Goal: Transaction & Acquisition: Obtain resource

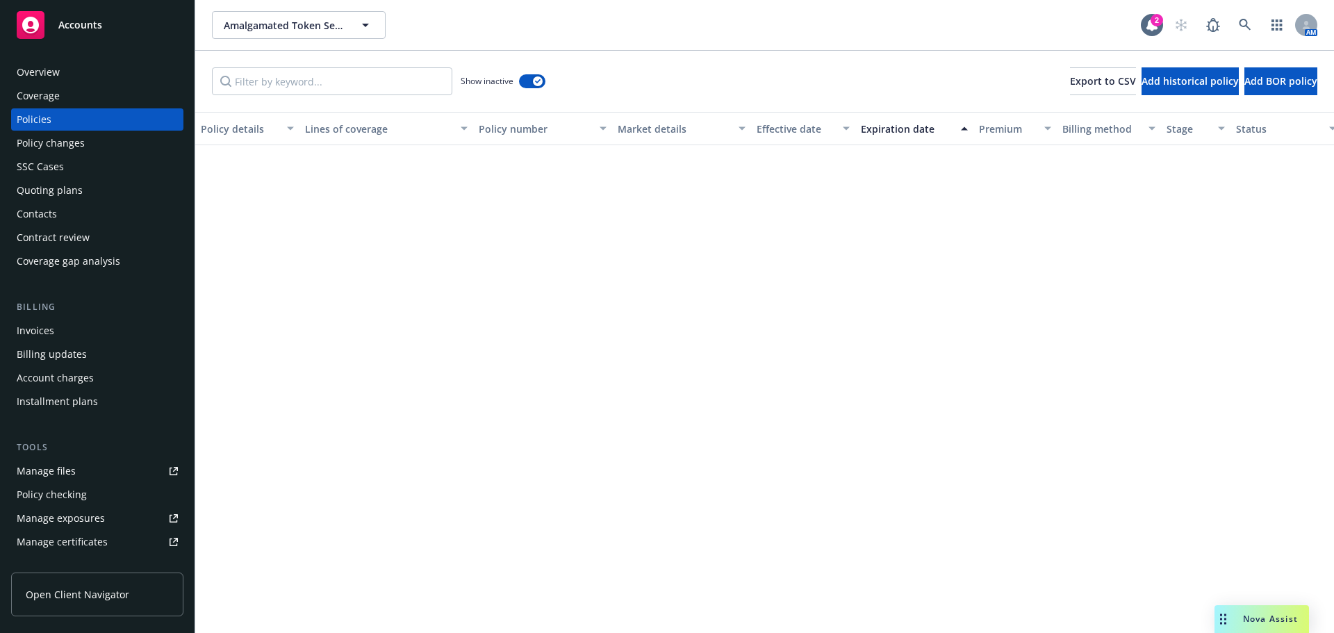
scroll to position [7992, 0]
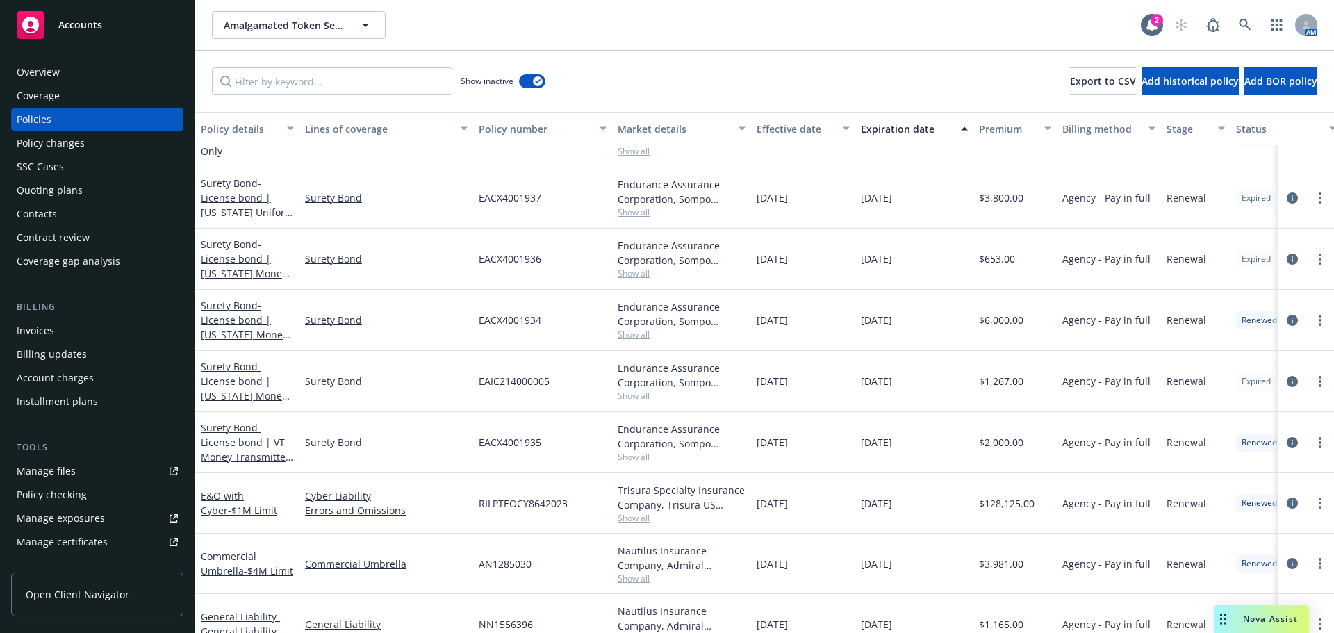
click at [58, 191] on div "Quoting plans" at bounding box center [50, 190] width 66 height 22
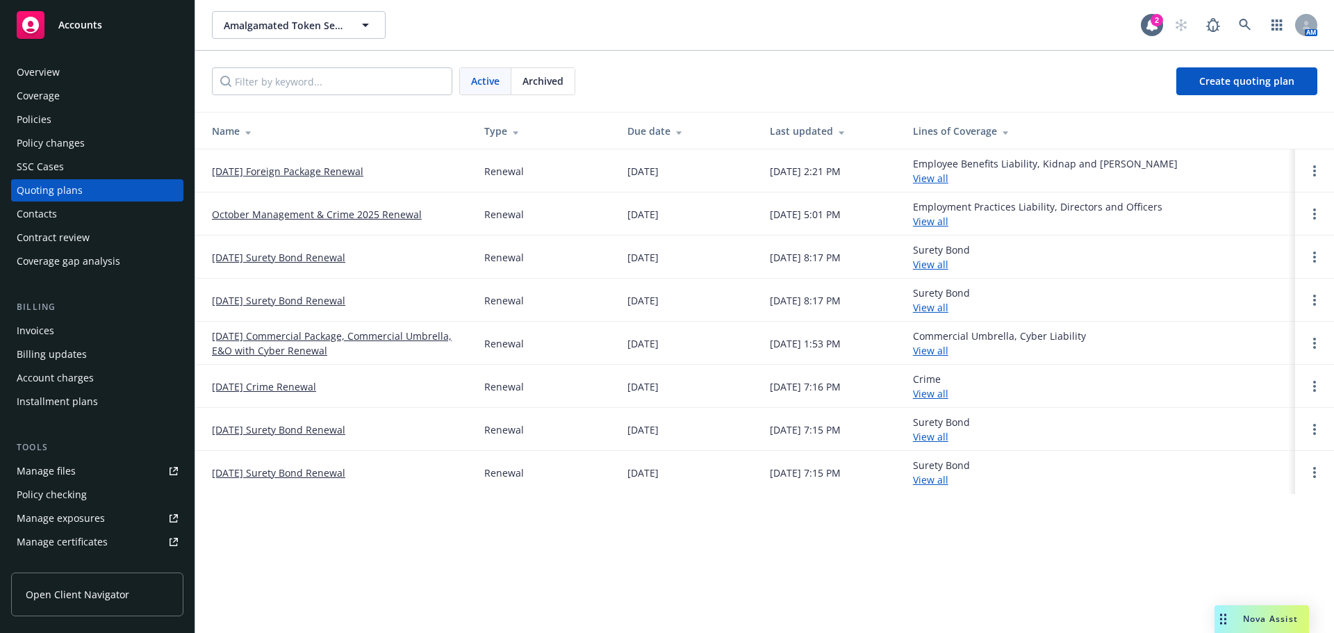
click at [339, 215] on link "October Management & Crime 2025 Renewal" at bounding box center [317, 214] width 210 height 15
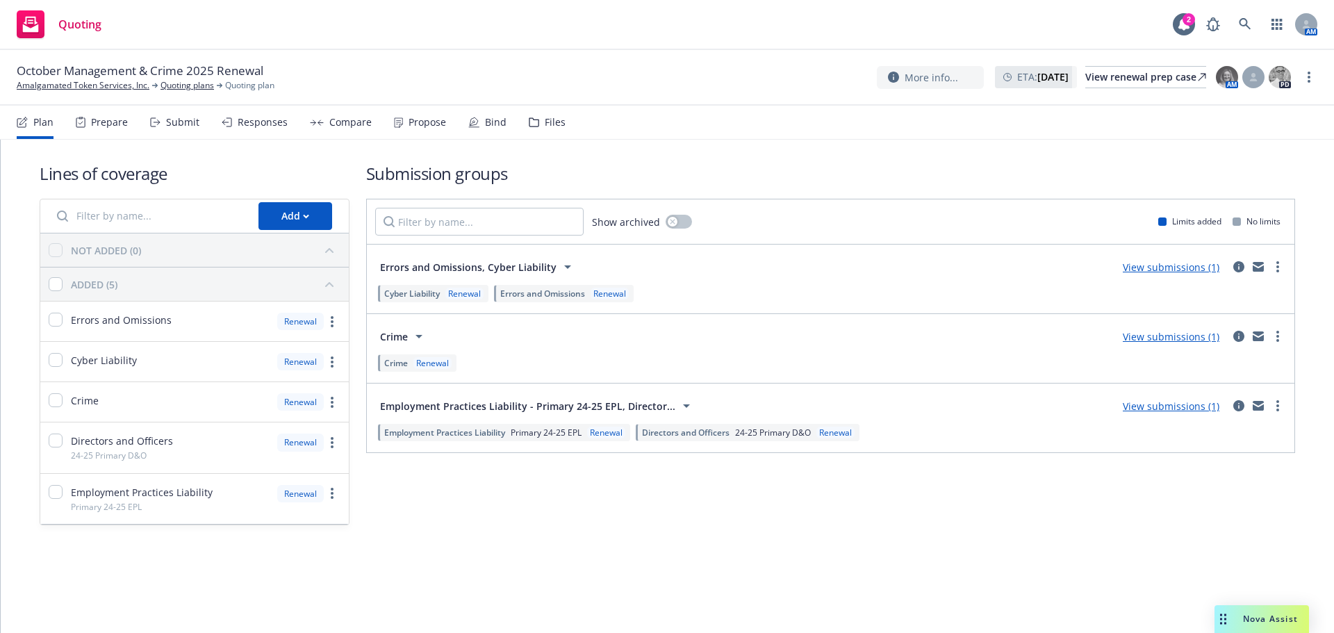
click at [1163, 272] on link "View submissions (1)" at bounding box center [1171, 267] width 97 height 13
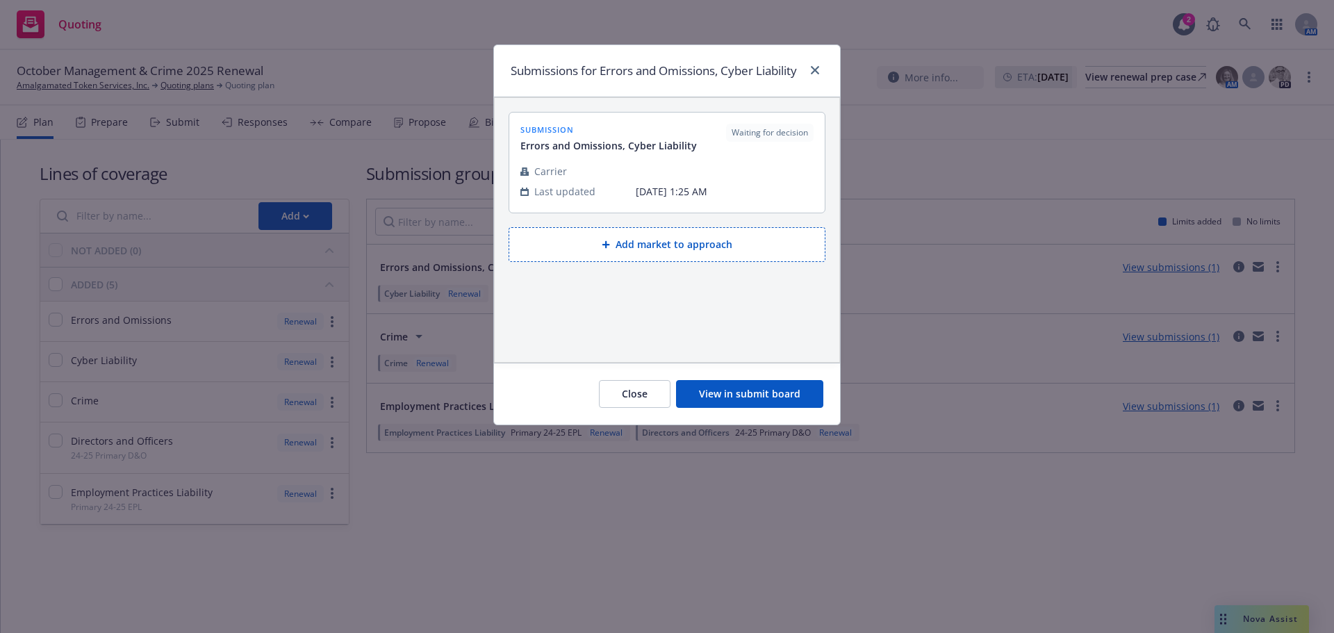
click at [771, 408] on button "View in submit board" at bounding box center [749, 394] width 147 height 28
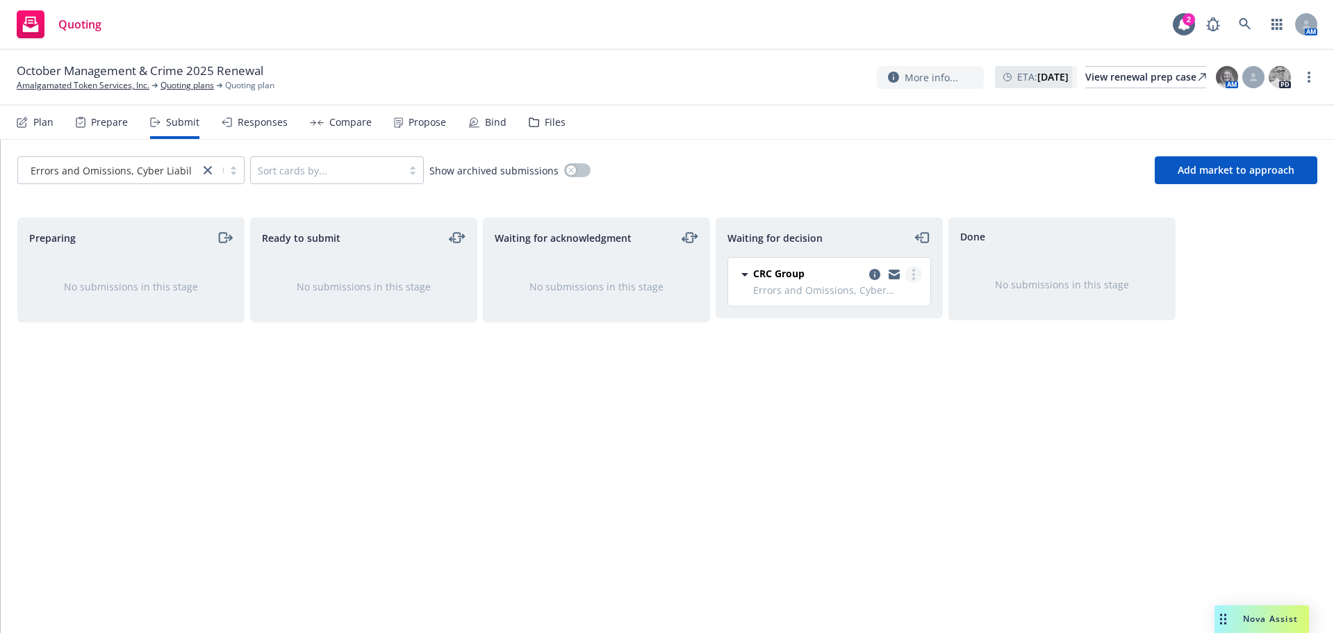
click at [914, 275] on circle "more" at bounding box center [913, 274] width 3 height 3
click at [856, 359] on span "Add accepted decision" at bounding box center [852, 358] width 139 height 13
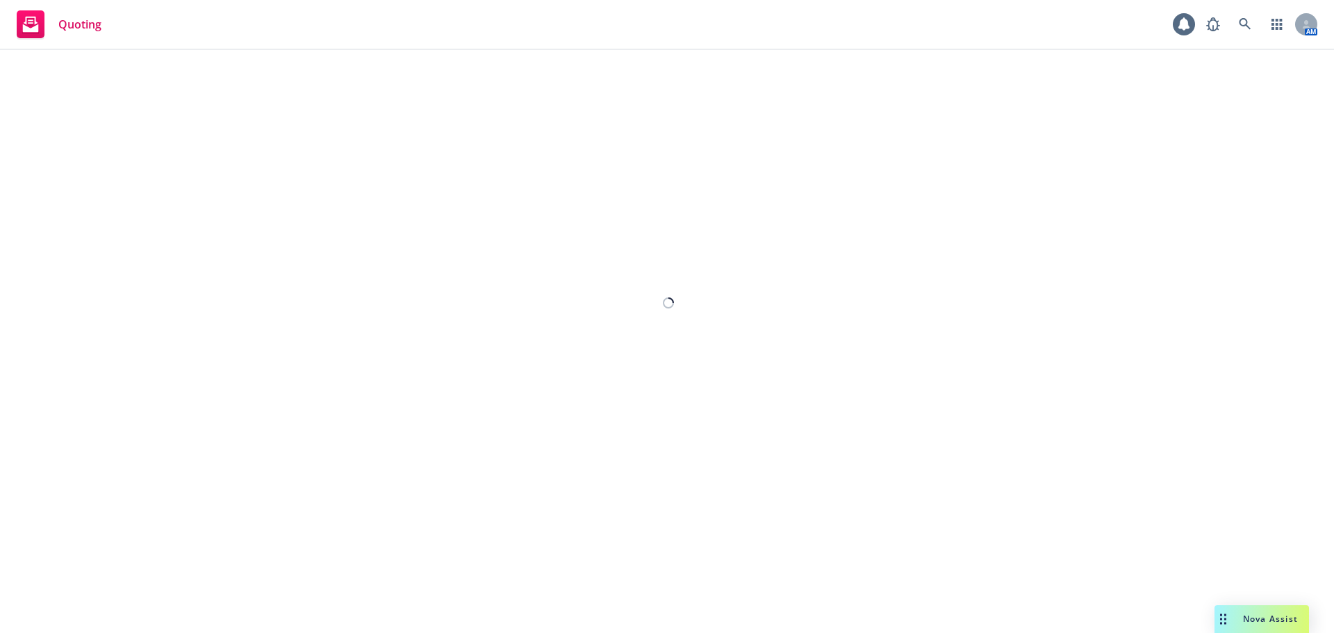
select select "12"
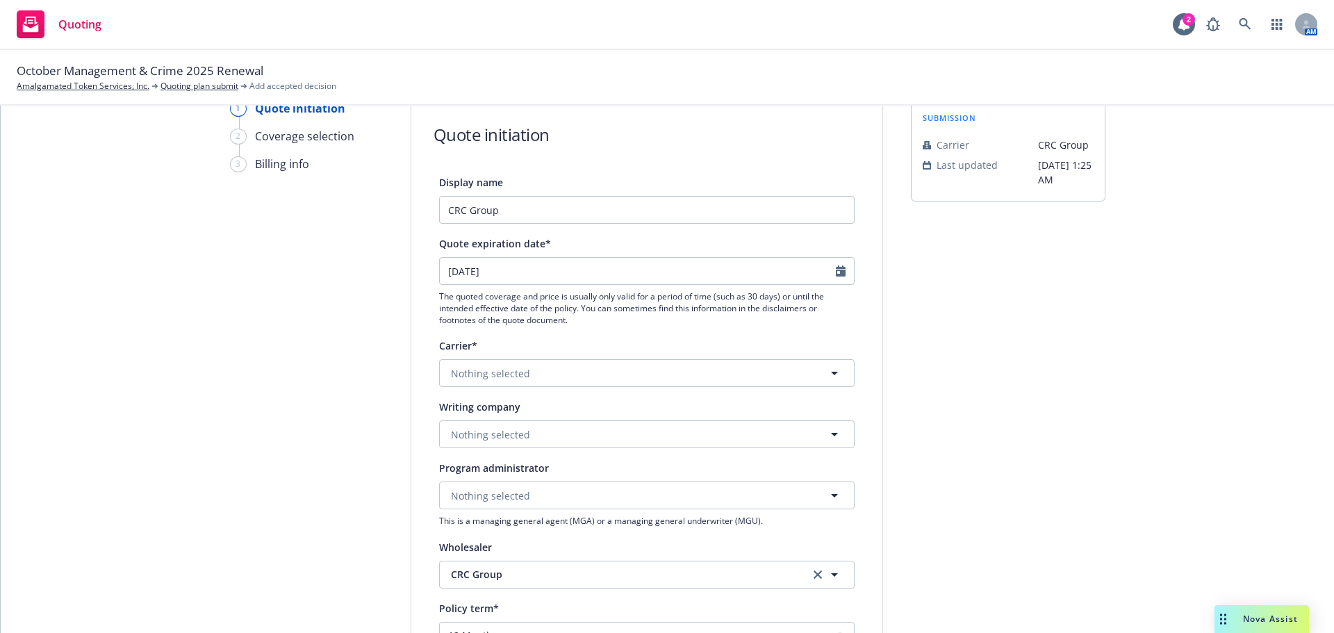
scroll to position [139, 0]
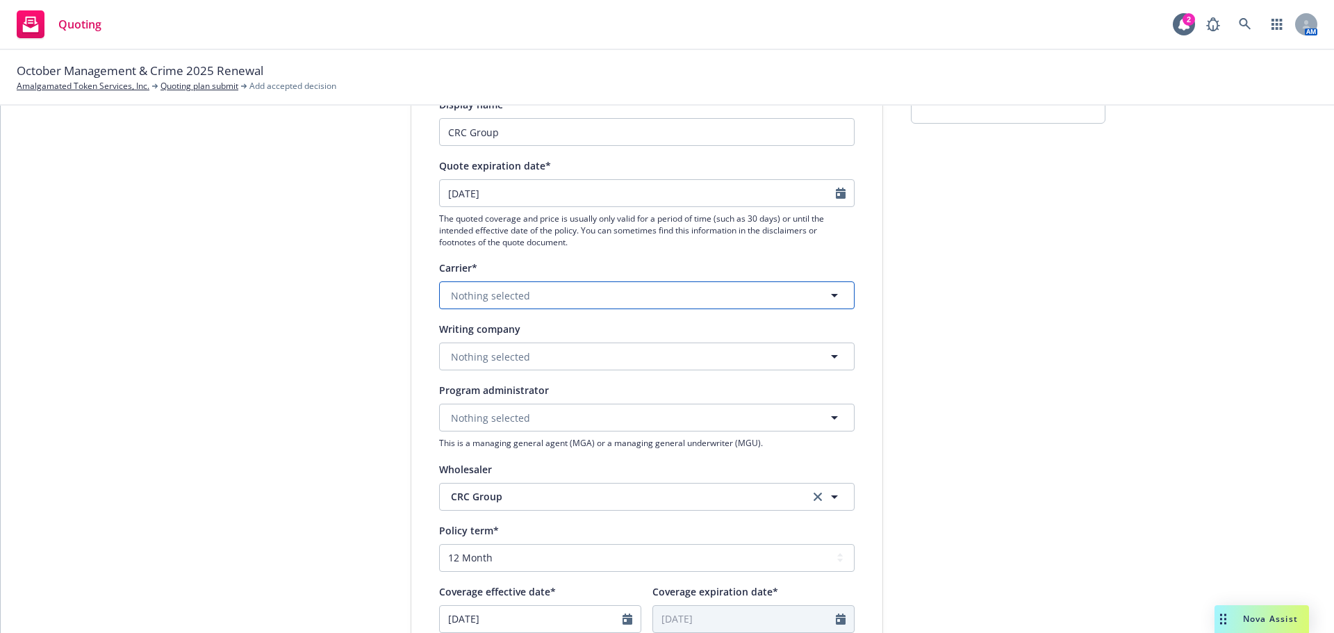
click at [561, 290] on button "Nothing selected" at bounding box center [647, 295] width 416 height 28
click at [541, 291] on button "Nothing selected" at bounding box center [647, 295] width 416 height 28
type input "trisur"
click at [505, 368] on strong "Trisura Group Ltd." at bounding box center [498, 368] width 88 height 13
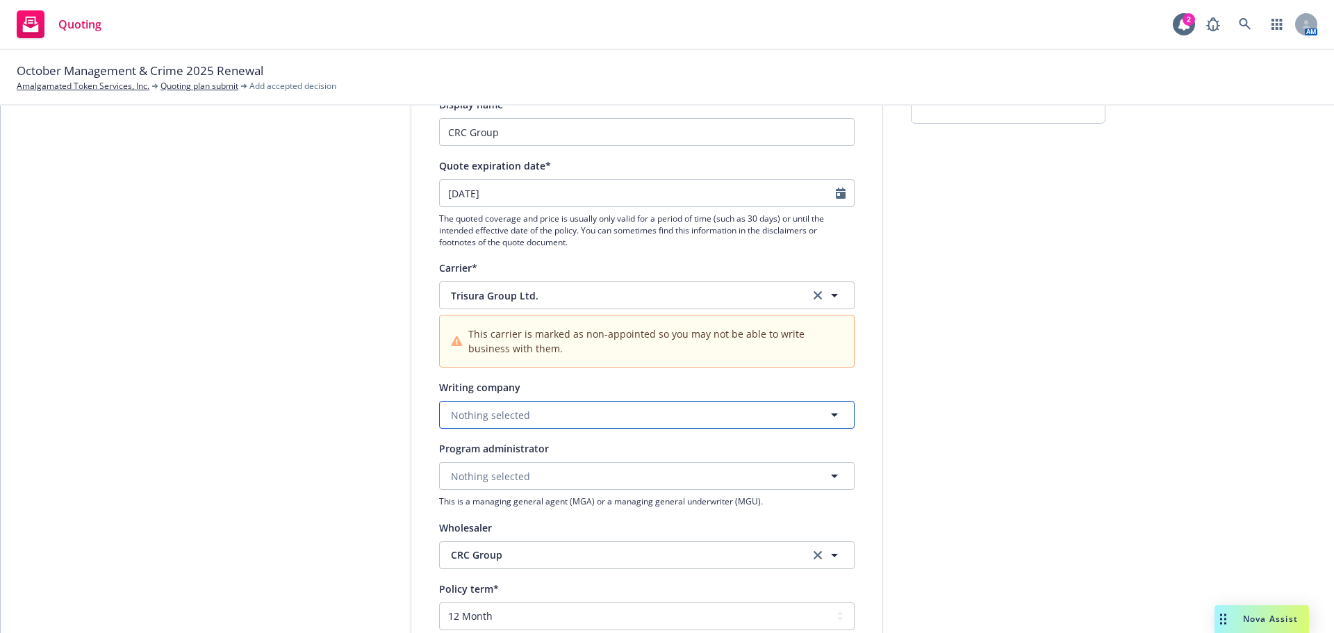
click at [498, 409] on span "Nothing selected" at bounding box center [490, 415] width 79 height 15
type input "relm"
drag, startPoint x: 499, startPoint y: 409, endPoint x: 367, endPoint y: 402, distance: 132.2
click at [364, 409] on div "1 Quote initiation 2 Coverage selection 3 Billing info Quote initiation Display…" at bounding box center [667, 517] width 1300 height 990
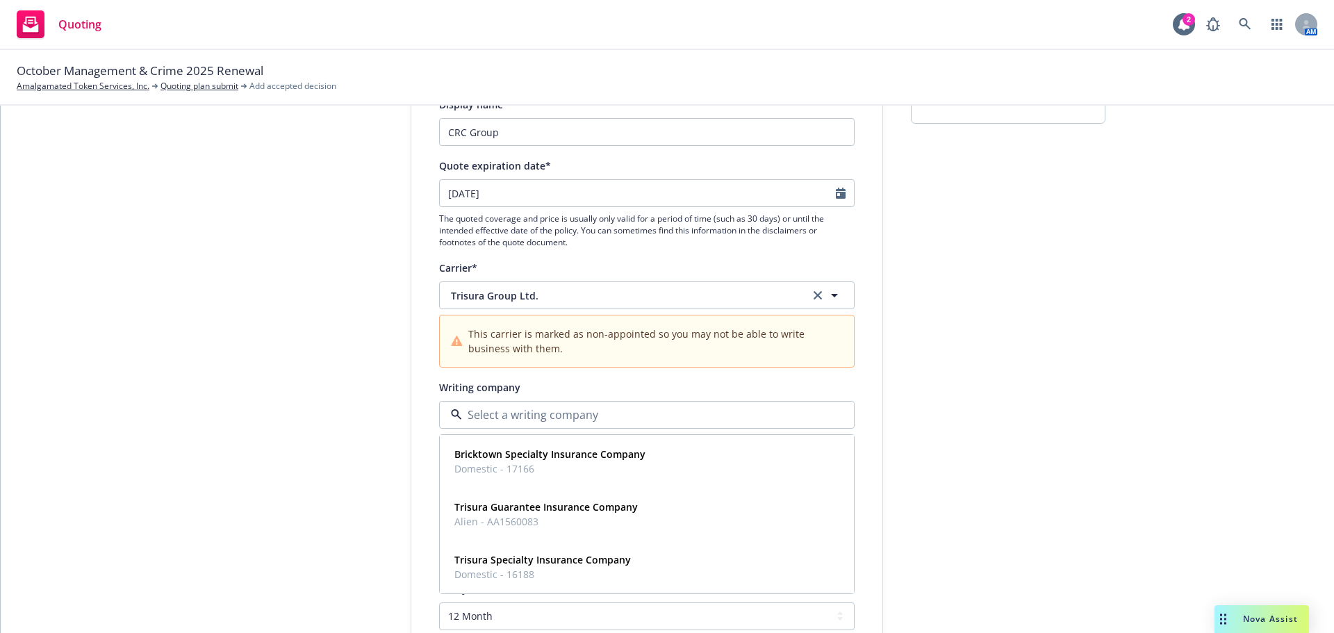
click at [313, 397] on div "1 Quote initiation 2 Coverage selection 3 Billing info" at bounding box center [306, 517] width 153 height 990
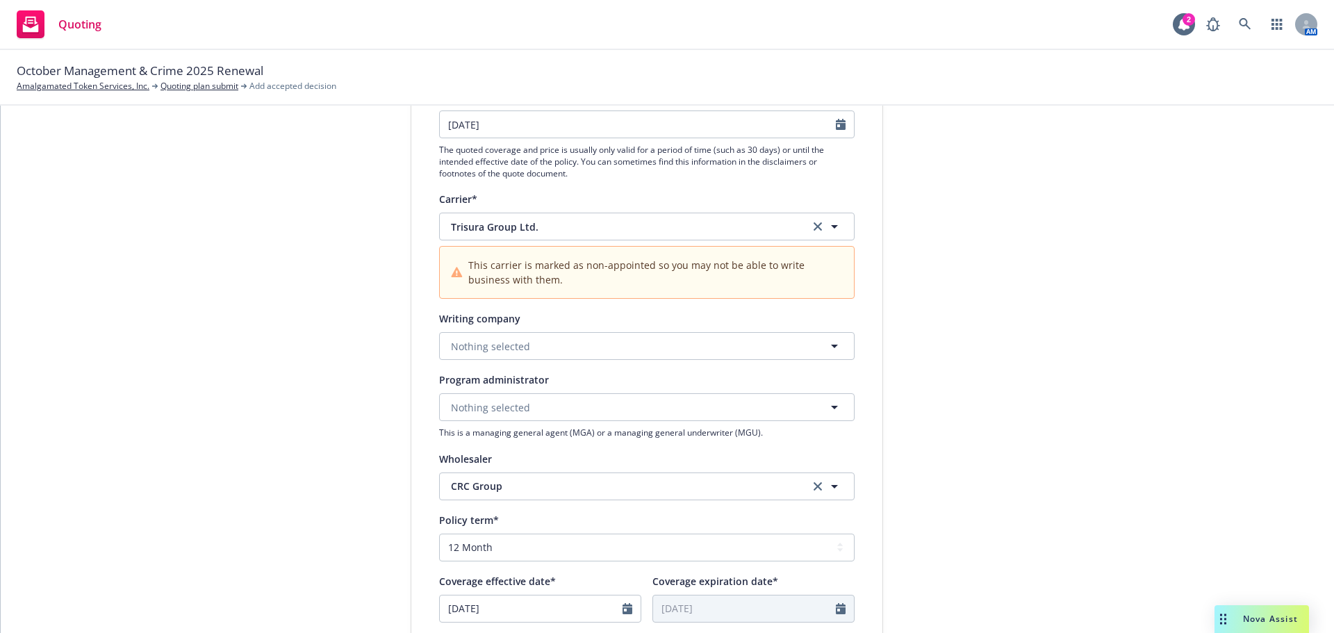
scroll to position [208, 0]
click at [470, 398] on button "Nothing selected" at bounding box center [647, 407] width 416 height 28
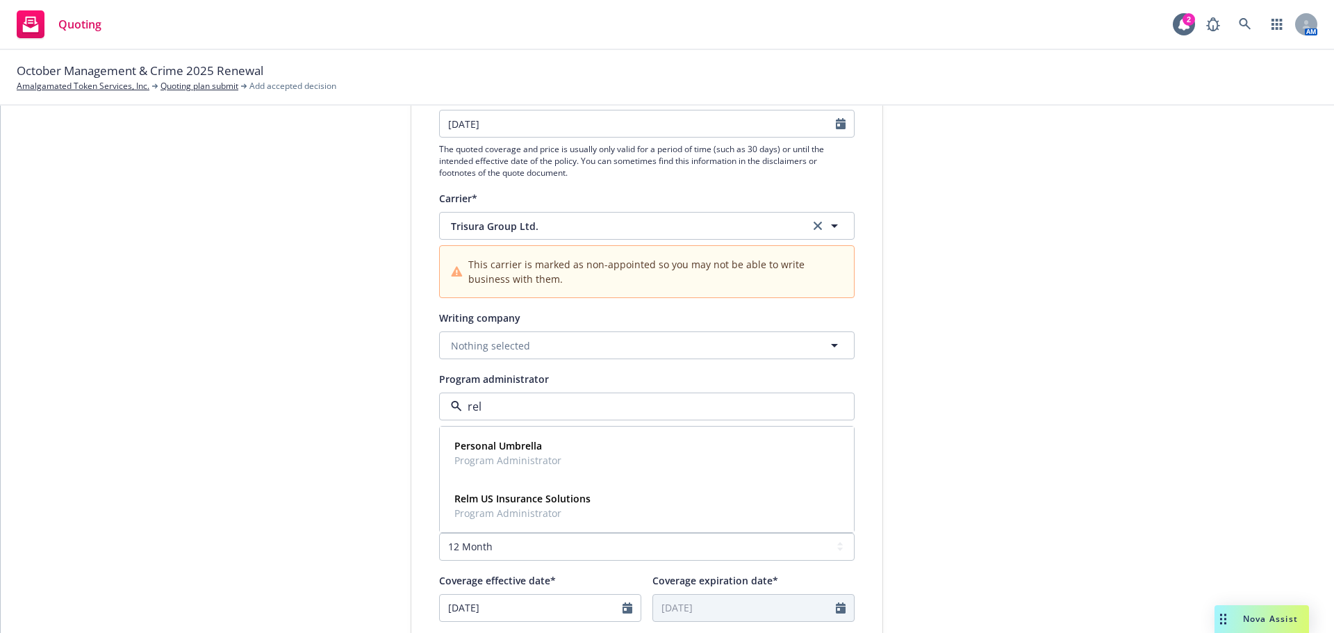
type input "relm"
click at [489, 449] on strong "Relm US Insurance Solutions" at bounding box center [522, 445] width 136 height 13
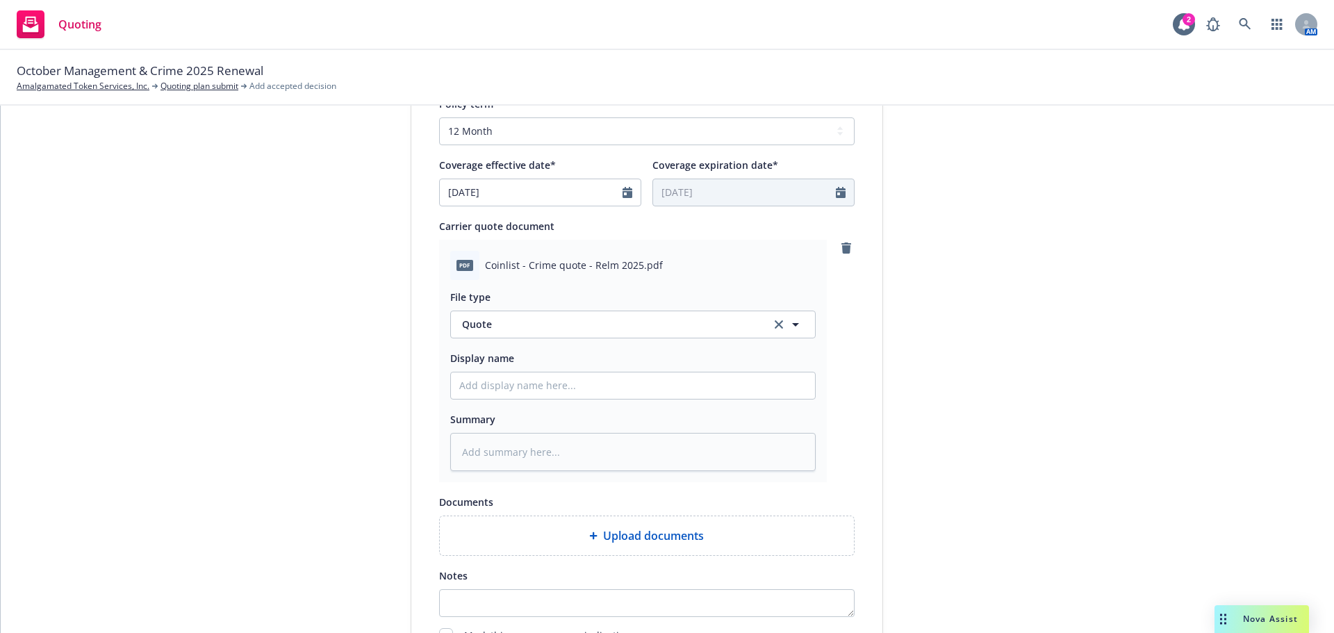
scroll to position [625, 0]
click at [468, 379] on input "Display name" at bounding box center [633, 384] width 364 height 26
type textarea "x"
type input "C"
type textarea "x"
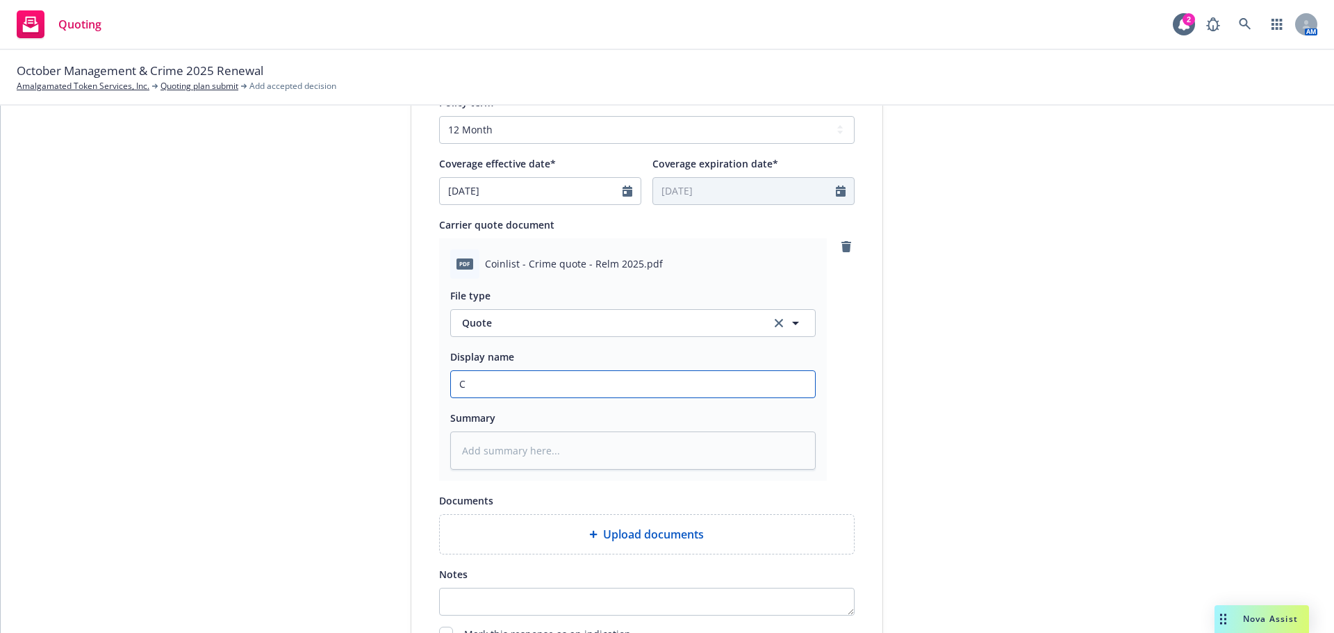
type input "Co"
type textarea "x"
type input "Coi"
type textarea "x"
type input "Coin"
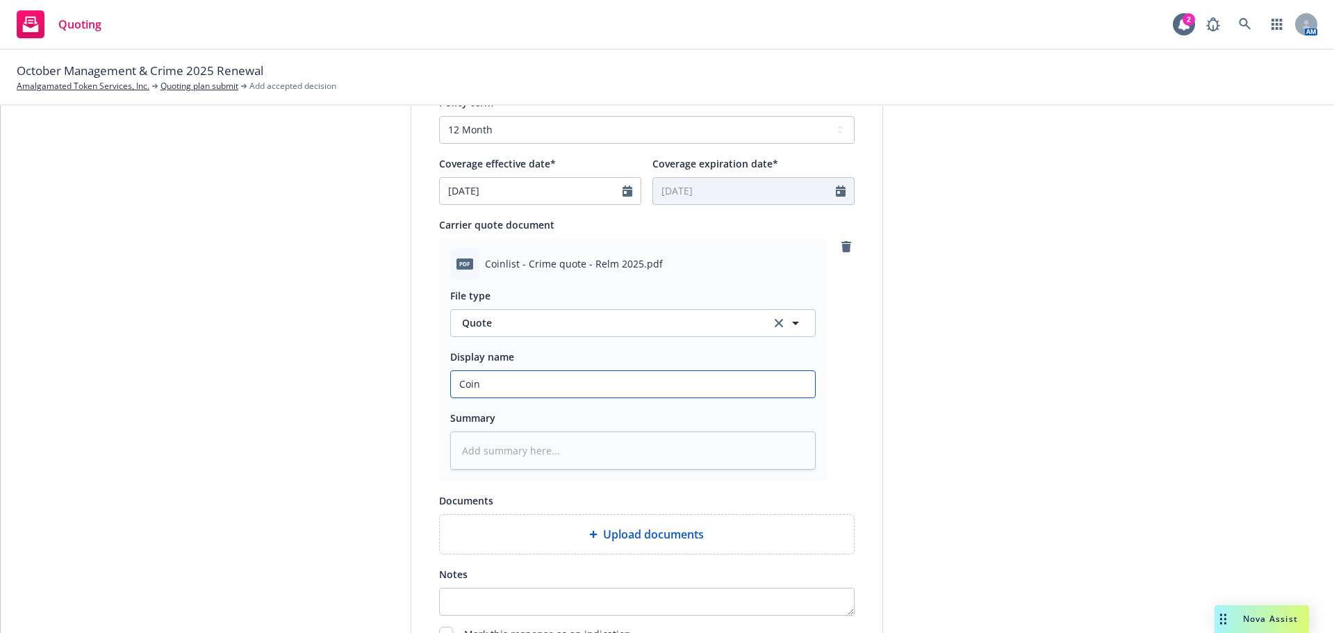
type textarea "x"
type input "Coinl"
type textarea "x"
type input "Coinli"
type textarea "x"
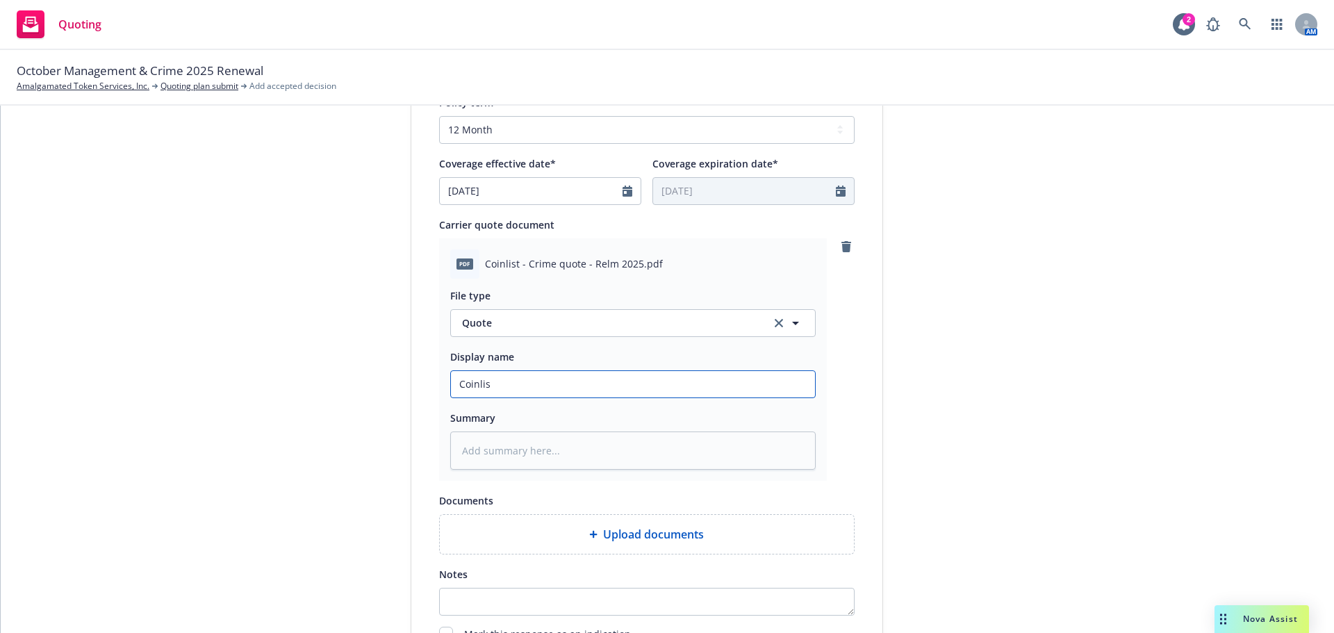
type input "Coinlist"
type textarea "x"
type input "Coinlist"
type textarea "x"
type input "Coinlist 2"
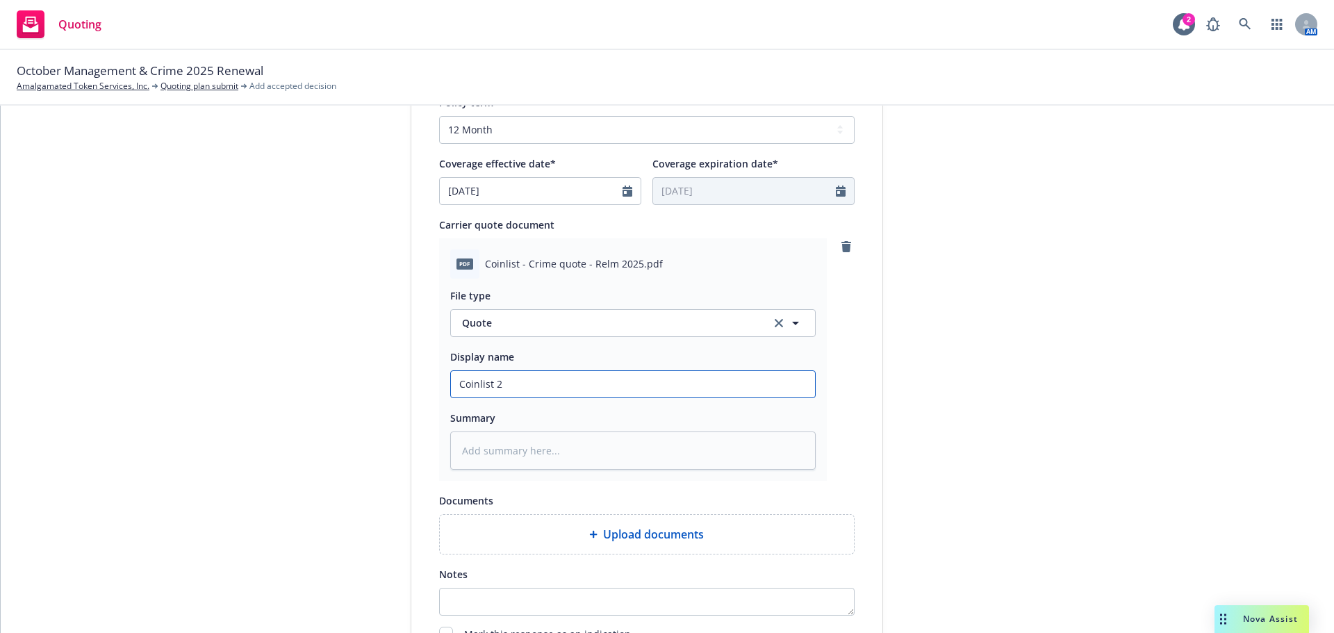
type textarea "x"
type input "Coinlist 20"
type textarea "x"
type input "Coinlist 202"
type textarea "x"
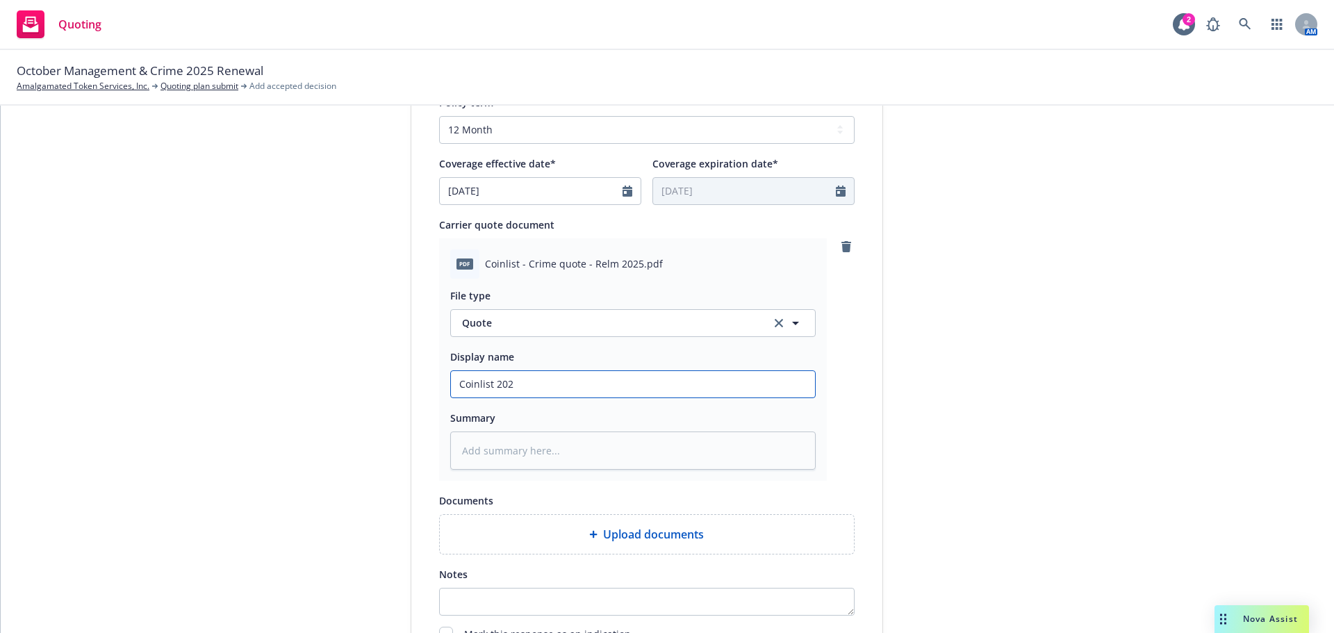
type input "Coinlist 2025"
type textarea "x"
type input "Coinlist 2025"
type textarea "x"
type input "Coinlist 2025 C"
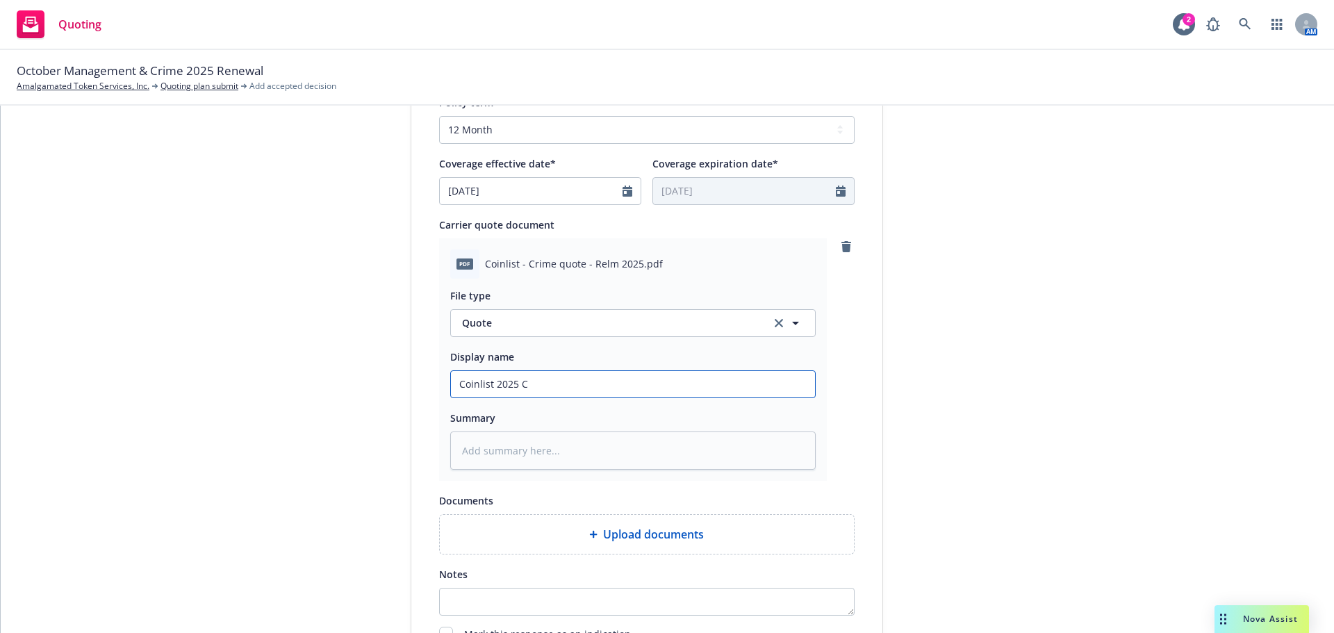
type textarea "x"
type input "Coinlist 2025 Cri"
type textarea "x"
type input "Coinlist 2025 Crim"
type textarea "x"
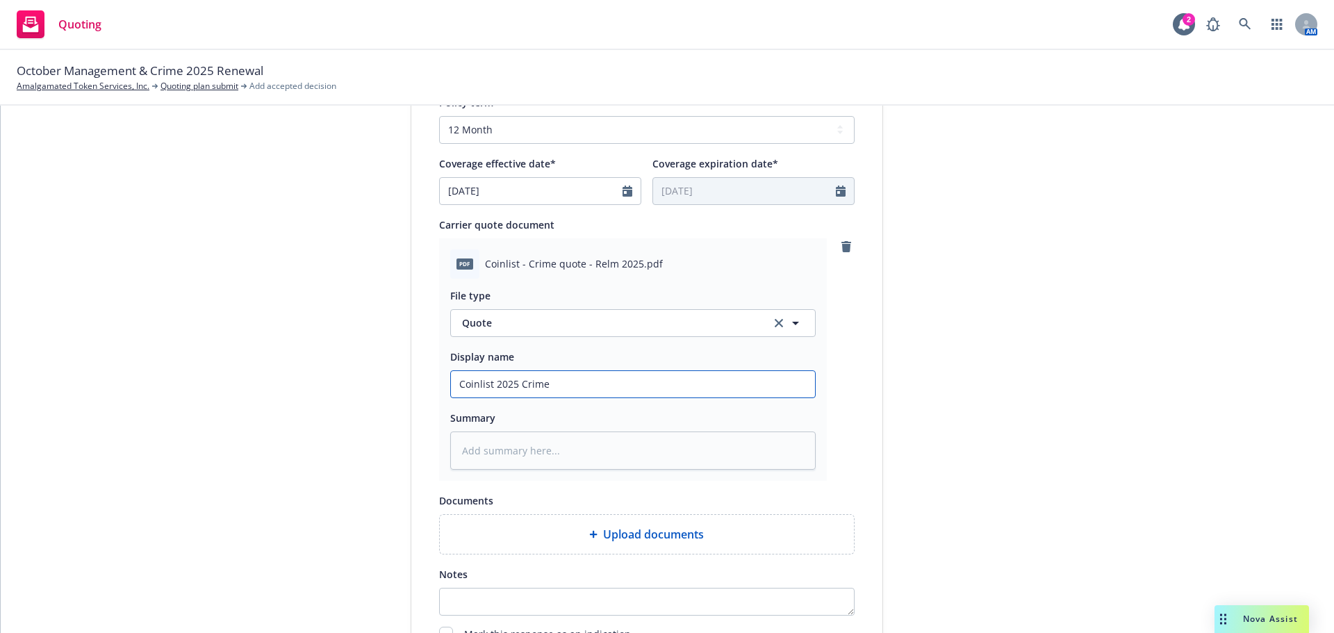
type input "Coinlist 2025 Crime"
type textarea "x"
type input "Coinlist 2025 Crime q"
type textarea "x"
type input "Coinlist 2025 Crime qu"
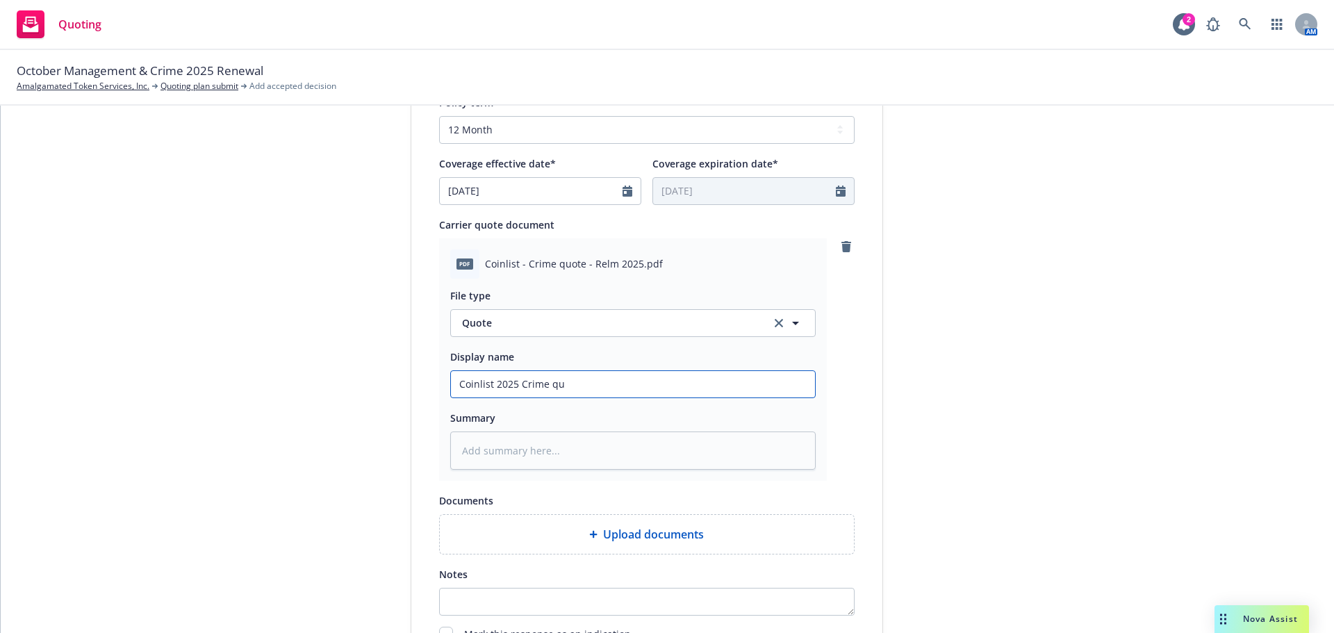
type textarea "x"
type input "Coinlist 2025 Crime quo"
type textarea "x"
type input "Coinlist 2025 Crime quot"
type textarea "x"
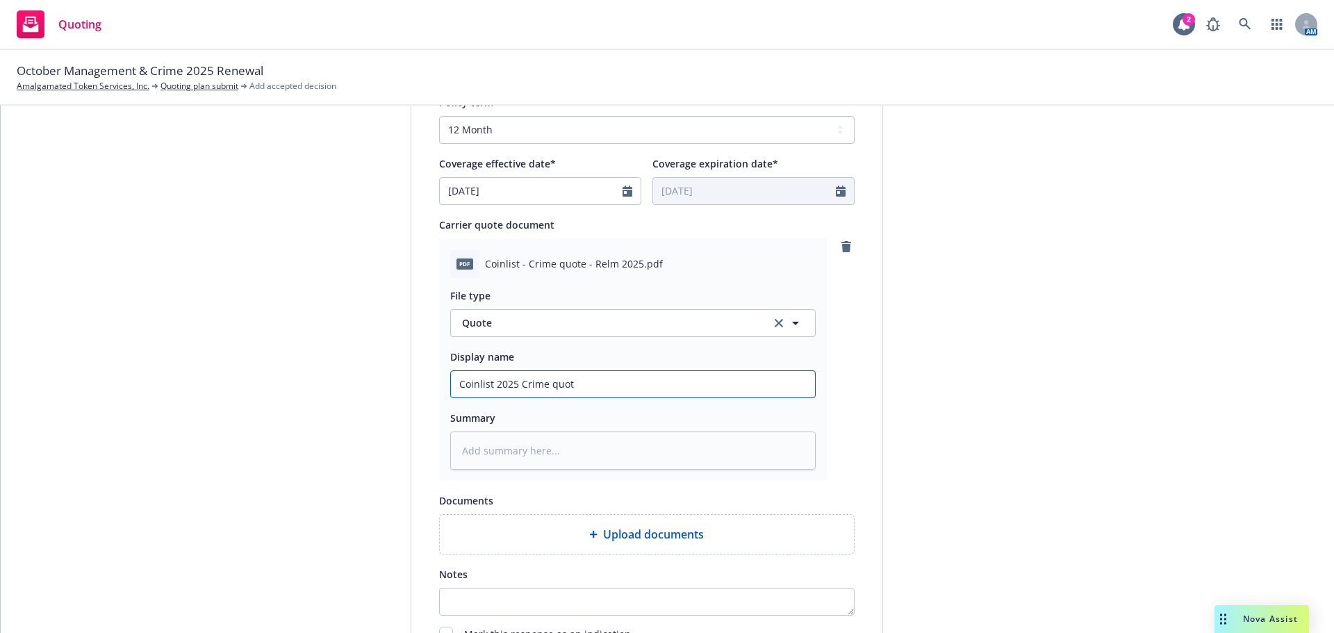
type input "Coinlist 2025 Crime quote"
type textarea "x"
type input "Coinlist 2025 Crime quote-"
type textarea "x"
type input "Coinlist 2025 Crime quote-"
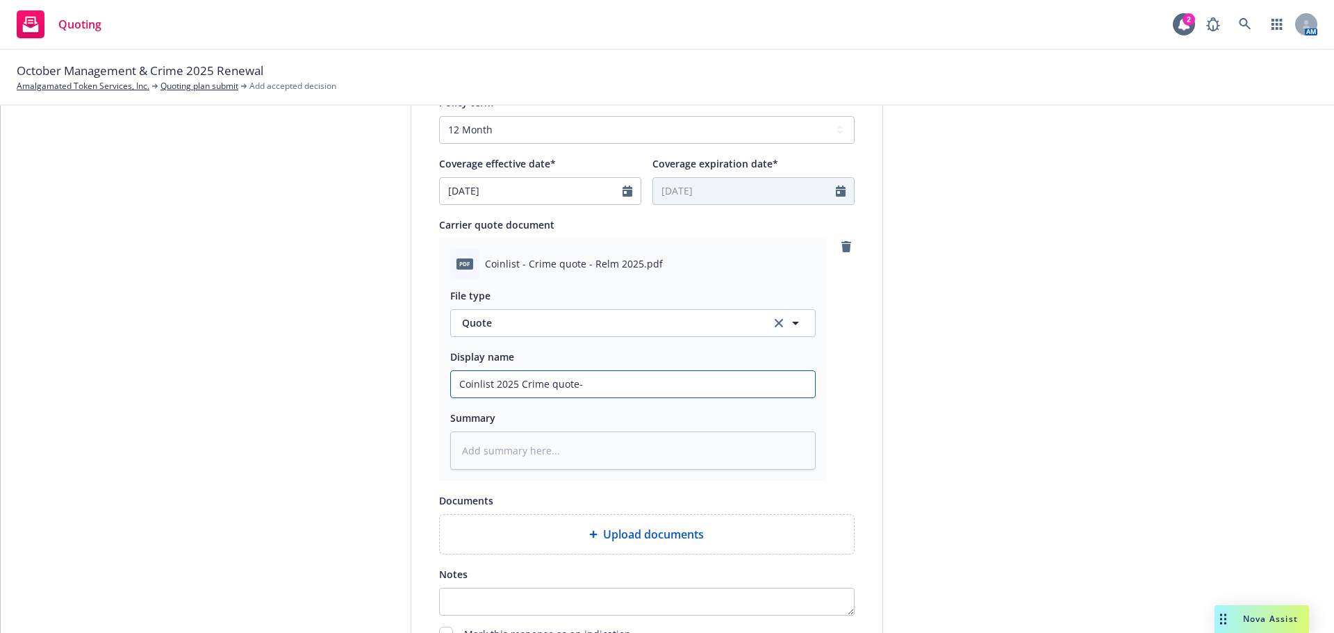
type textarea "x"
type input "Coinlist 2025 Crime quote- R"
type textarea "x"
type input "Coinlist 2025 Crime quote- Re"
type textarea "x"
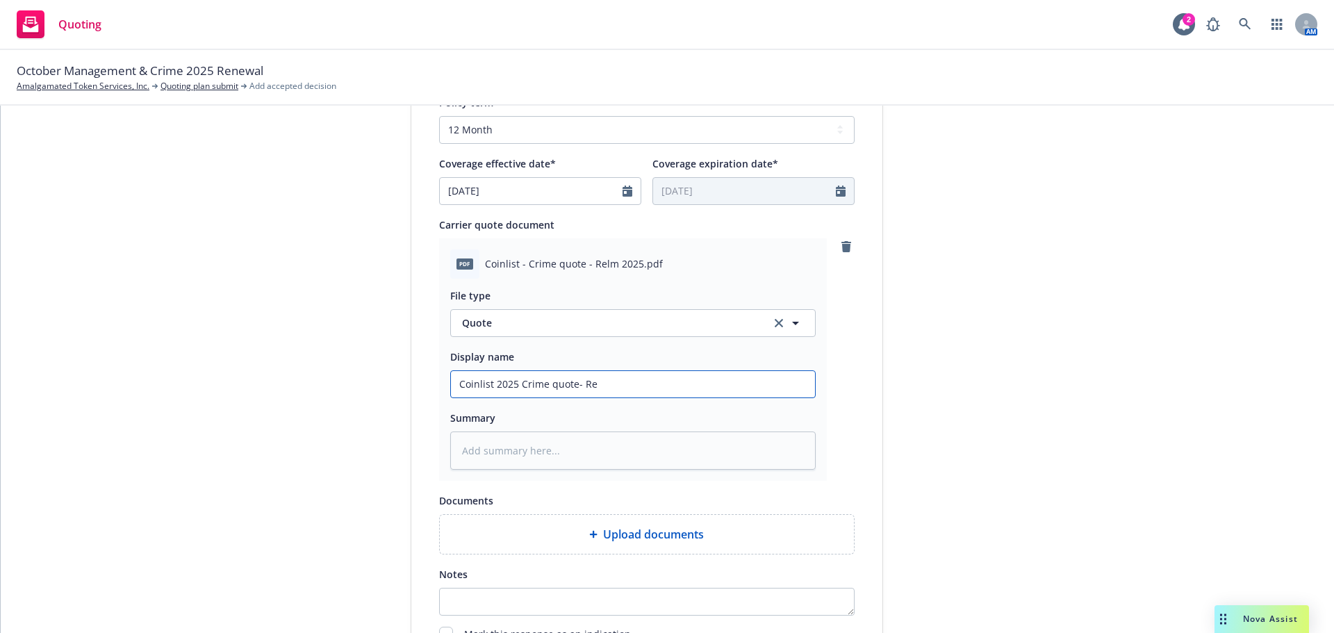
type input "Coinlist 2025 Crime quote- Rel"
type textarea "x"
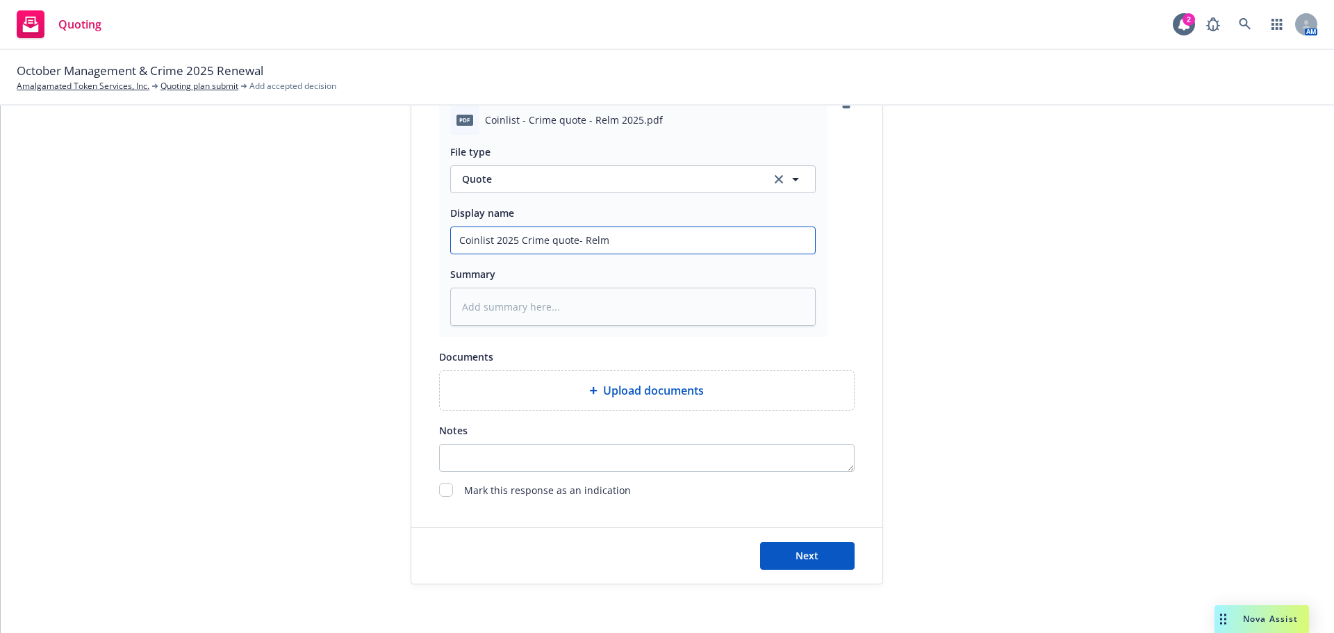
scroll to position [776, 0]
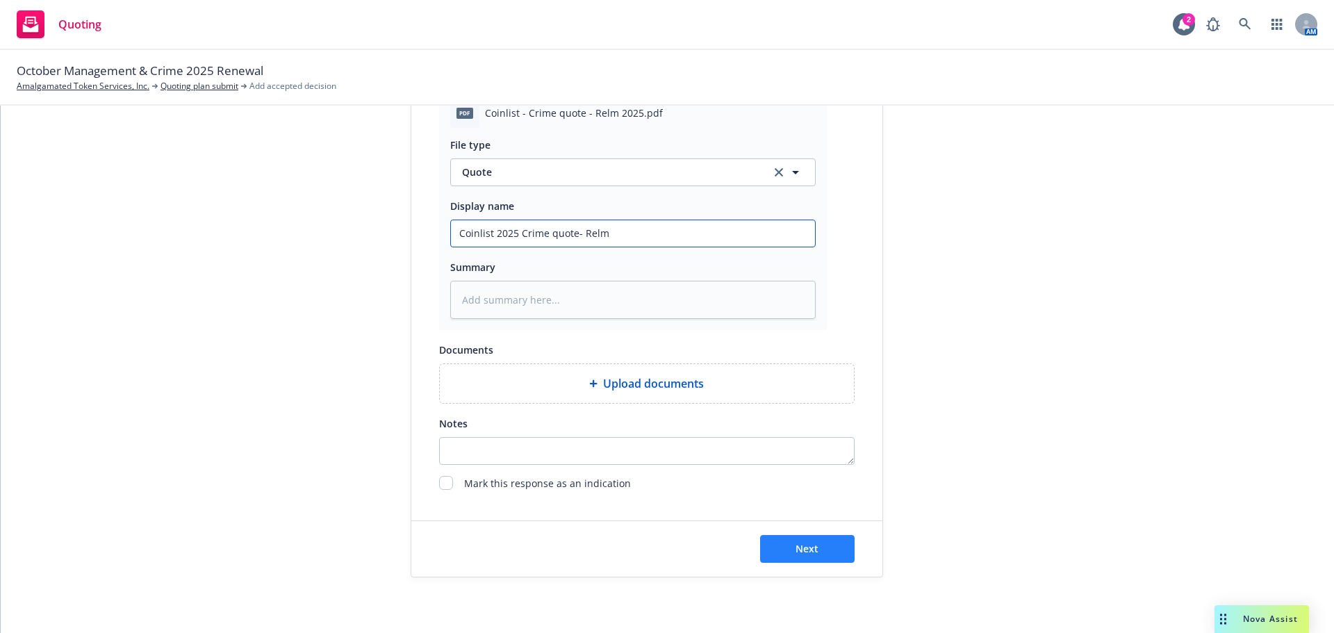
type input "Coinlist 2025 Crime quote- Relm"
click at [808, 555] on button "Next" at bounding box center [807, 549] width 95 height 28
type textarea "x"
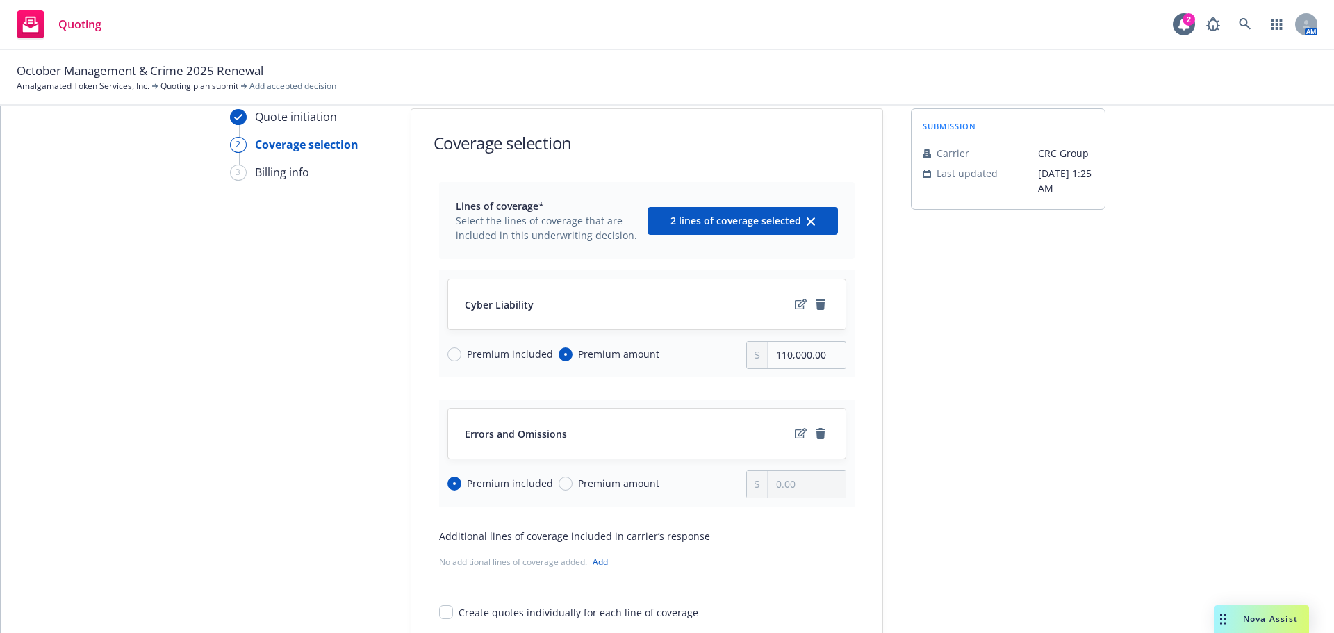
scroll to position [41, 0]
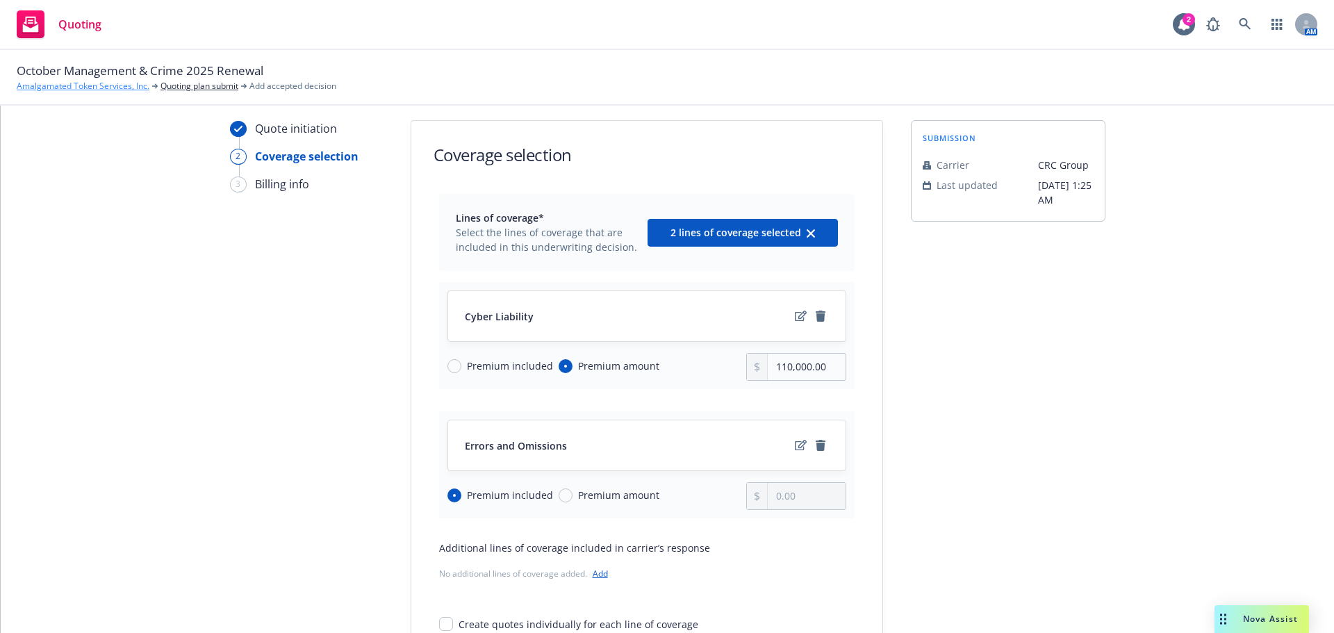
click at [115, 87] on link "Amalgamated Token Services, Inc." at bounding box center [83, 86] width 133 height 13
click at [198, 86] on link "Quoting plan submit" at bounding box center [200, 86] width 78 height 13
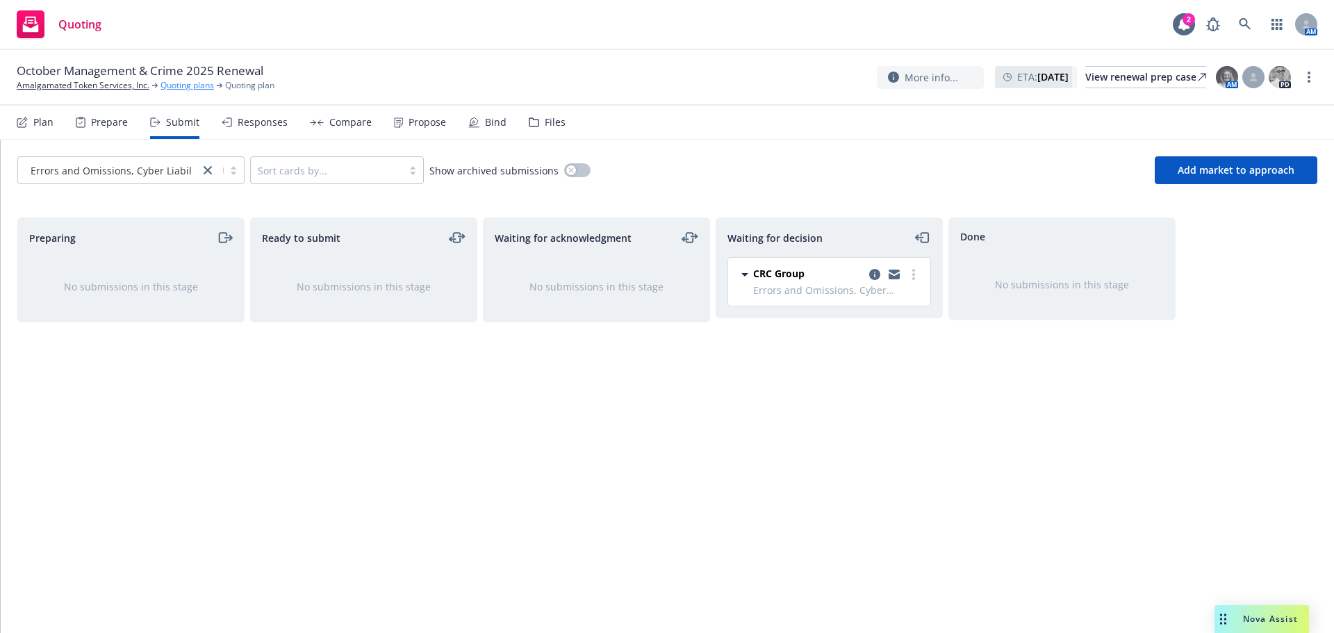
click at [188, 83] on link "Quoting plans" at bounding box center [188, 85] width 54 height 13
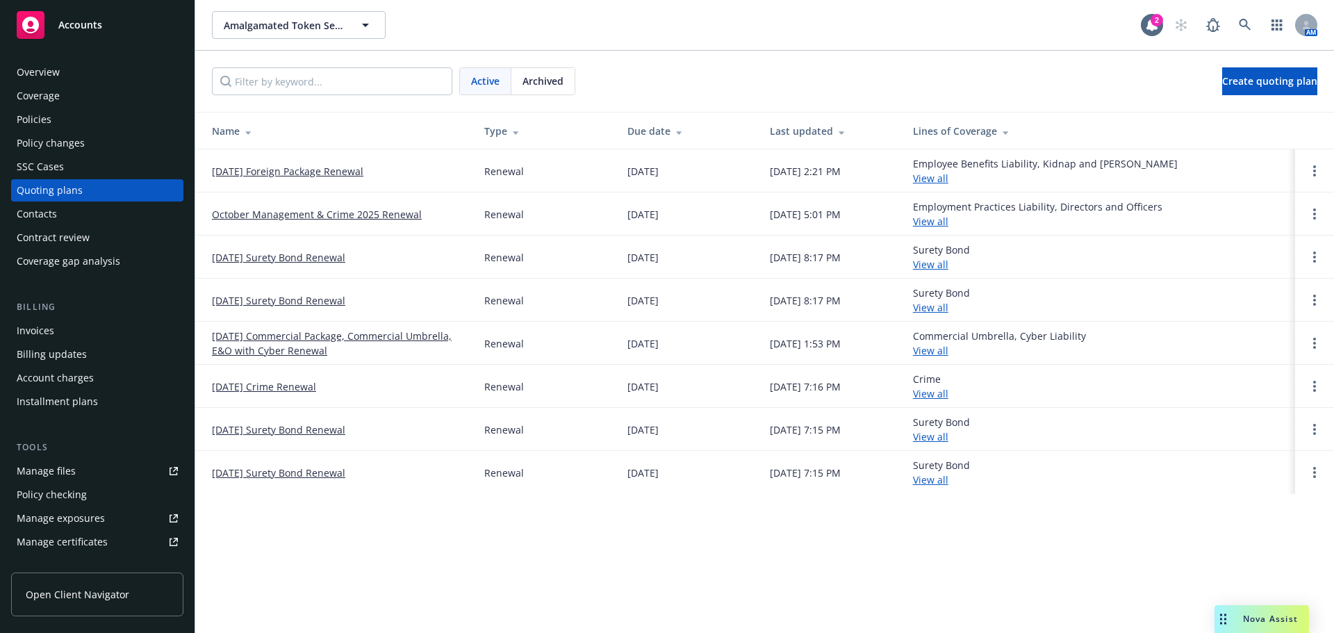
click at [313, 216] on link "October Management & Crime 2025 Renewal" at bounding box center [317, 214] width 210 height 15
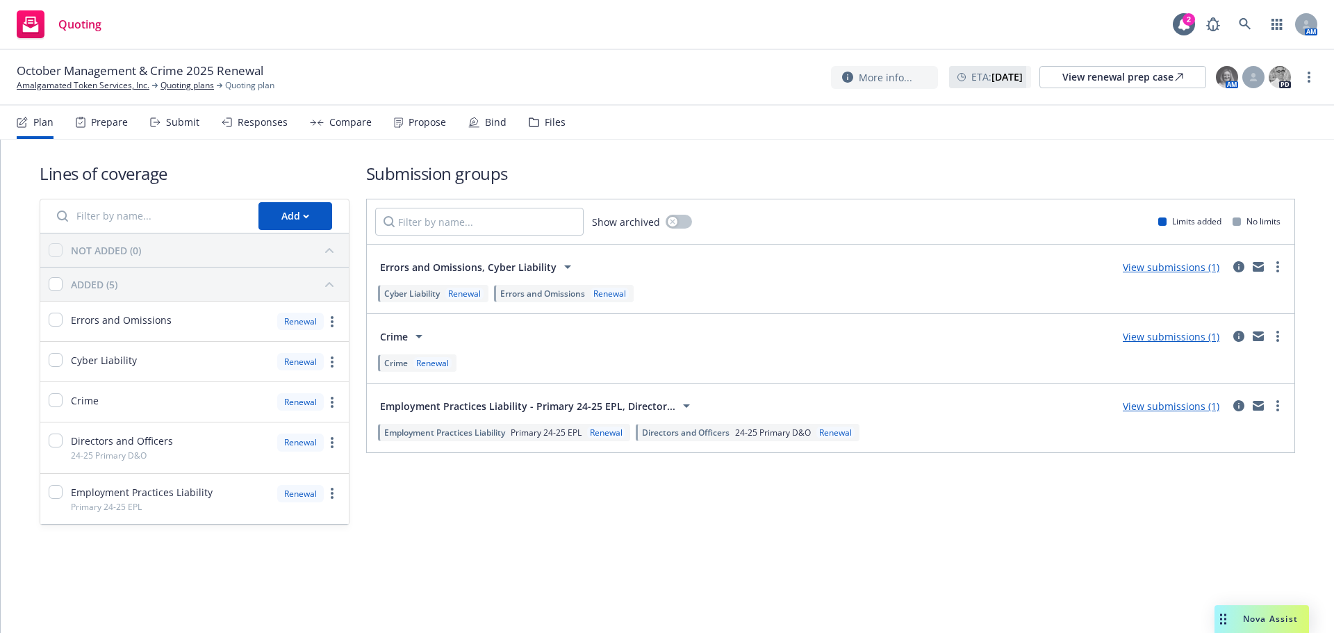
click at [1158, 336] on link "View submissions (1)" at bounding box center [1171, 336] width 97 height 13
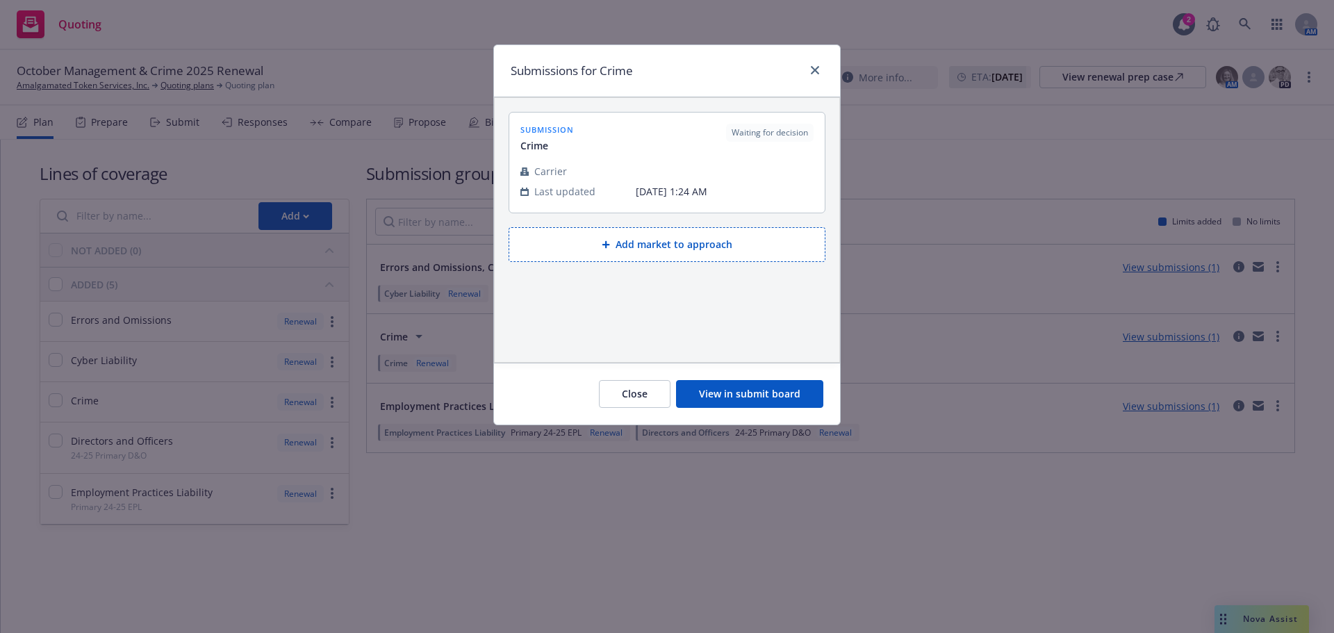
click at [760, 397] on button "View in submit board" at bounding box center [749, 394] width 147 height 28
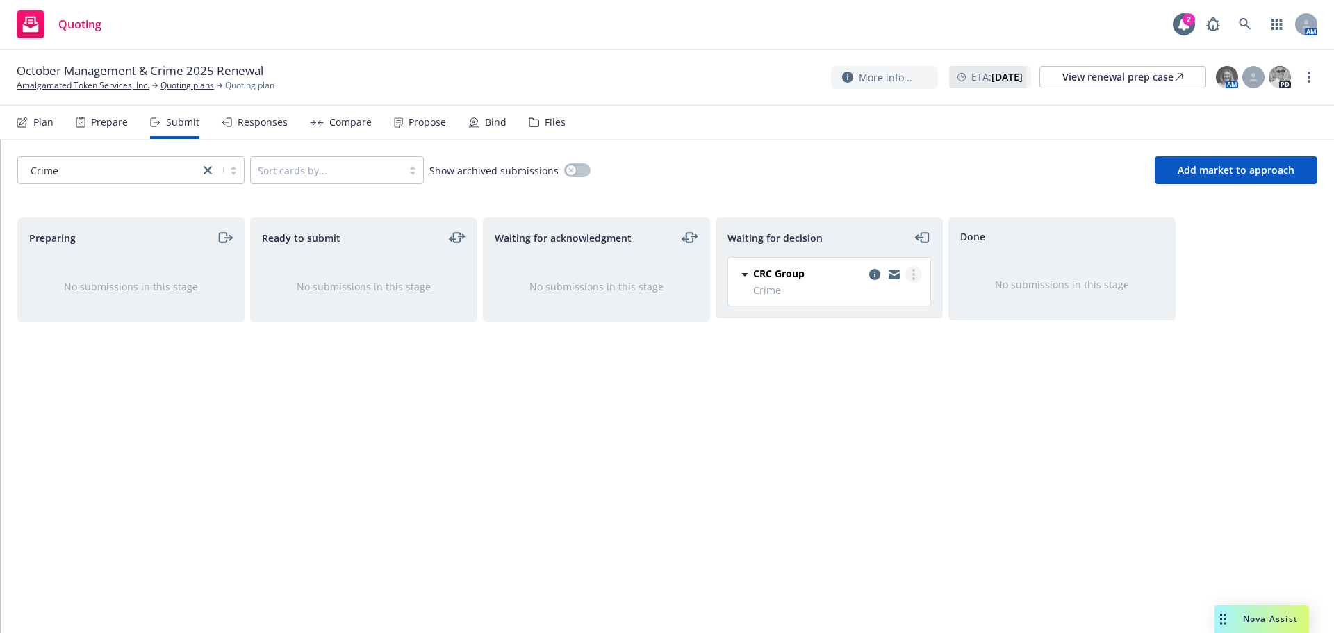
click at [915, 275] on link "more" at bounding box center [914, 274] width 17 height 17
click at [854, 357] on span "Add accepted decision" at bounding box center [852, 358] width 139 height 13
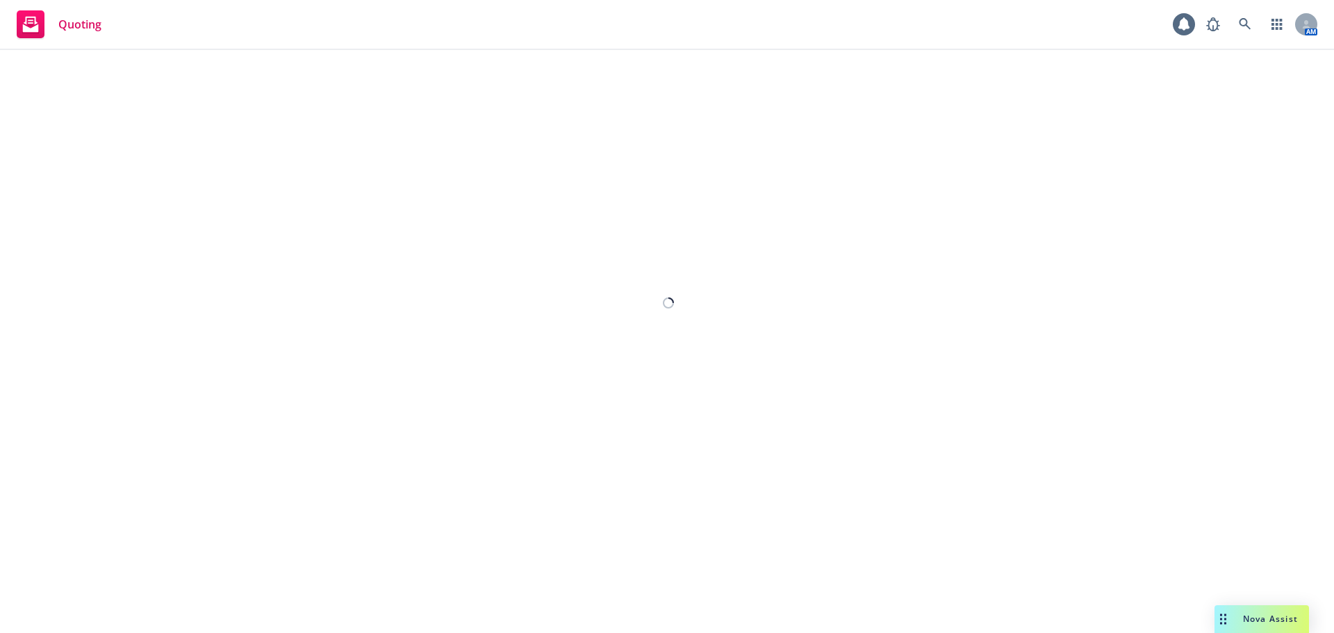
select select "12"
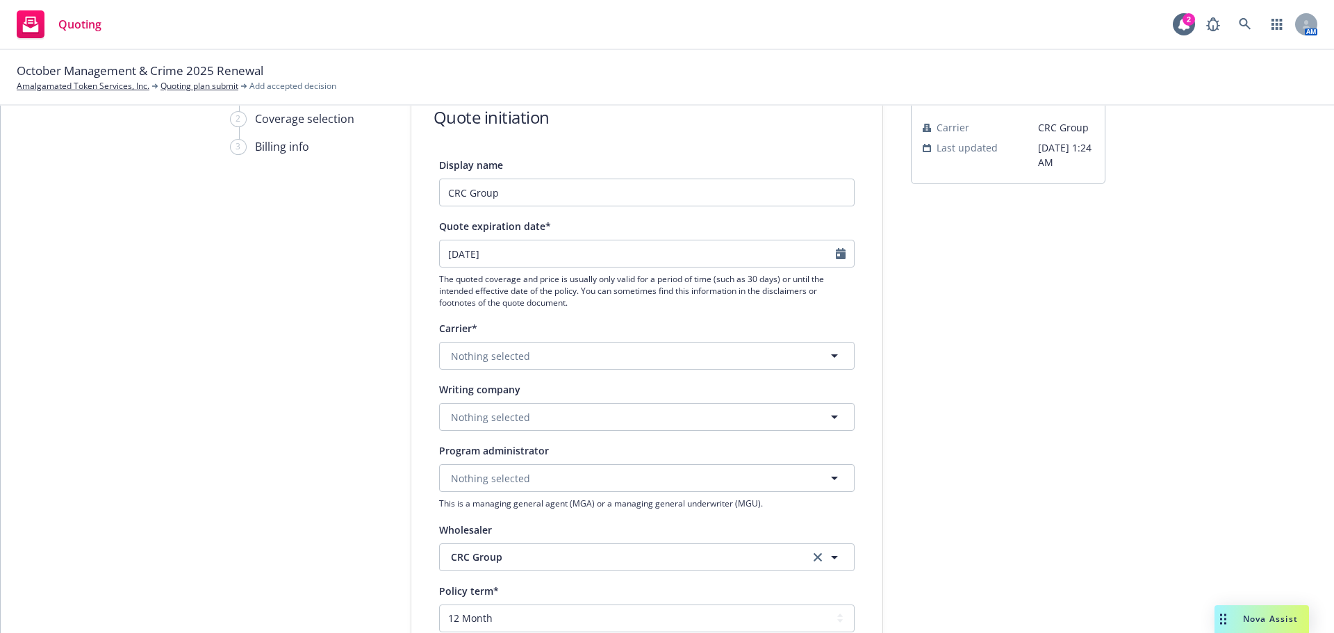
scroll to position [139, 0]
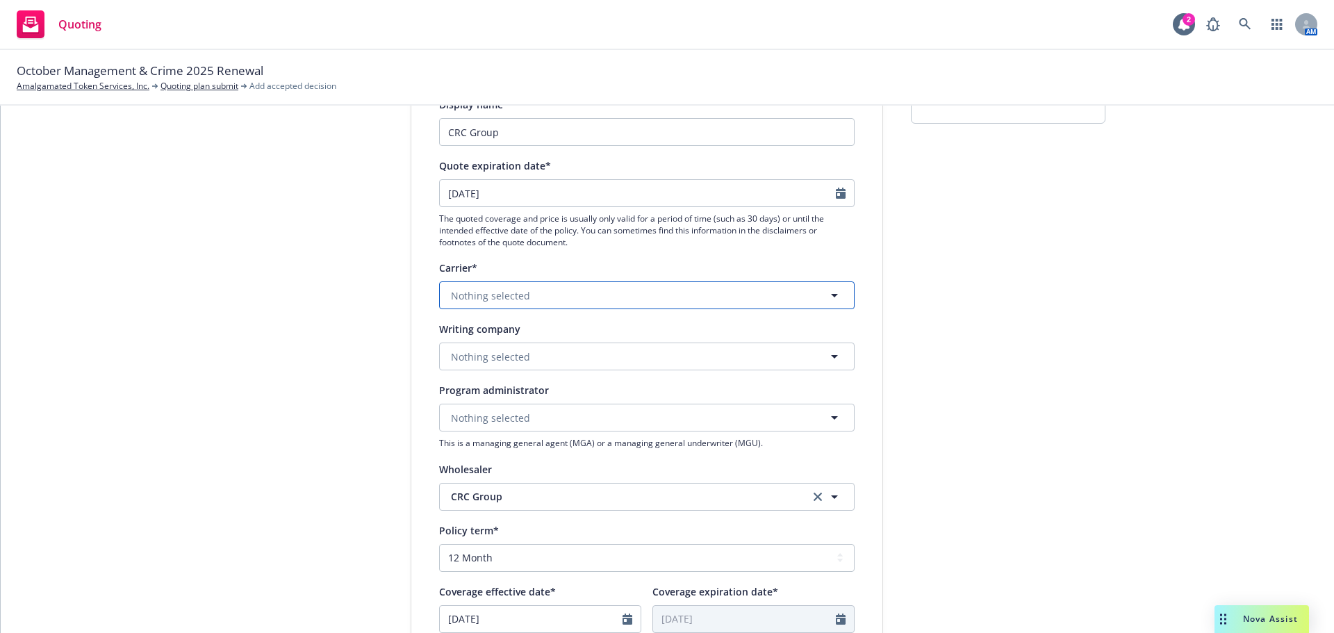
click at [487, 294] on span "Nothing selected" at bounding box center [490, 295] width 79 height 15
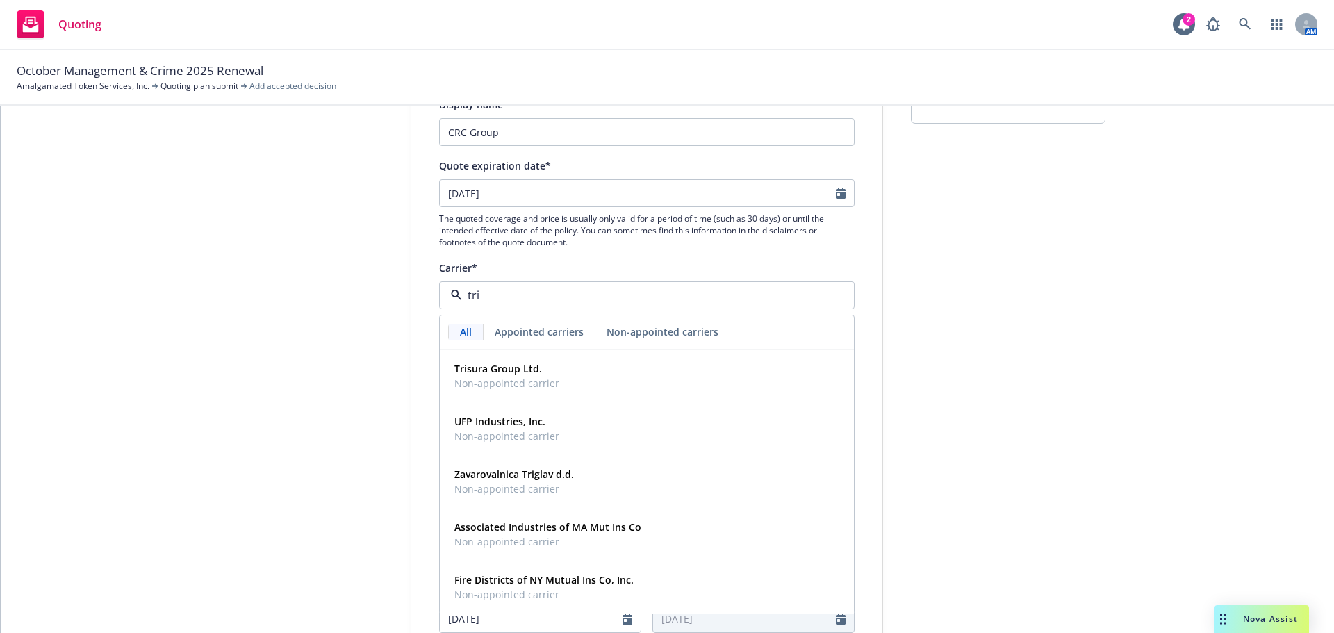
type input "tris"
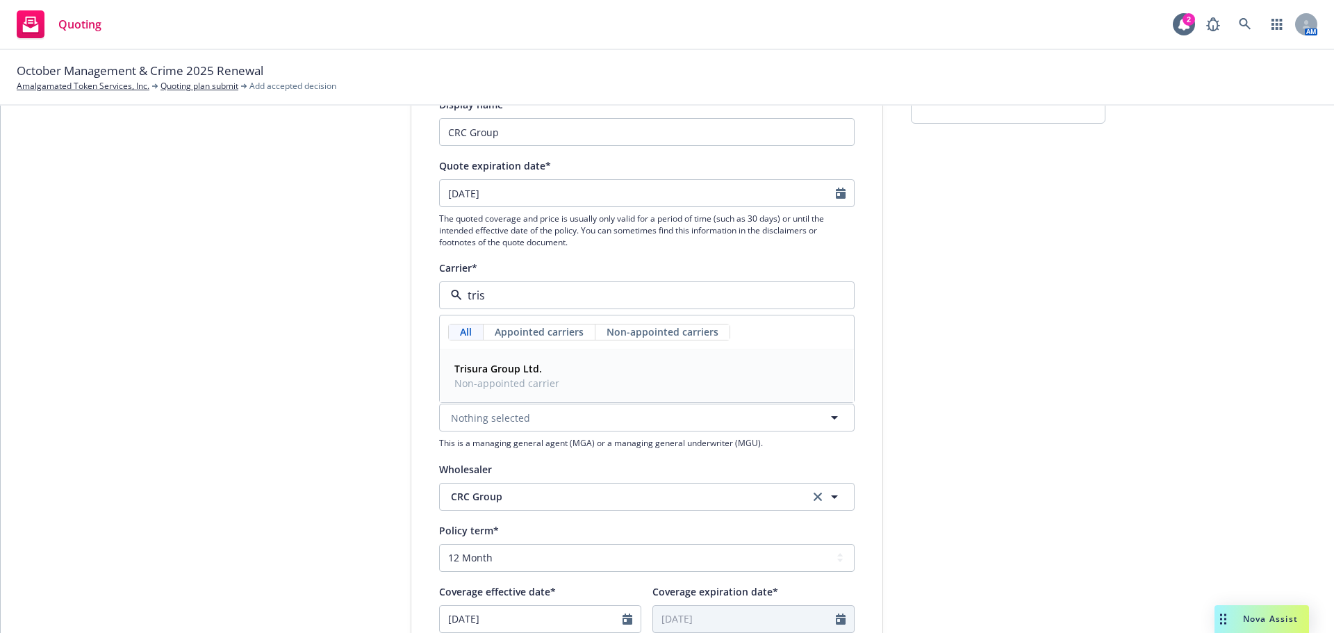
click at [468, 363] on strong "Trisura Group Ltd." at bounding box center [498, 368] width 88 height 13
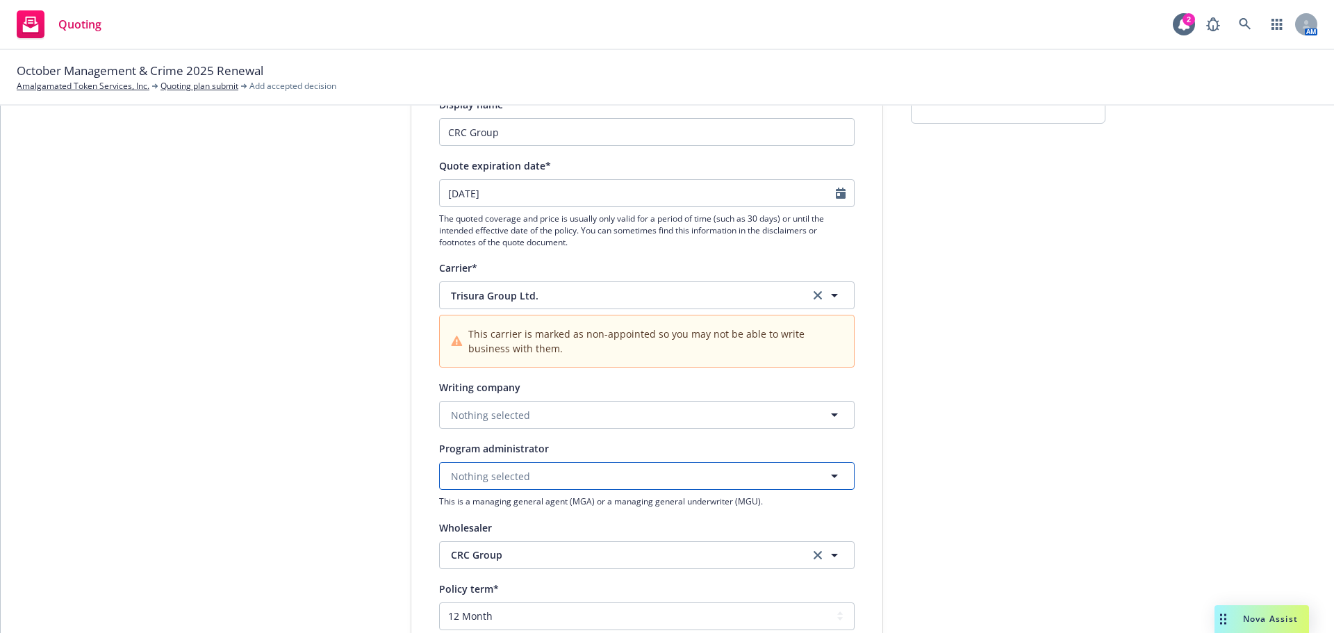
click at [461, 477] on span "Nothing selected" at bounding box center [490, 476] width 79 height 15
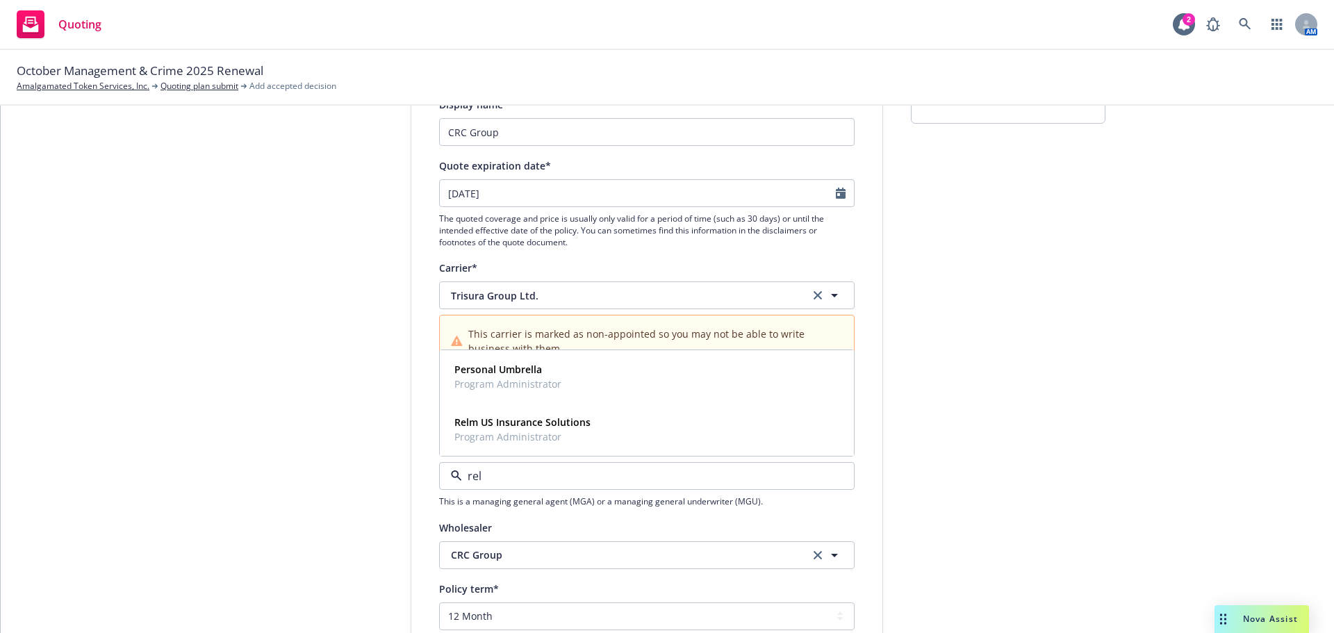
type input "relm"
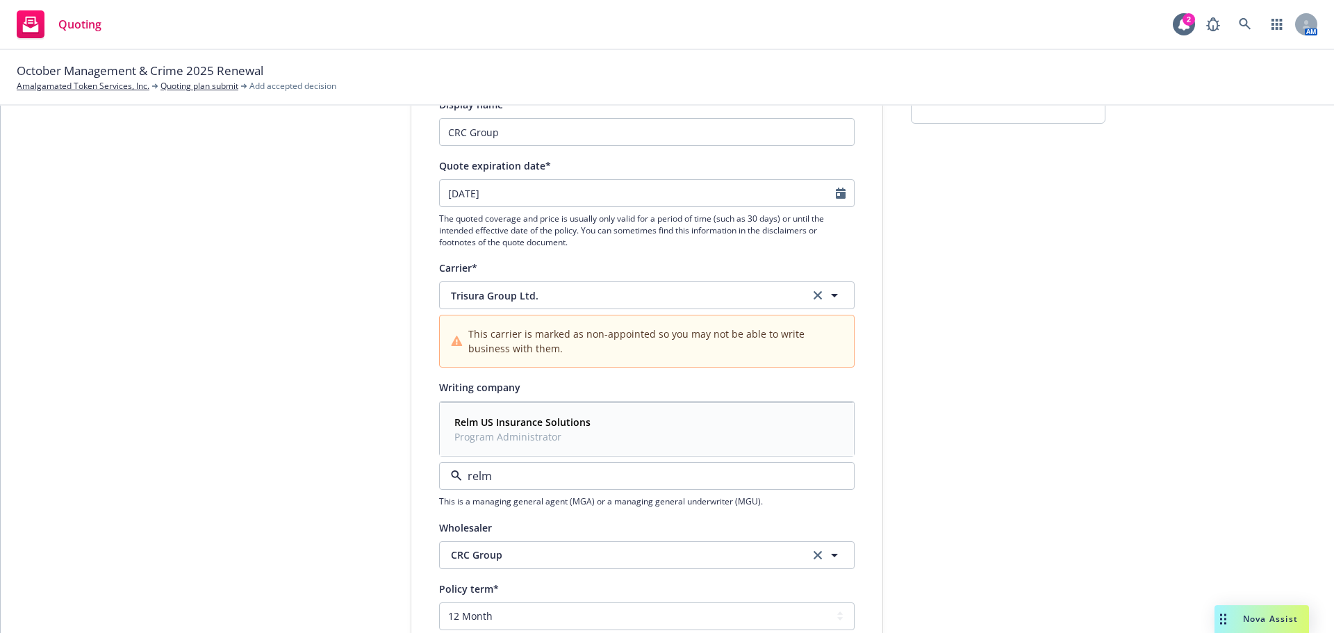
click at [541, 431] on span "Program Administrator" at bounding box center [522, 436] width 136 height 15
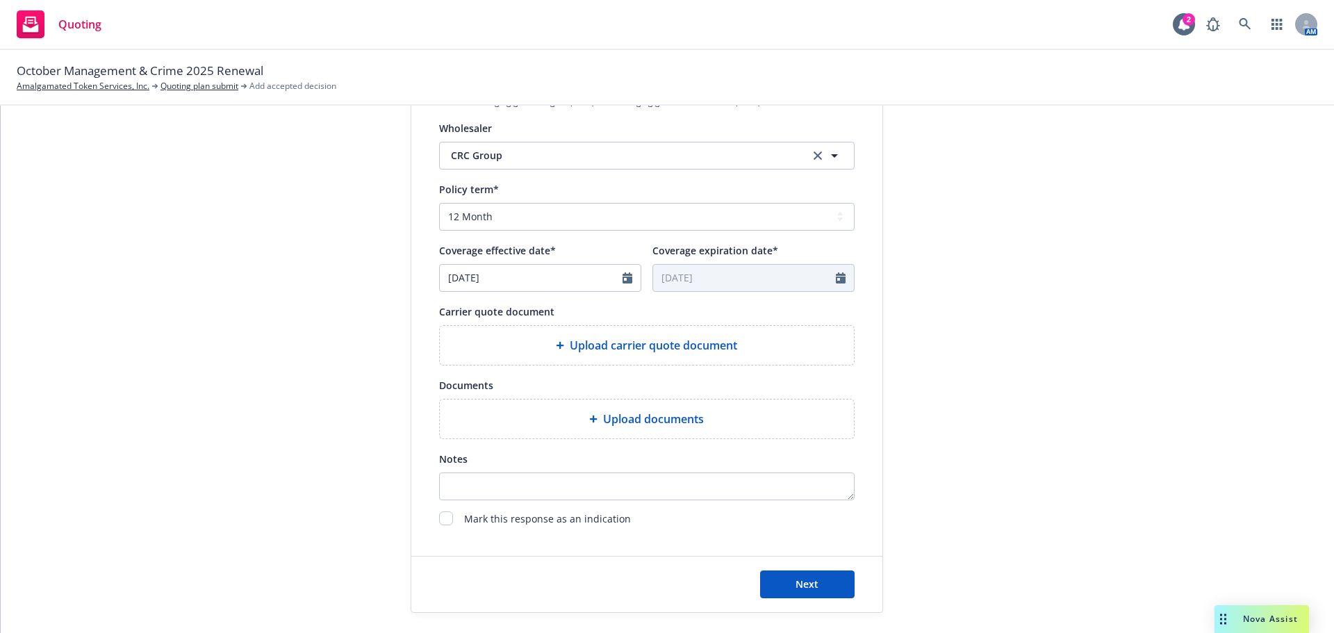
scroll to position [556, 0]
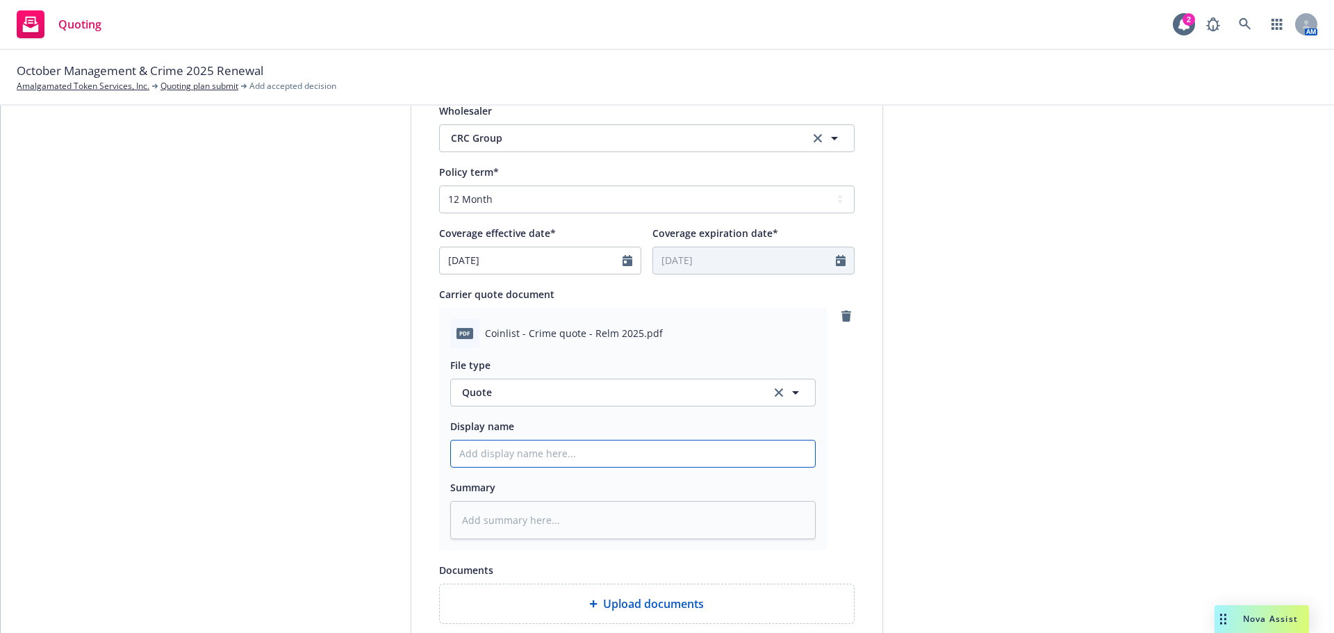
click at [481, 459] on input "Display name" at bounding box center [633, 454] width 364 height 26
type textarea "x"
type input "2"
type textarea "x"
type input "25"
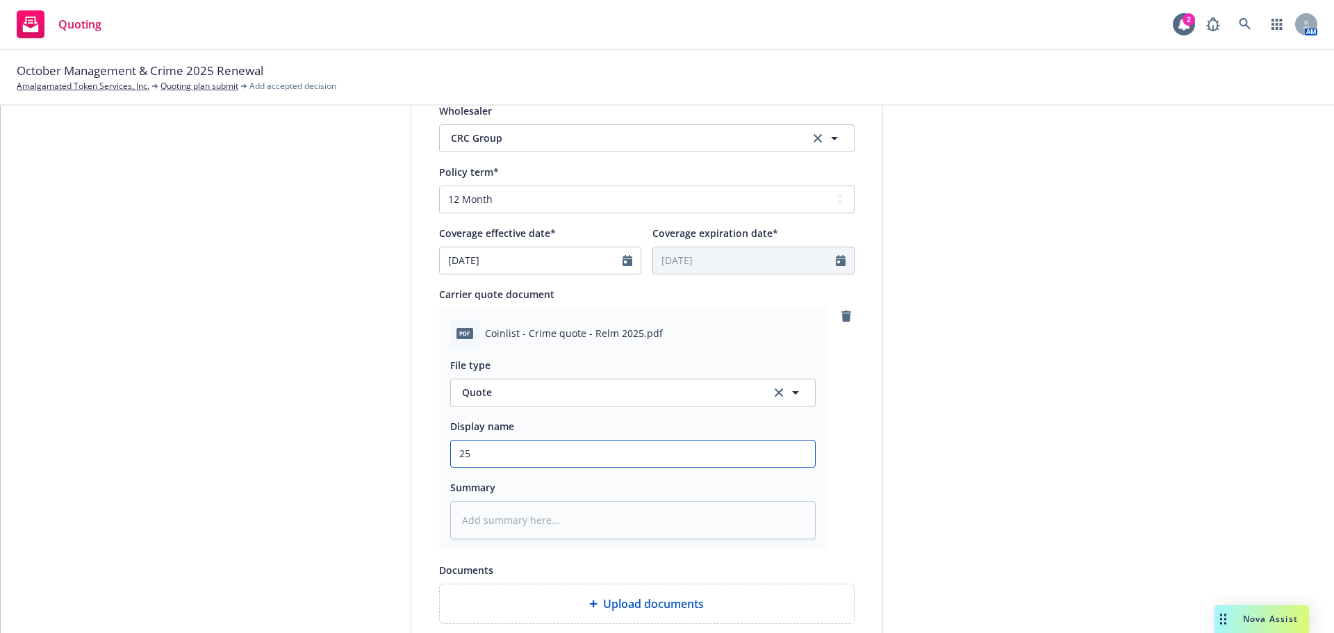
type textarea "x"
type input "25-"
type textarea "x"
type input "25-2"
type textarea "x"
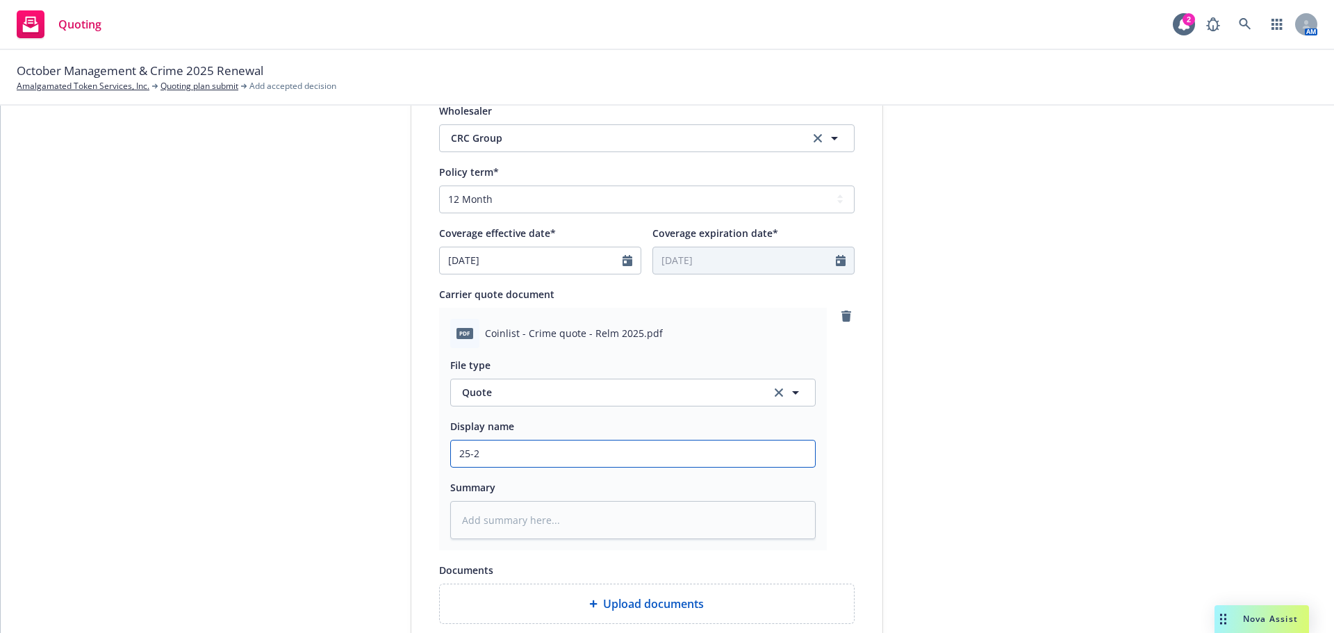
type input "25-26"
type textarea "x"
type input "25-26"
type textarea "x"
type input "25-26 c"
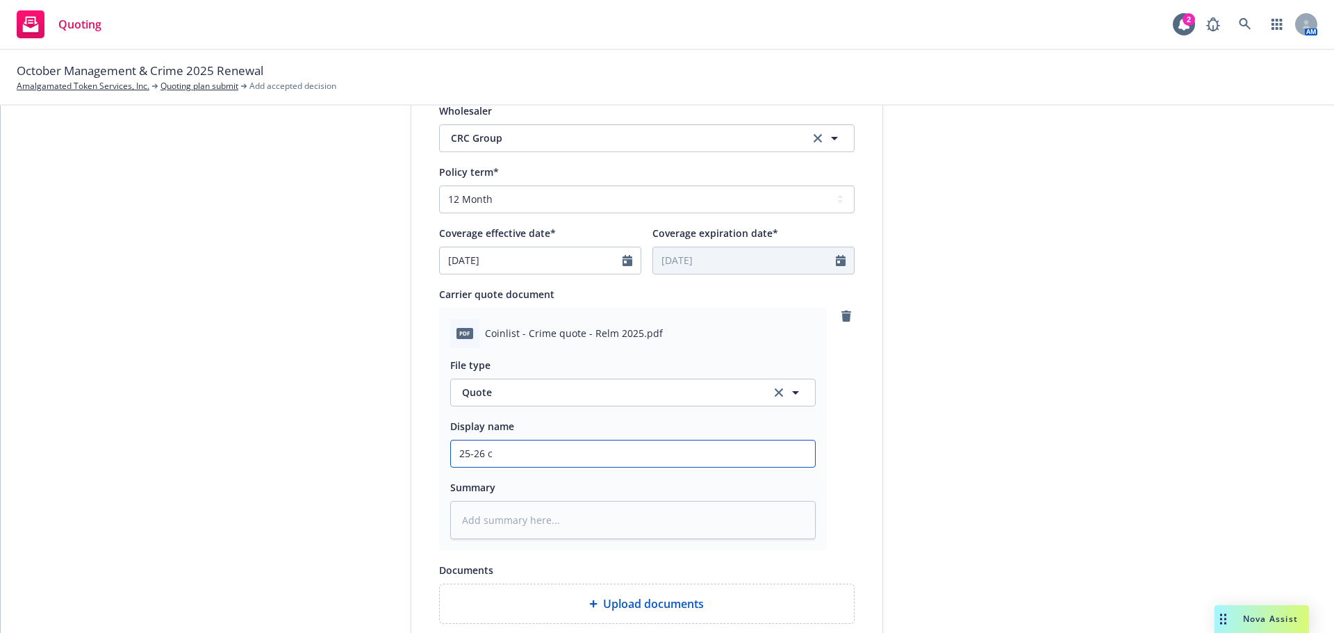
type textarea "x"
type input "25-26 cr"
type textarea "x"
type input "25-26 cri"
type textarea "x"
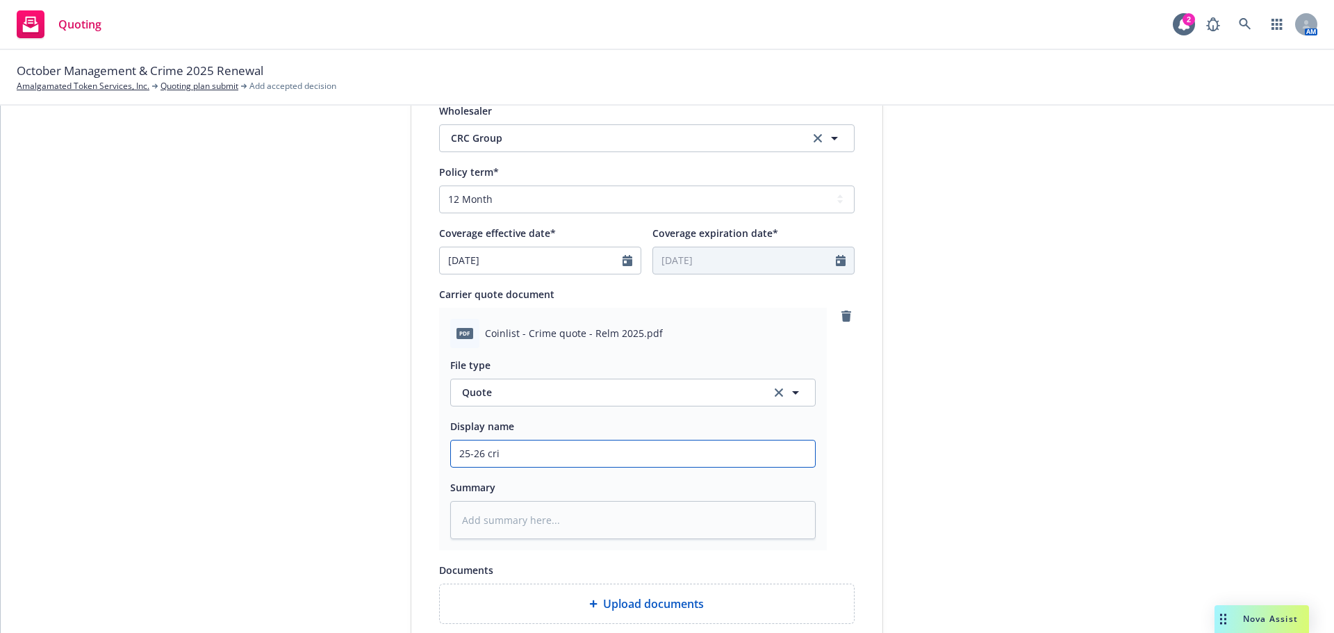
type input "25-26 crim"
type textarea "x"
type input "25-26 crime"
type textarea "x"
type input "25-26 crime"
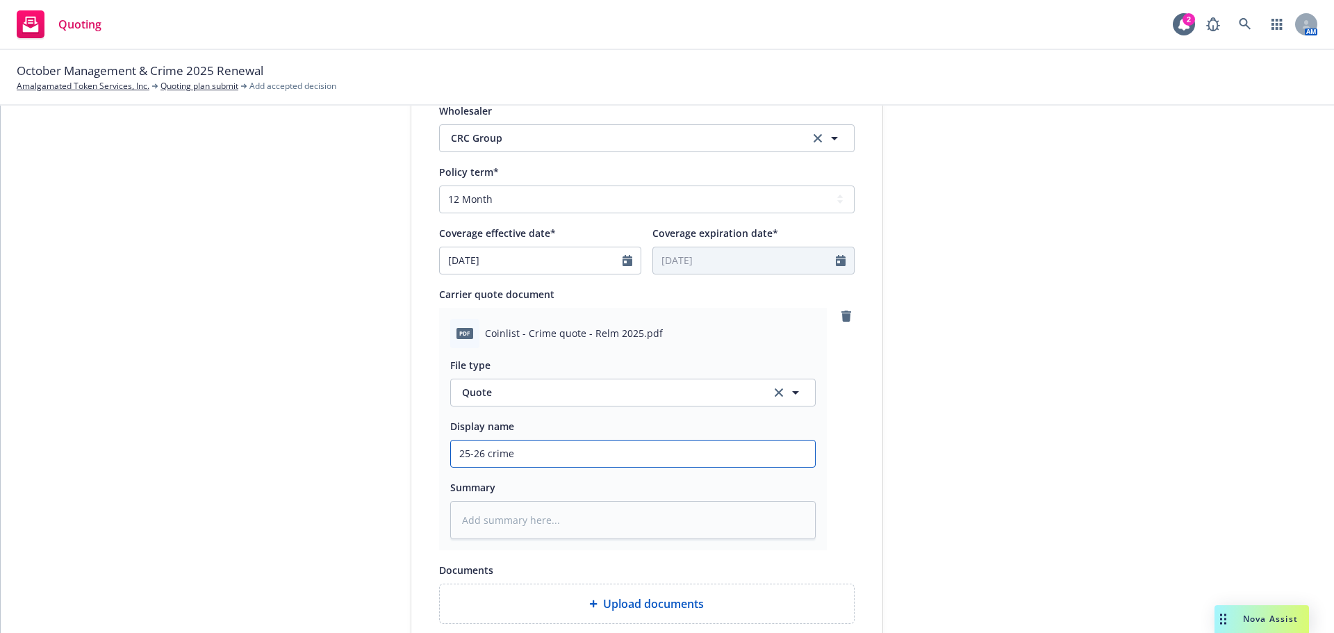
type textarea "x"
type input "25-26 crime q"
type textarea "x"
type input "25-26 crime qu"
type textarea "x"
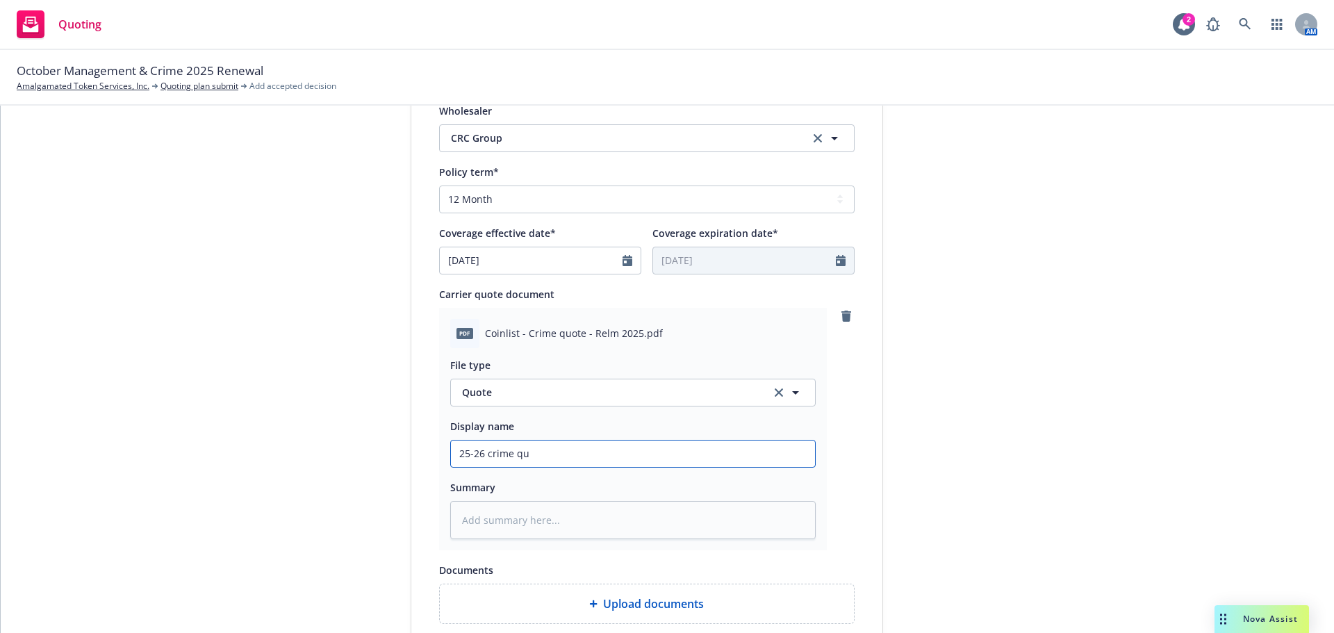
type input "25-26 crime quo"
type textarea "x"
type input "25-26 crime quot"
type textarea "x"
type input "25-26 crime quote"
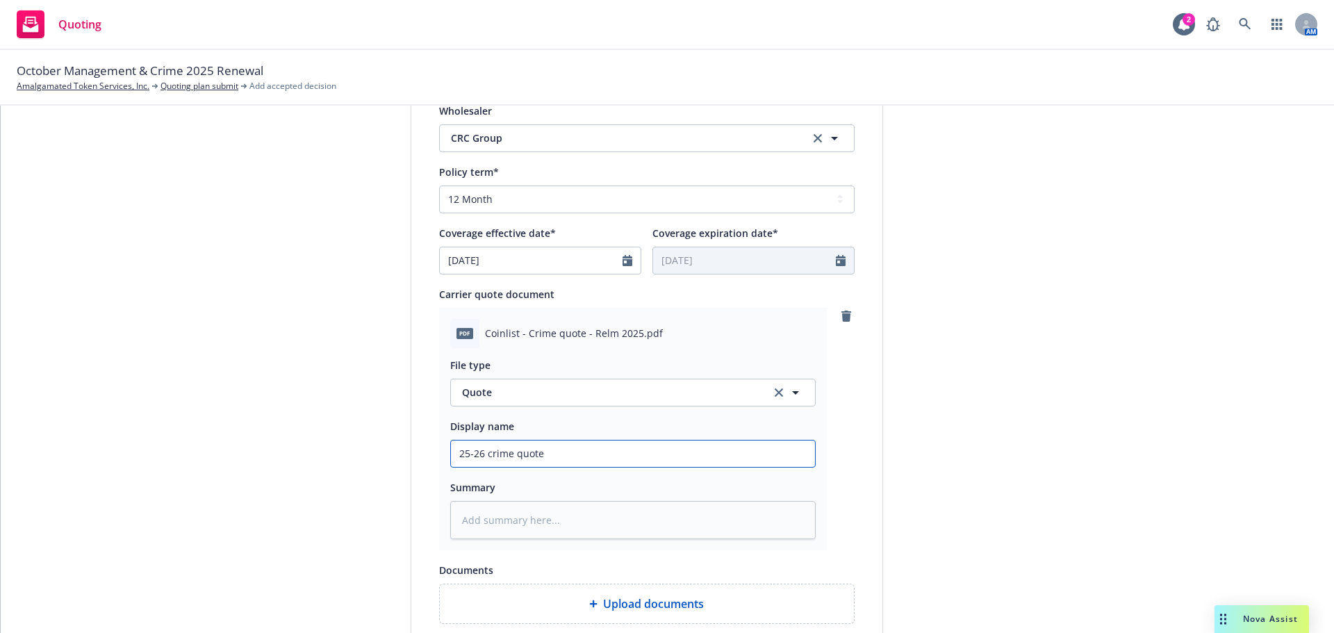
type textarea "x"
type input "25-26 crime quote"
type textarea "x"
type input "25-26 crime quote R"
type textarea "x"
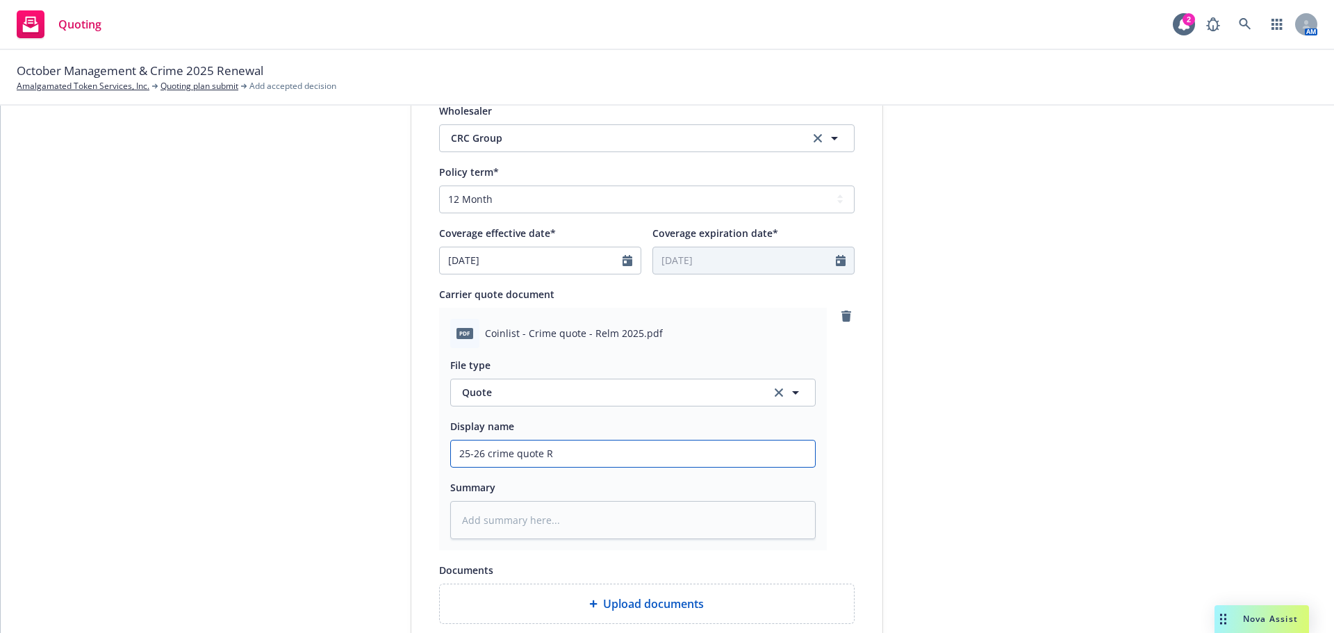
type input "25-26 crime quote Re"
type textarea "x"
type input "25-26 crime quote Rel"
type textarea "x"
click at [603, 458] on input "25-26 crime quote Relm" at bounding box center [633, 454] width 364 height 26
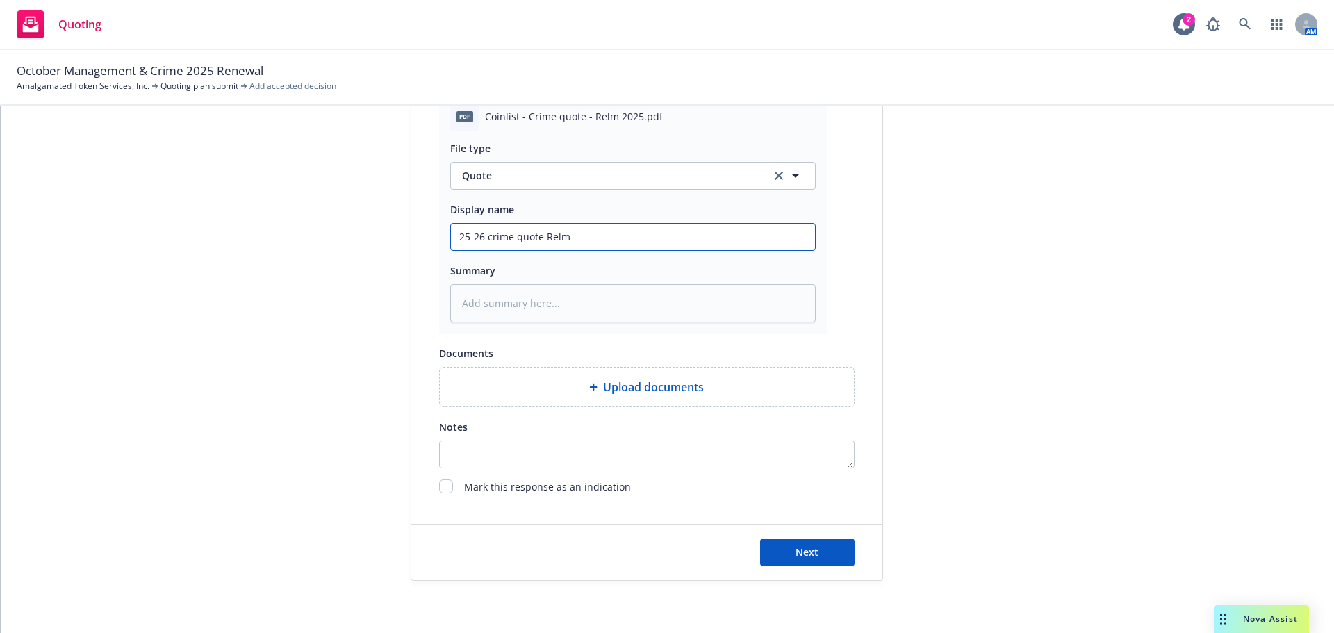
scroll to position [776, 0]
type input "25-26 crime quote Relm"
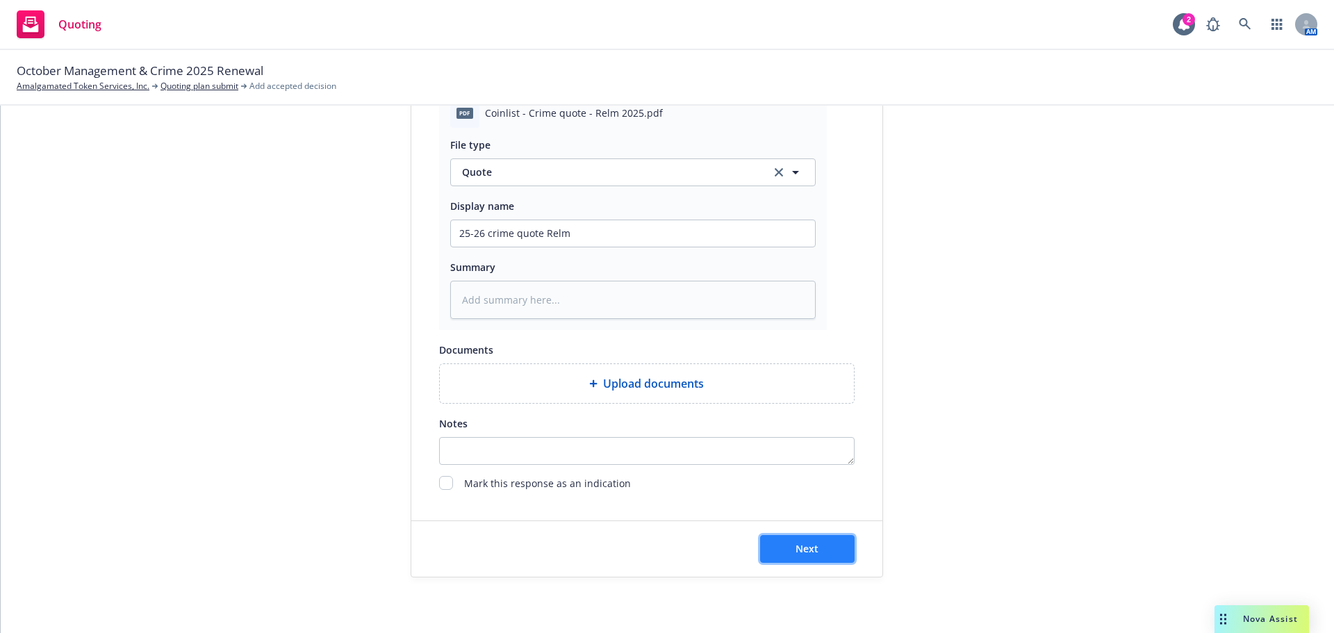
click at [808, 546] on span "Next" at bounding box center [807, 548] width 23 height 13
type textarea "x"
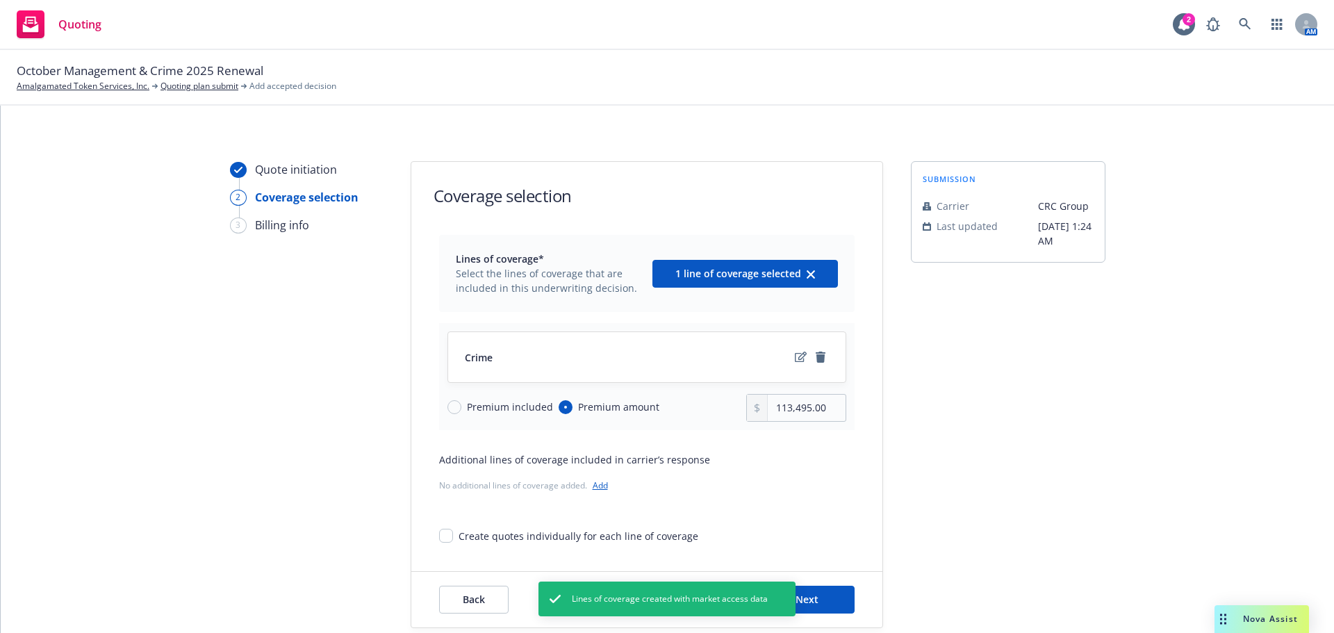
scroll to position [51, 0]
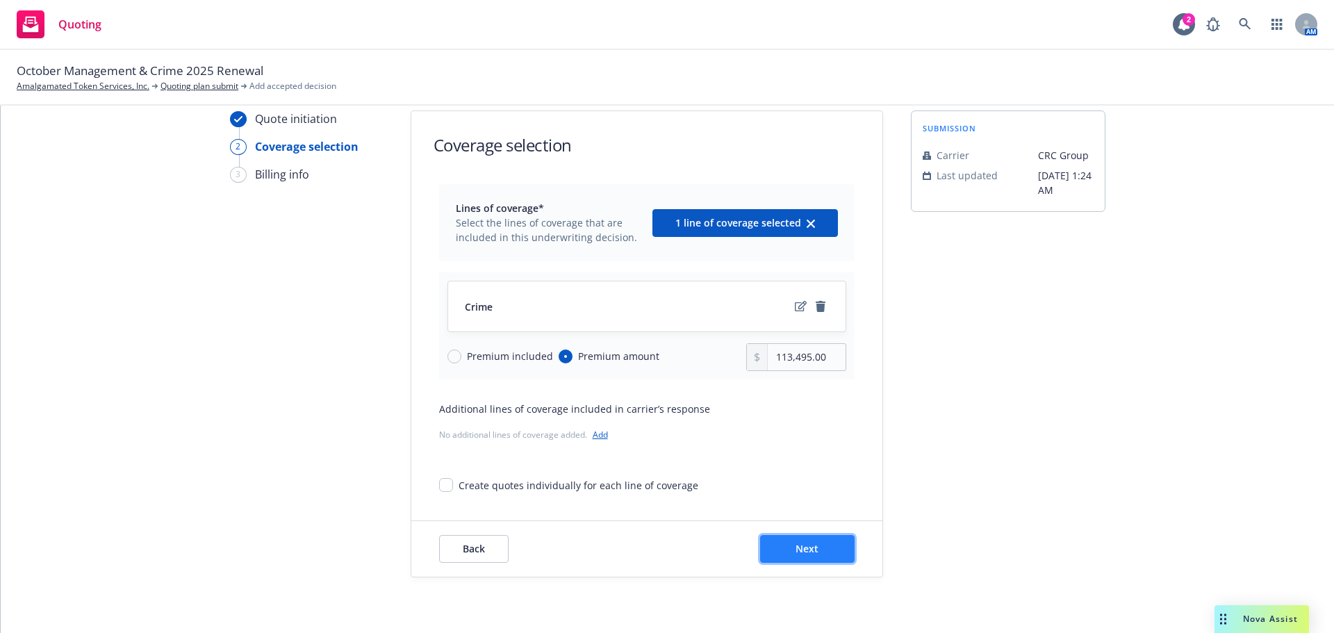
click at [799, 551] on span "Next" at bounding box center [807, 548] width 23 height 13
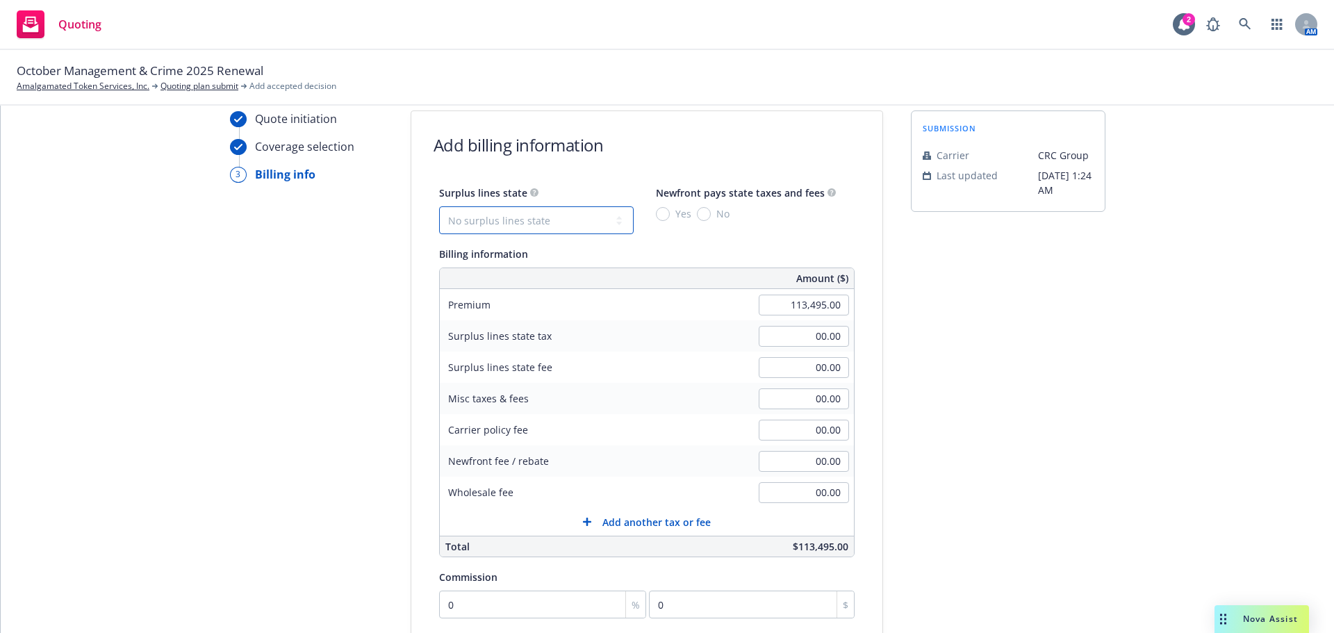
click at [469, 220] on select "No surplus lines state Alaska Alabama Arkansas Arizona California Colorado Conn…" at bounding box center [536, 220] width 195 height 28
select select "CA"
click at [439, 206] on select "No surplus lines state Alaska Alabama Arkansas Arizona California Colorado Conn…" at bounding box center [536, 220] width 195 height 28
type input "3,404.85"
type input "204.29"
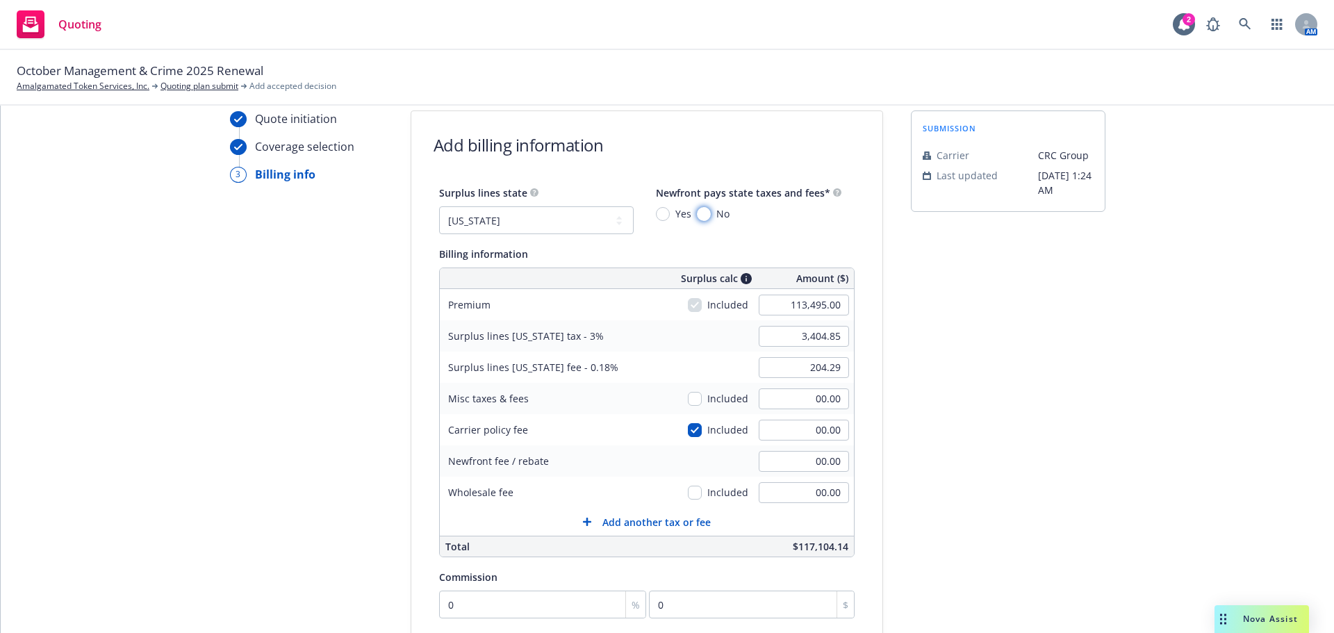
click at [697, 216] on input "No" at bounding box center [704, 214] width 14 height 14
radio input "true"
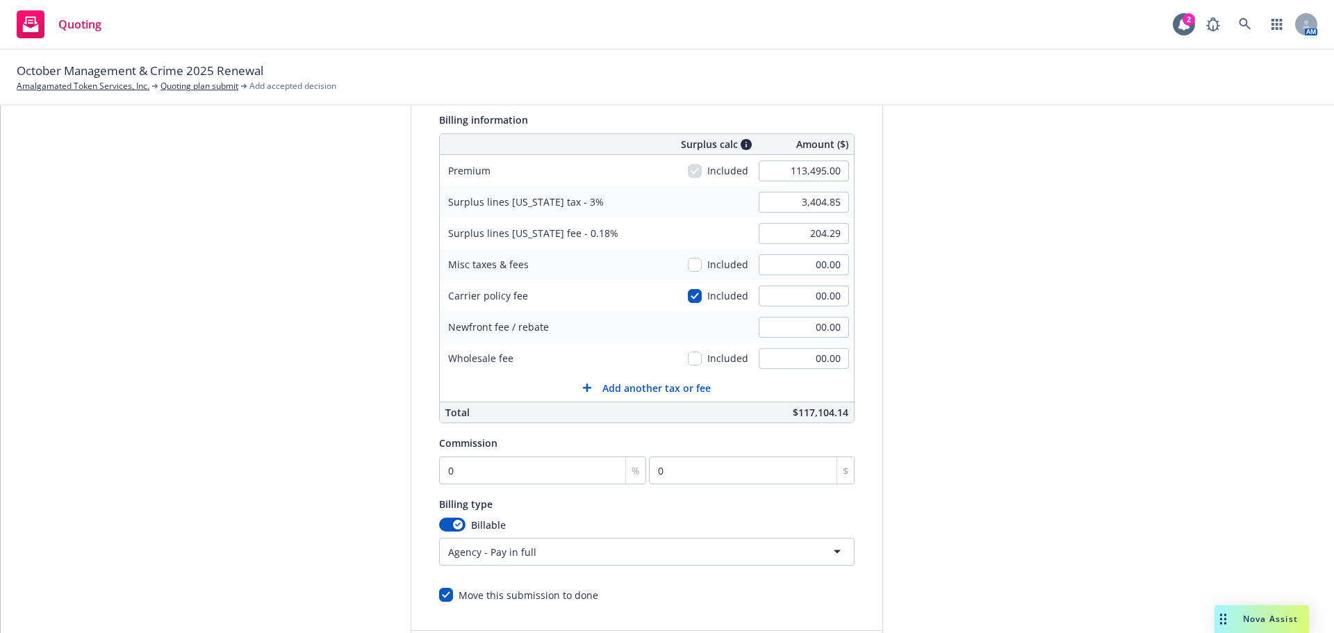
scroll to position [259, 0]
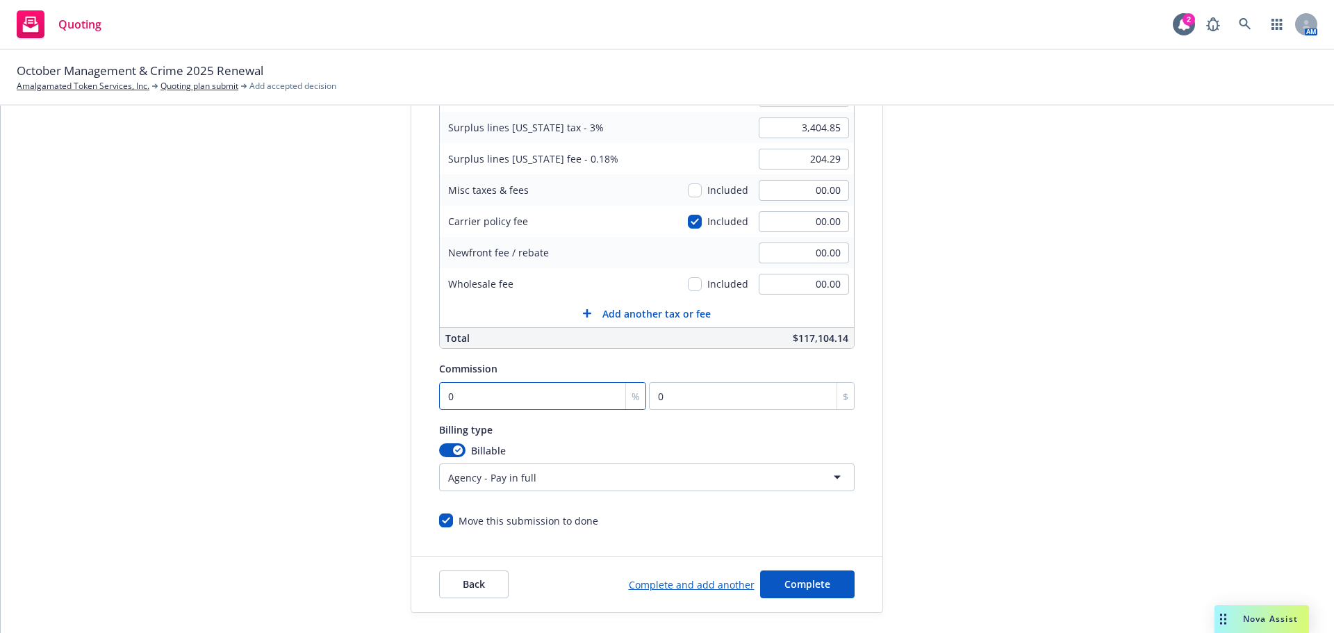
click at [450, 389] on input "0" at bounding box center [543, 396] width 208 height 28
type input "1"
type input "1134.95"
type input "12"
type input "13619.4"
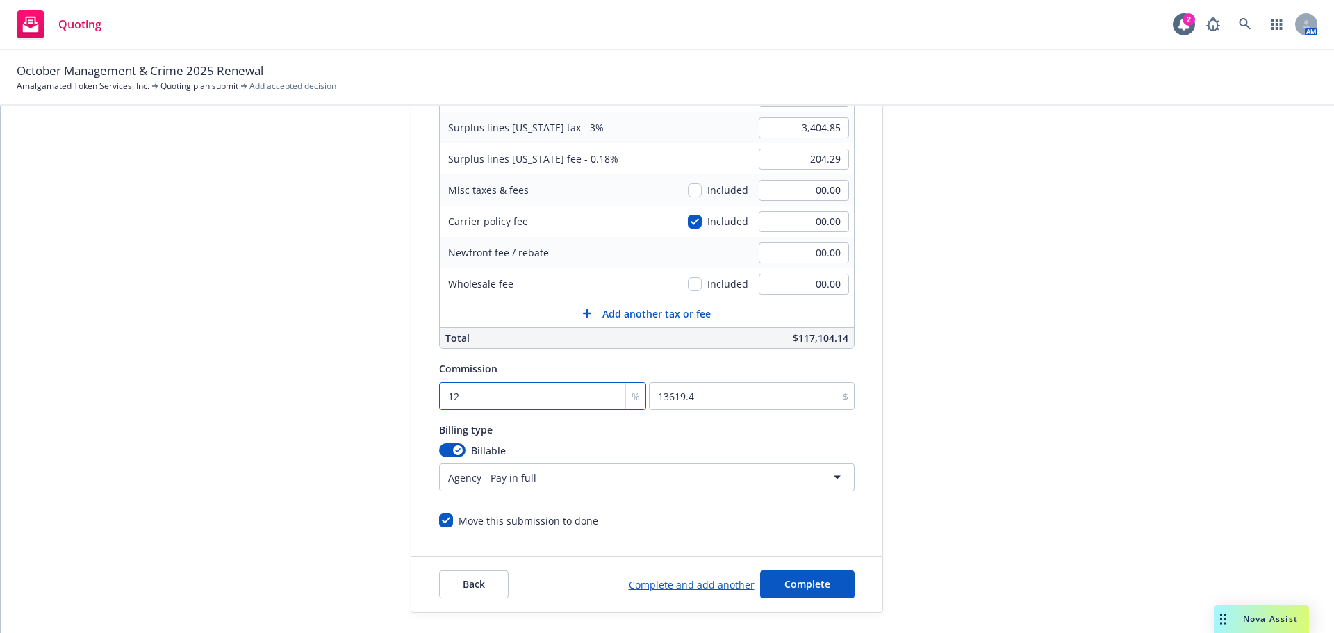
type input "12.5"
type input "14186.88"
type input "12.5"
click at [238, 353] on div "Quote initiation Coverage selection 3 Billing info" at bounding box center [306, 257] width 153 height 711
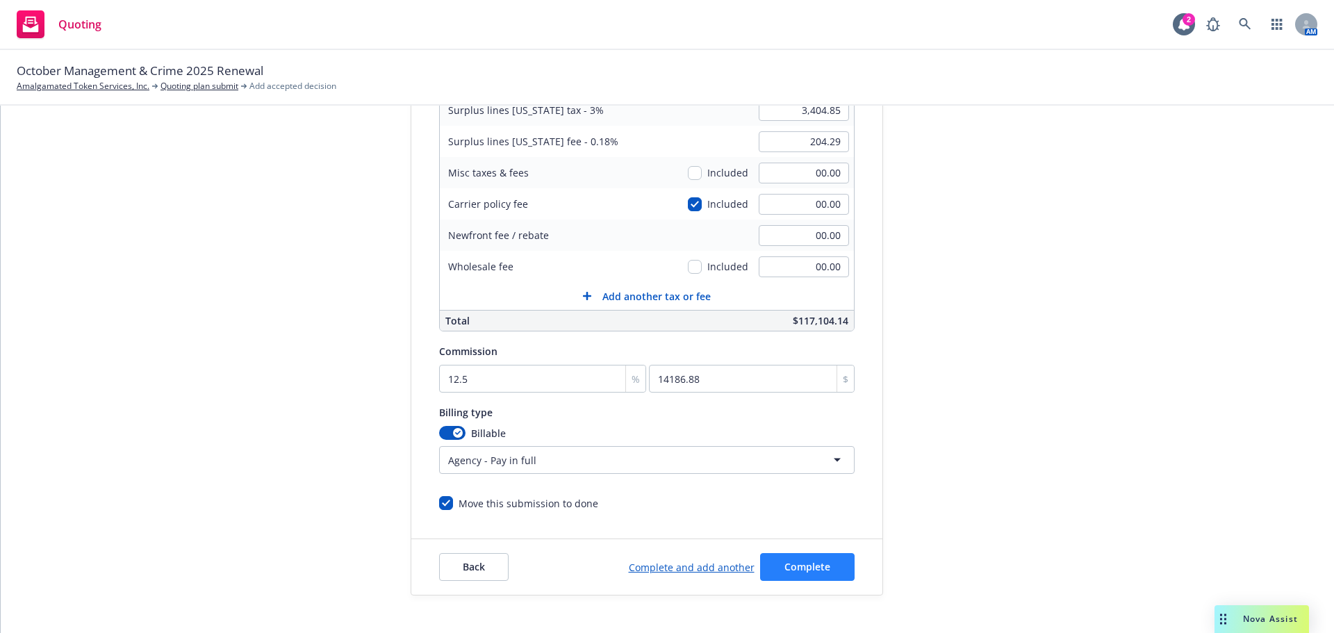
scroll to position [278, 0]
click at [820, 568] on button "Complete" at bounding box center [807, 566] width 95 height 28
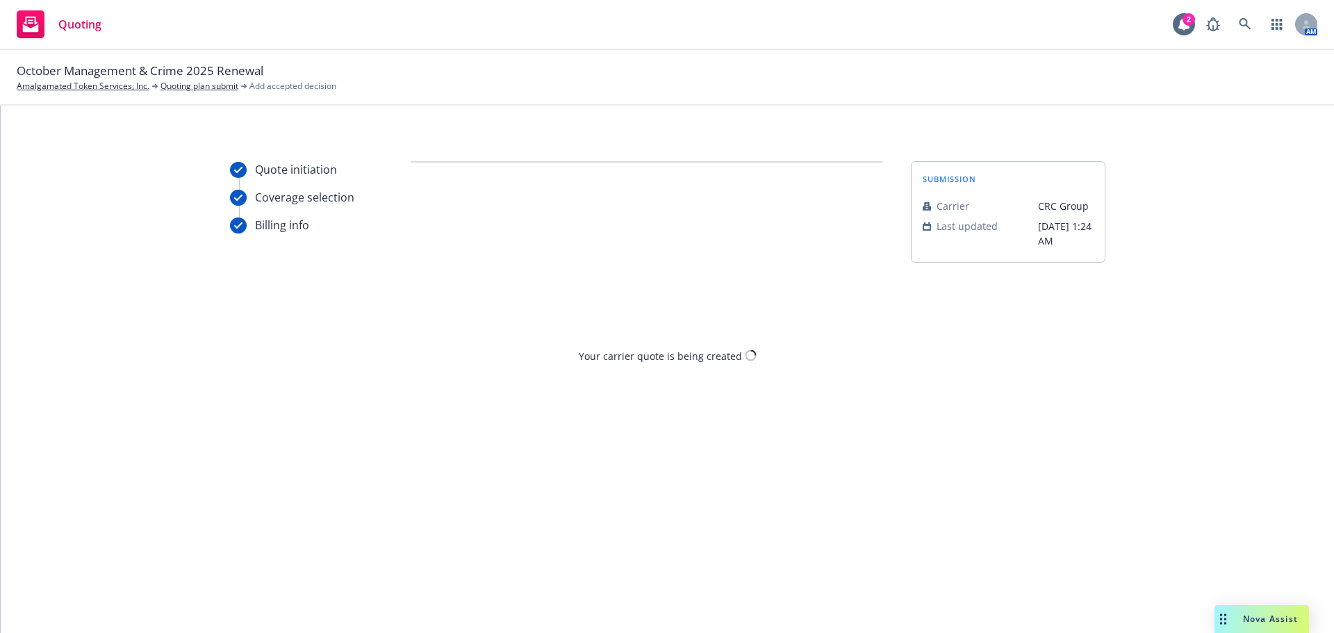
scroll to position [0, 0]
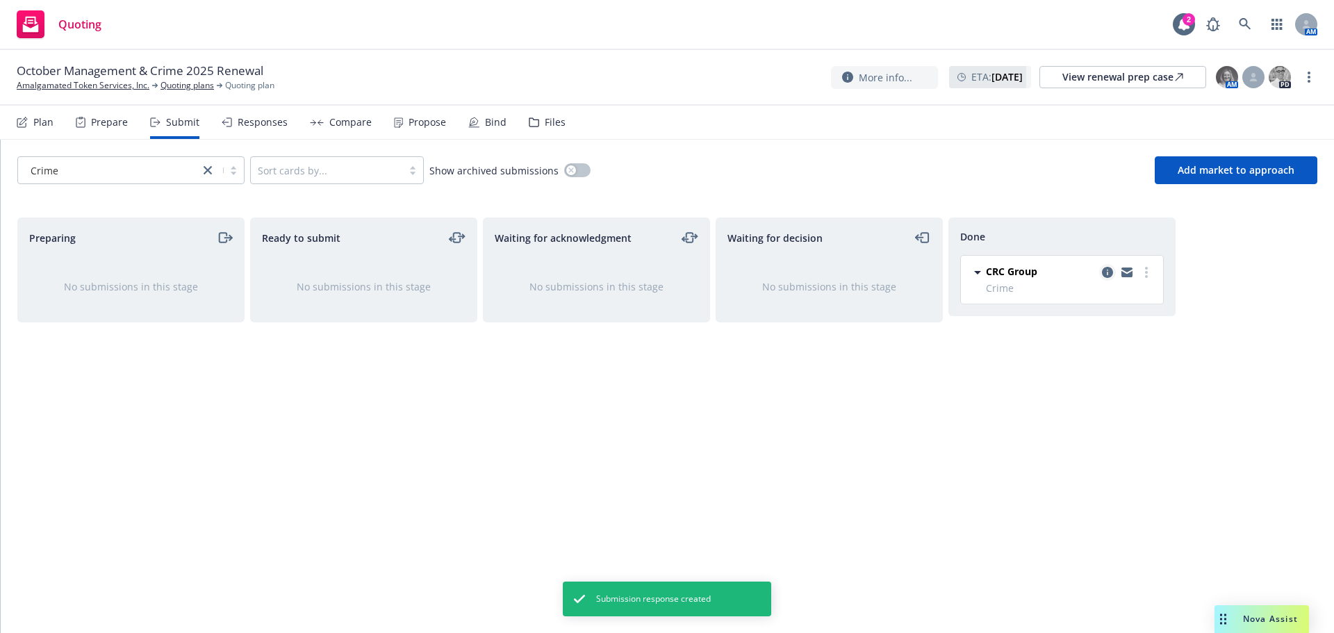
click at [1108, 277] on icon "copy logging email" at bounding box center [1107, 272] width 11 height 11
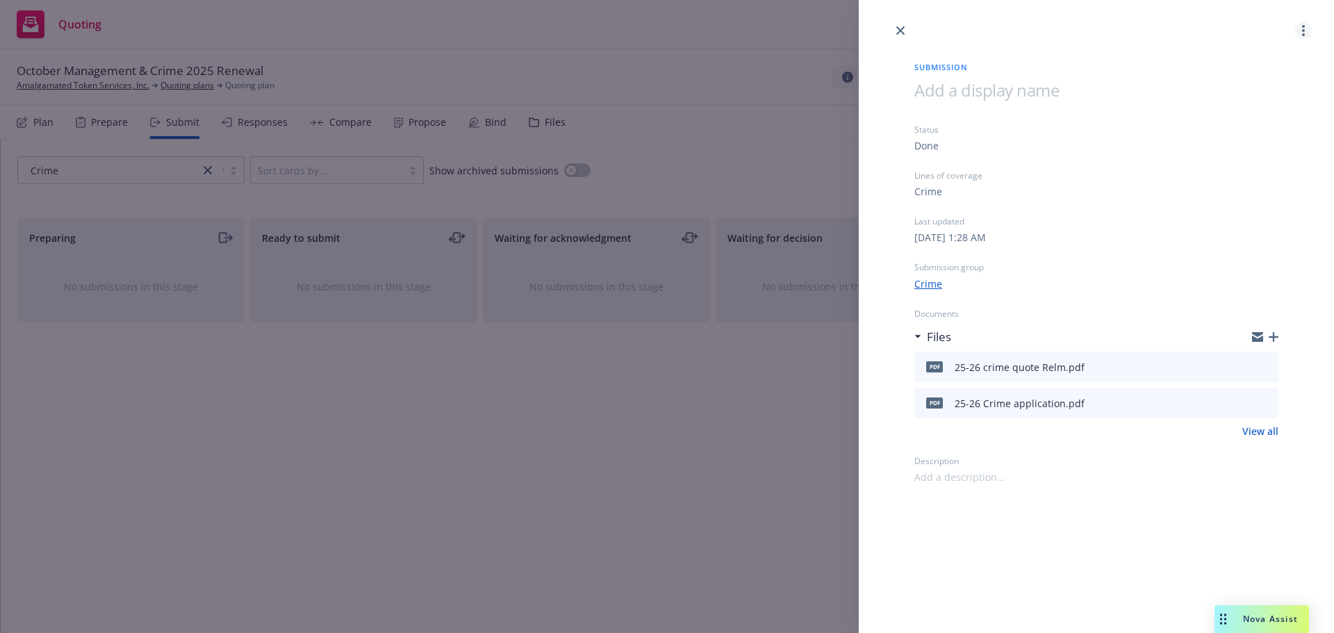
click at [1304, 31] on circle "more" at bounding box center [1303, 30] width 3 height 3
click at [906, 31] on link "close" at bounding box center [900, 30] width 17 height 17
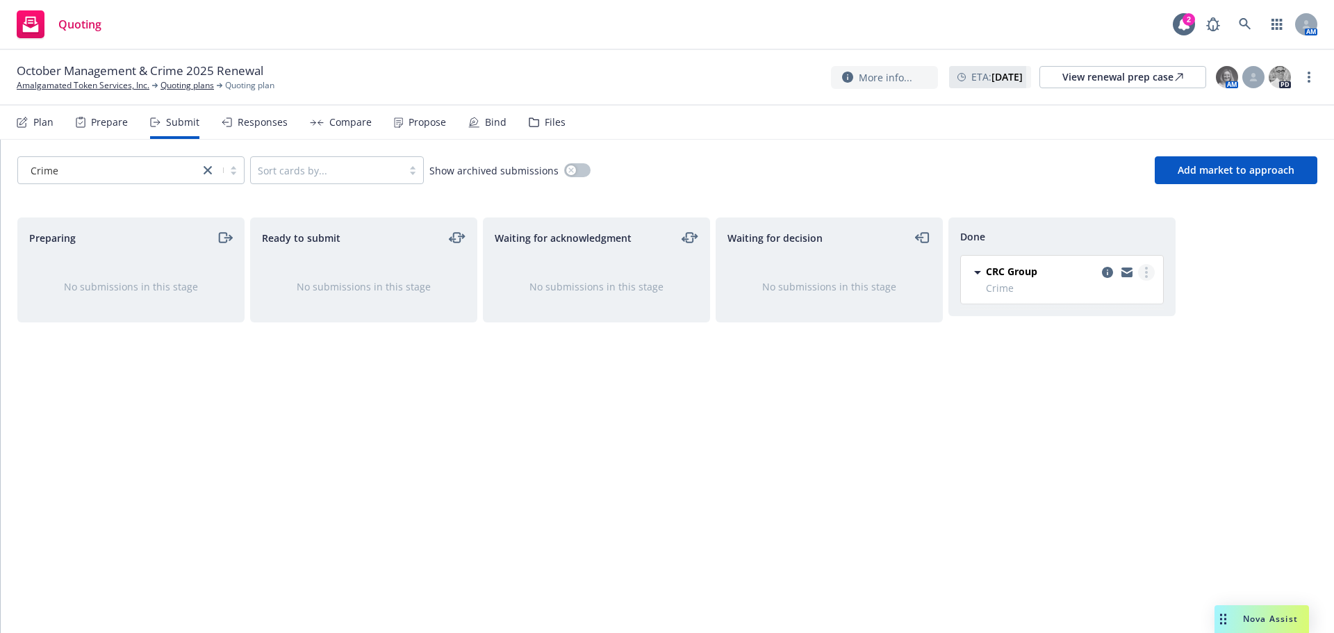
click at [1145, 273] on icon "more" at bounding box center [1146, 272] width 3 height 11
click at [857, 442] on div "Waiting for decision No submissions in this stage" at bounding box center [829, 411] width 227 height 386
click at [185, 84] on link "Quoting plans" at bounding box center [188, 85] width 54 height 13
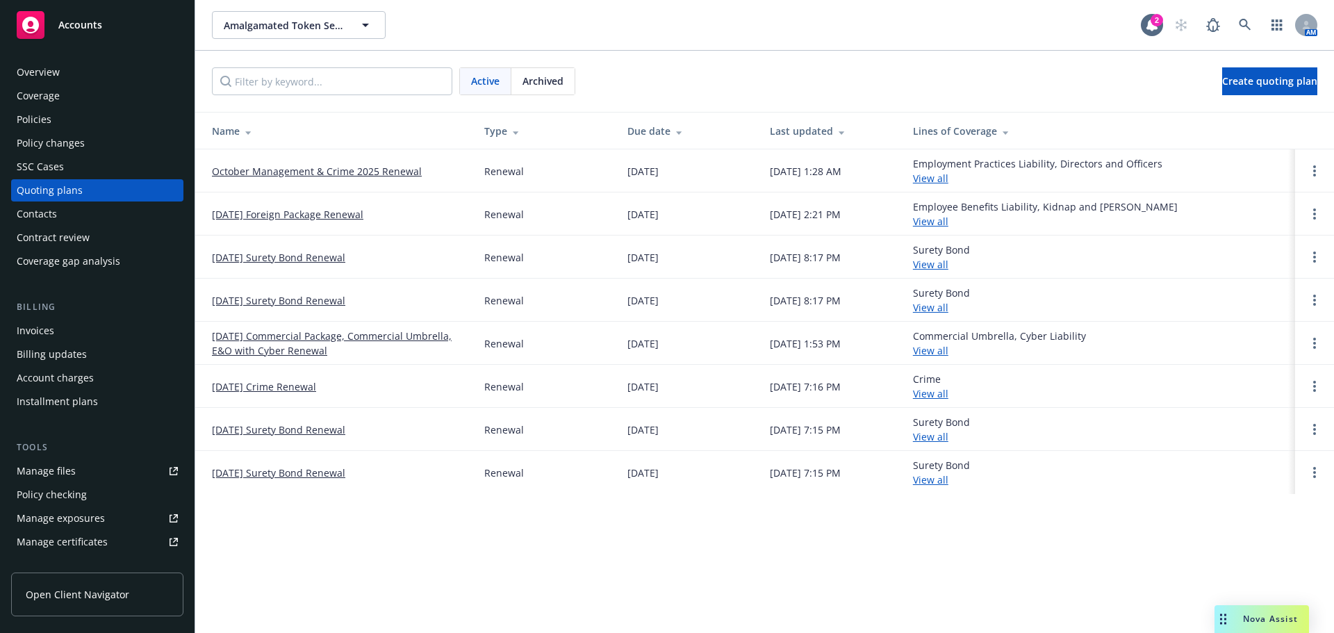
click at [296, 169] on link "October Management & Crime 2025 Renewal" at bounding box center [317, 171] width 210 height 15
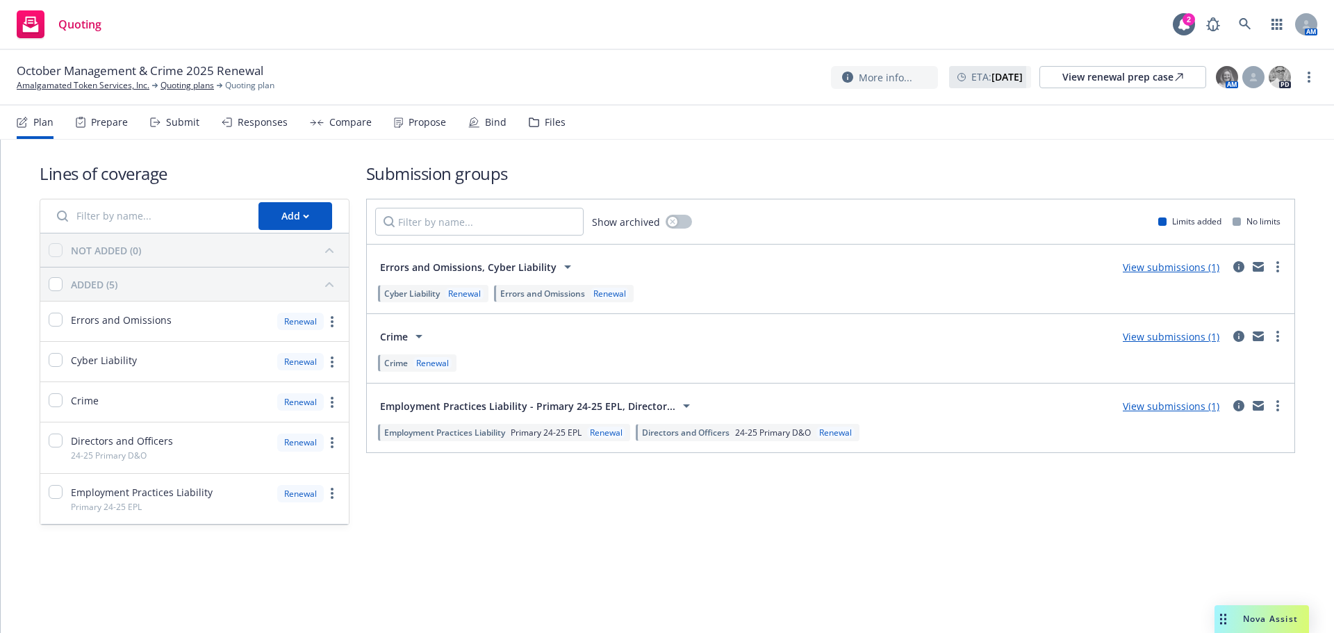
click at [1149, 269] on link "View submissions (1)" at bounding box center [1171, 267] width 97 height 13
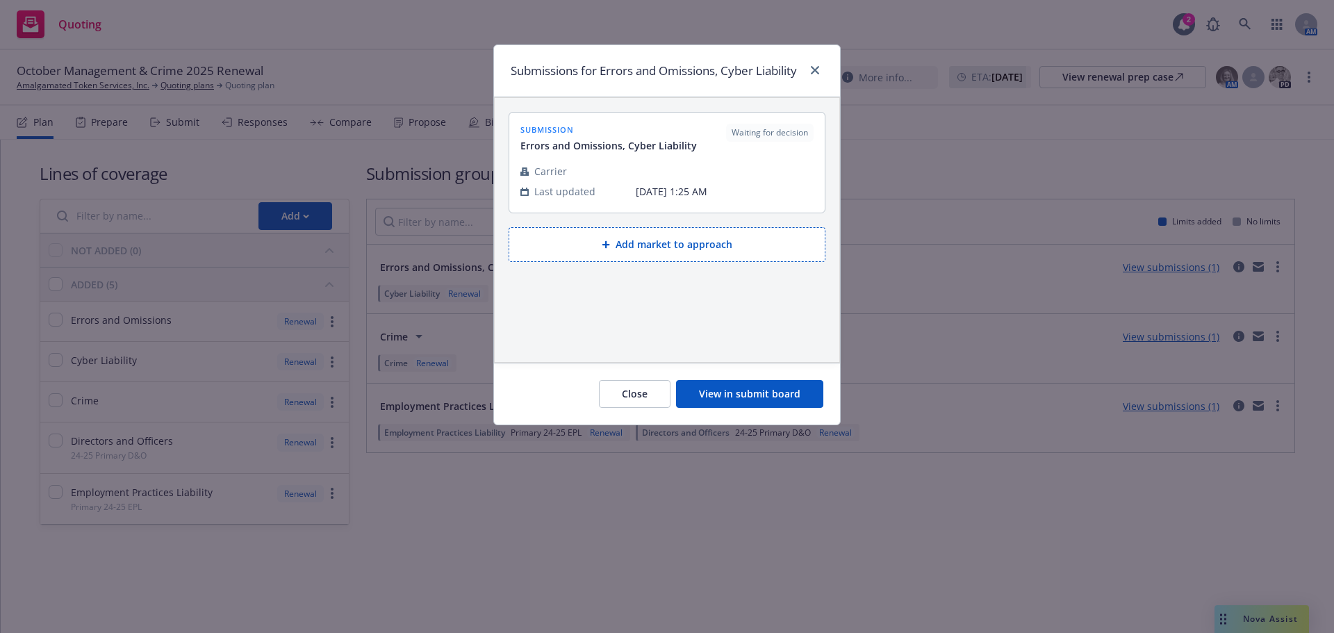
click at [770, 408] on button "View in submit board" at bounding box center [749, 394] width 147 height 28
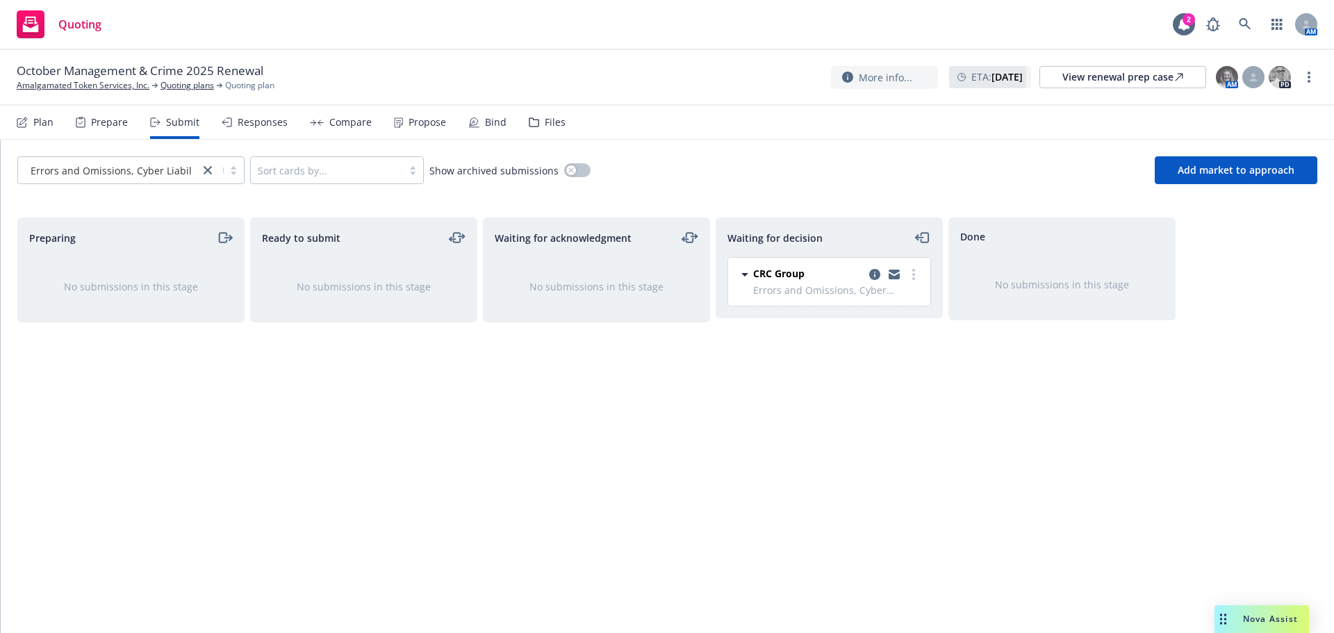
click at [224, 238] on icon "moveRight" at bounding box center [227, 238] width 7 height 0
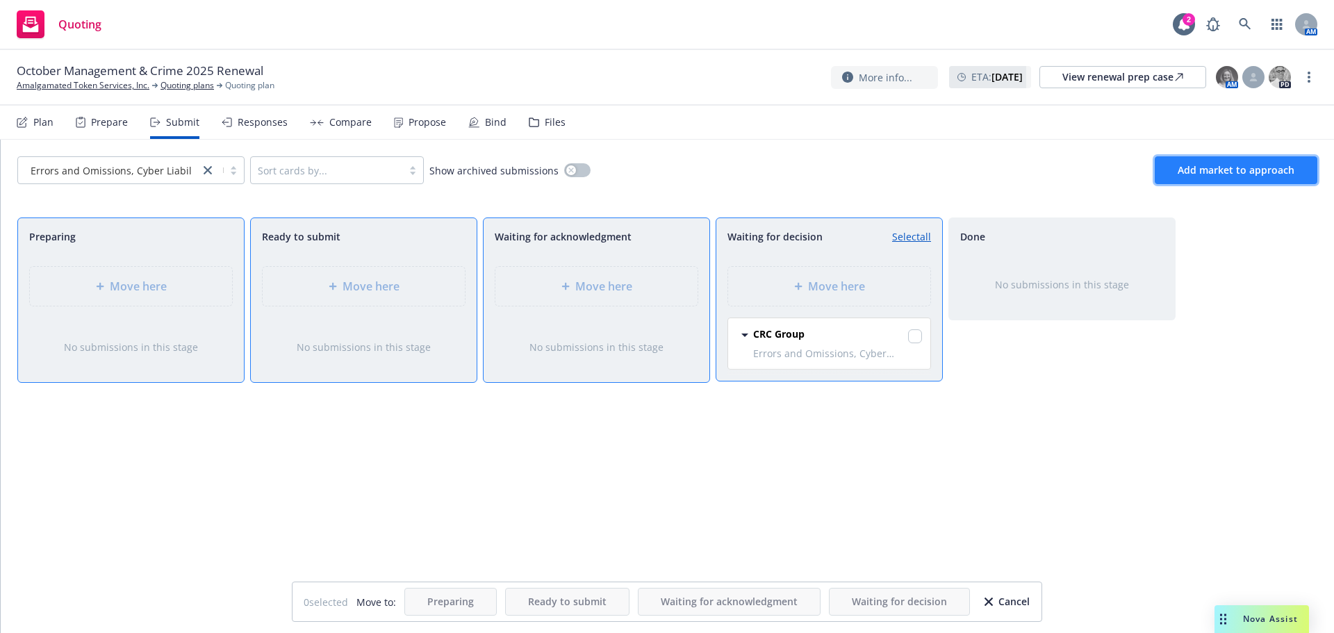
click at [1218, 172] on span "Add market to approach" at bounding box center [1236, 169] width 117 height 13
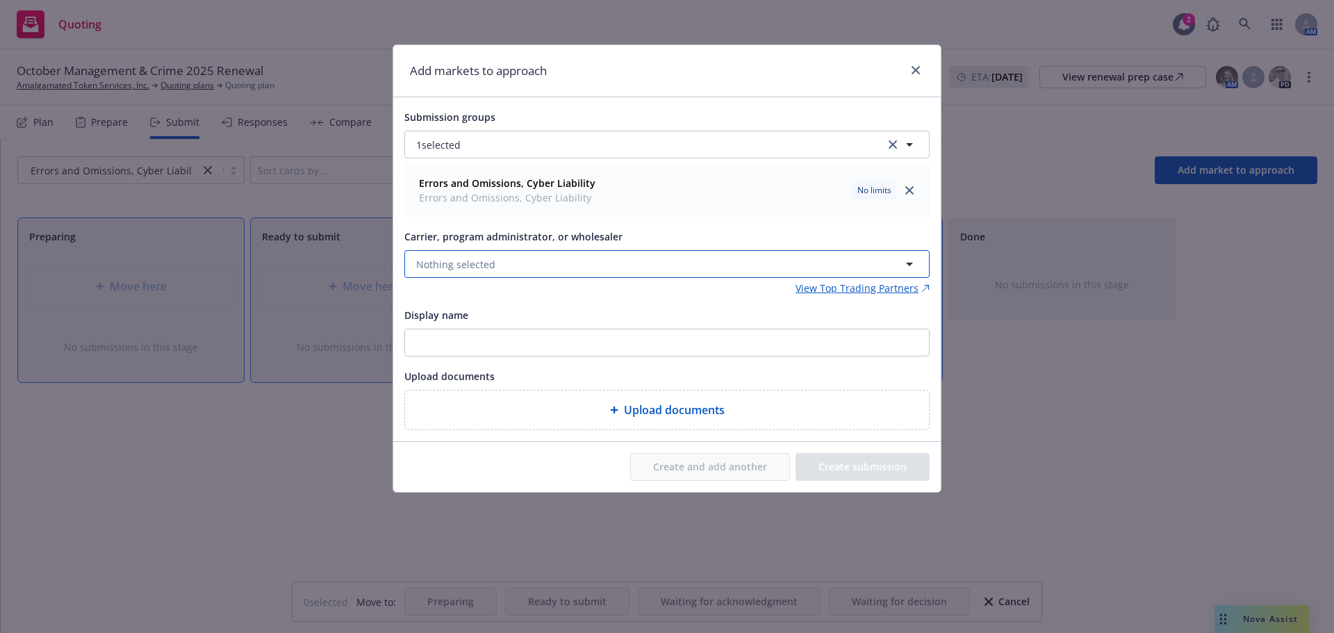
click at [450, 263] on span "Nothing selected" at bounding box center [455, 264] width 79 height 15
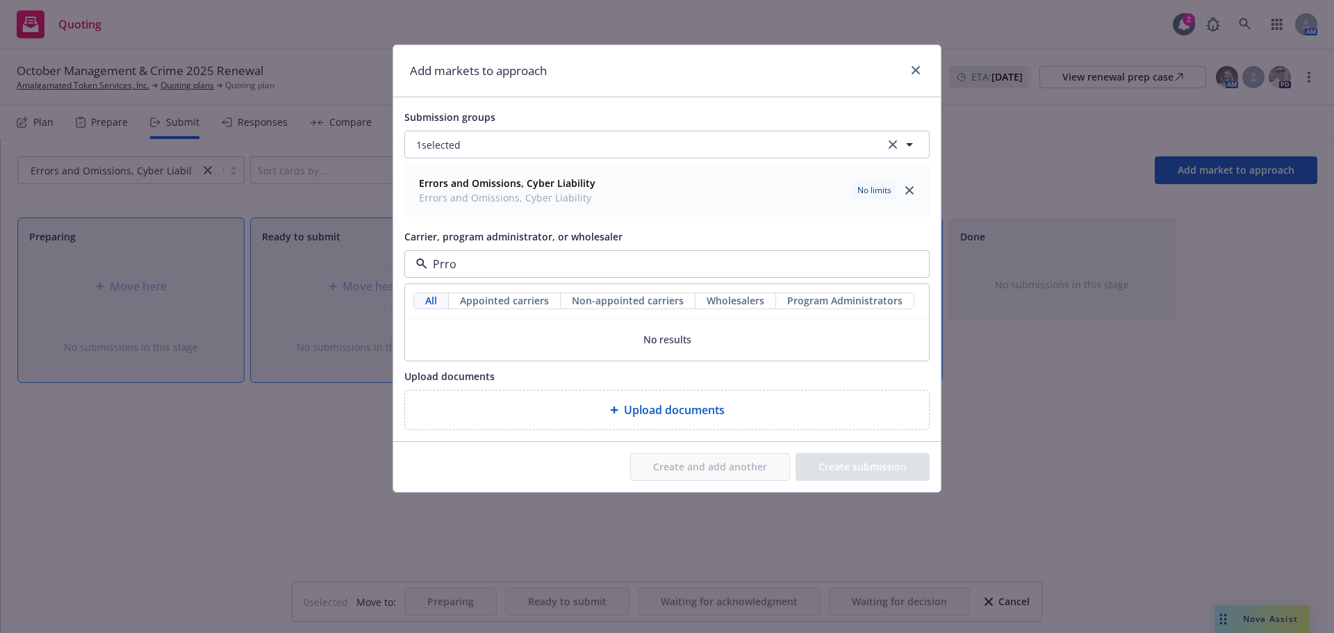
type input "Prrof"
click at [445, 265] on input "Prrof" at bounding box center [664, 264] width 474 height 17
type input "proof"
click at [460, 333] on strong "Proof Insurance Solutions LLC" at bounding box center [492, 337] width 144 height 13
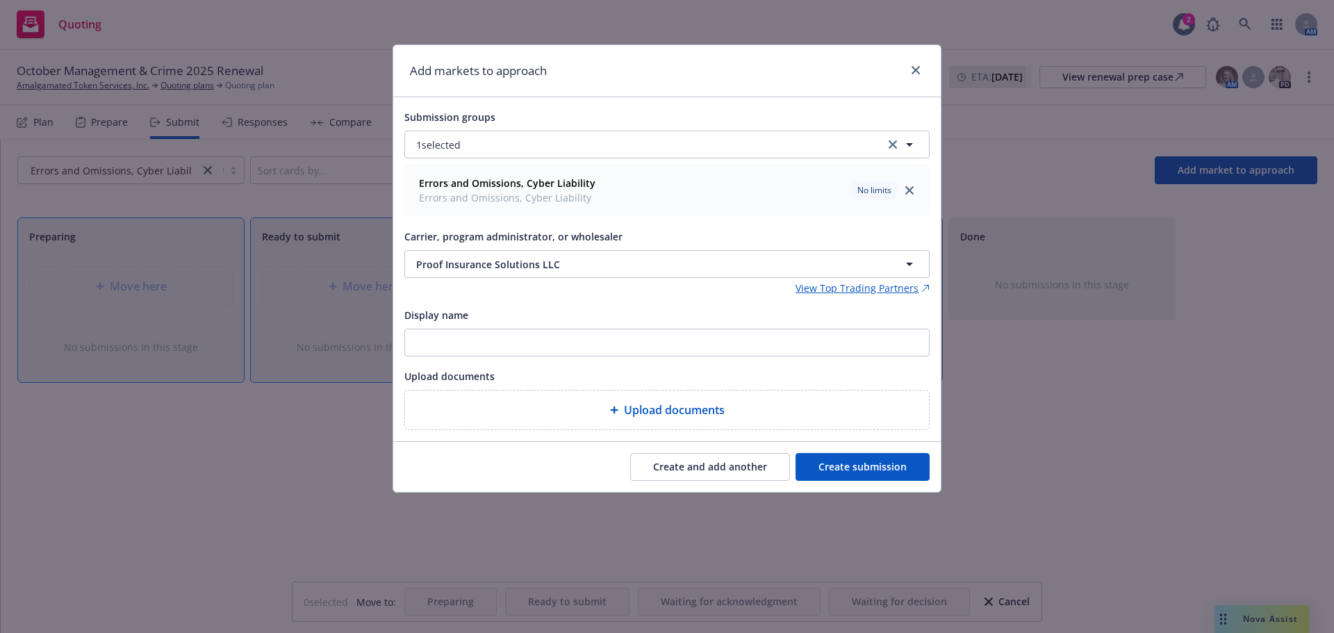
click at [893, 475] on button "Create submission" at bounding box center [863, 467] width 134 height 28
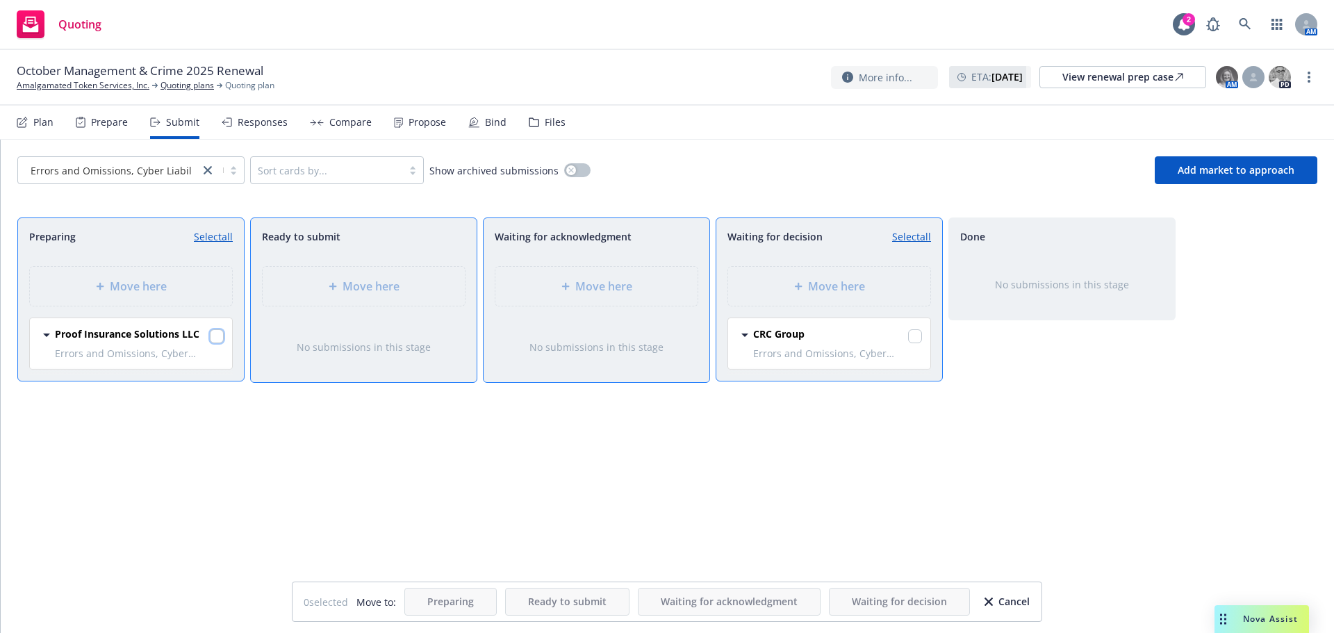
click at [215, 338] on input "checkbox" at bounding box center [217, 336] width 14 height 14
checkbox input "true"
click at [815, 287] on span "Move here" at bounding box center [836, 286] width 57 height 17
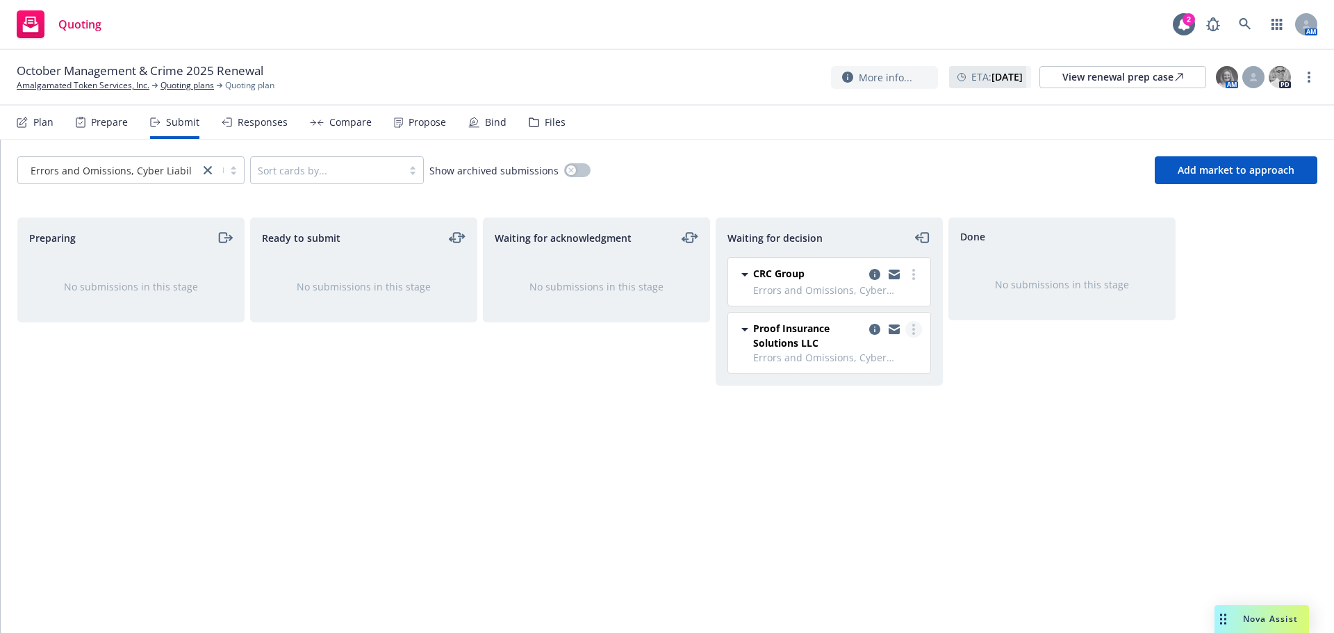
click at [914, 333] on circle "more" at bounding box center [913, 333] width 3 height 3
click at [860, 416] on span "Add accepted decision" at bounding box center [852, 413] width 139 height 13
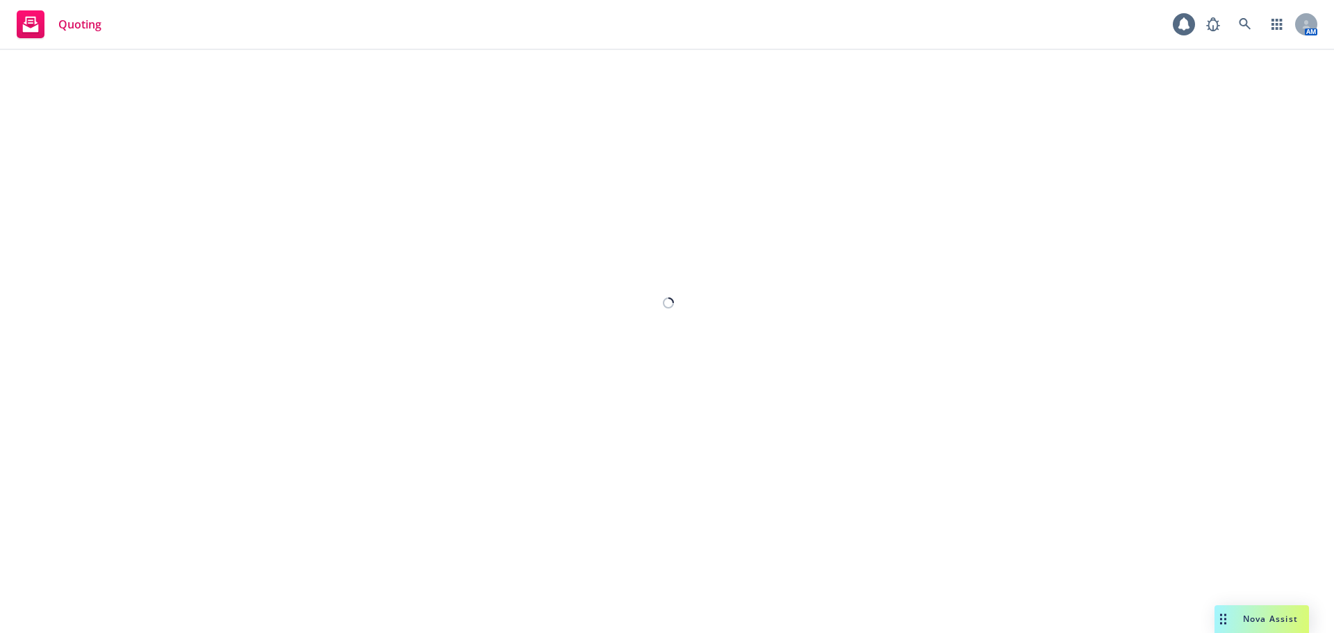
select select "12"
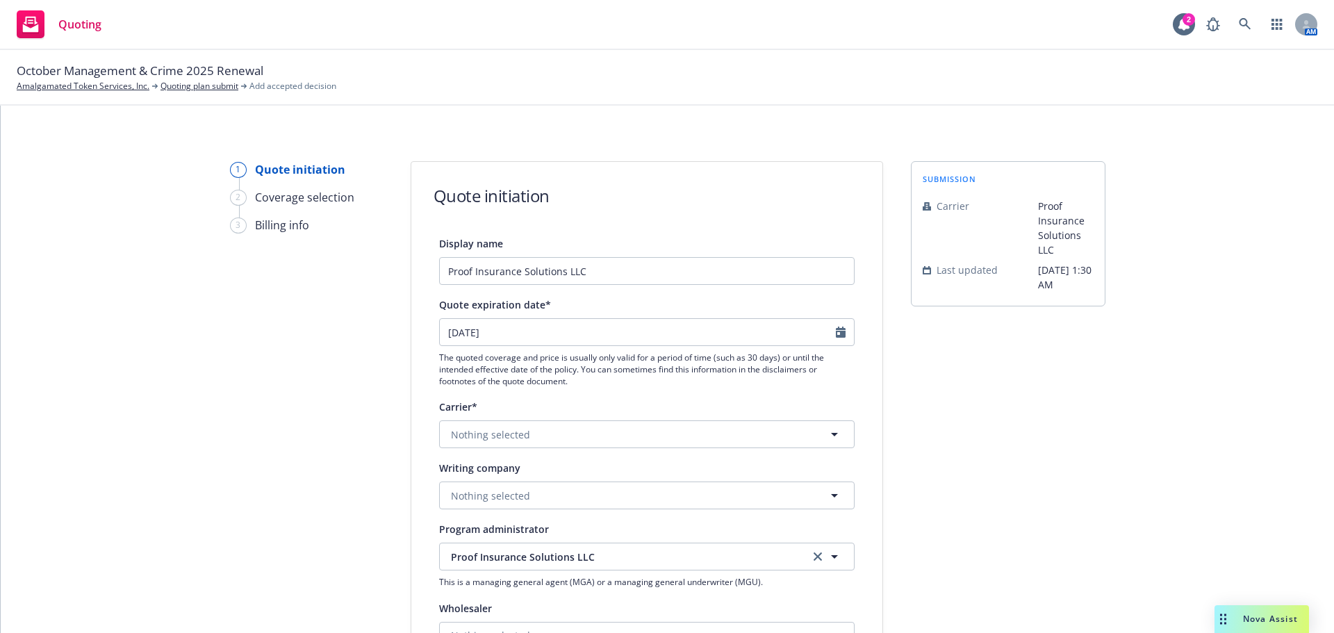
scroll to position [139, 0]
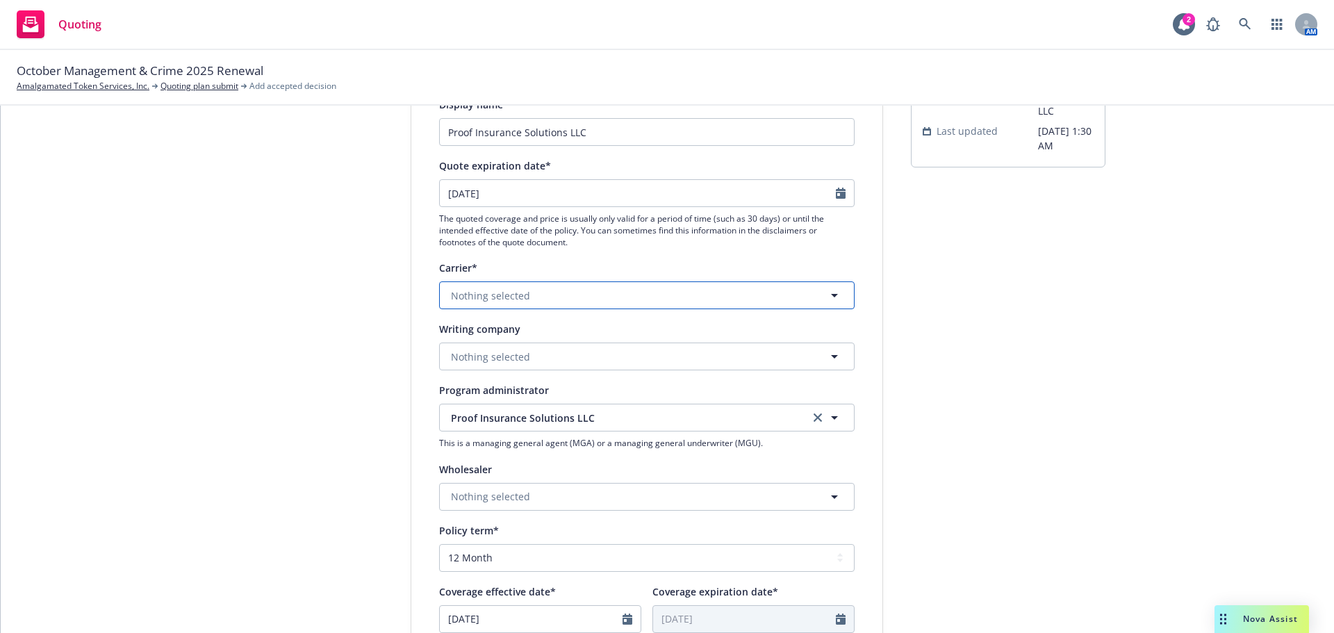
click at [543, 296] on button "Nothing selected" at bounding box center [647, 295] width 416 height 28
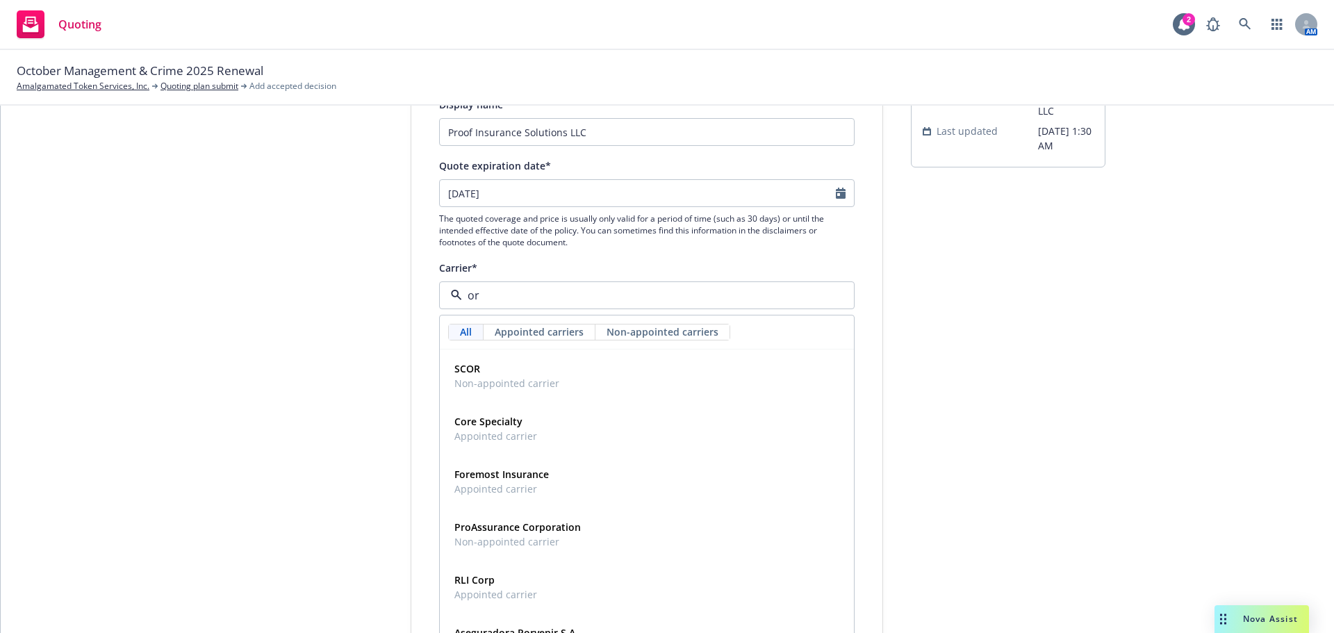
type input "o"
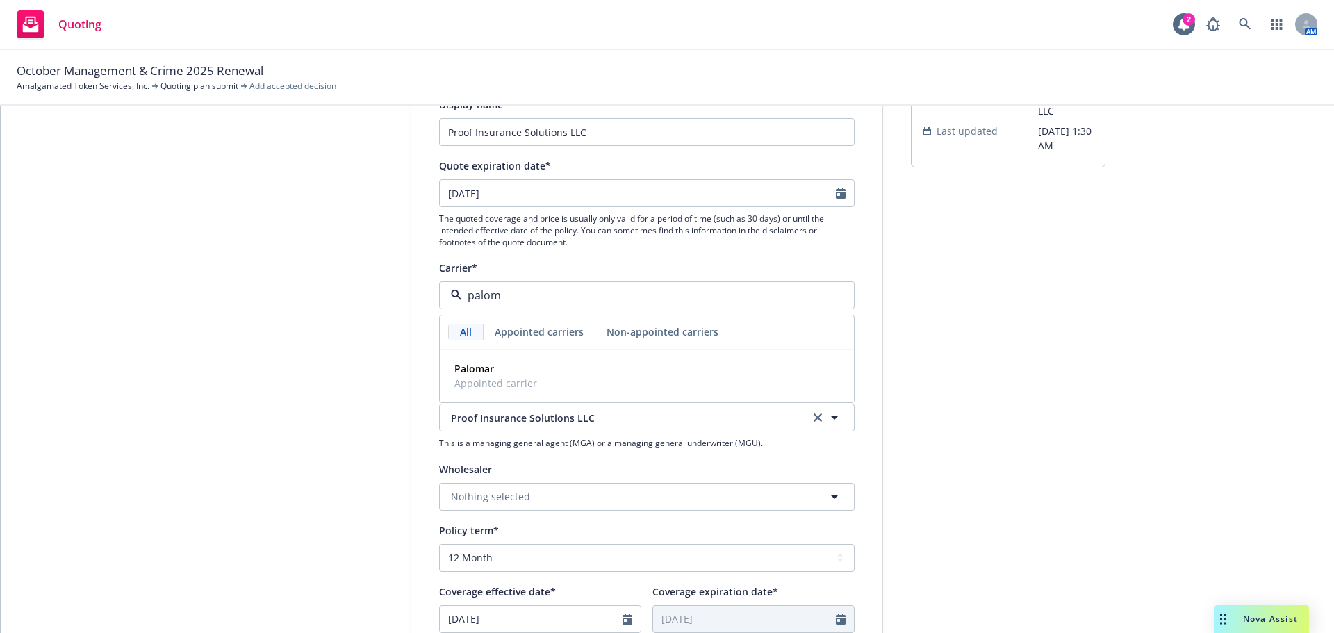
type input "paloma"
click at [477, 375] on strong "Palomar" at bounding box center [474, 368] width 40 height 13
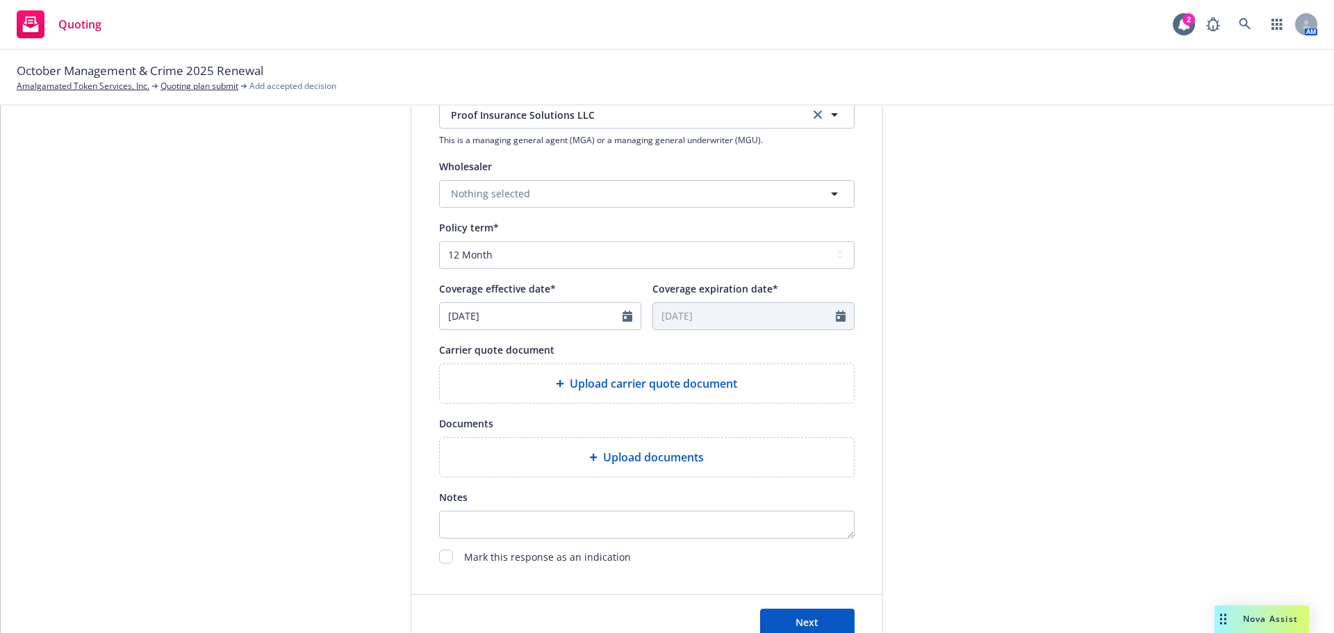
scroll to position [486, 0]
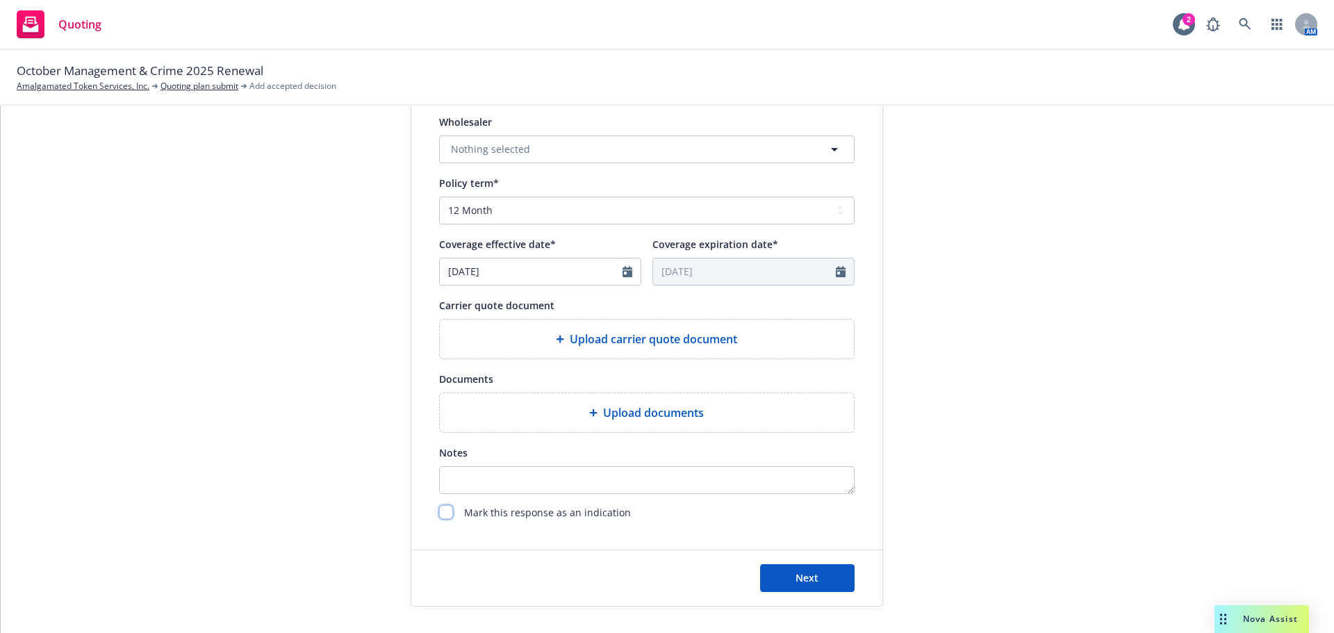
click at [439, 512] on input "checkbox" at bounding box center [446, 512] width 14 height 14
checkbox input "true"
click at [796, 580] on span "Next" at bounding box center [807, 577] width 23 height 13
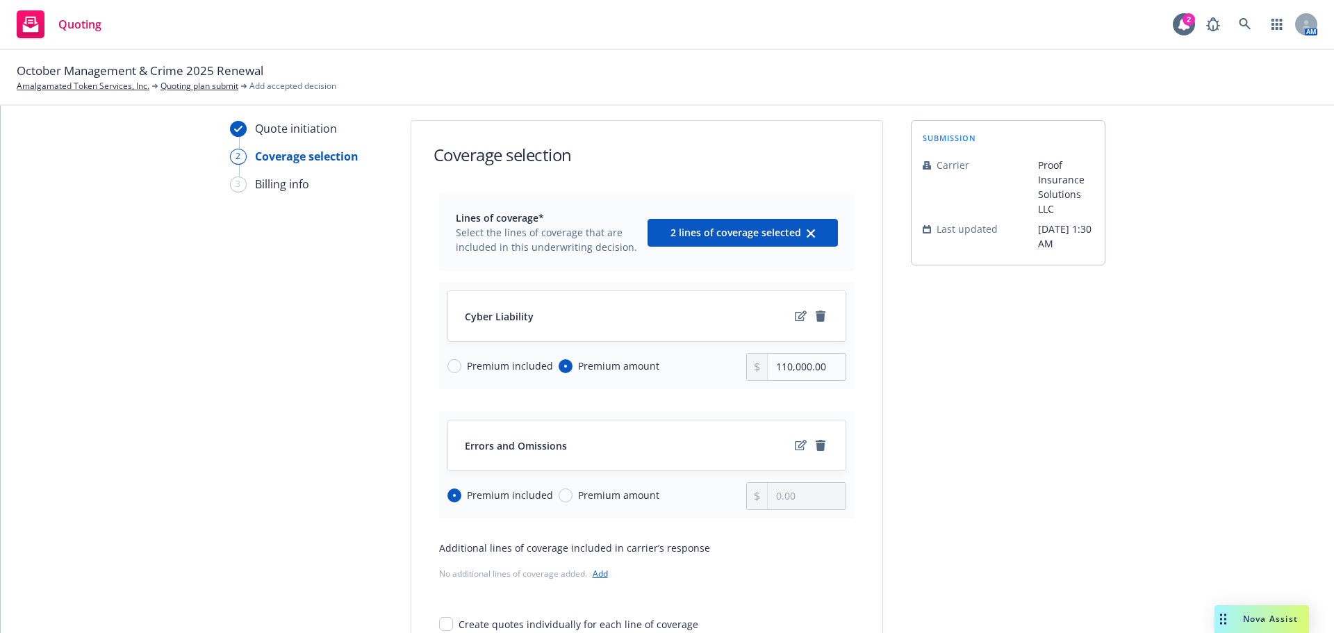
scroll to position [180, 0]
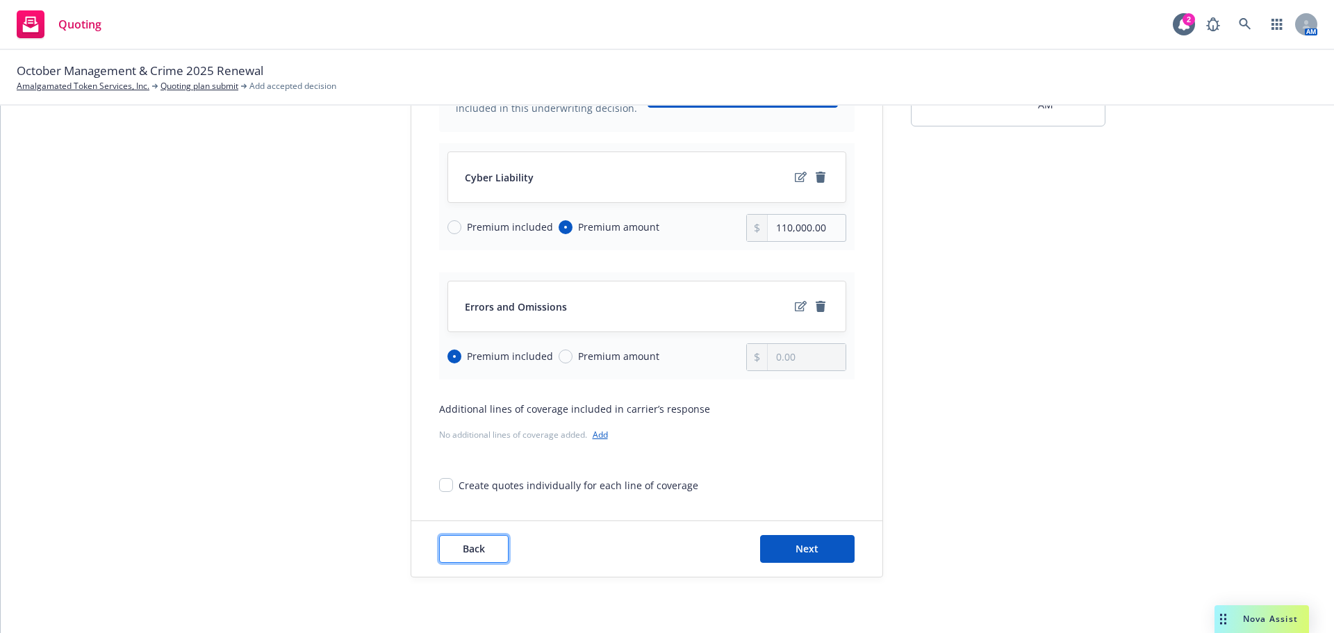
click at [464, 555] on span "Back" at bounding box center [474, 548] width 22 height 13
select select "12"
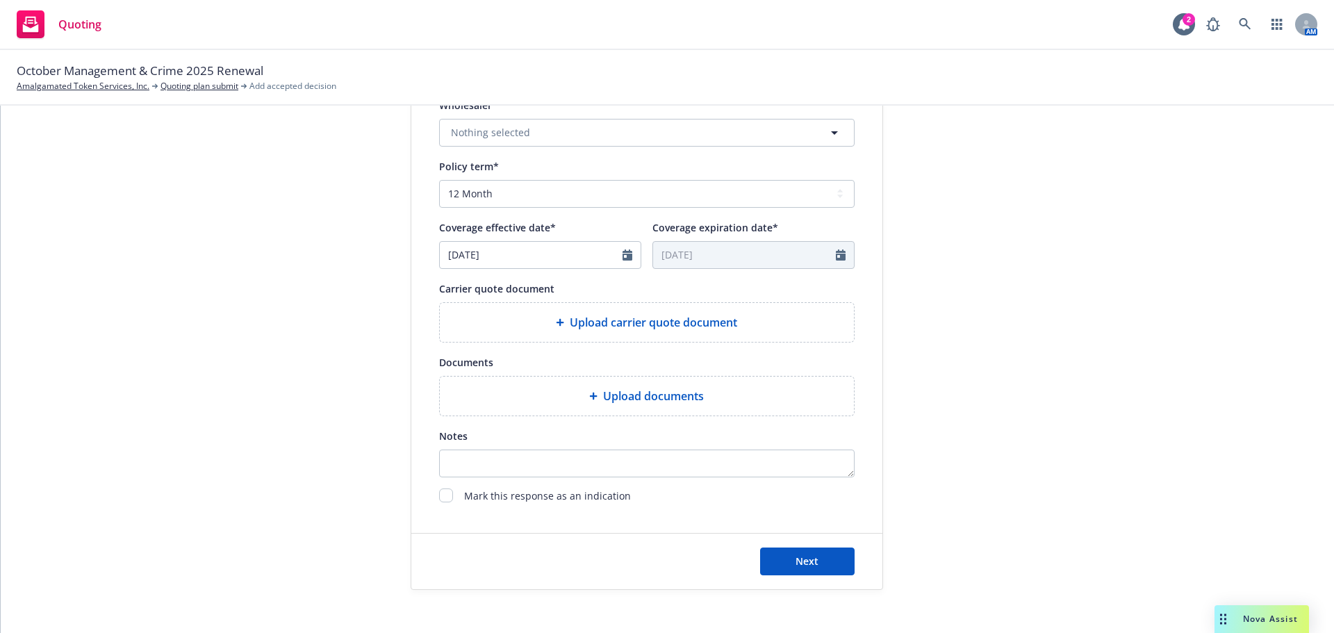
scroll to position [516, 0]
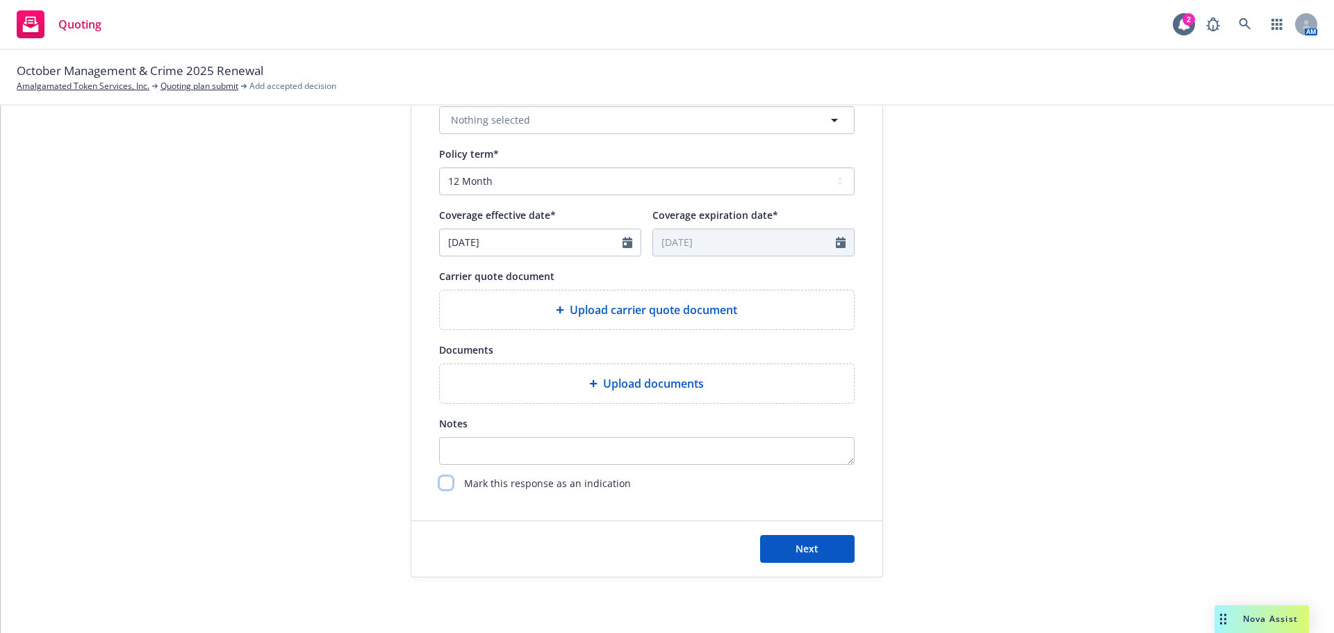
click at [443, 483] on input "checkbox" at bounding box center [446, 483] width 14 height 14
checkbox input "true"
click at [801, 550] on span "Next" at bounding box center [807, 548] width 23 height 13
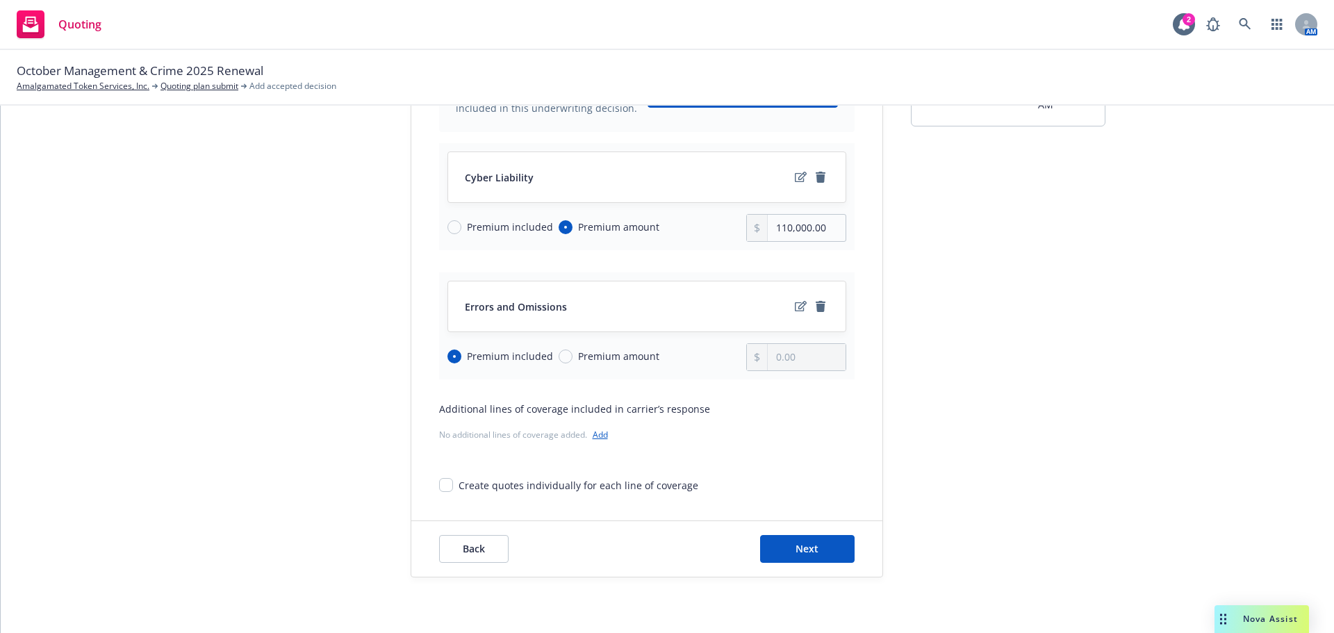
scroll to position [180, 0]
click at [451, 229] on input "Premium included" at bounding box center [455, 227] width 14 height 14
radio input "true"
radio input "false"
click at [809, 546] on span "Next" at bounding box center [807, 548] width 23 height 13
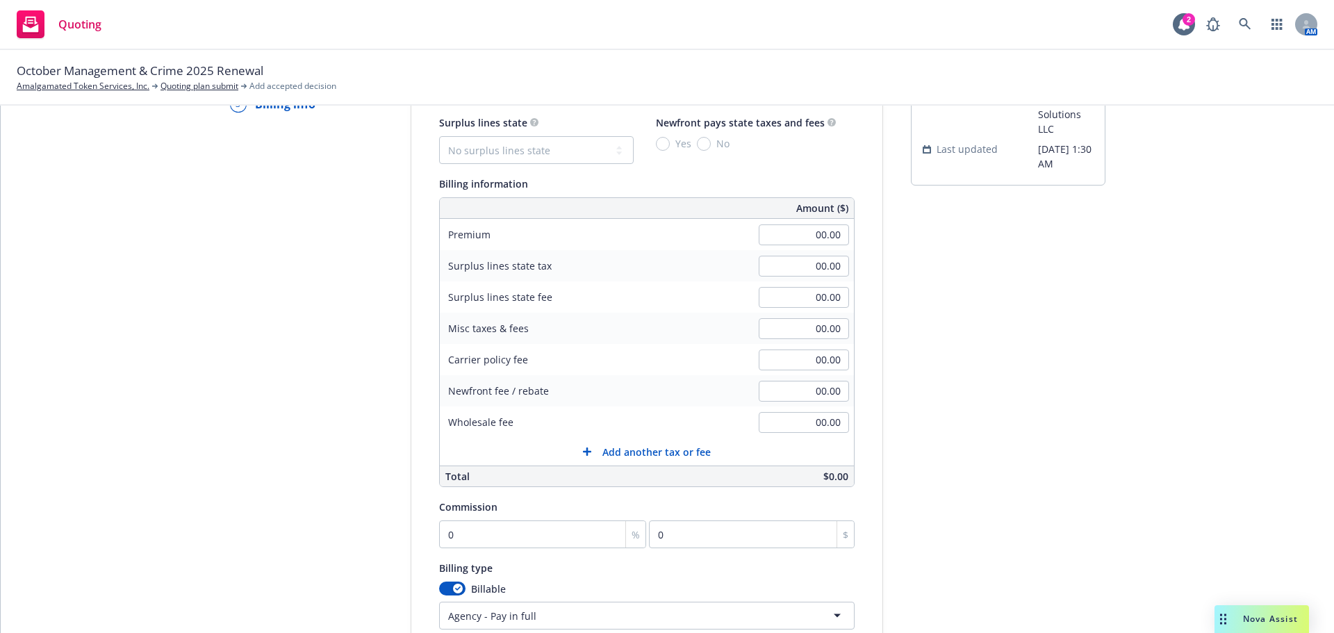
scroll to position [41, 0]
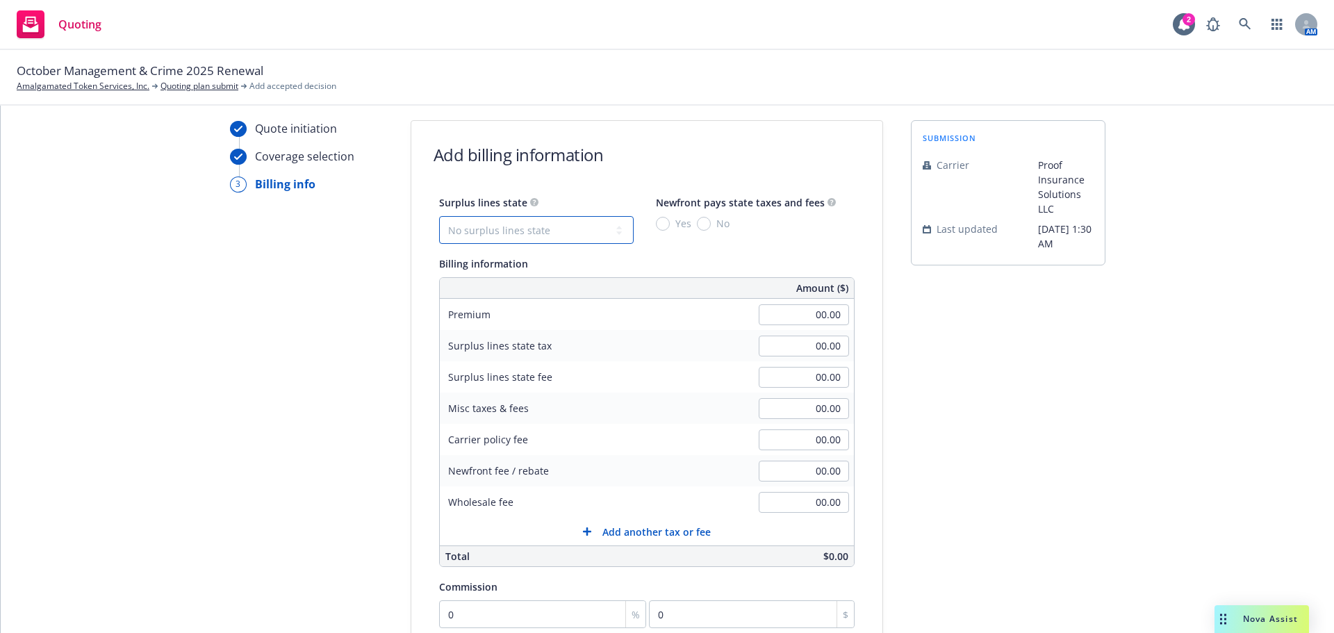
click at [510, 233] on select "No surplus lines state [US_STATE] [US_STATE] [US_STATE] [US_STATE] [US_STATE] […" at bounding box center [536, 230] width 195 height 28
select select "CA"
click at [439, 216] on select "No surplus lines state [US_STATE] [US_STATE] [US_STATE] [US_STATE] [US_STATE] […" at bounding box center [536, 230] width 195 height 28
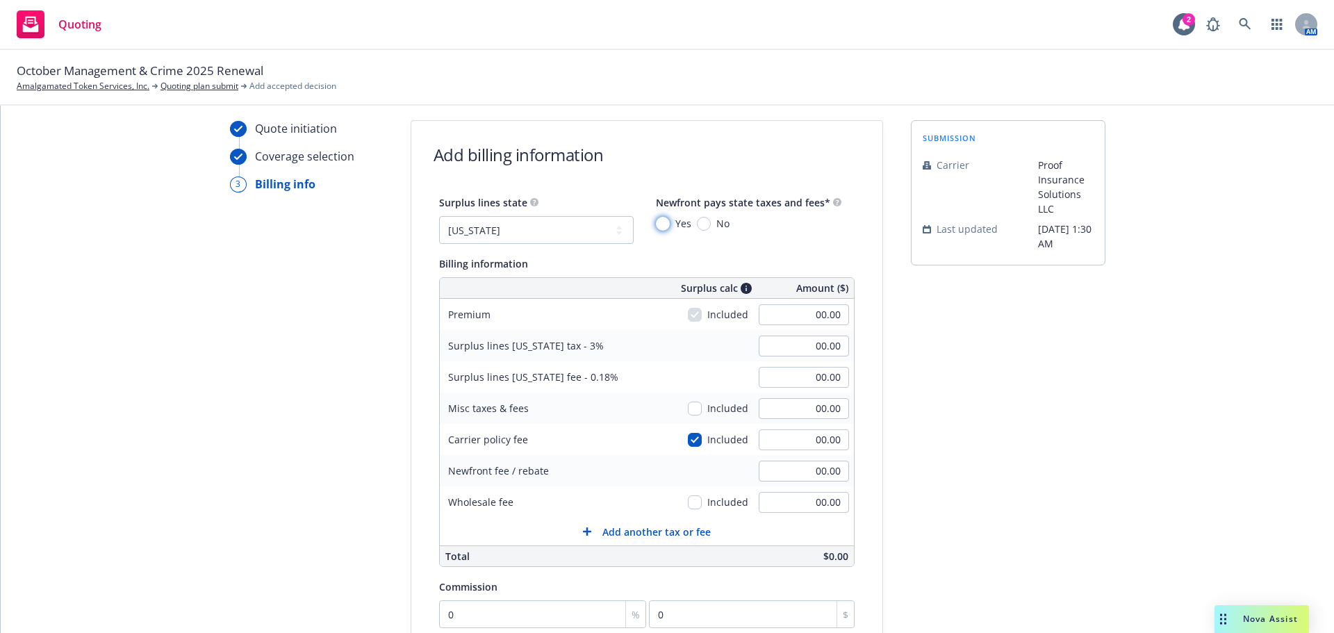
click at [656, 224] on input "Yes" at bounding box center [663, 224] width 14 height 14
radio input "true"
click at [777, 318] on input "00.00" at bounding box center [804, 314] width 90 height 21
type input "110,000.00"
type input "3,300.00"
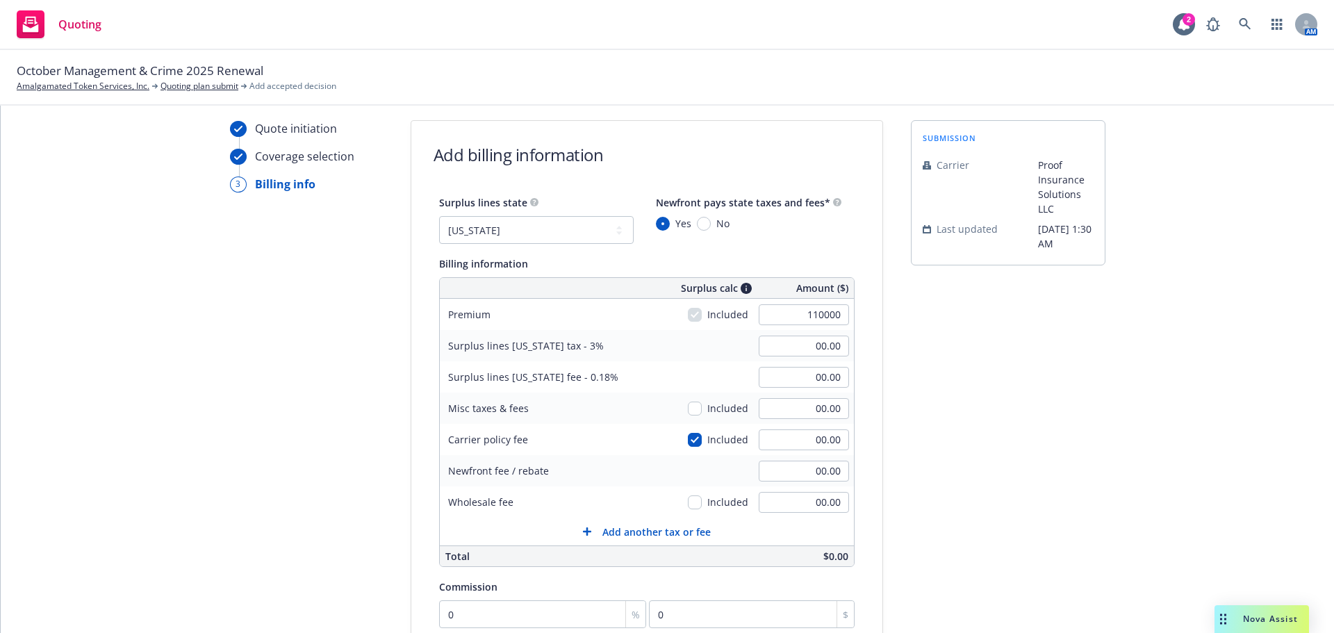
type input "198.00"
click at [281, 297] on div "Quote initiation Coverage selection 3 Billing info" at bounding box center [306, 475] width 153 height 711
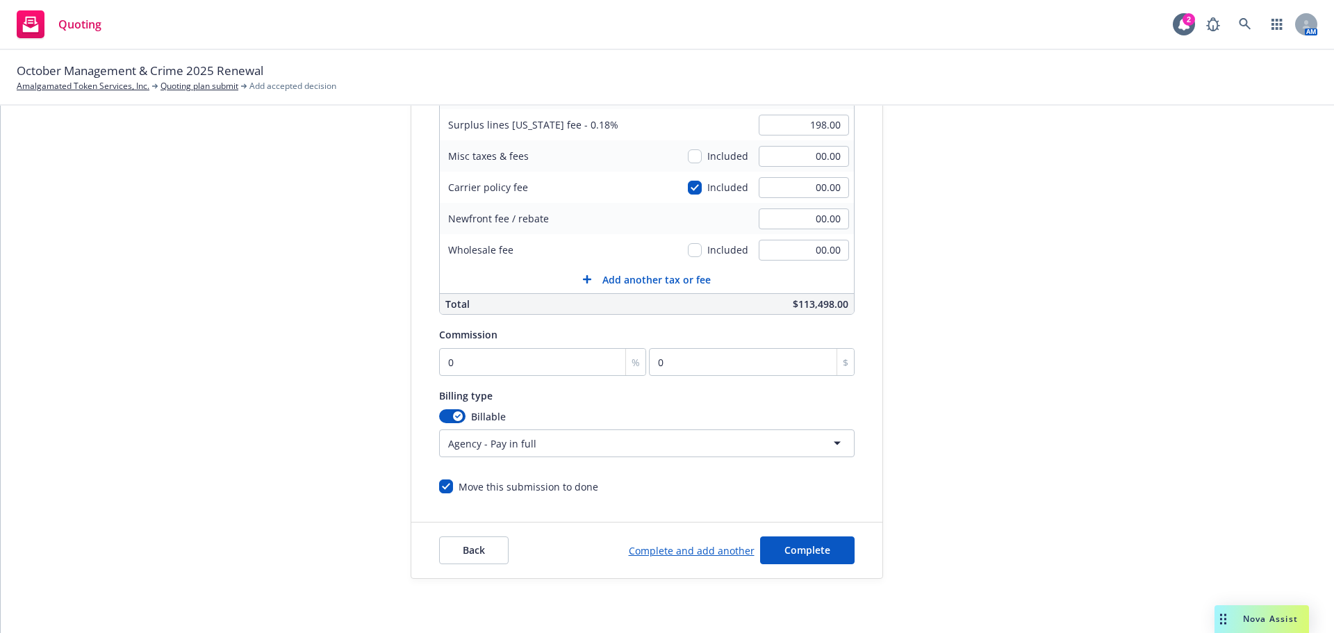
scroll to position [295, 0]
click at [452, 364] on input "0" at bounding box center [543, 361] width 208 height 28
type input "1"
type input "1100"
type input "15"
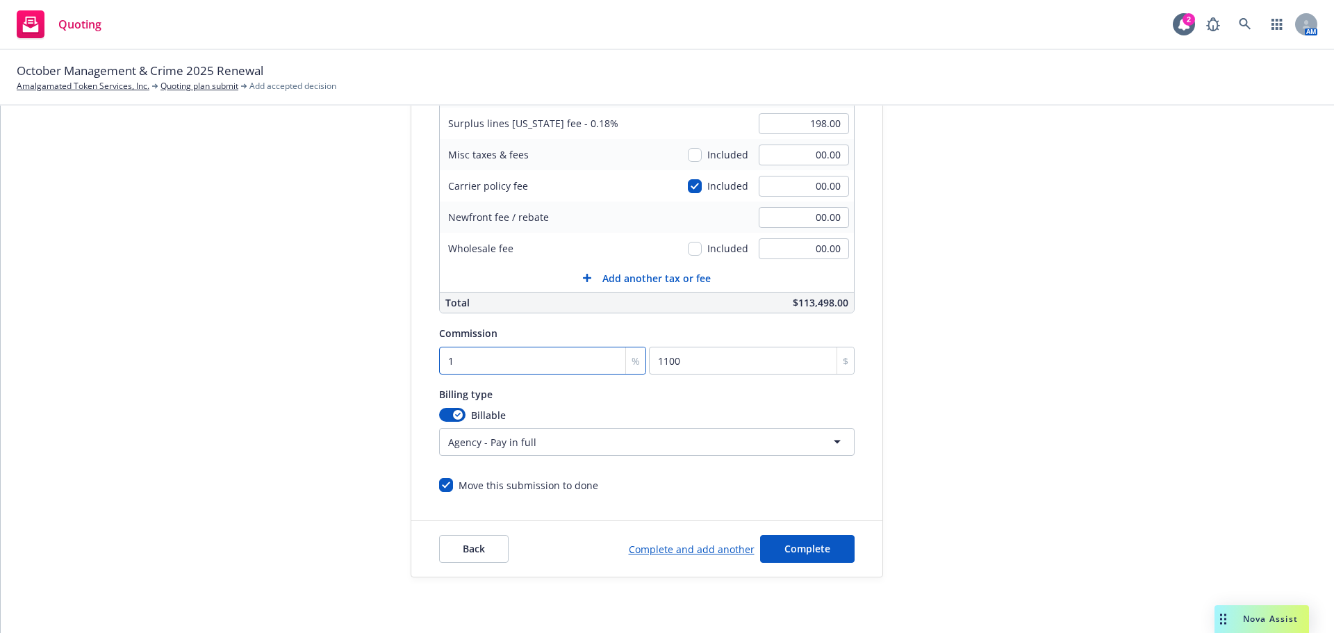
type input "16500"
type input "15"
click at [203, 311] on div "Quote initiation Coverage selection 3 Billing info Add billing information Surp…" at bounding box center [667, 222] width 1300 height 711
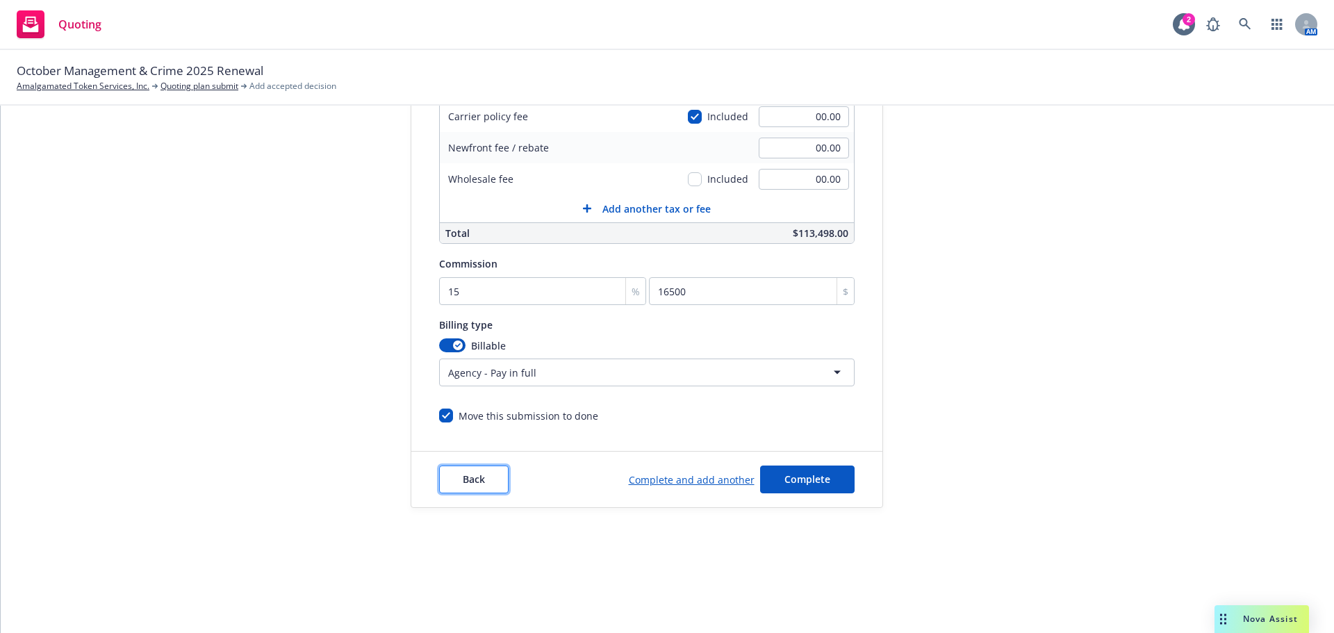
click at [464, 474] on span "Back" at bounding box center [474, 479] width 22 height 13
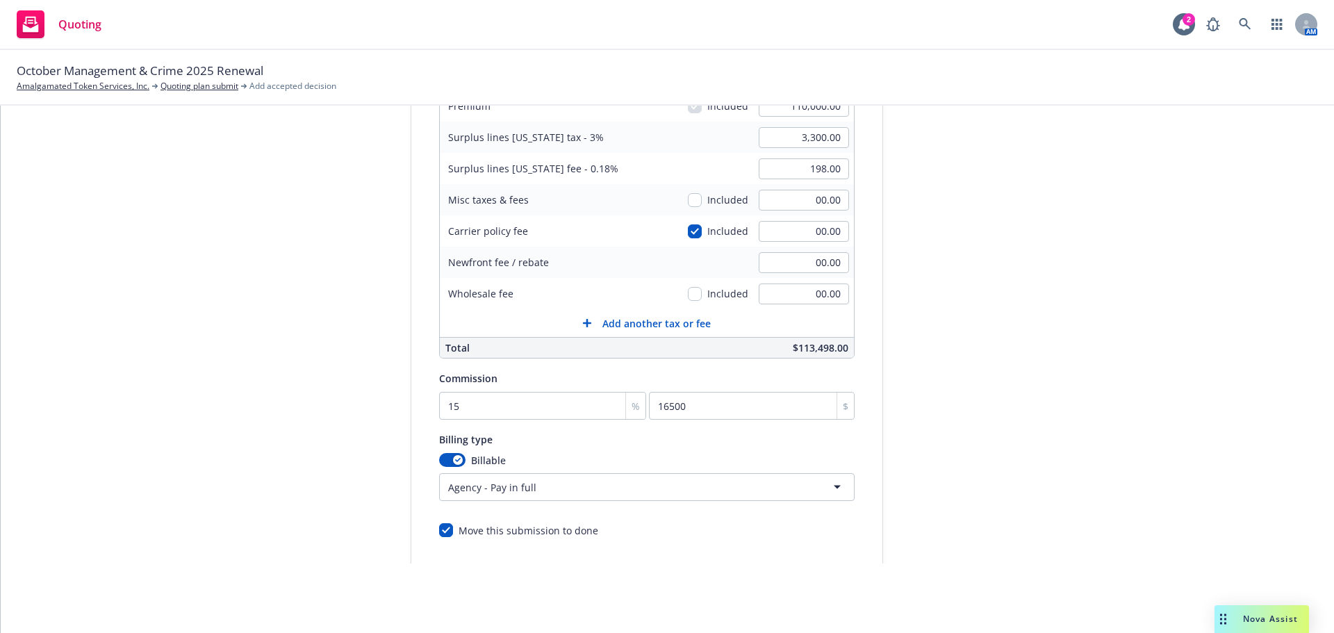
scroll to position [0, 0]
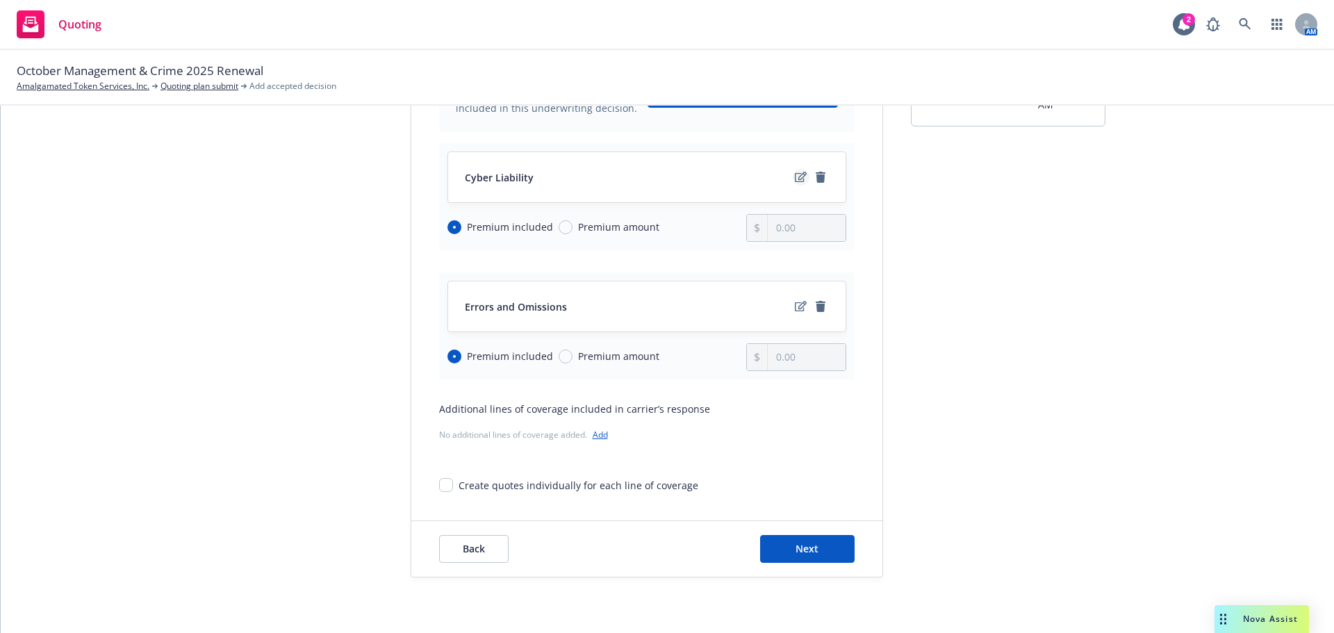
click at [796, 181] on icon "edit" at bounding box center [801, 177] width 12 height 11
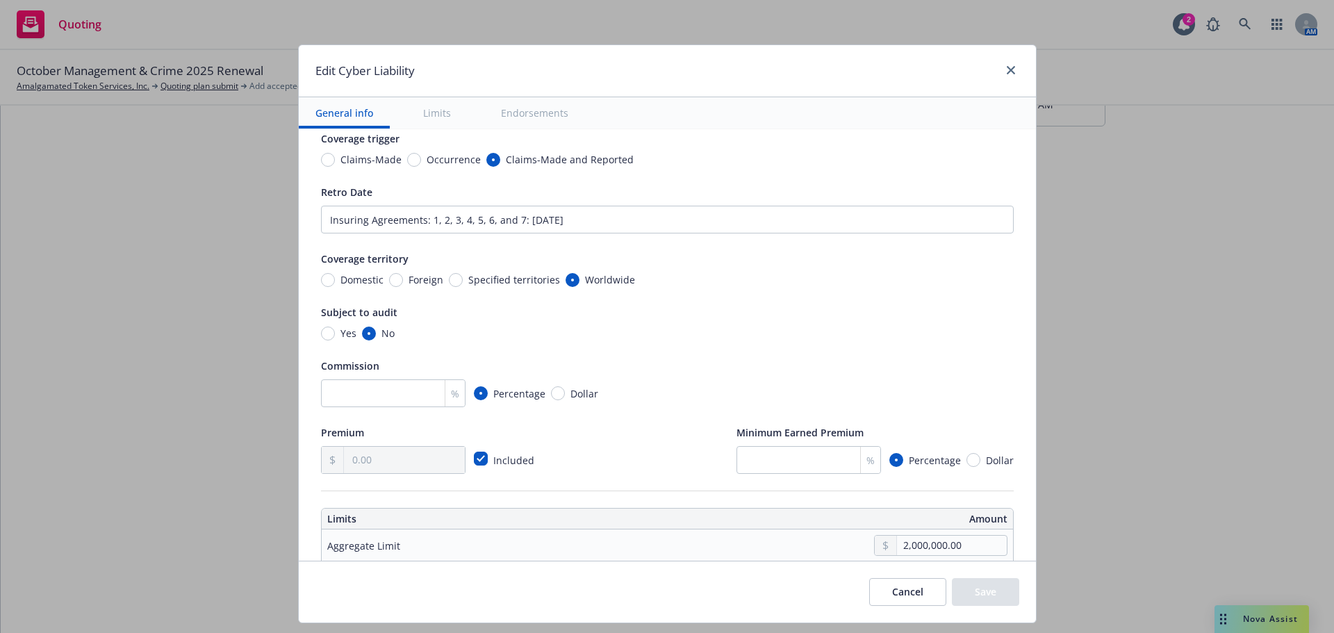
scroll to position [208, 0]
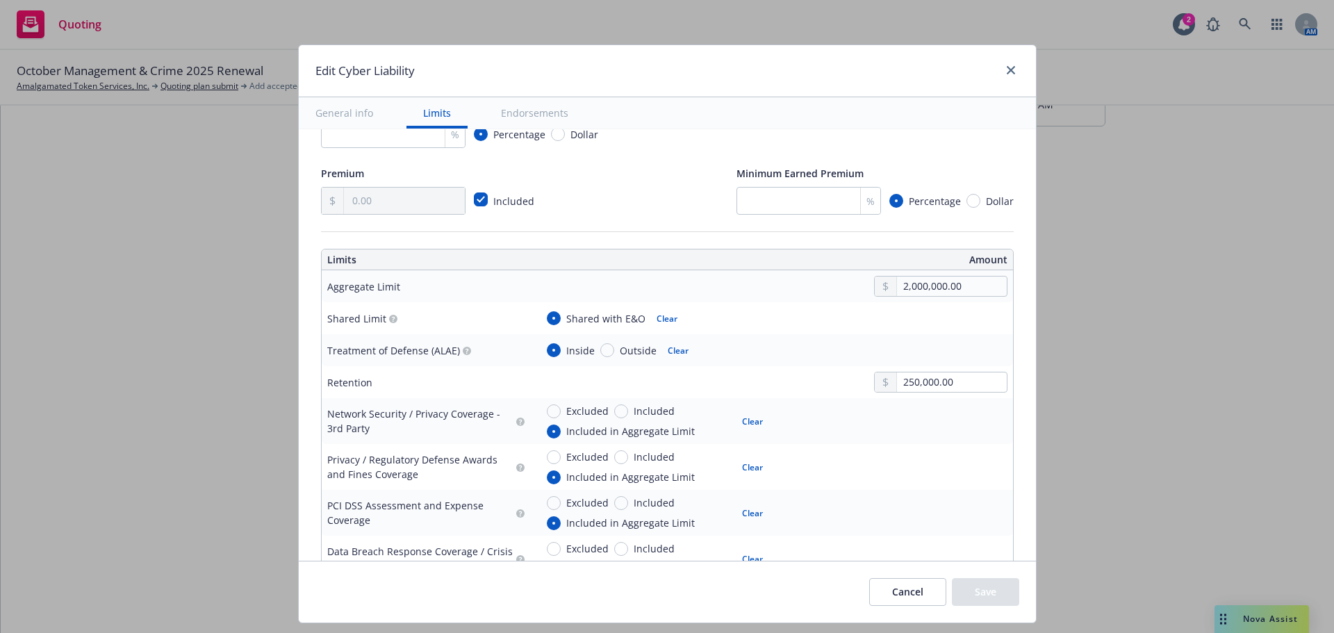
type textarea "x"
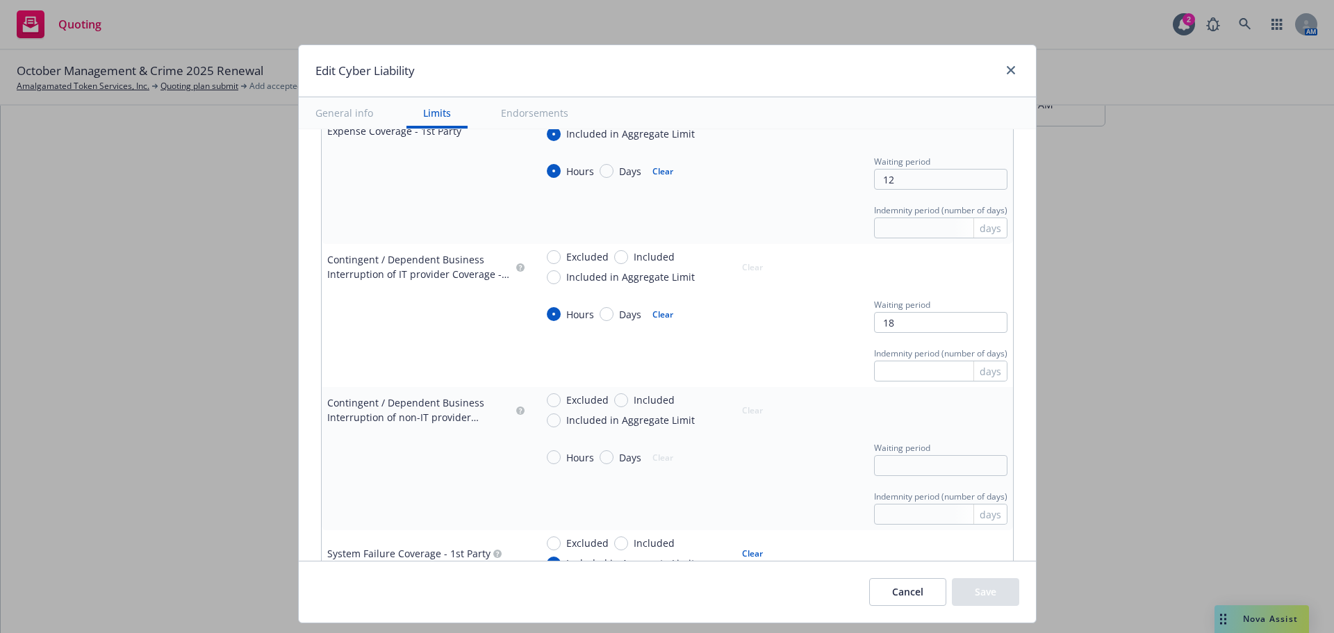
scroll to position [834, 0]
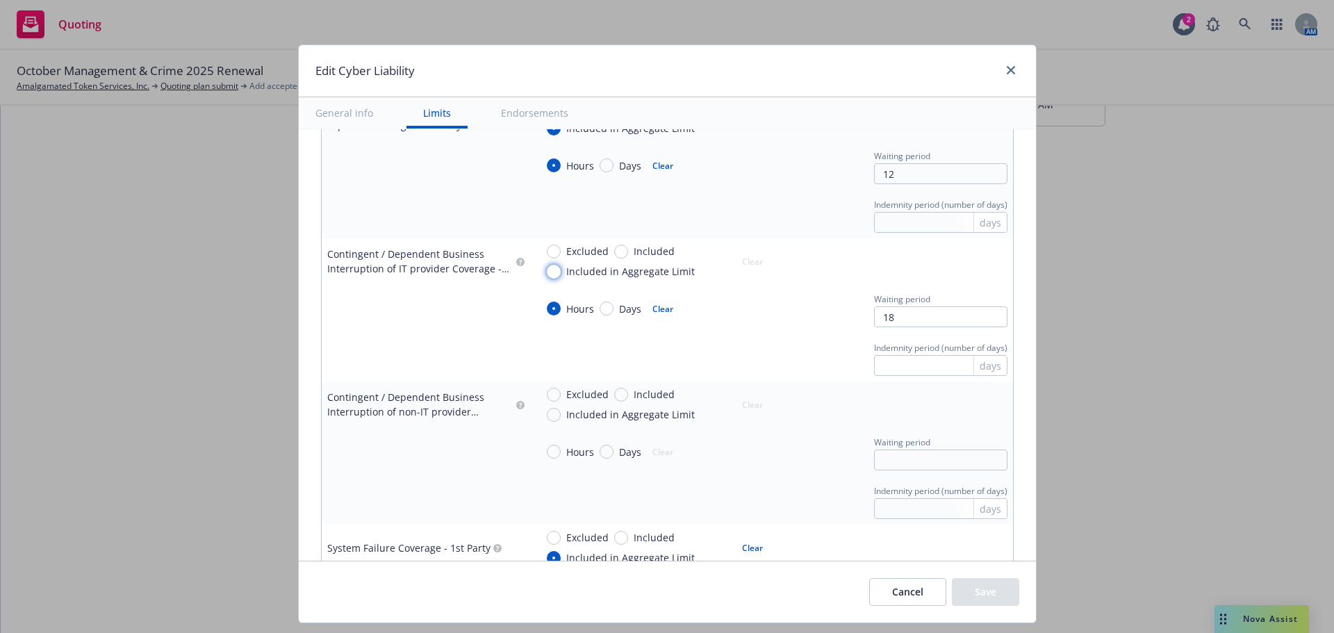
click at [549, 275] on input "Included in Aggregate Limit" at bounding box center [554, 272] width 14 height 14
radio input "true"
click at [890, 318] on input "18" at bounding box center [940, 316] width 133 height 21
type textarea "x"
type input "1"
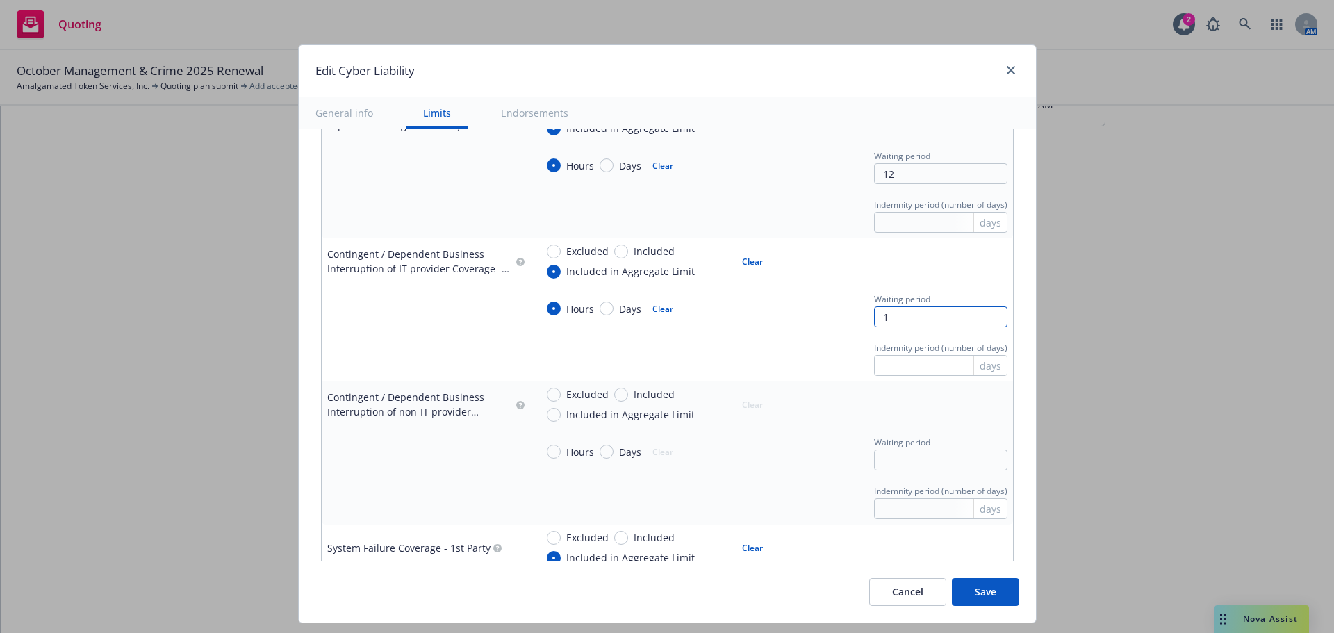
type textarea "x"
type input "12"
type textarea "x"
type input "12"
click at [718, 357] on div "Indemnity period (number of days) days" at bounding box center [772, 357] width 472 height 38
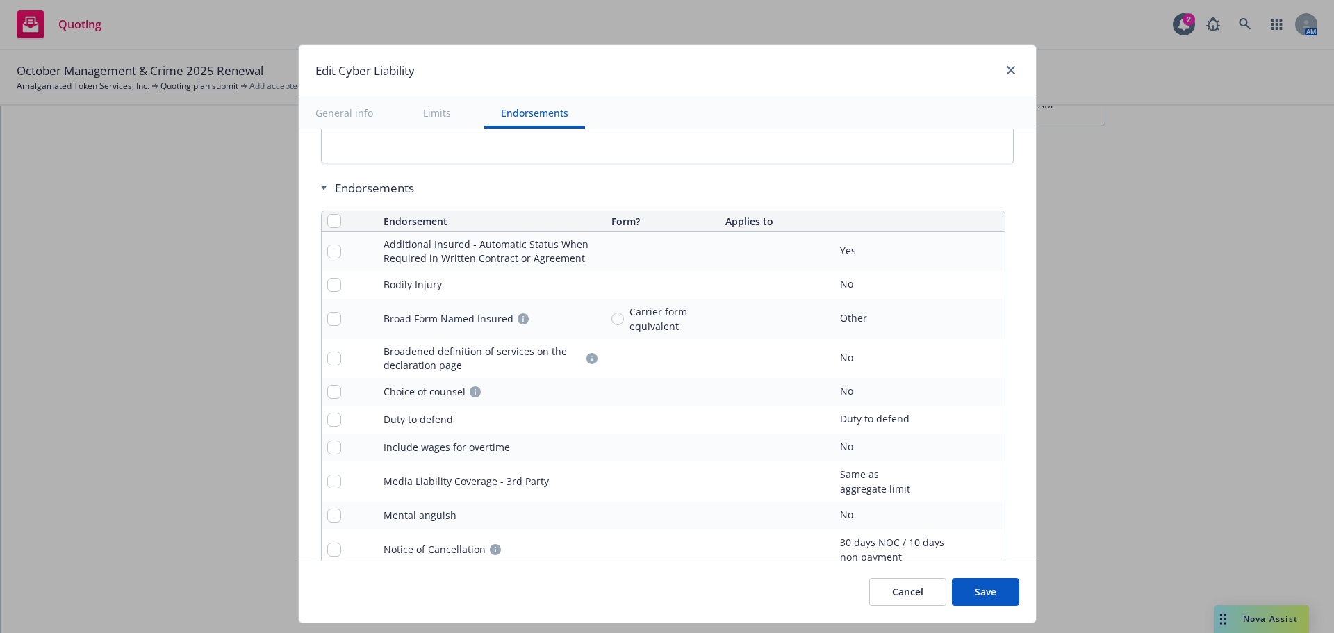
scroll to position [3127, 0]
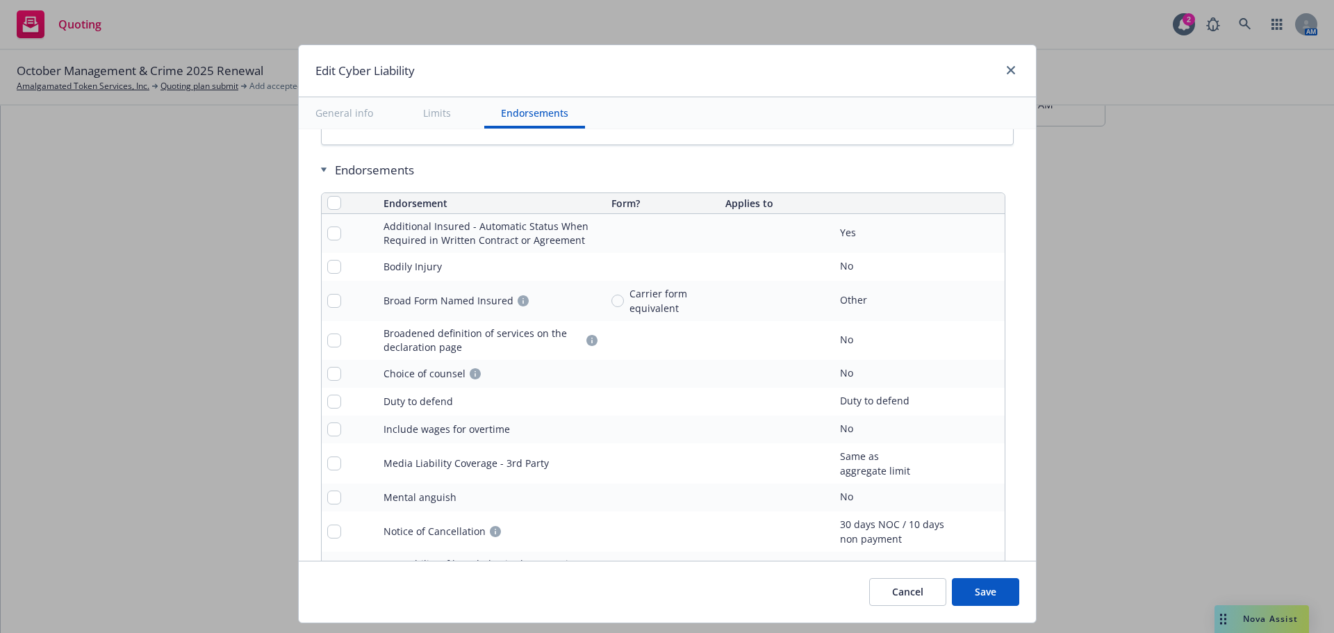
click at [994, 590] on button "Save" at bounding box center [985, 592] width 67 height 28
type textarea "x"
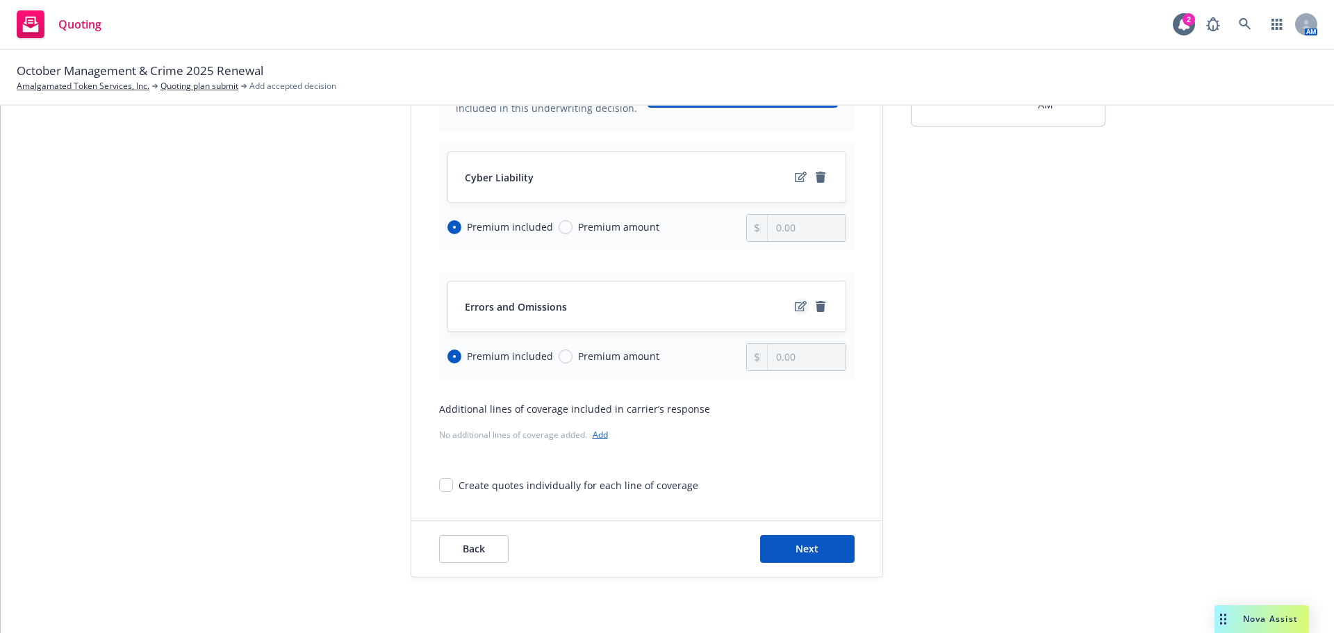
click at [795, 311] on icon "edit" at bounding box center [801, 306] width 12 height 10
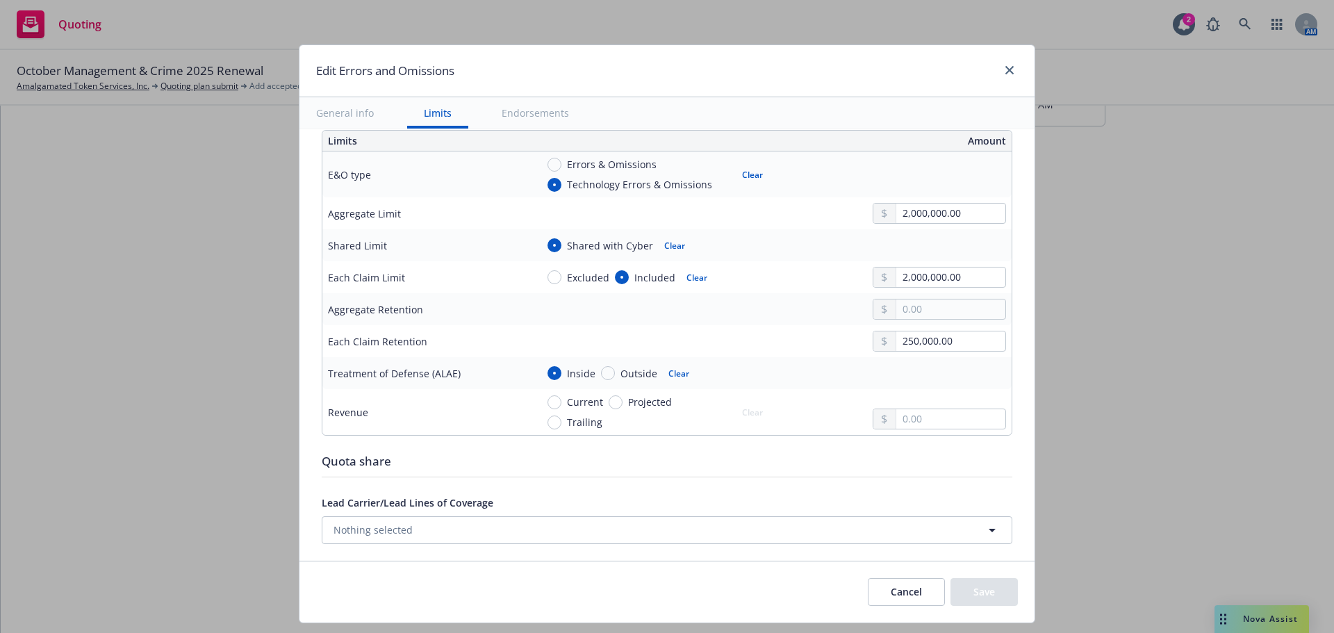
scroll to position [486, 0]
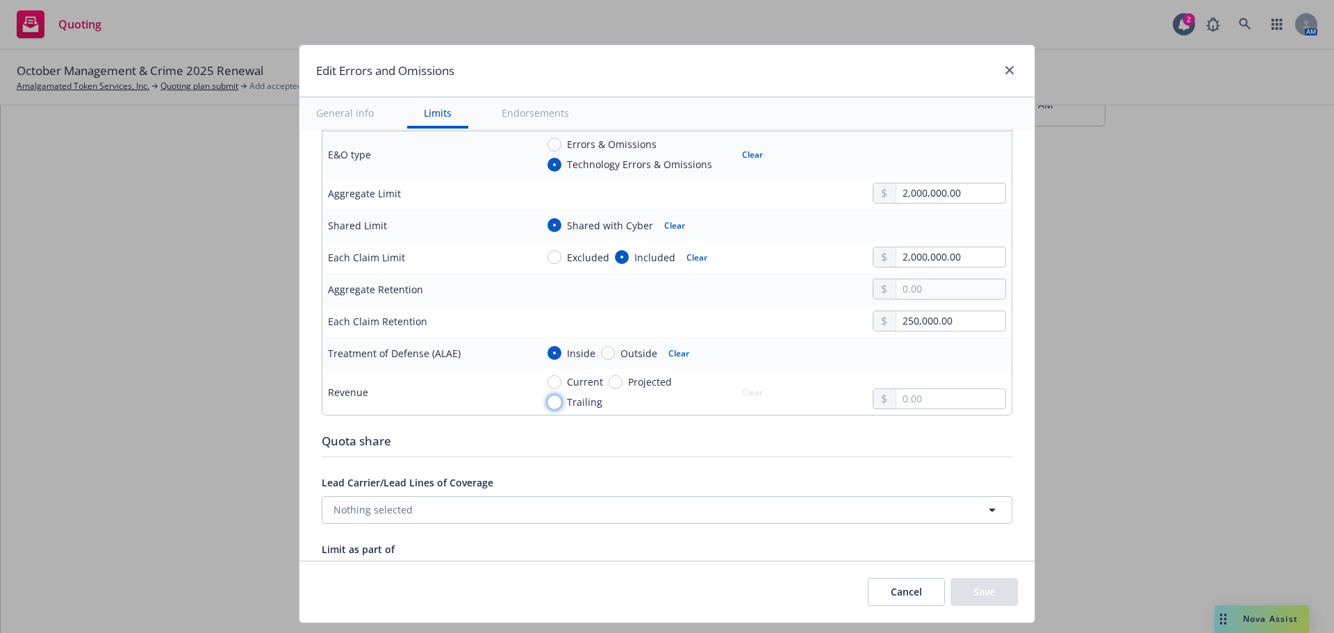
click at [548, 402] on input "Trailing" at bounding box center [555, 402] width 14 height 14
radio input "true"
click at [896, 399] on input "text" at bounding box center [950, 398] width 109 height 19
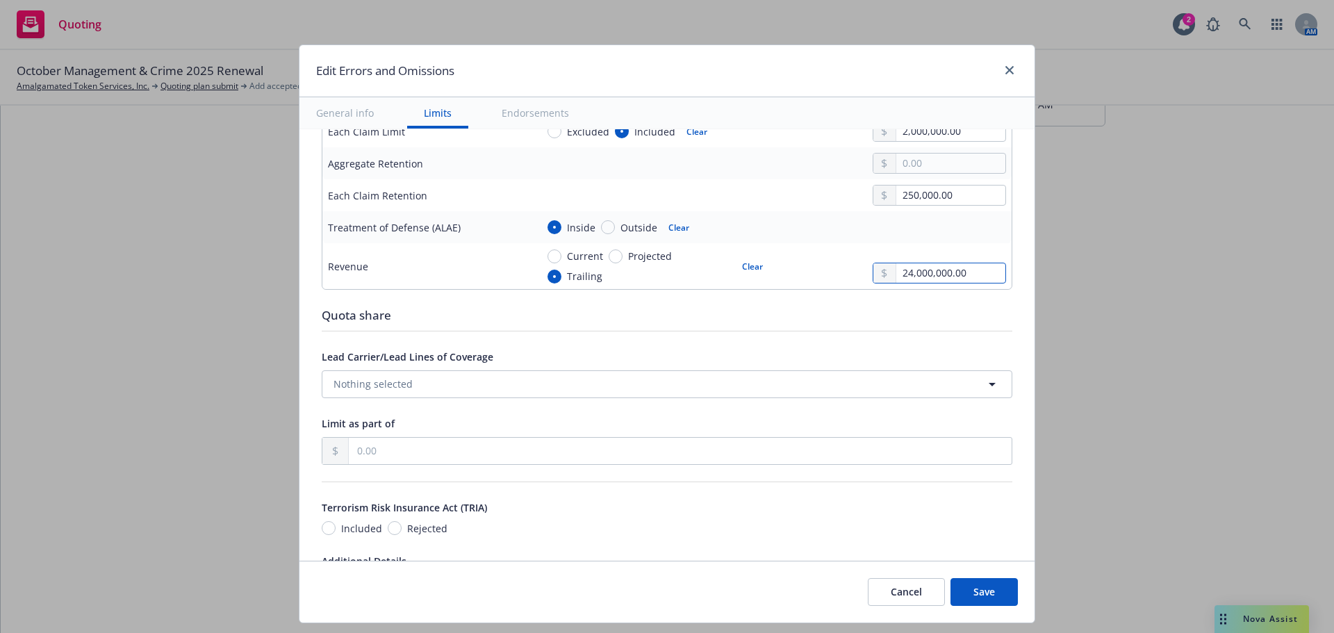
scroll to position [625, 0]
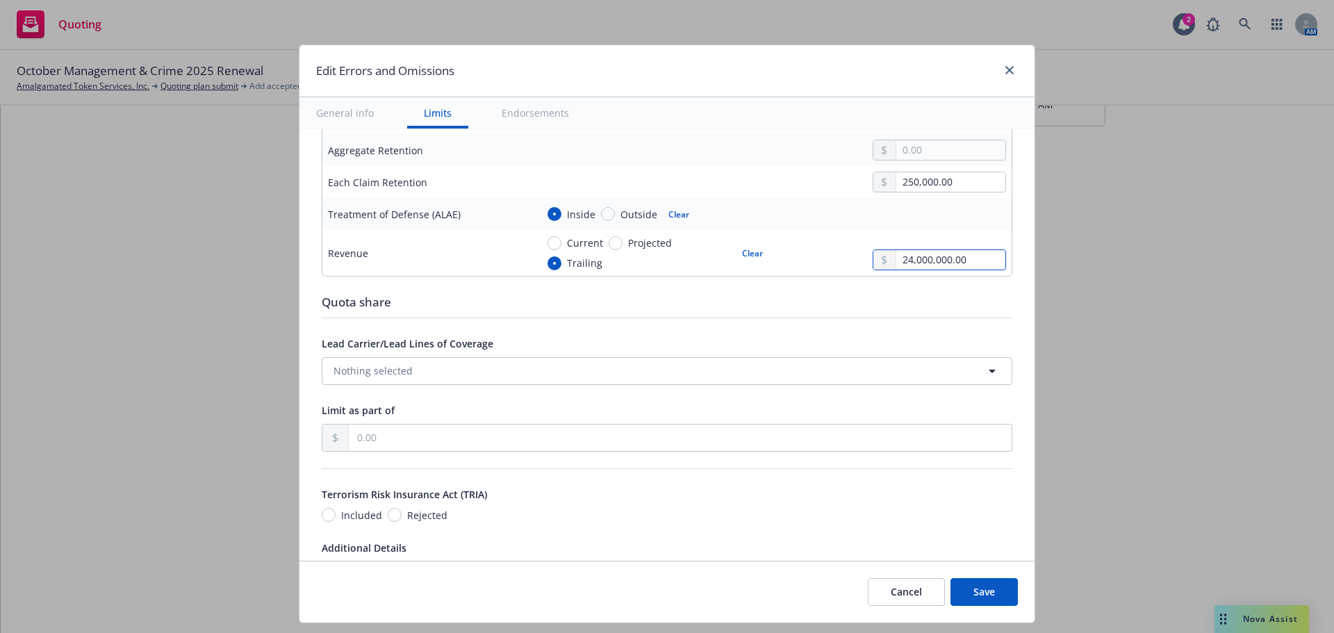
type input "24,000,000.00"
click at [323, 514] on input "Included" at bounding box center [329, 515] width 14 height 14
radio input "true"
click at [996, 595] on button "Save" at bounding box center [984, 592] width 67 height 28
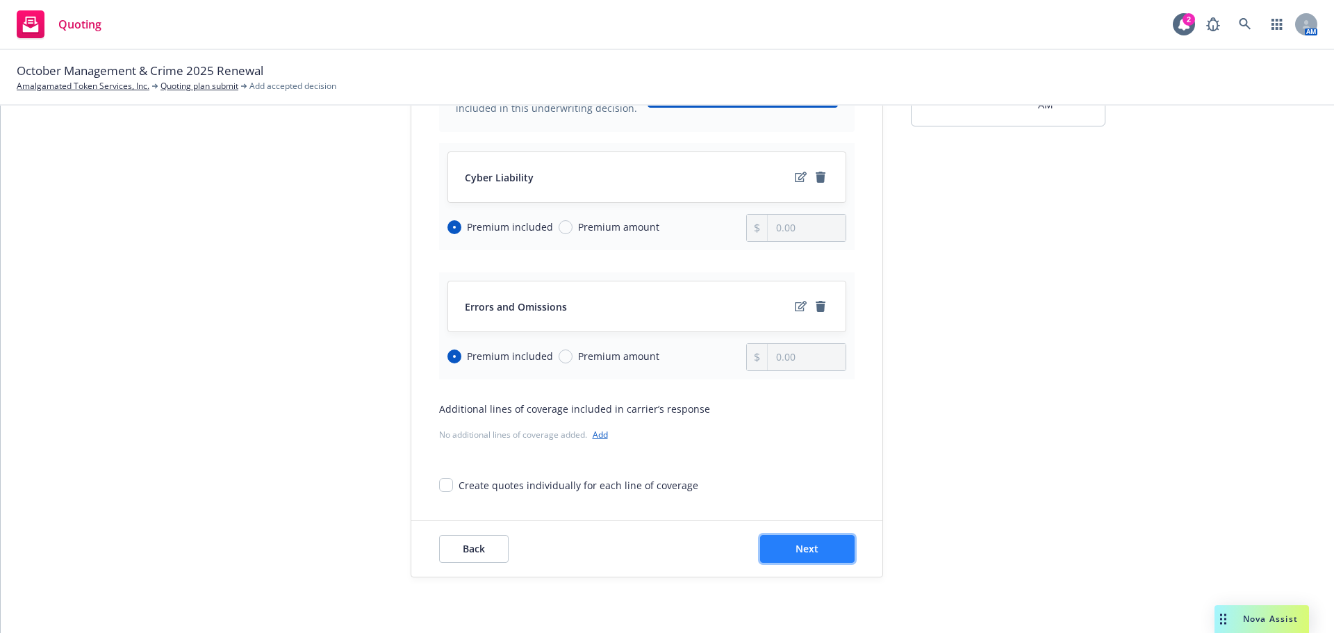
click at [810, 548] on span "Next" at bounding box center [807, 548] width 23 height 13
select select "CA"
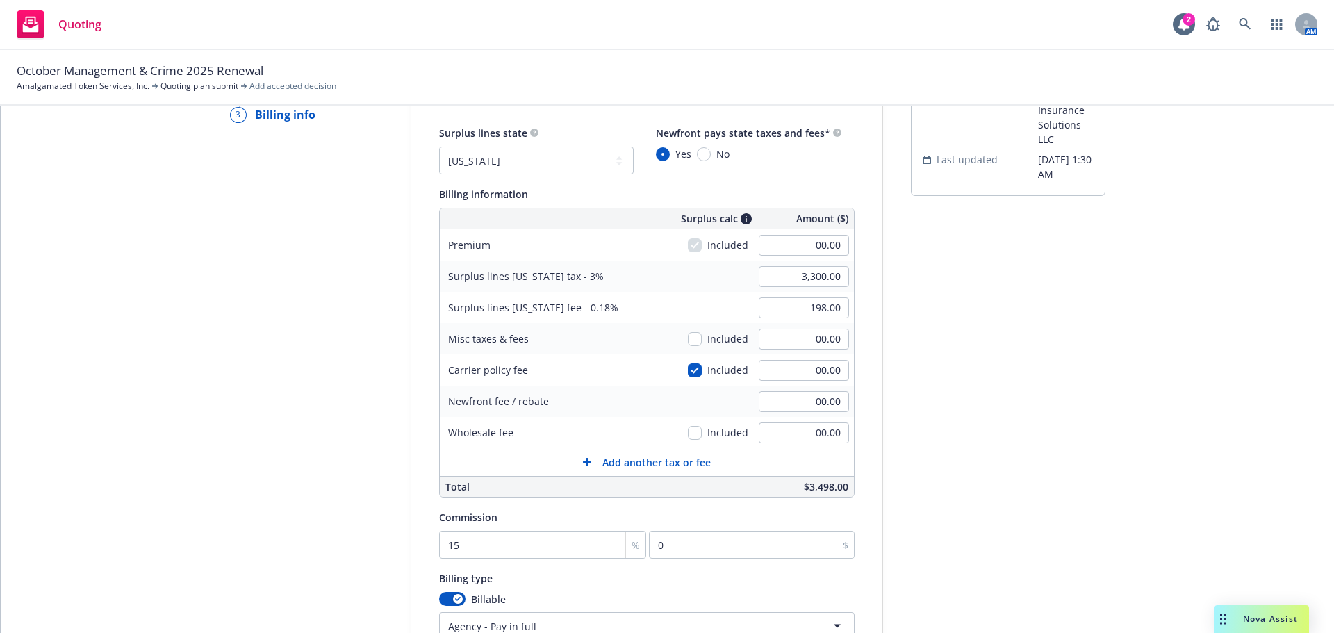
scroll to position [0, 0]
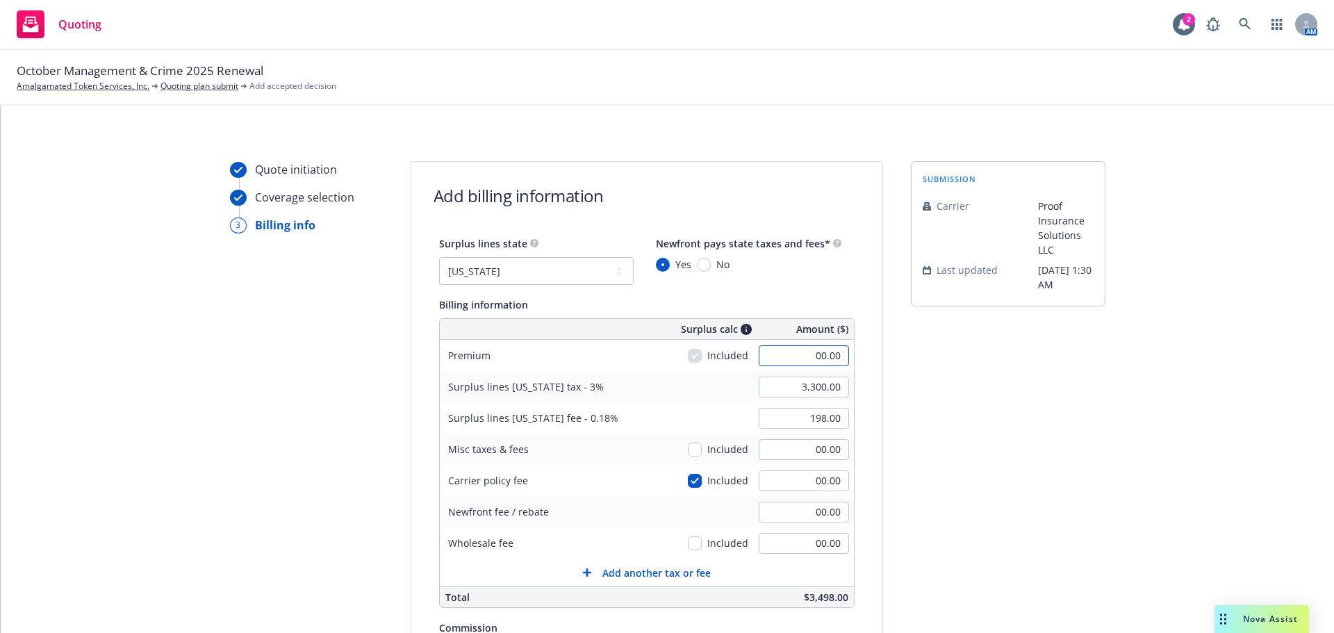
click at [773, 354] on input "00.00" at bounding box center [804, 355] width 90 height 21
type input "110,000.00"
type input "16500"
click at [310, 404] on div "Quote initiation Coverage selection 3 Billing info" at bounding box center [306, 516] width 153 height 711
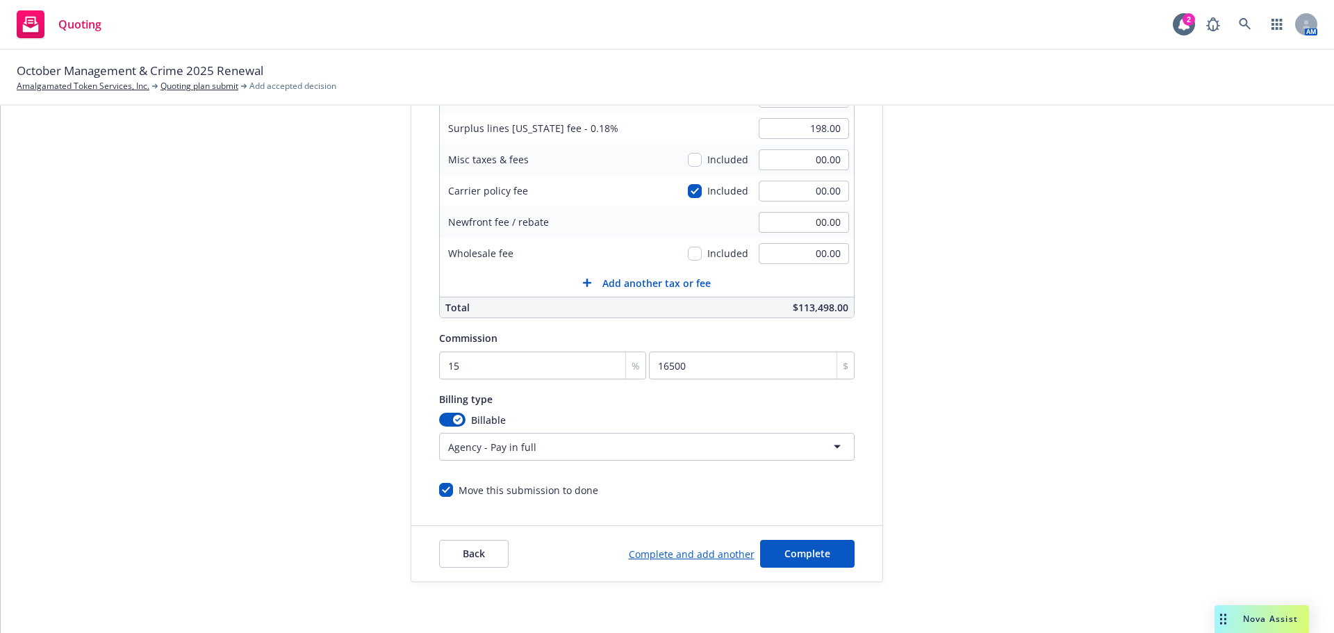
scroll to position [295, 0]
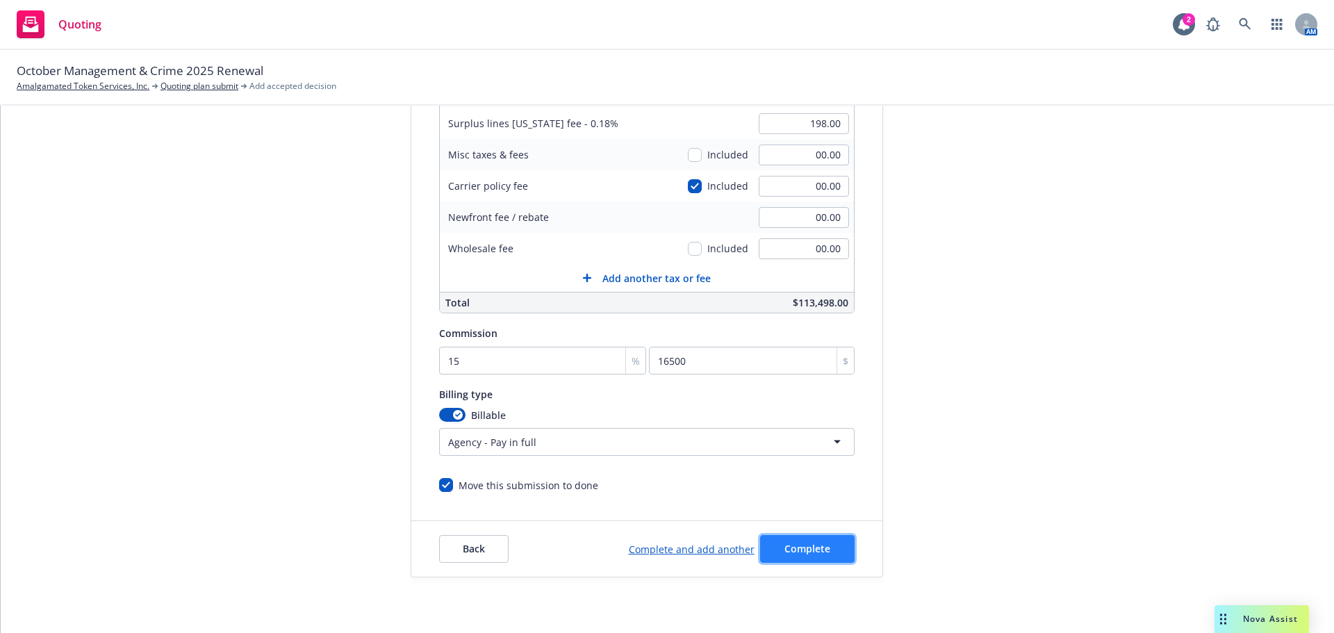
click at [815, 554] on span "Complete" at bounding box center [808, 548] width 46 height 13
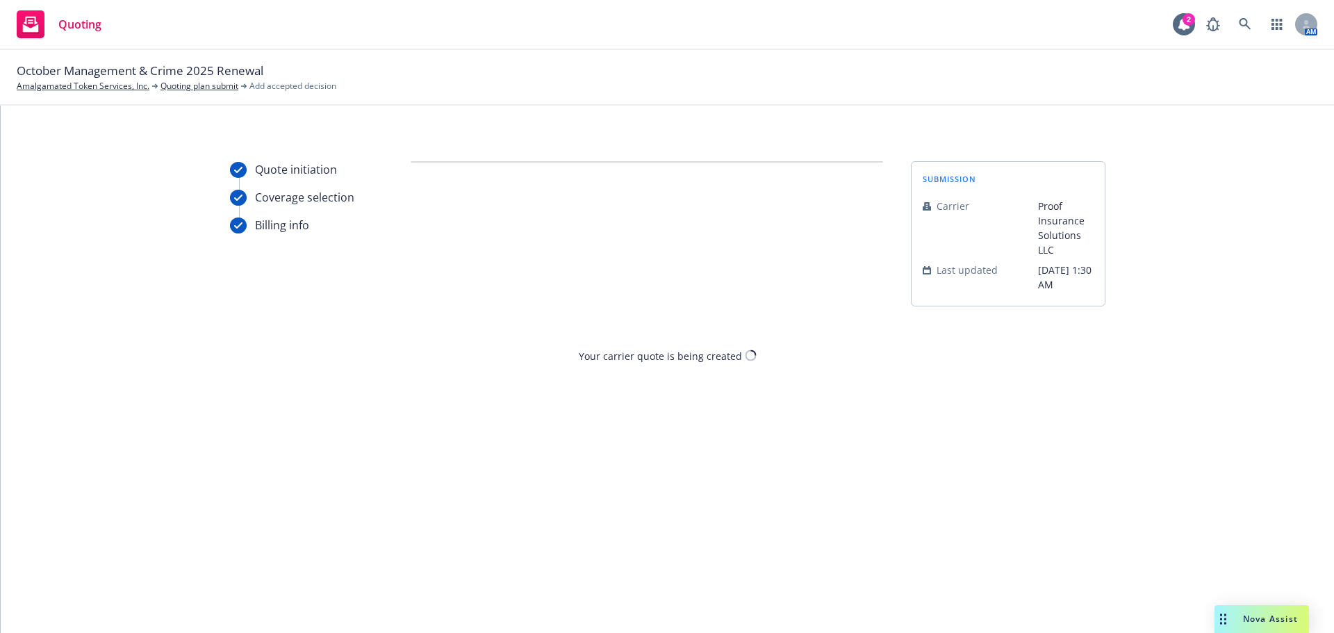
scroll to position [0, 0]
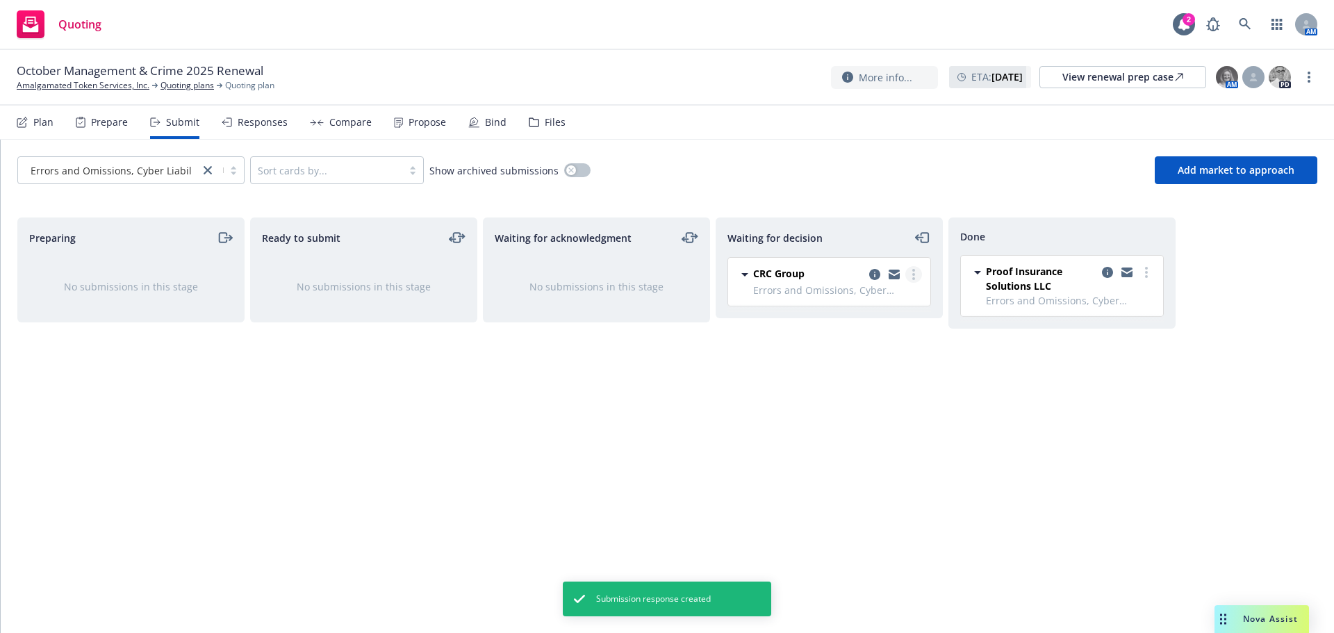
click at [915, 273] on link "more" at bounding box center [914, 274] width 17 height 17
click at [875, 362] on span "Add accepted decision" at bounding box center [852, 358] width 139 height 13
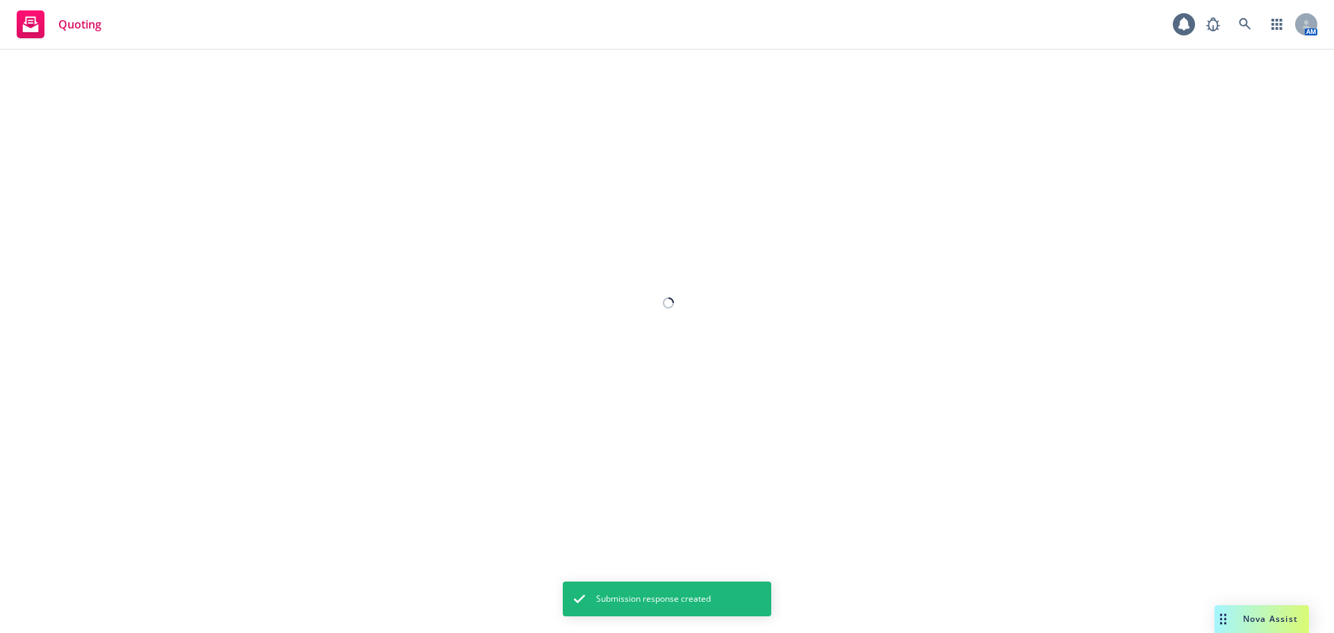
select select "12"
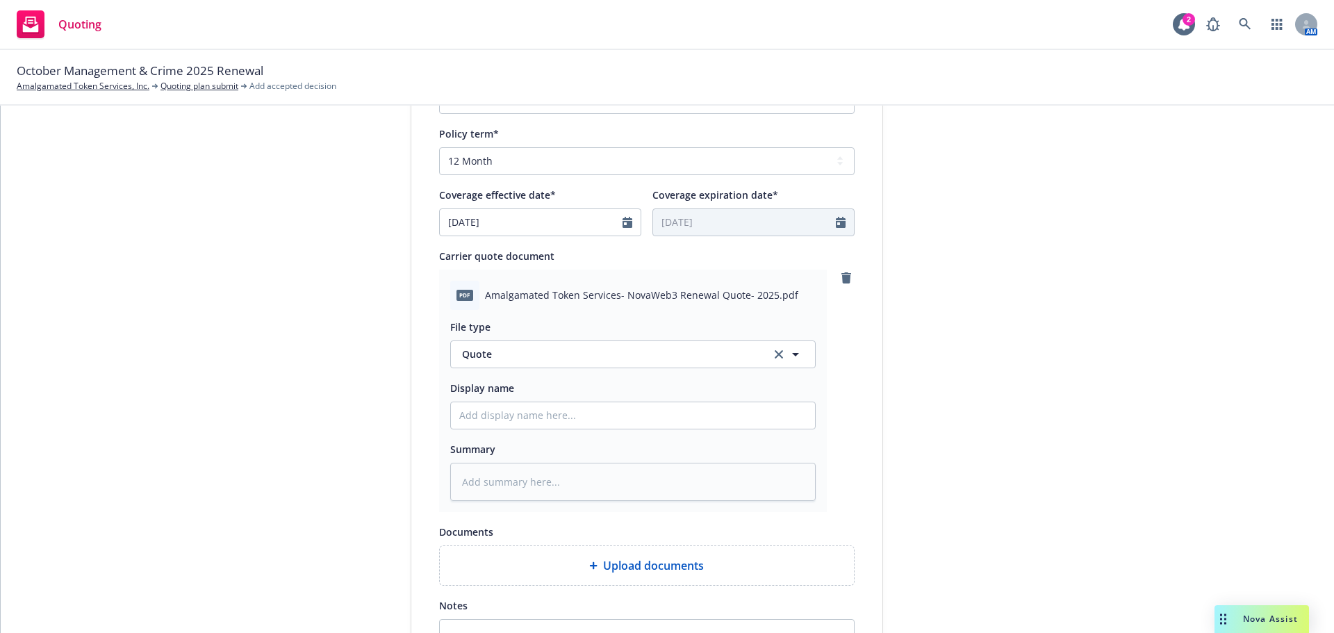
scroll to position [556, 0]
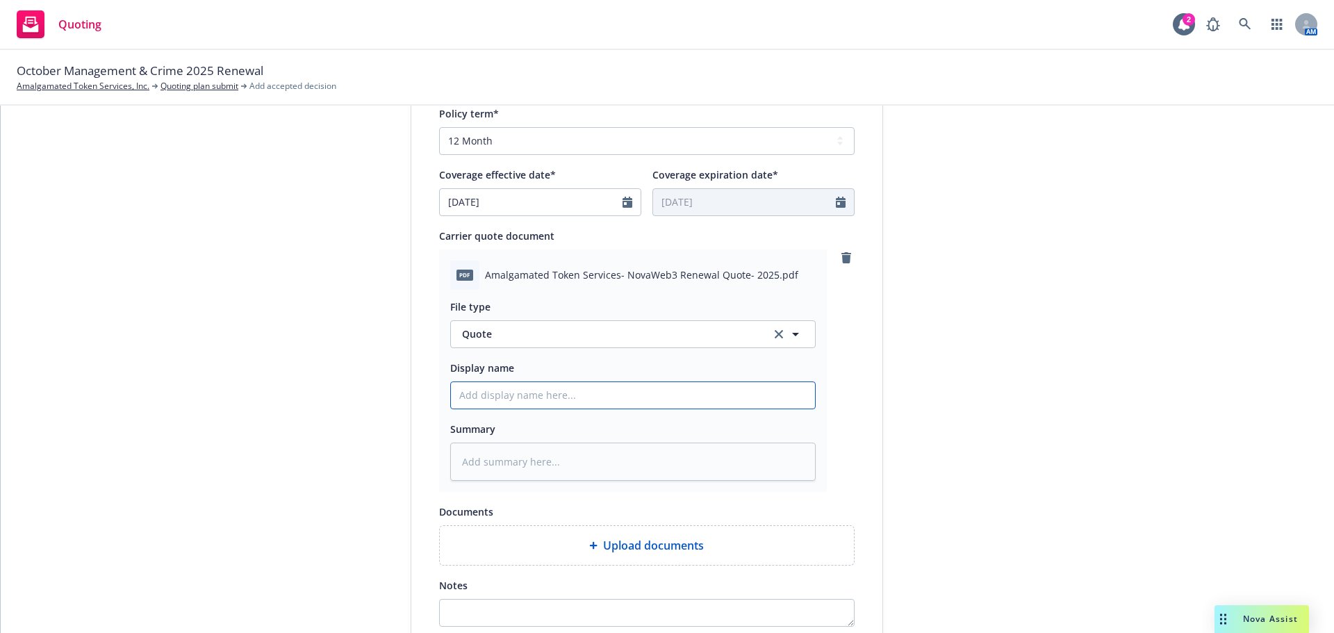
click at [498, 395] on input "Display name" at bounding box center [633, 395] width 364 height 26
type textarea "x"
type input "2"
type textarea "x"
type input "25"
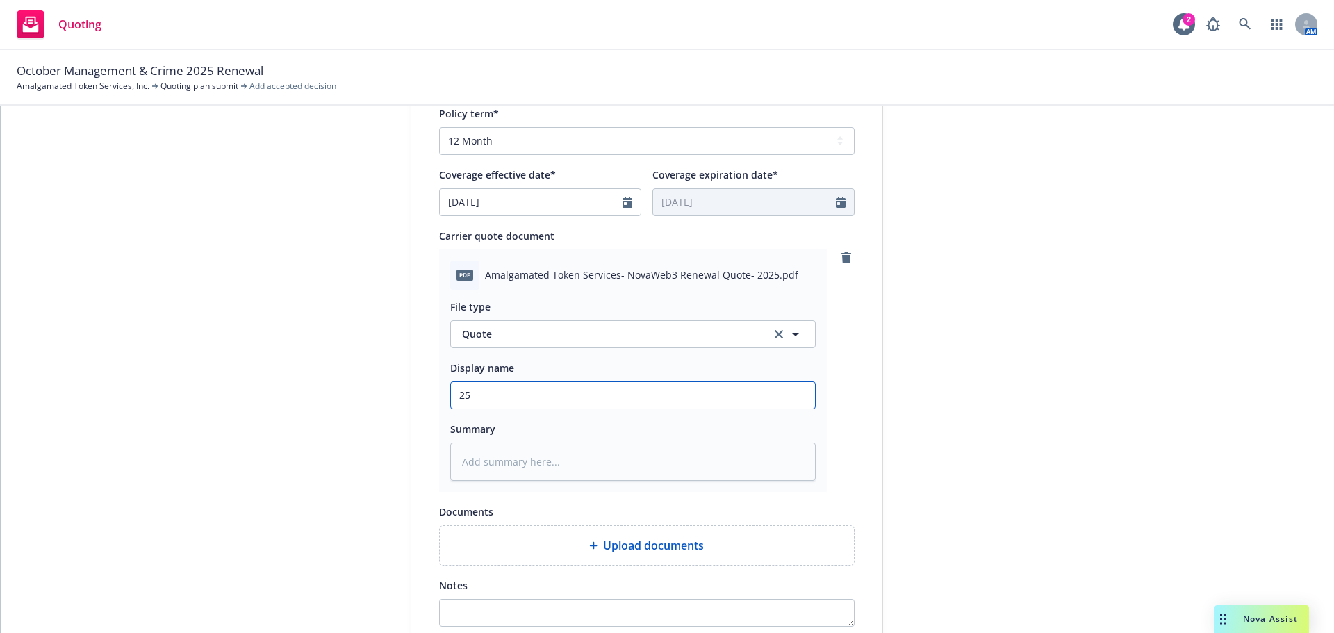
type textarea "x"
type input "250"
type textarea "x"
type input "25"
type textarea "x"
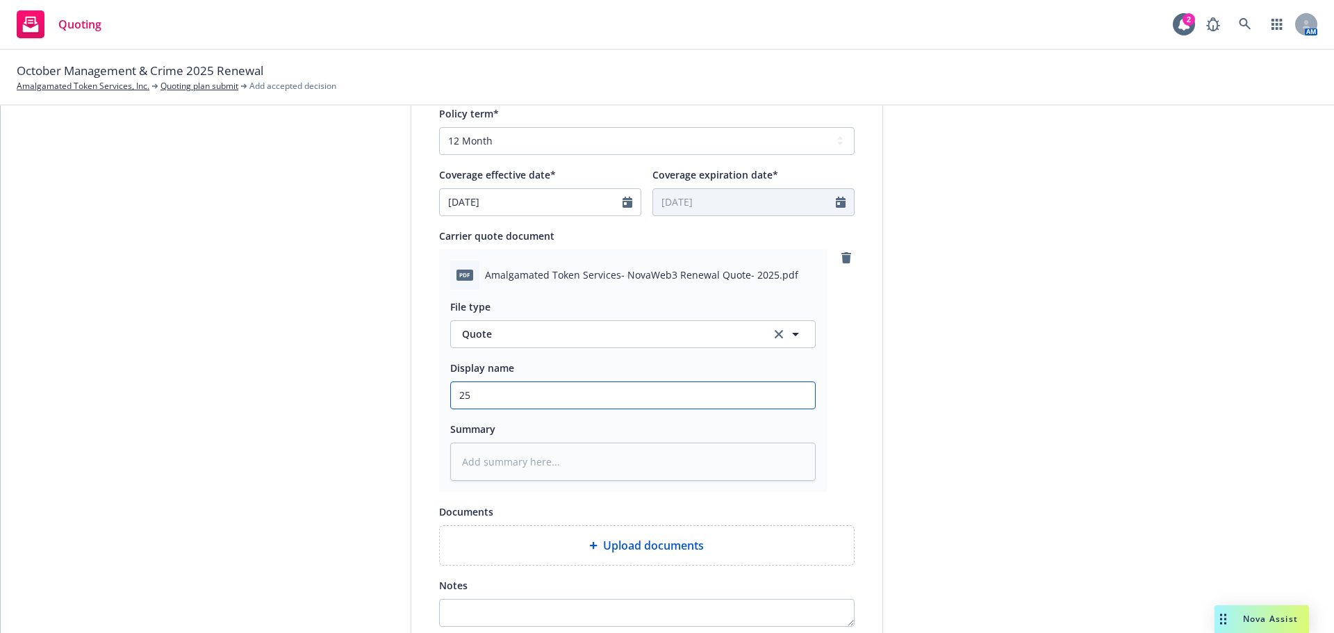
type input "25-"
type textarea "x"
type input "25-2"
type textarea "x"
type input "25-26"
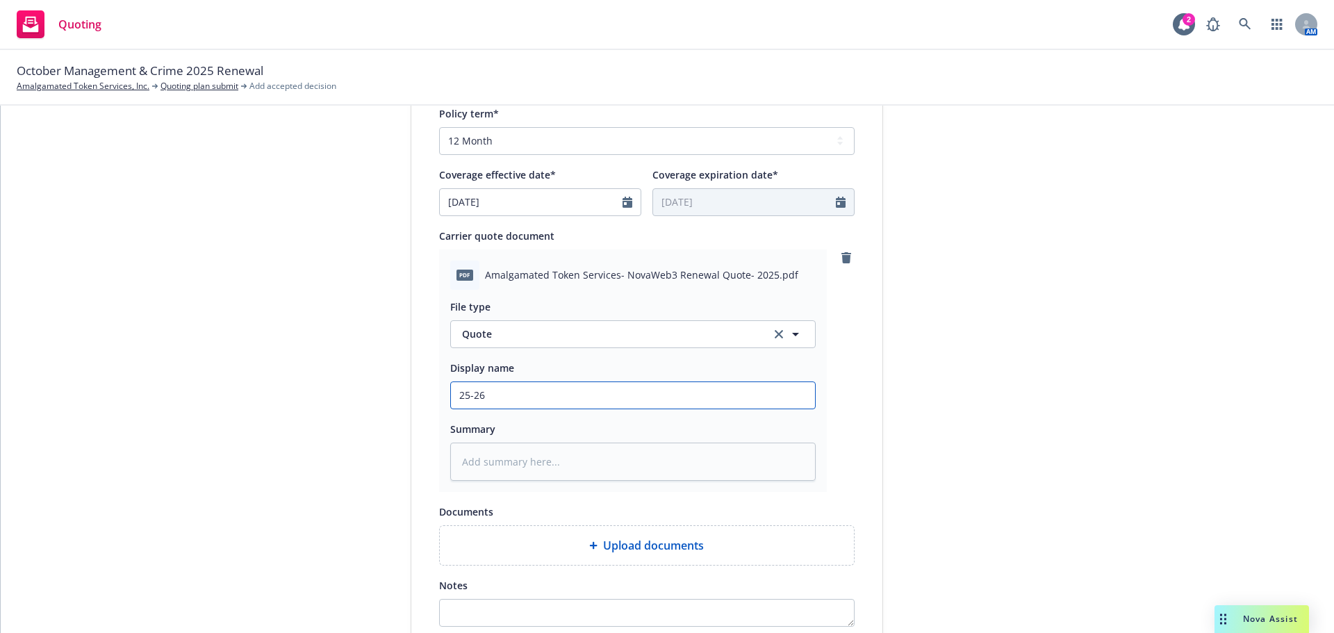
type textarea "x"
type input "25-26"
type textarea "x"
type input "25-26 R"
type textarea "x"
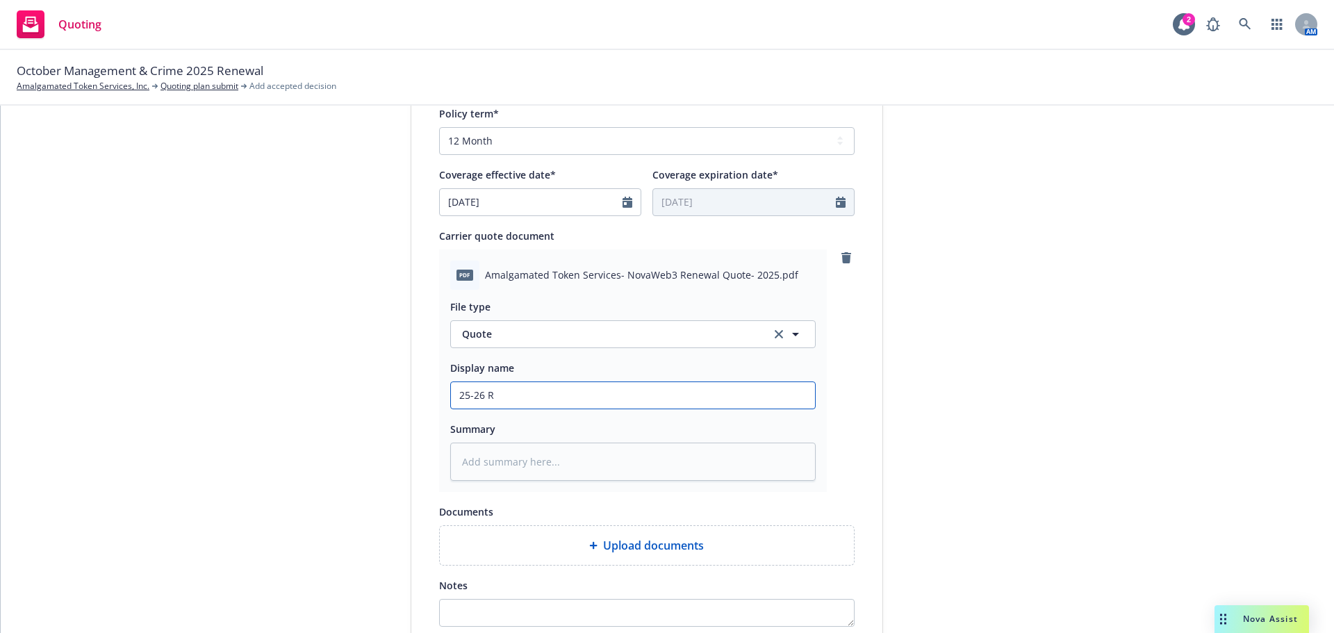
type input "25-26 Re"
type textarea "x"
type input "25-26 Rel"
type textarea "x"
type input "25-26 Relm"
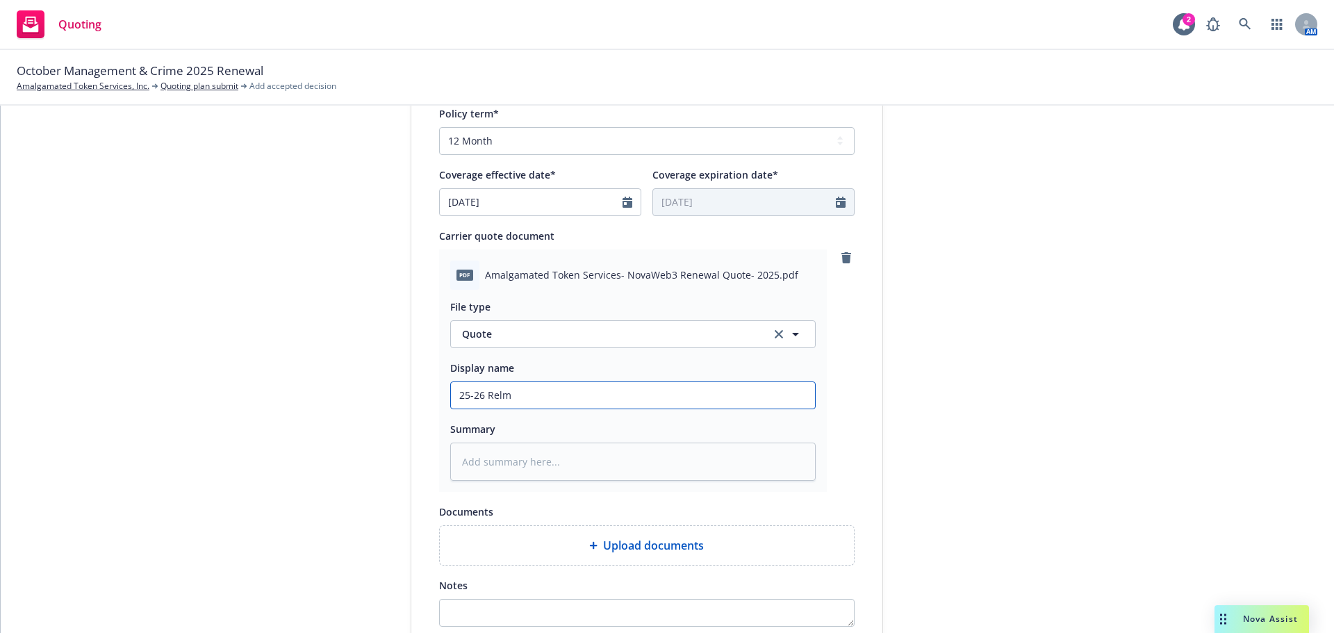
type textarea "x"
type input "25-26 Relm"
type textarea "x"
type input "25-26 Relm C"
type textarea "x"
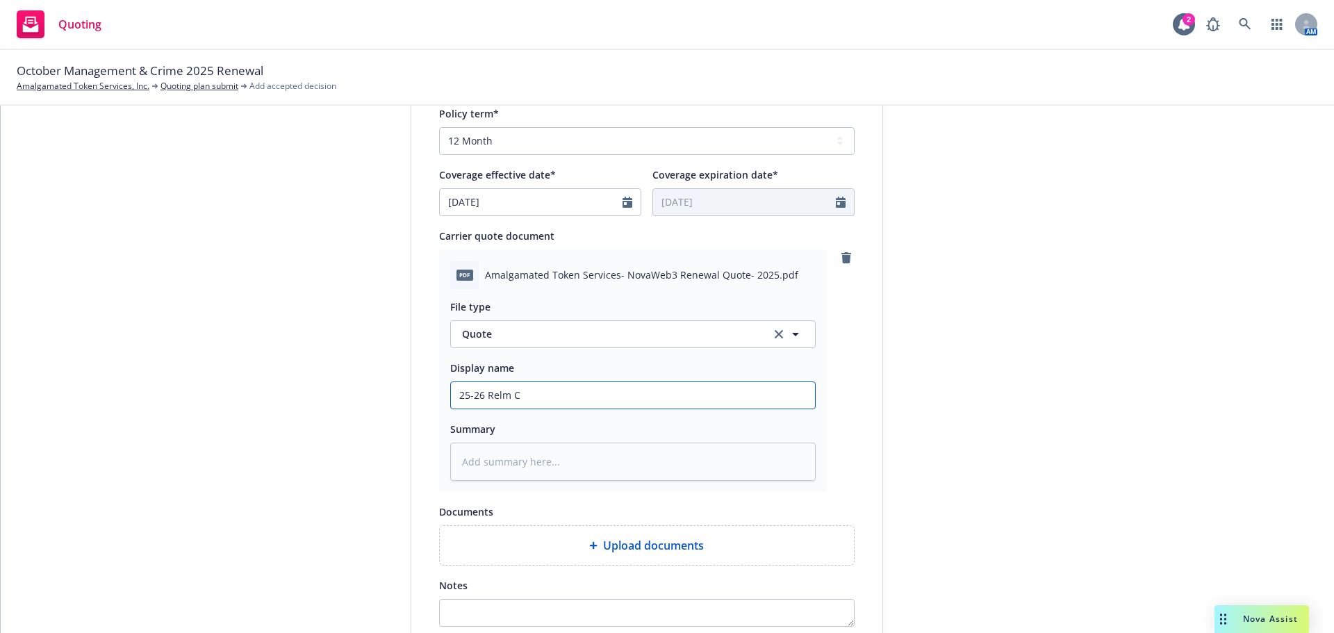
type input "25-26 Relm Cy"
type textarea "x"
type input "25-26 Relm Cyb"
type textarea "x"
type input "25-26 Relm Cybe"
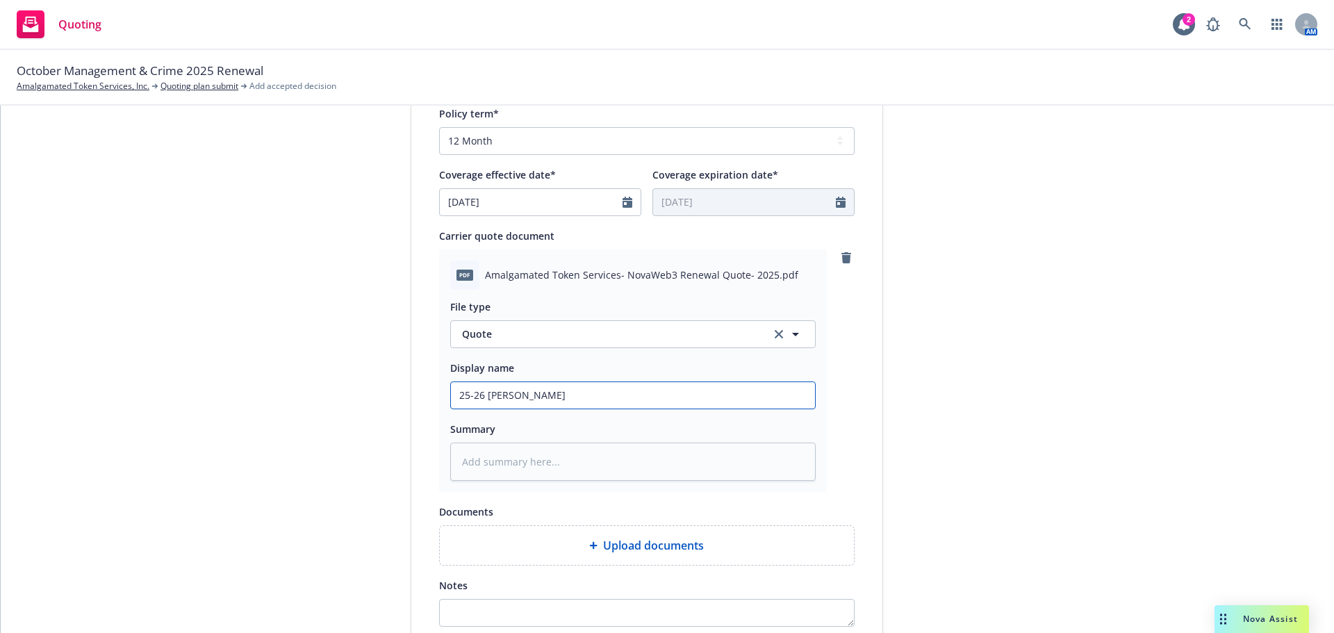
type textarea "x"
type input "25-26 Relm Cyber"
type textarea "x"
type input "25-26 Relm Cyber/"
type textarea "x"
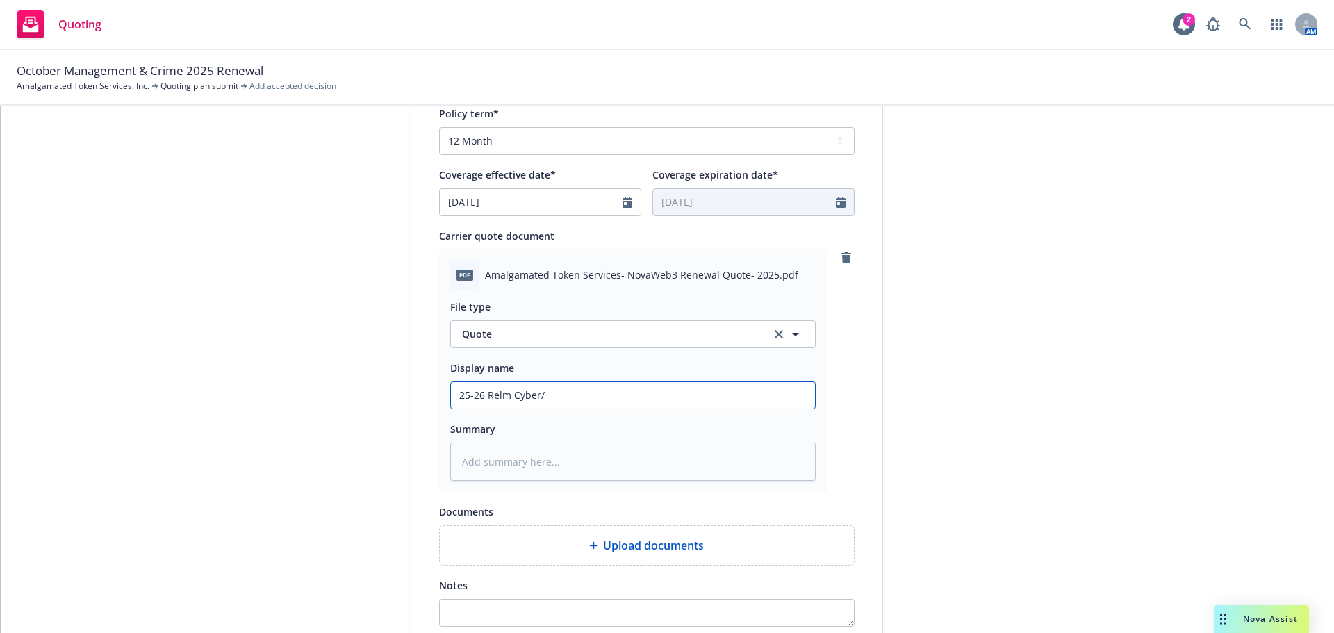
type input "25-26 Relm Cyber/y"
type textarea "x"
type input "25-26 Relm Cyber/"
type textarea "x"
type input "25-26 Relm Cyber/t"
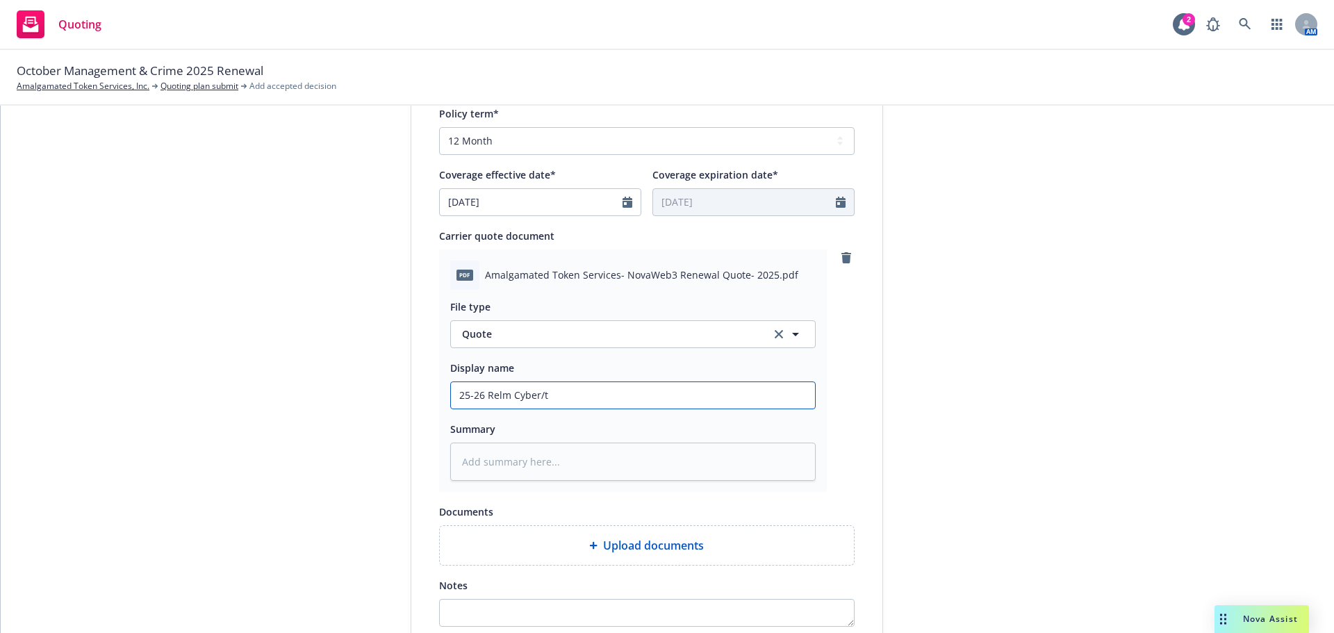
type textarea "x"
type input "25-26 Relm Cyber/te"
type textarea "x"
type input "25-26 Relm Cyber/tech"
type textarea "x"
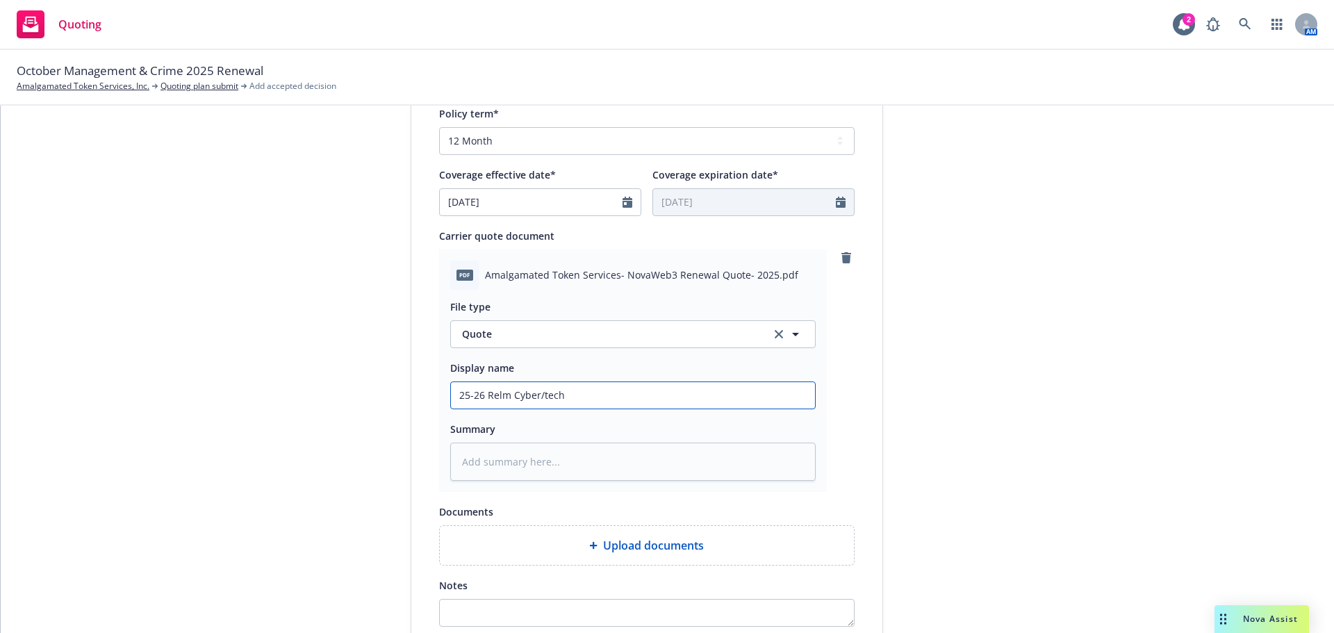
type input "25-26 Relm Cyber/tech"
type textarea "x"
type input "25-26 Relm Cyber/tech q"
type textarea "x"
type input "25-26 Relm Cyber/tech qu"
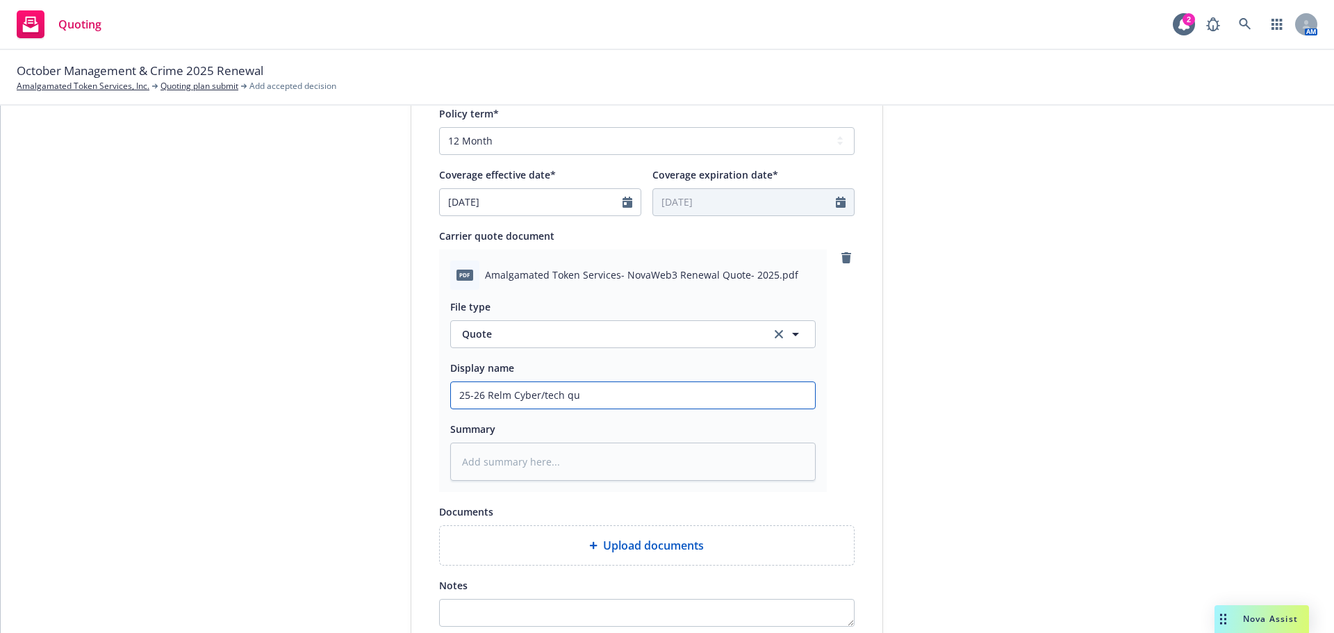
type textarea "x"
type input "25-26 Relm Cyber/tech quo"
type textarea "x"
type input "25-26 Relm Cyber/tech quot"
type textarea "x"
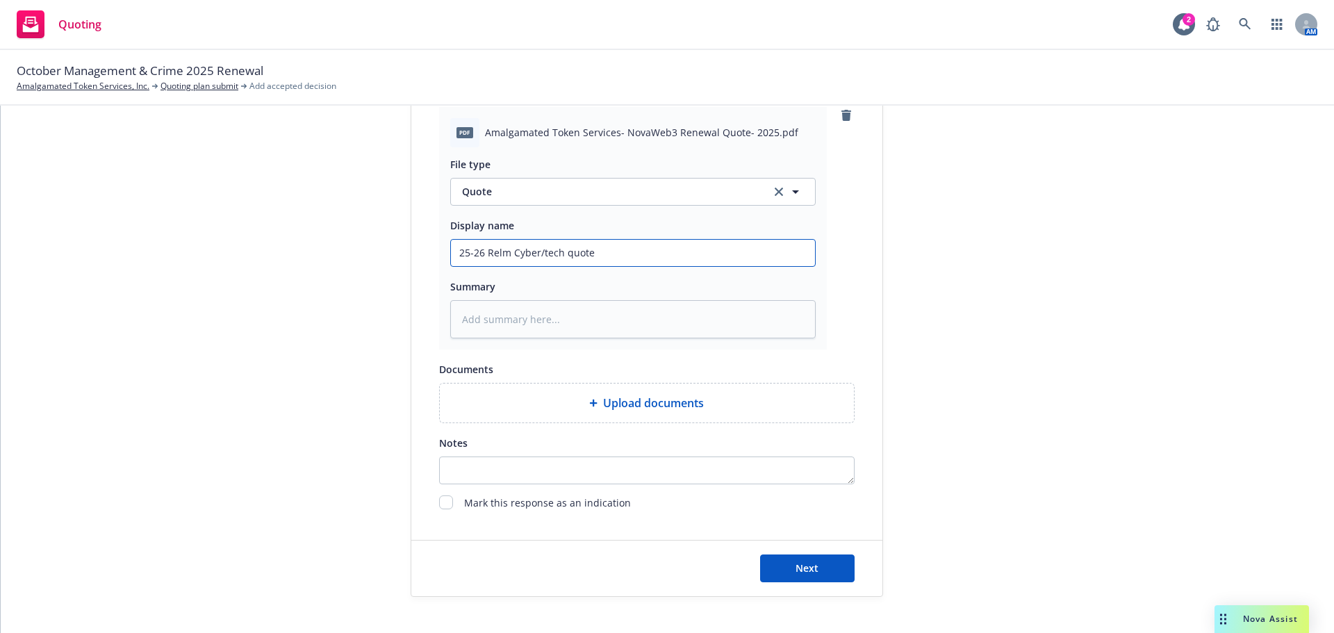
scroll to position [718, 0]
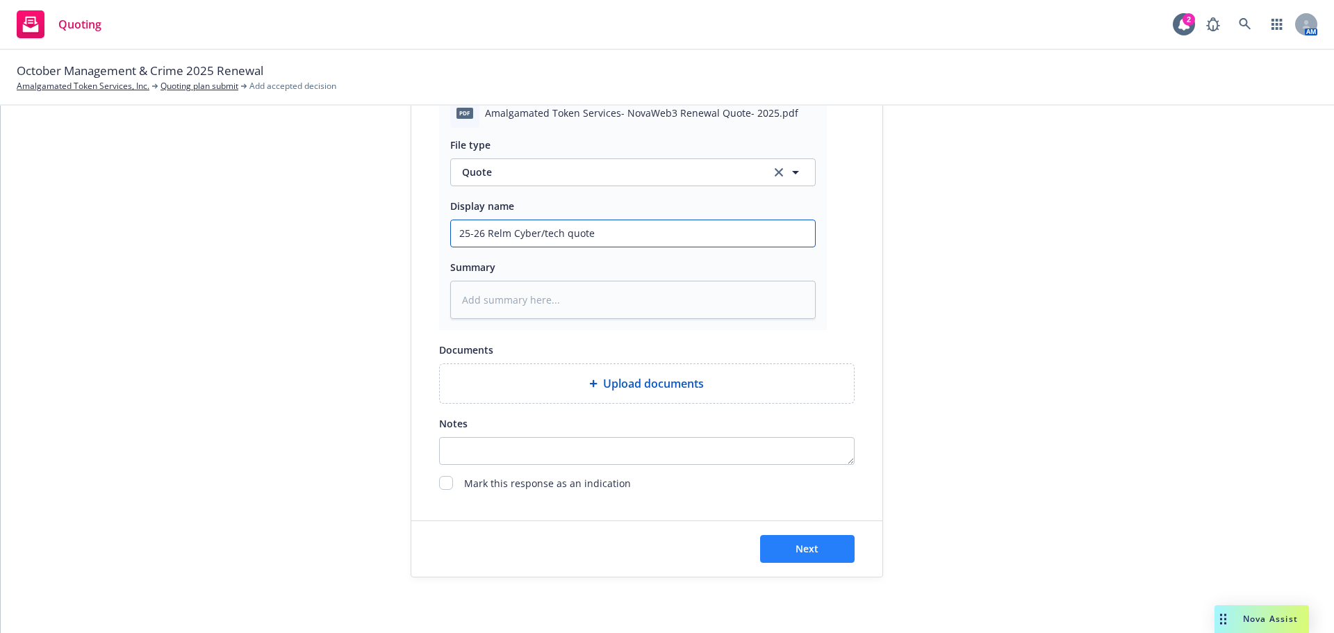
type input "25-26 Relm Cyber/tech quote"
click at [810, 550] on span "Next" at bounding box center [807, 548] width 23 height 13
type textarea "x"
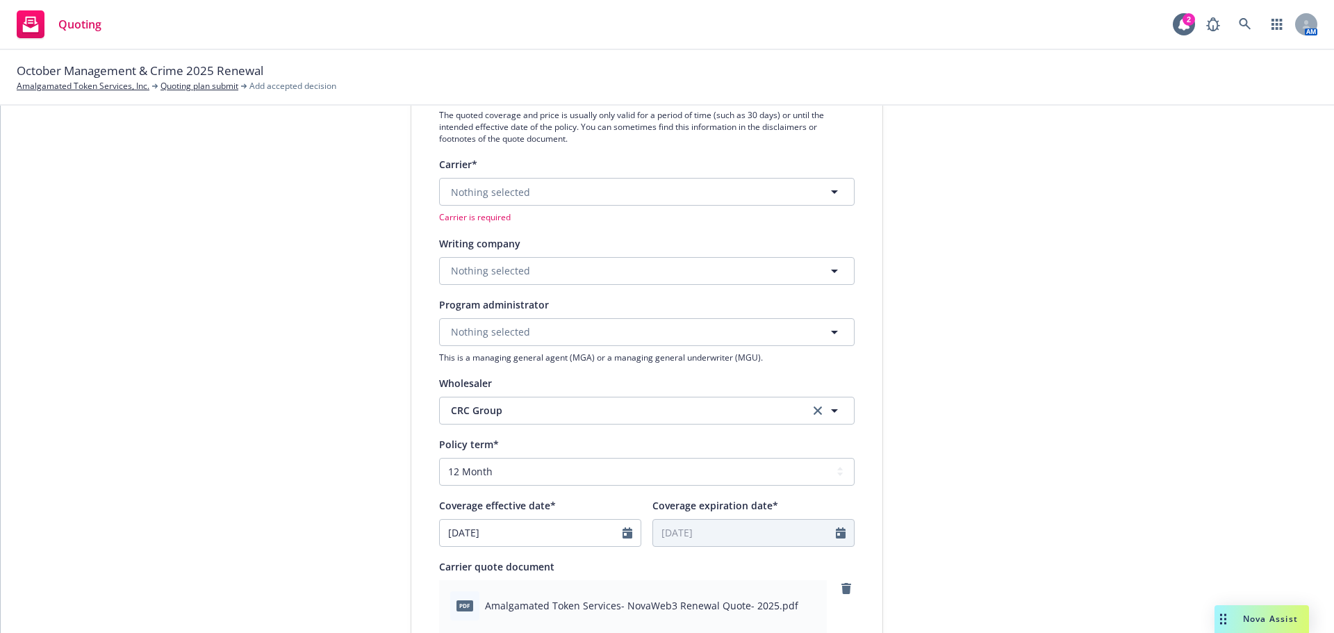
scroll to position [162, 0]
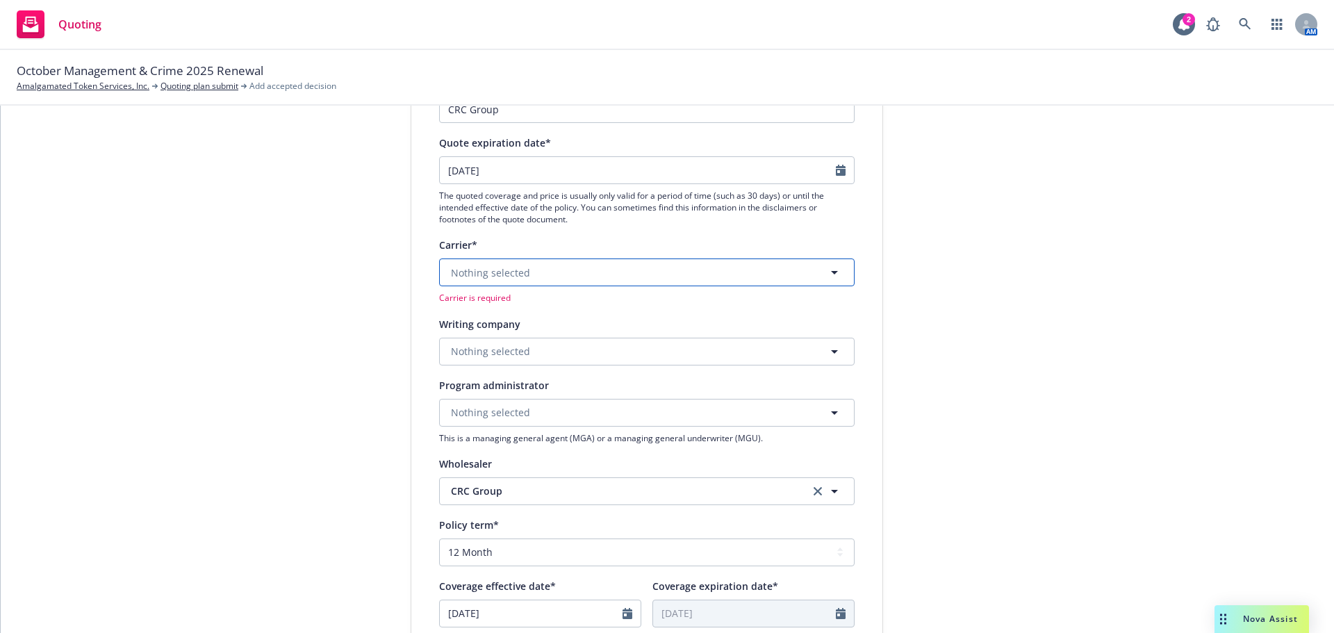
click at [526, 270] on button "Nothing selected" at bounding box center [647, 273] width 416 height 28
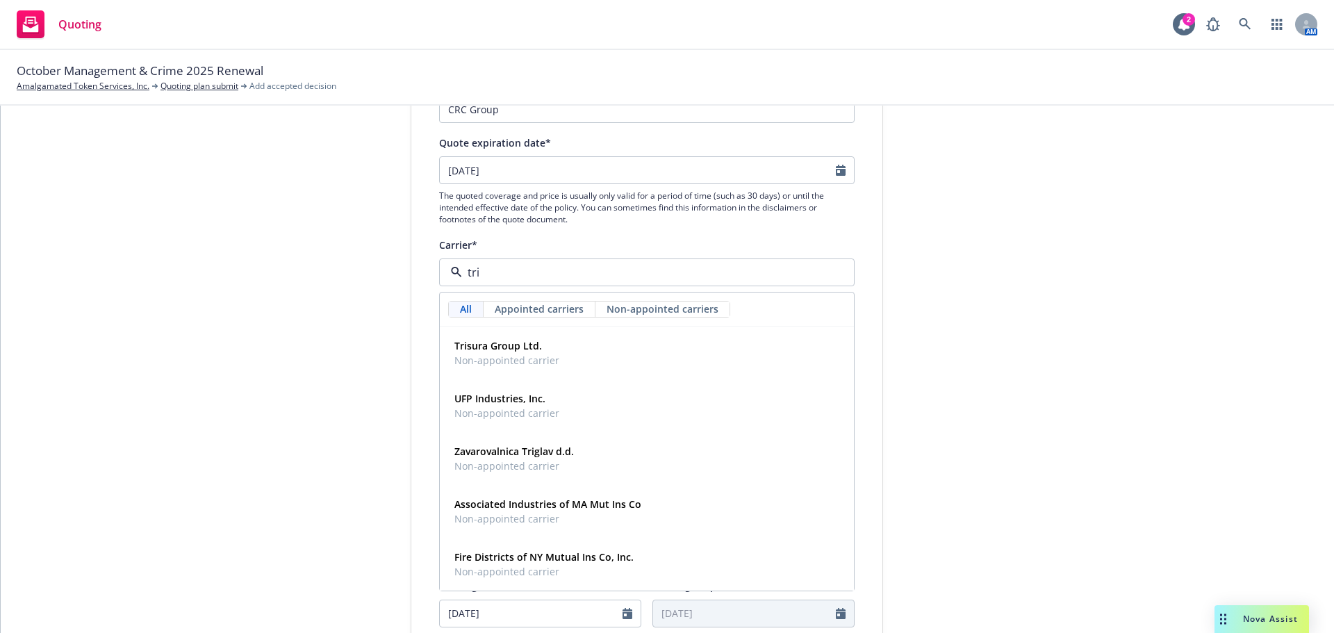
type input "tris"
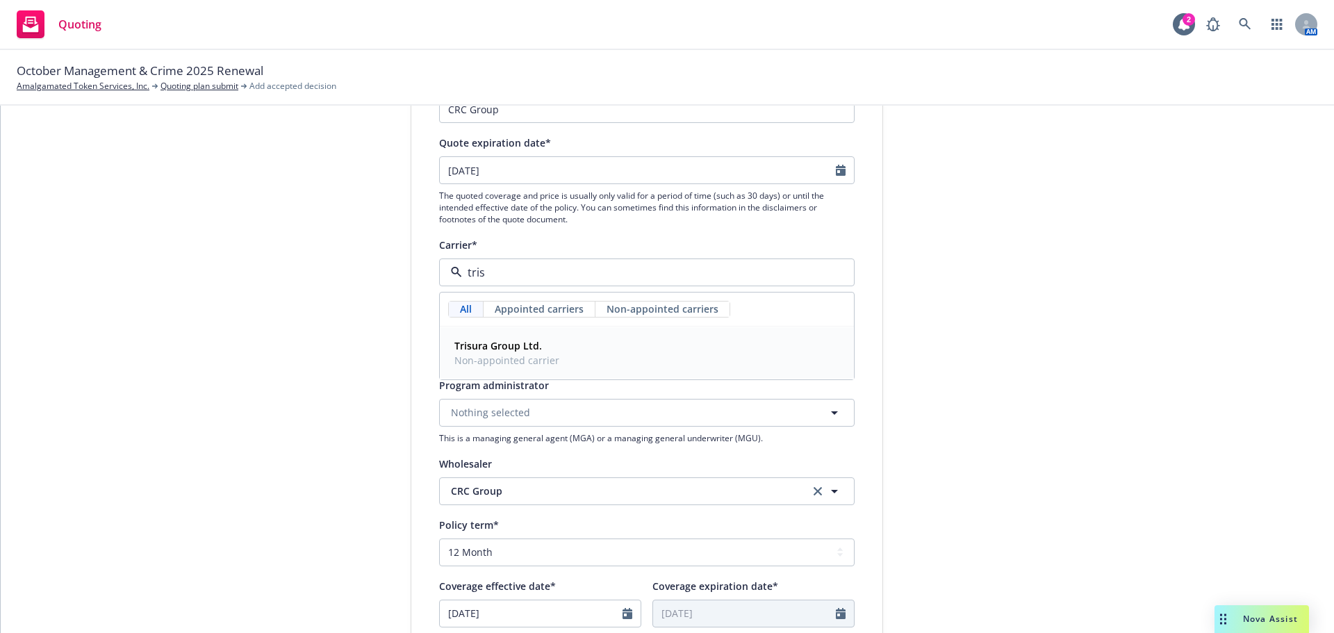
click at [508, 347] on strong "Trisura Group Ltd." at bounding box center [498, 345] width 88 height 13
type textarea "x"
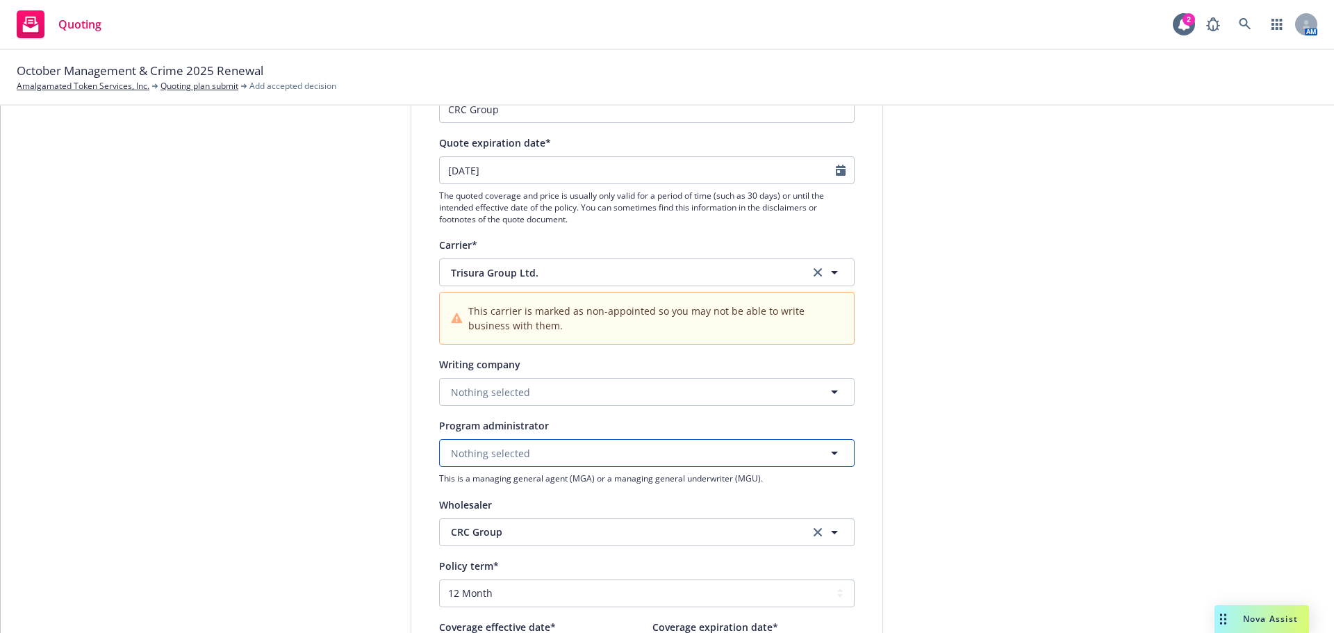
click at [477, 448] on span "Nothing selected" at bounding box center [490, 453] width 79 height 15
type input "relm"
click at [326, 411] on div "1 Quote initiation 2 Coverage selection 3 Billing info" at bounding box center [306, 595] width 153 height 1193
click at [523, 452] on button "Nothing selected" at bounding box center [647, 453] width 416 height 28
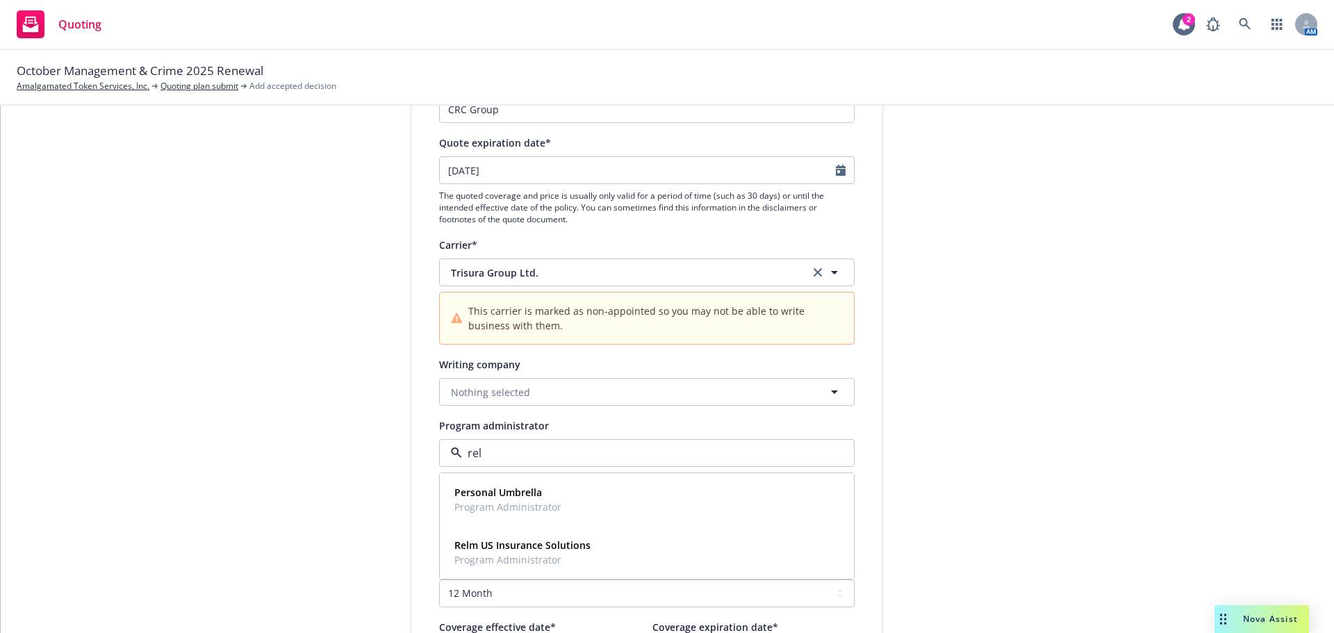
type input "relm"
click at [509, 494] on strong "Relm US Insurance Solutions" at bounding box center [522, 492] width 136 height 13
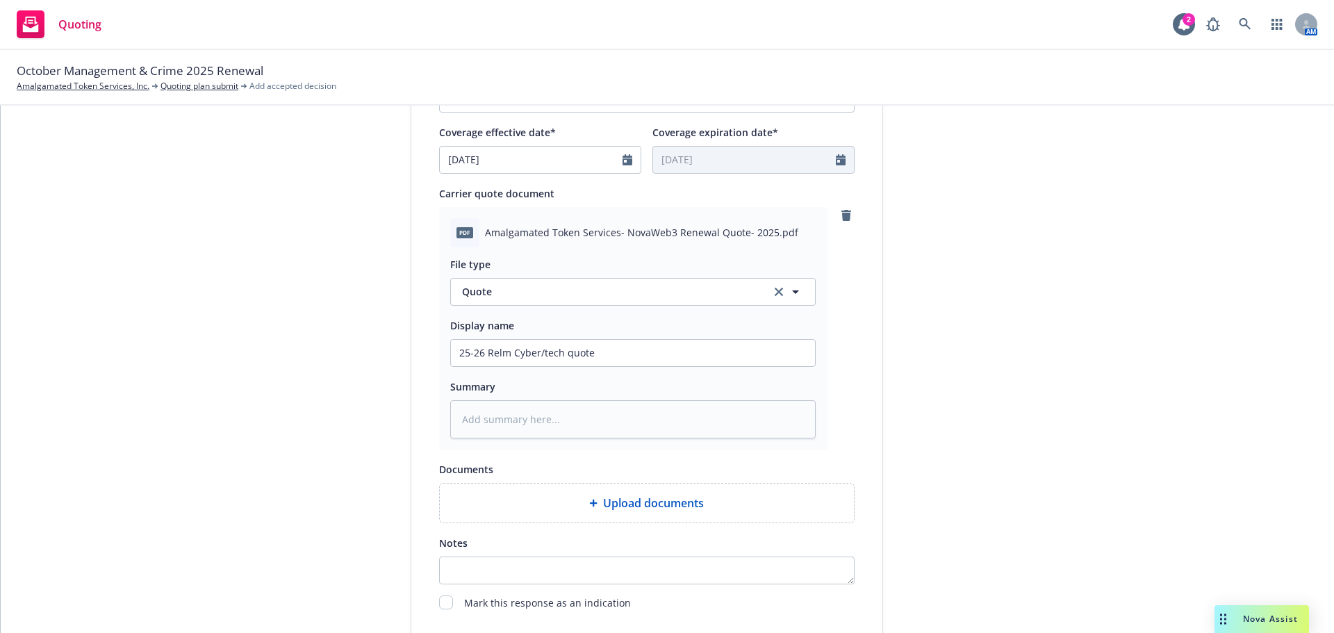
scroll to position [776, 0]
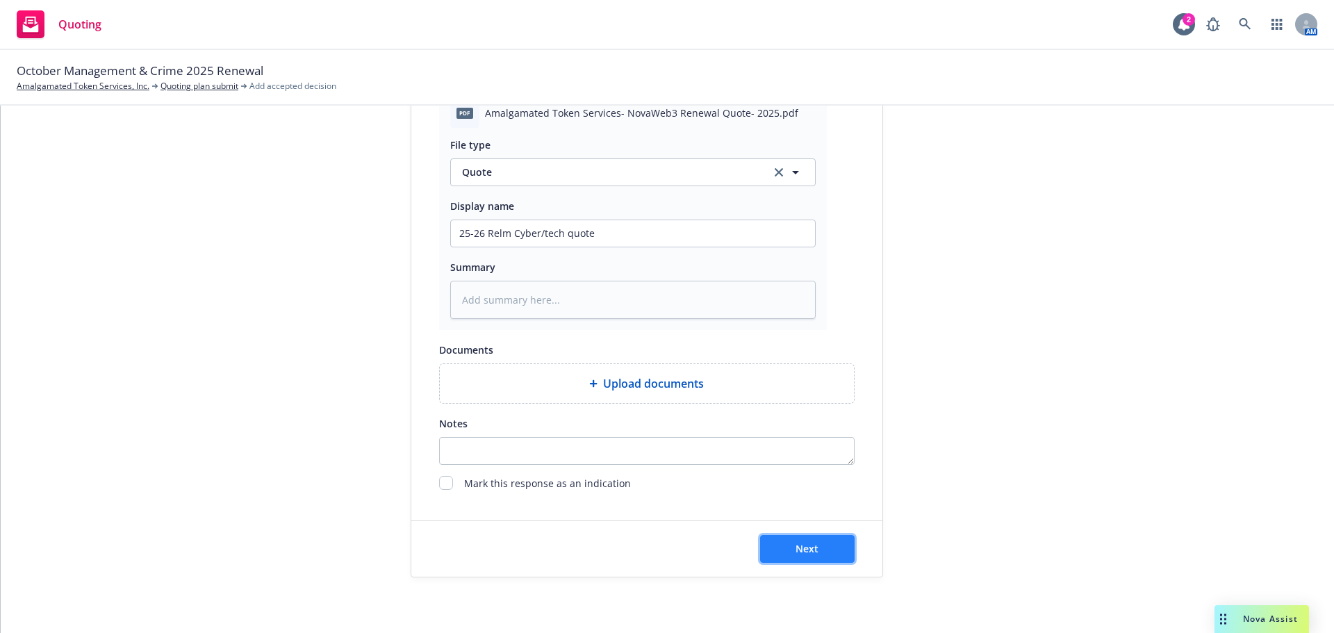
click at [825, 552] on button "Next" at bounding box center [807, 549] width 95 height 28
type textarea "x"
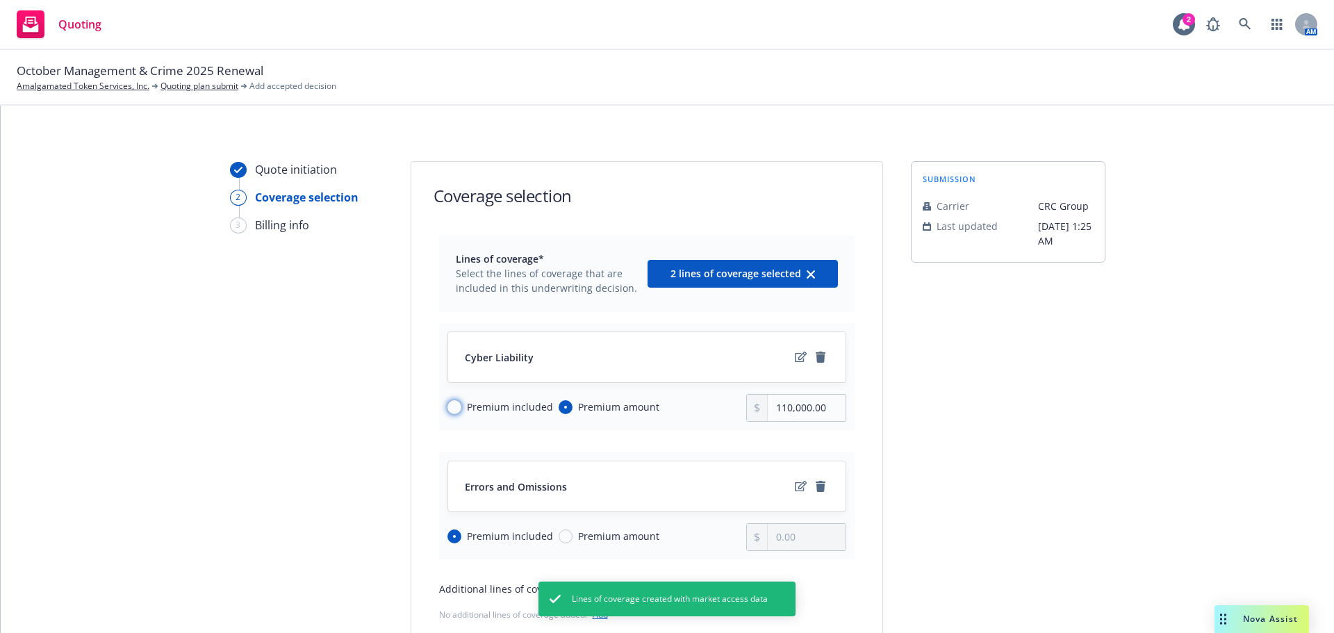
click at [450, 411] on input "Premium included" at bounding box center [455, 407] width 14 height 14
radio input "true"
radio input "false"
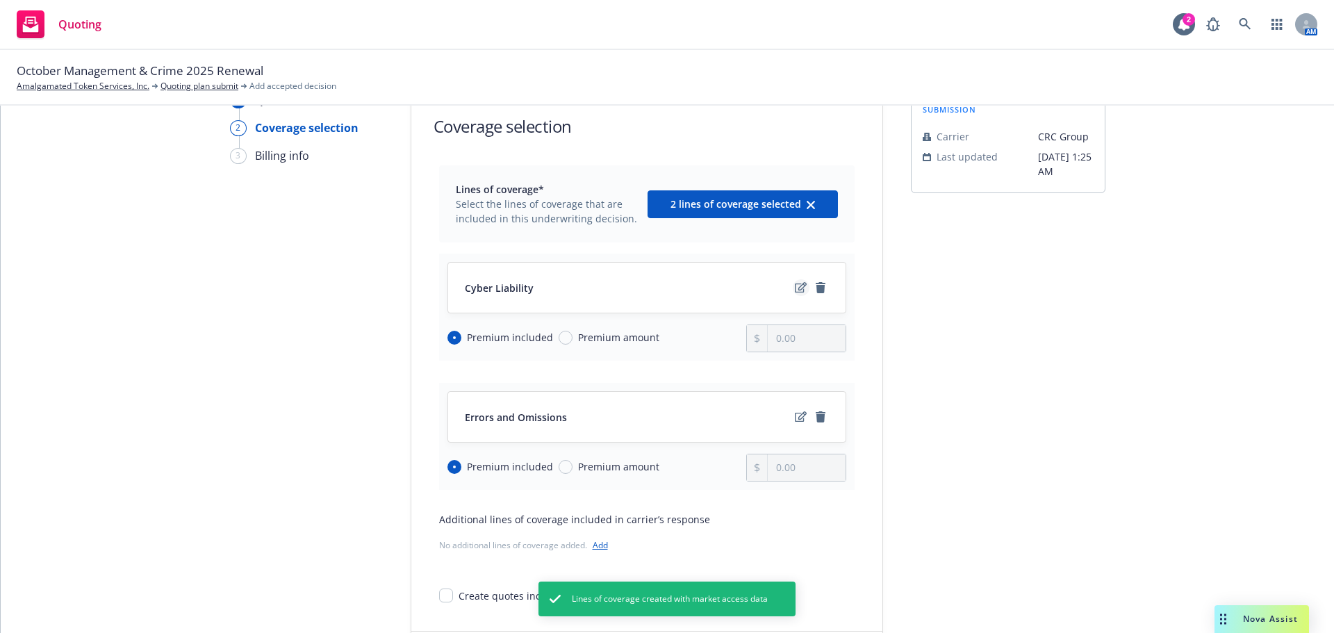
click at [795, 285] on icon "edit" at bounding box center [801, 287] width 12 height 11
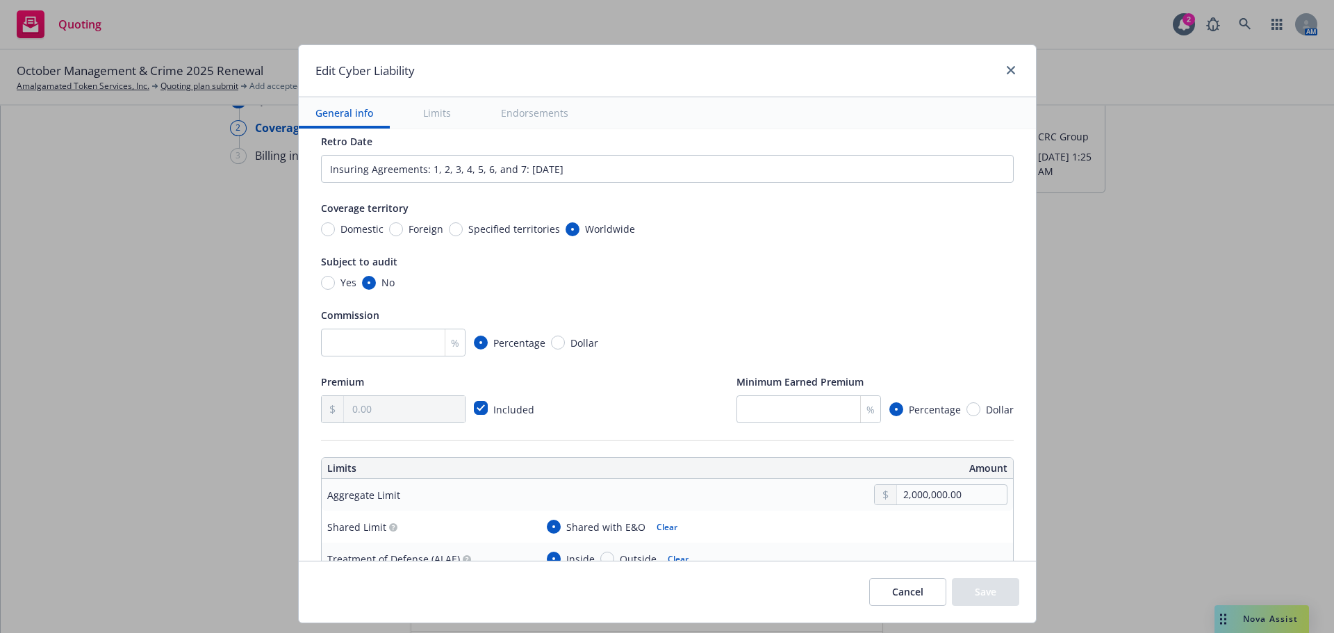
scroll to position [278, 0]
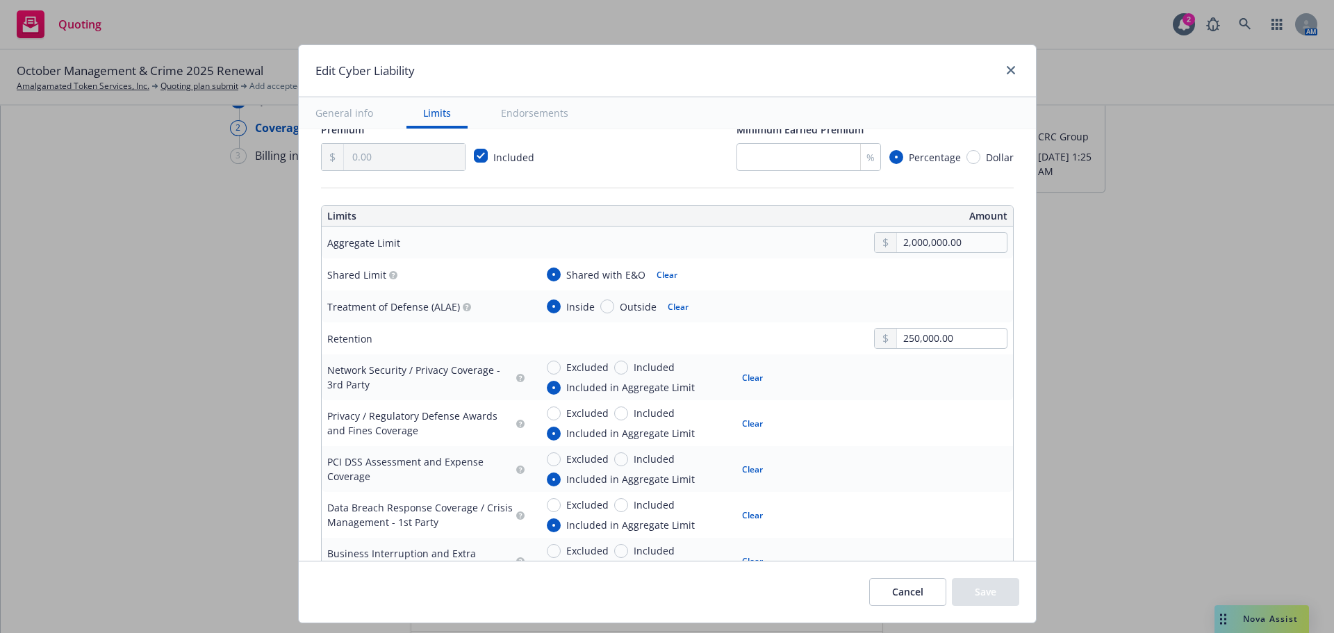
type textarea "x"
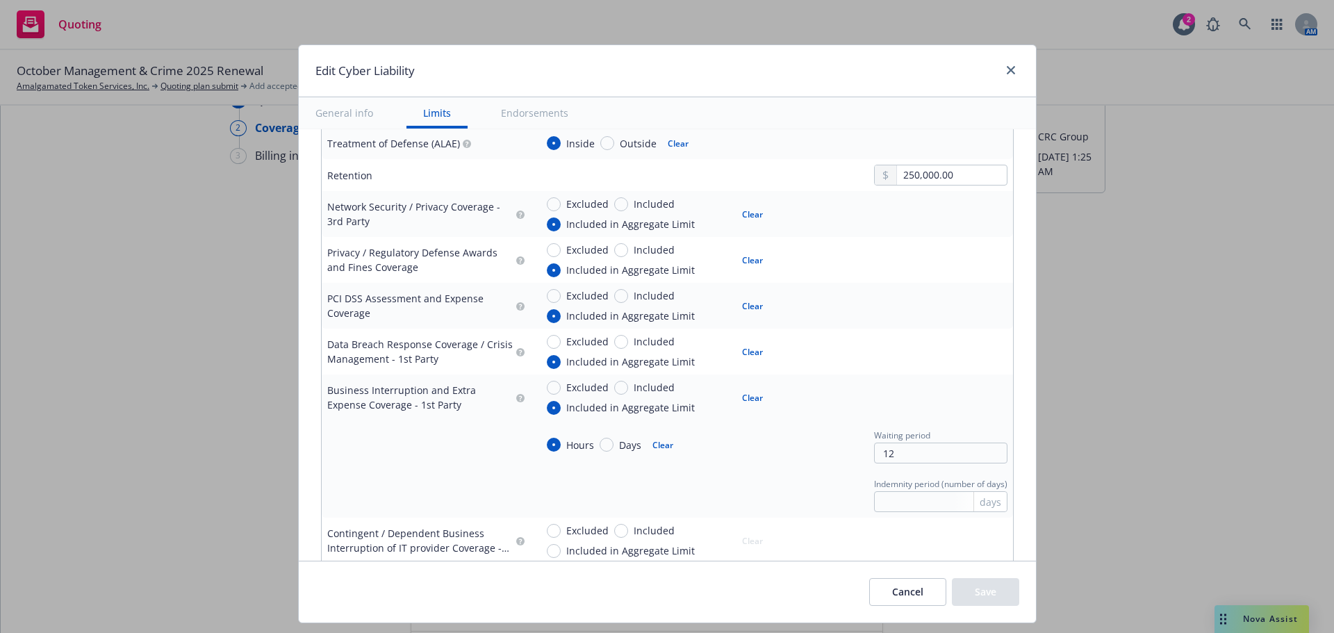
scroll to position [556, 0]
drag, startPoint x: 888, startPoint y: 450, endPoint x: 792, endPoint y: 450, distance: 95.9
click at [792, 450] on div "Hours Days Clear Waiting period 12" at bounding box center [772, 444] width 472 height 38
type input "8"
type textarea "x"
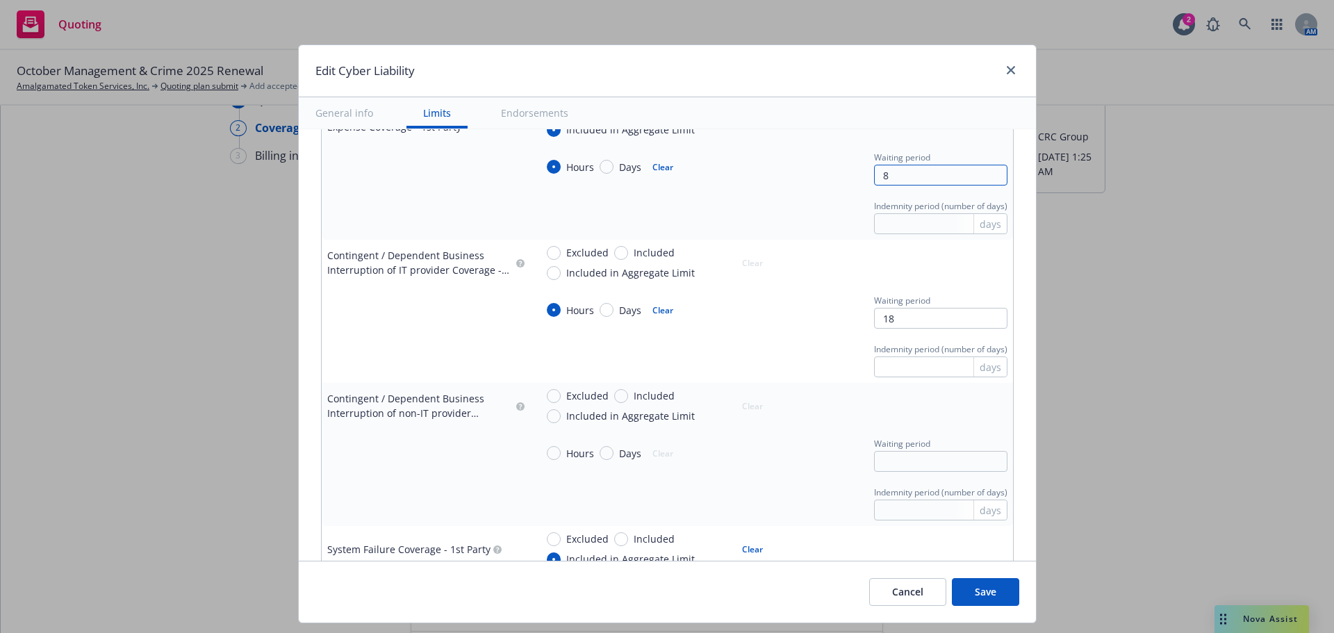
scroll to position [834, 0]
type input "8"
drag, startPoint x: 907, startPoint y: 316, endPoint x: 757, endPoint y: 331, distance: 150.2
click at [762, 318] on div "Hours Days Clear Waiting period 18" at bounding box center [772, 309] width 472 height 38
type textarea "x"
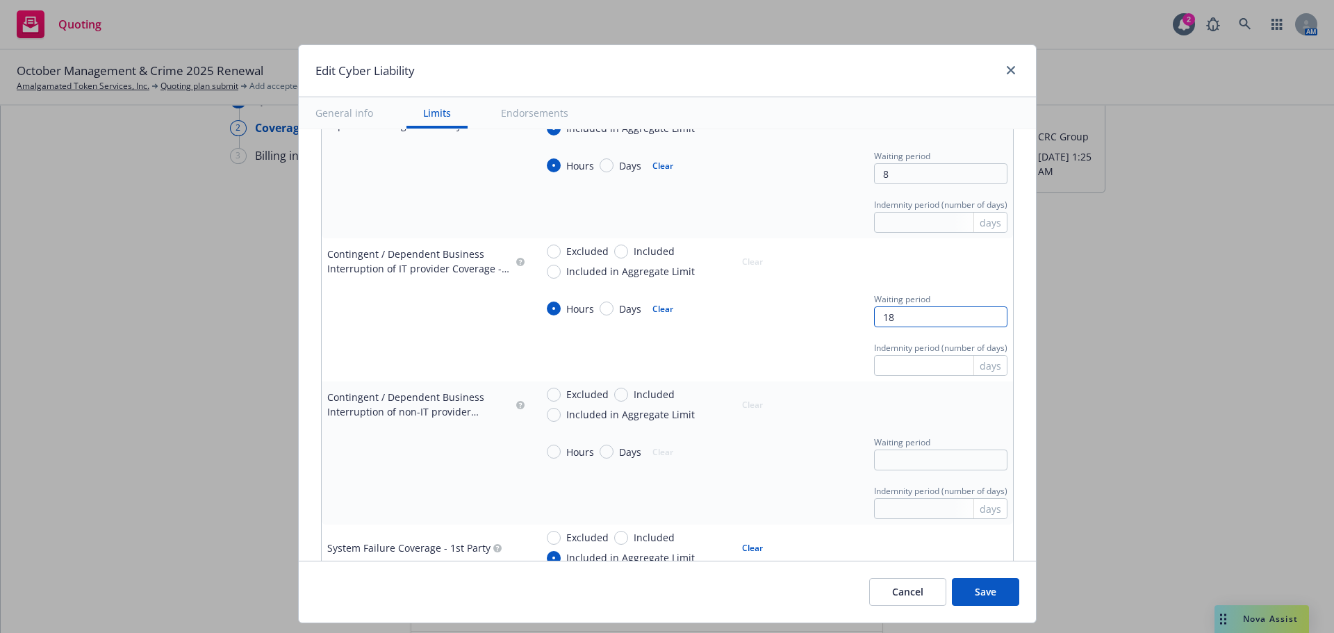
type input "8"
type textarea "x"
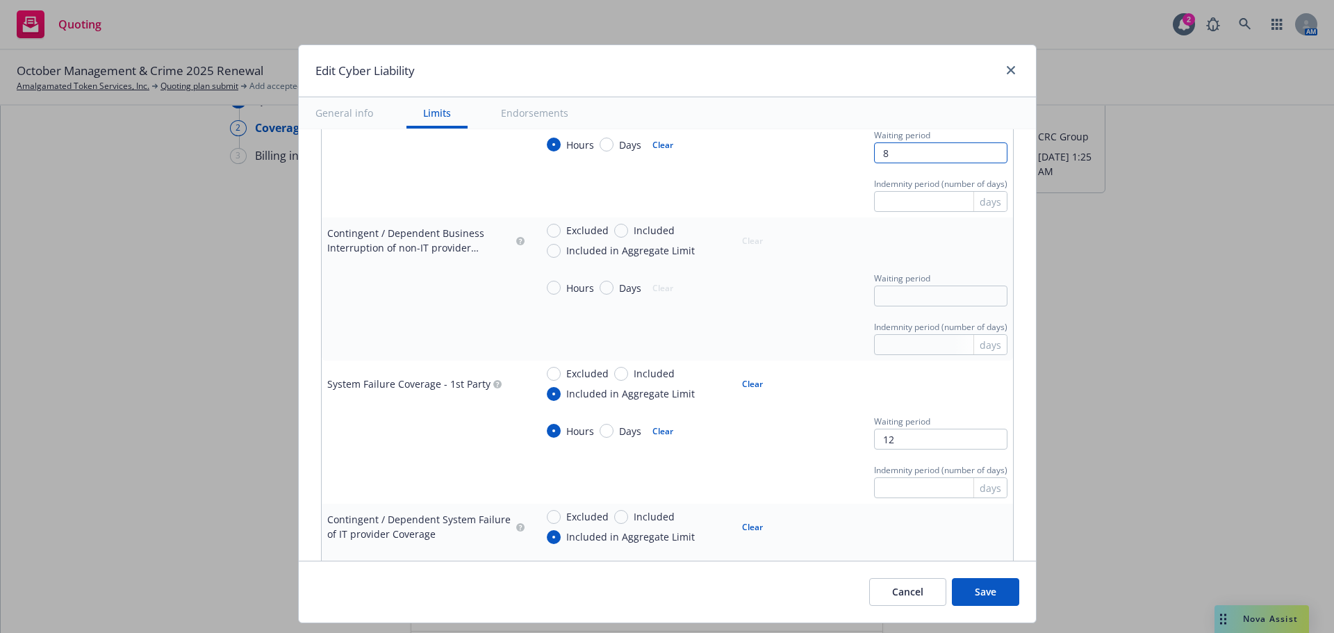
scroll to position [1042, 0]
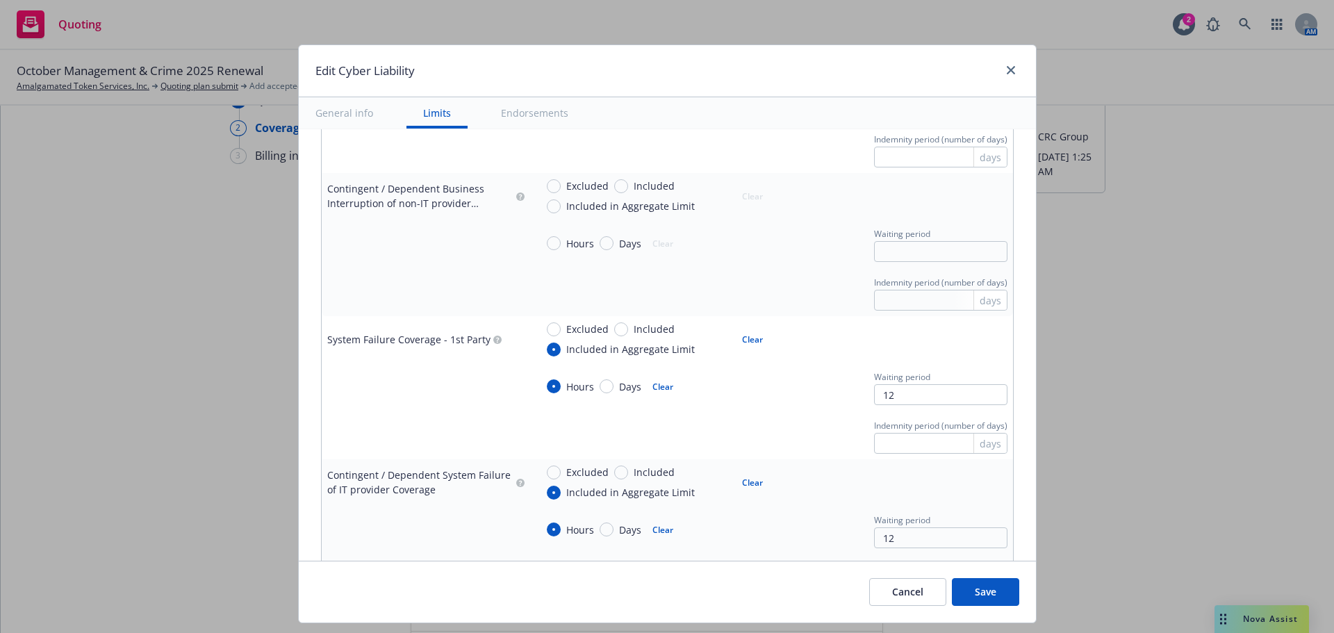
type input "8"
drag, startPoint x: 896, startPoint y: 398, endPoint x: 812, endPoint y: 396, distance: 83.4
click at [812, 396] on div "Hours Days Clear Waiting period 12" at bounding box center [772, 387] width 472 height 38
type textarea "x"
type input "8"
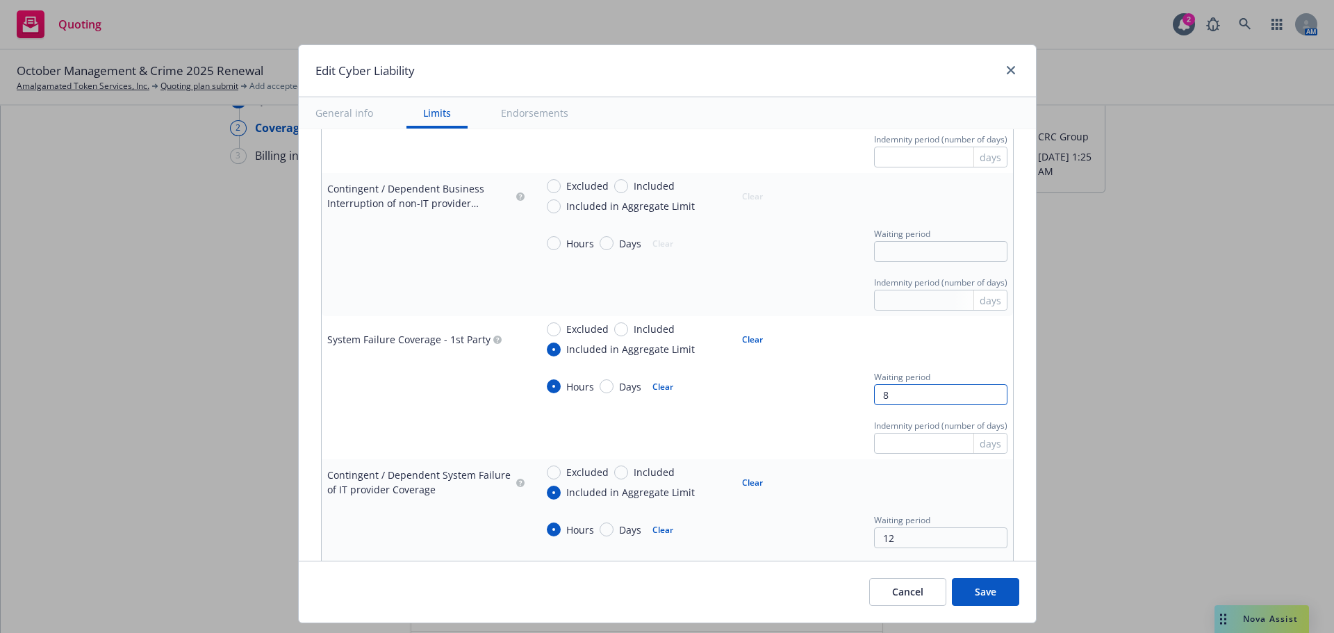
type textarea "x"
type input "8"
click at [738, 416] on td "Indemnity period (number of days) days" at bounding box center [771, 435] width 483 height 49
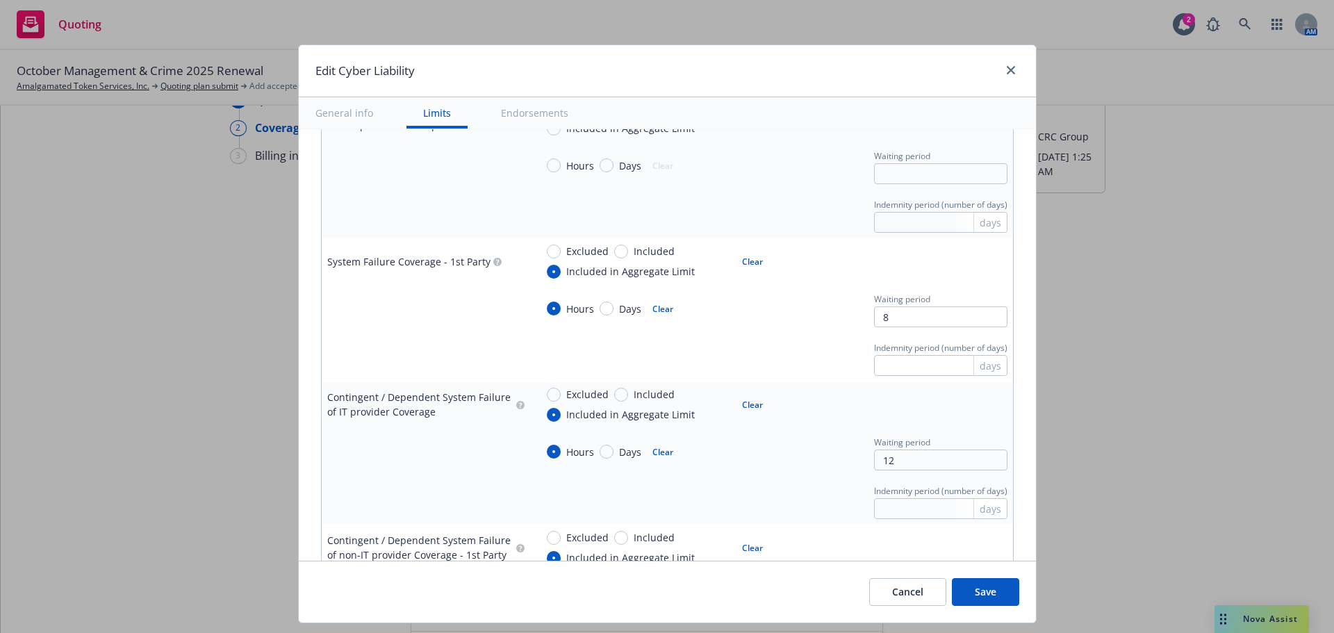
scroll to position [1251, 0]
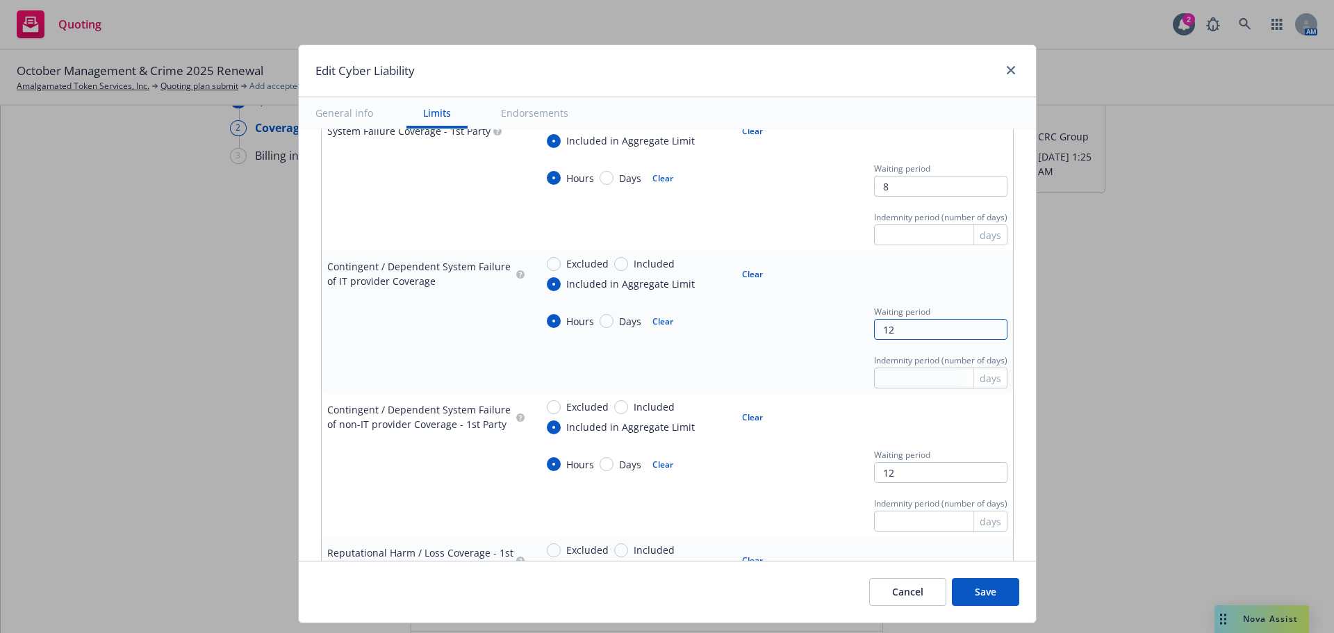
drag, startPoint x: 896, startPoint y: 329, endPoint x: 776, endPoint y: 329, distance: 120.2
click at [778, 329] on div "Hours Days Clear Waiting period 12" at bounding box center [772, 321] width 472 height 38
type textarea "x"
type input "8"
type textarea "x"
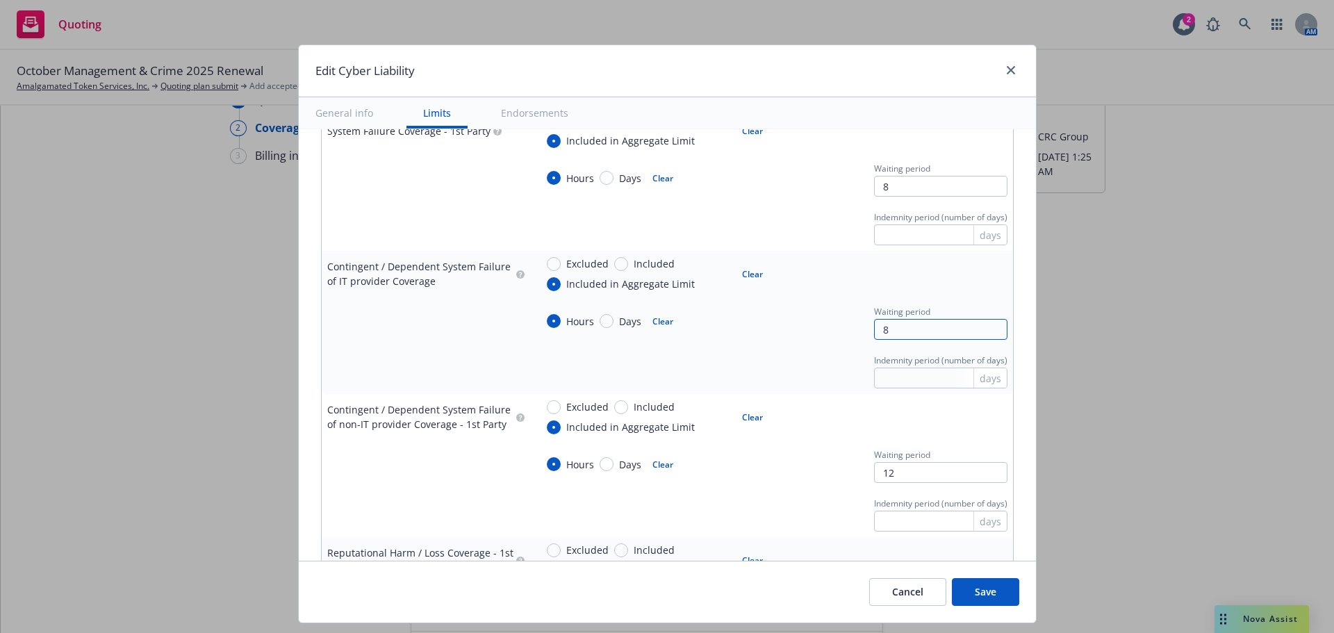
type input "8"
drag, startPoint x: 920, startPoint y: 468, endPoint x: 798, endPoint y: 468, distance: 122.3
click at [799, 468] on div "Hours Days Clear Waiting period 12" at bounding box center [772, 464] width 472 height 38
type textarea "x"
type input "8"
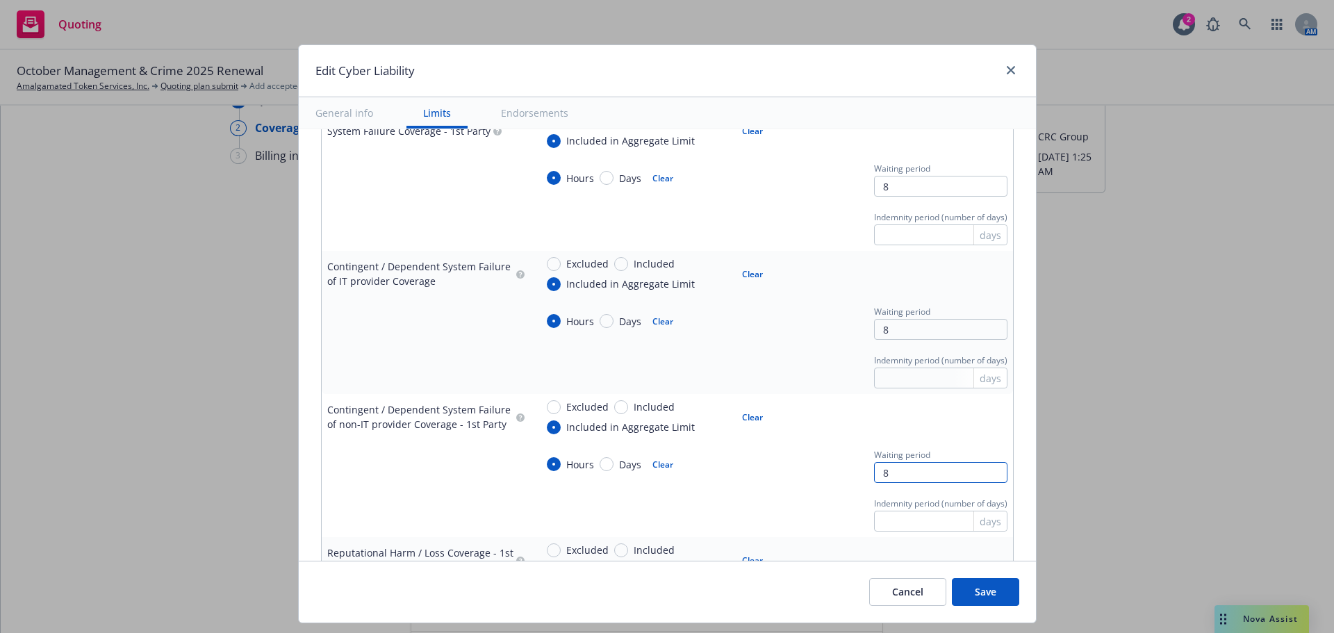
type textarea "x"
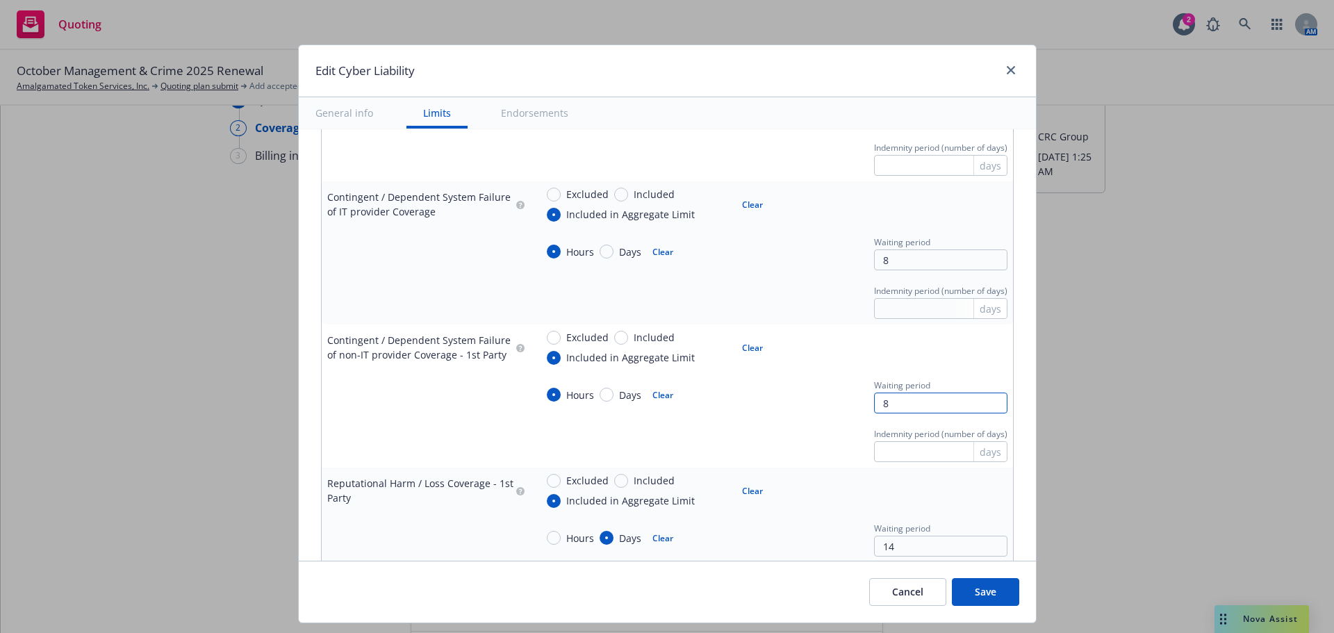
type input "8"
click at [735, 349] on button "Clear" at bounding box center [753, 347] width 38 height 19
type textarea "x"
radio input "false"
drag, startPoint x: 875, startPoint y: 404, endPoint x: 855, endPoint y: 404, distance: 19.5
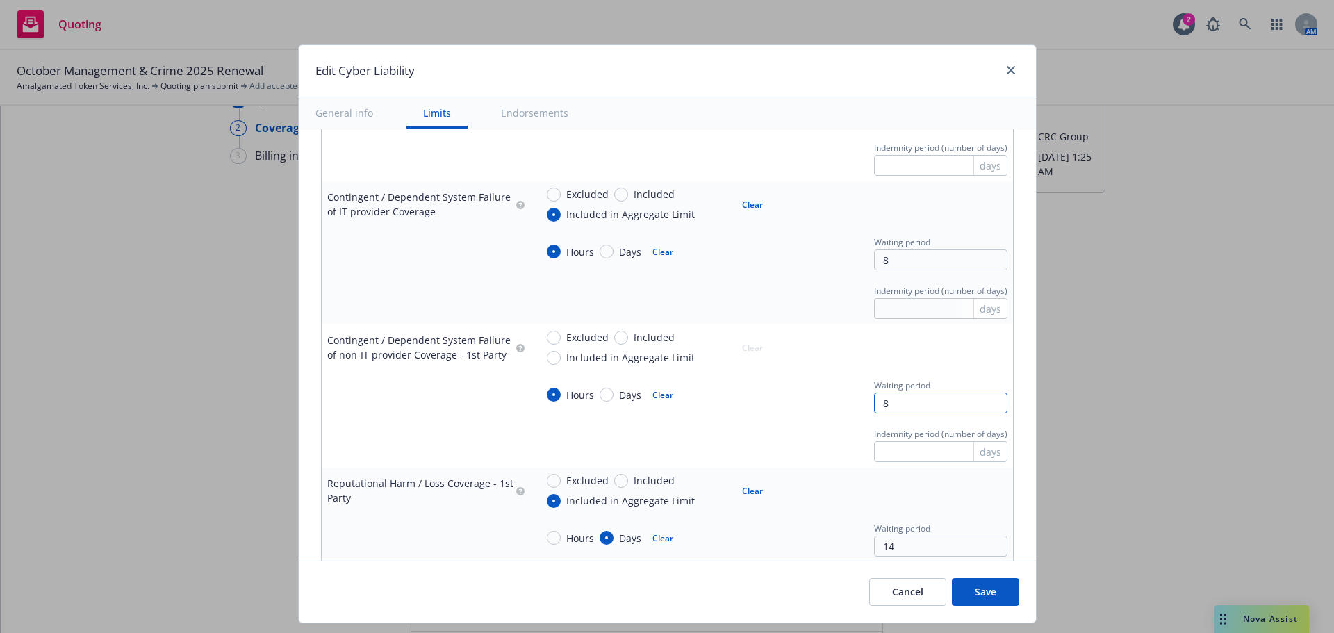
click at [855, 404] on div "Hours Days Clear Waiting period 8" at bounding box center [772, 395] width 472 height 38
type textarea "x"
click at [746, 396] on div "Hours Days Clear" at bounding box center [654, 395] width 236 height 38
click at [658, 395] on button "Clear" at bounding box center [663, 394] width 38 height 19
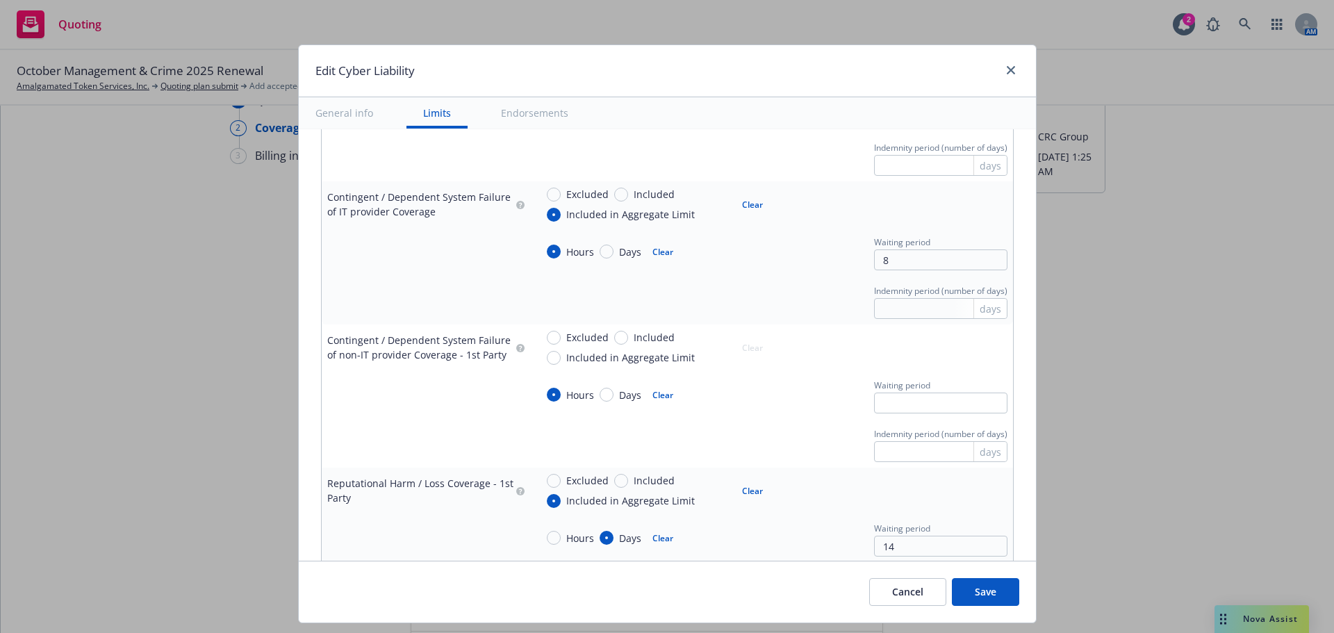
type textarea "x"
radio input "false"
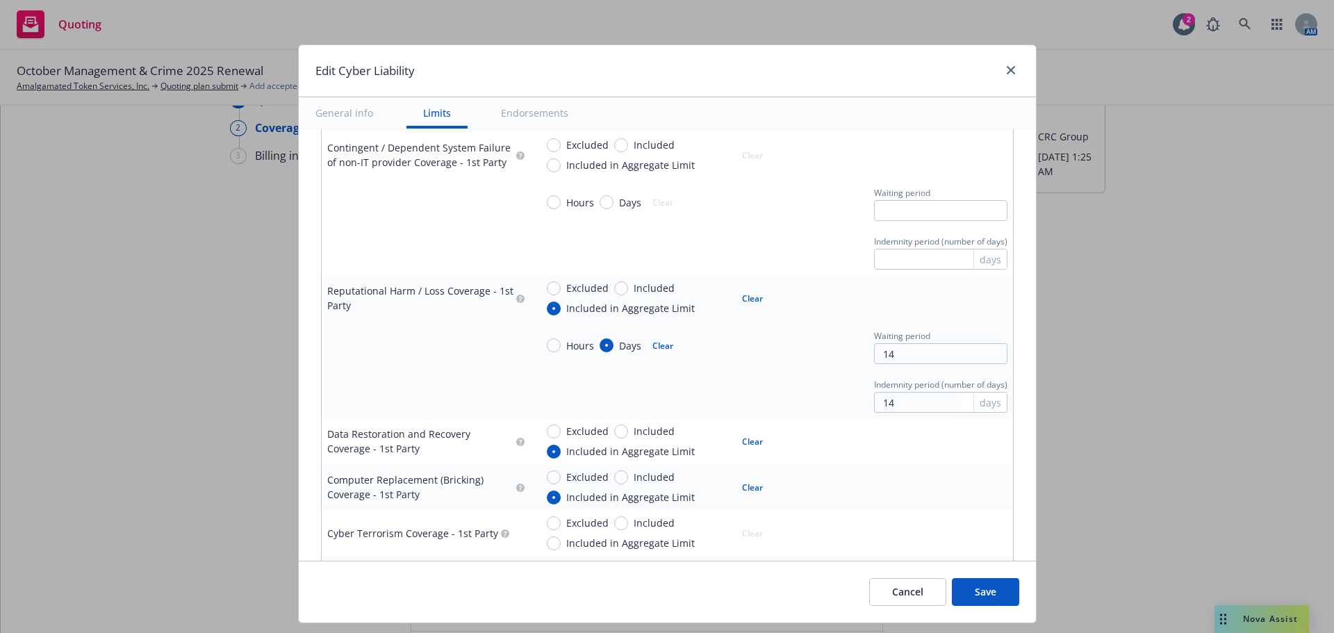
scroll to position [1529, 0]
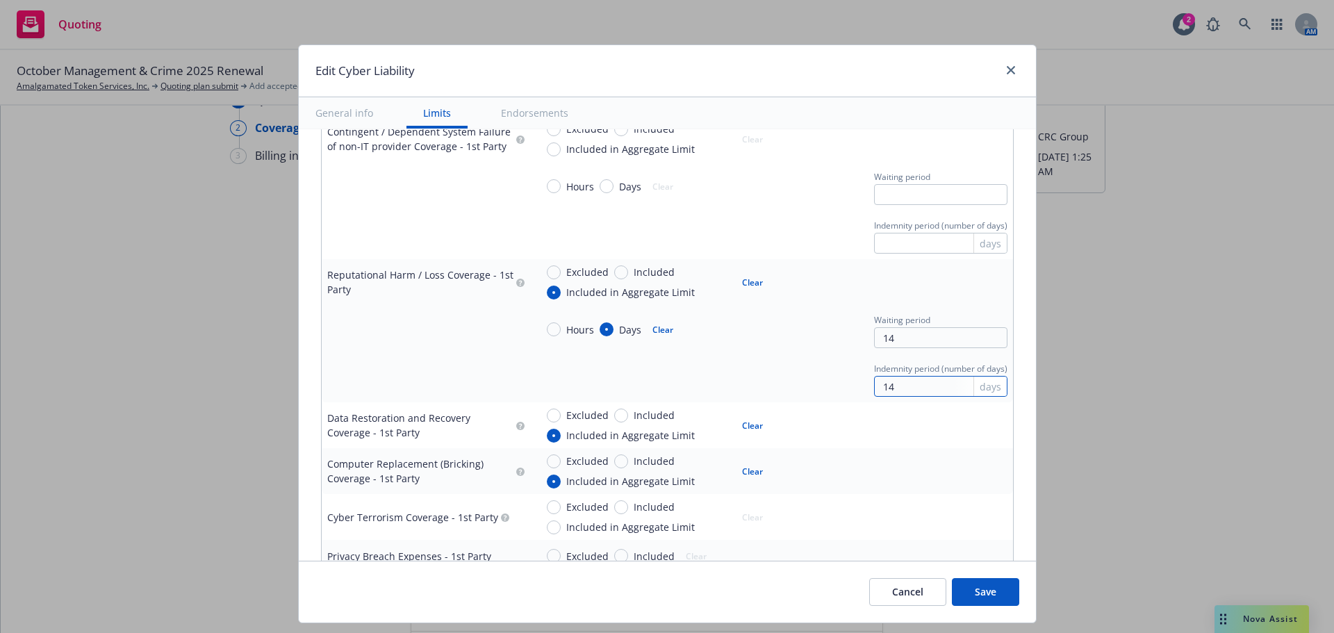
drag, startPoint x: 902, startPoint y: 388, endPoint x: 761, endPoint y: 376, distance: 141.6
click at [761, 376] on div "Indemnity period (number of days) 14 days" at bounding box center [772, 378] width 472 height 38
type textarea "x"
click at [754, 371] on div "Indemnity period (number of days) days" at bounding box center [772, 378] width 472 height 38
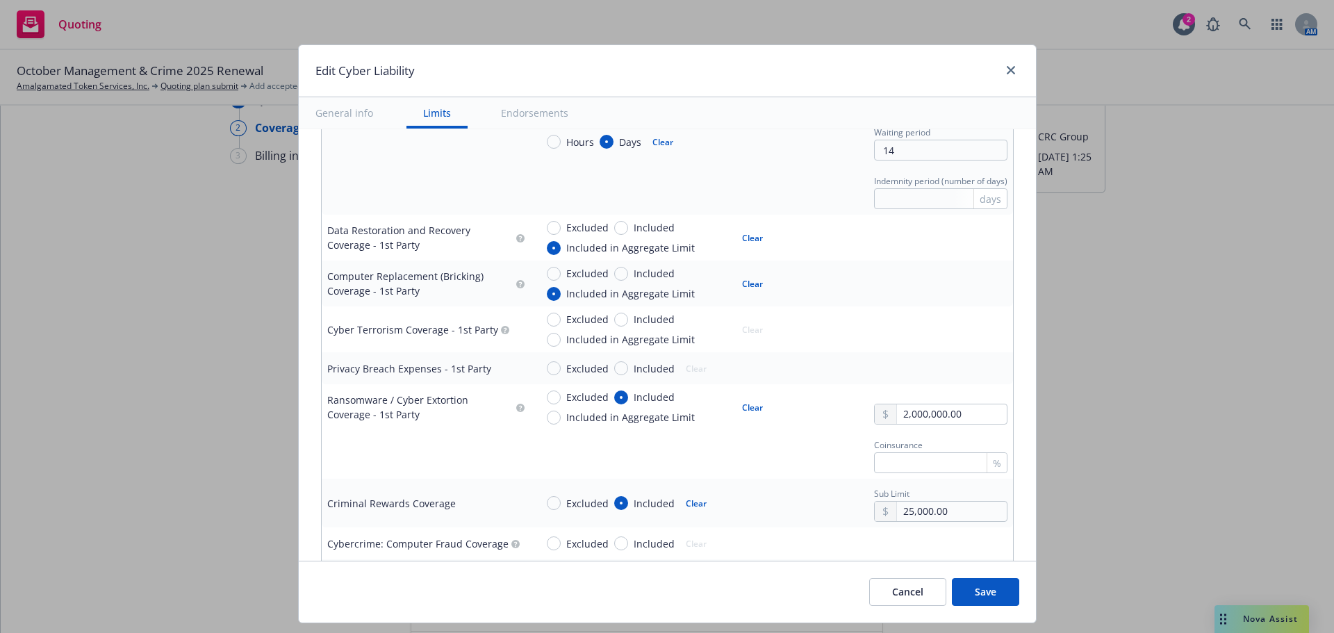
scroll to position [1737, 0]
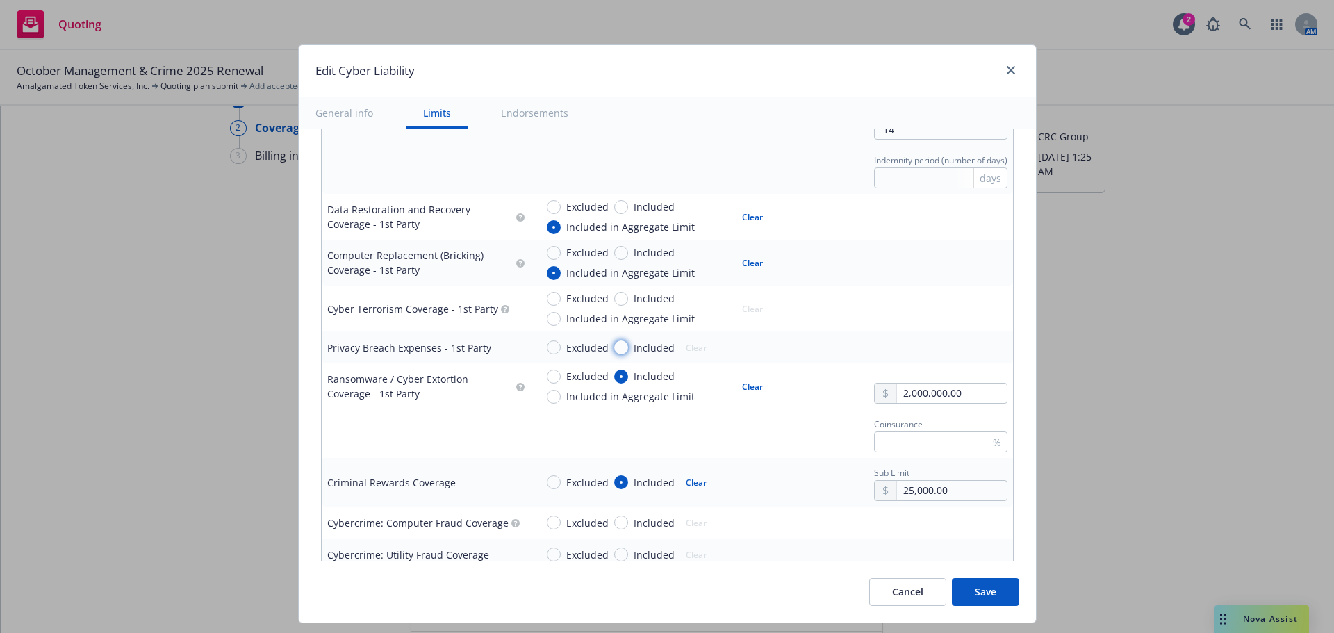
click at [616, 349] on input "Included" at bounding box center [621, 348] width 14 height 14
radio input "true"
type textarea "x"
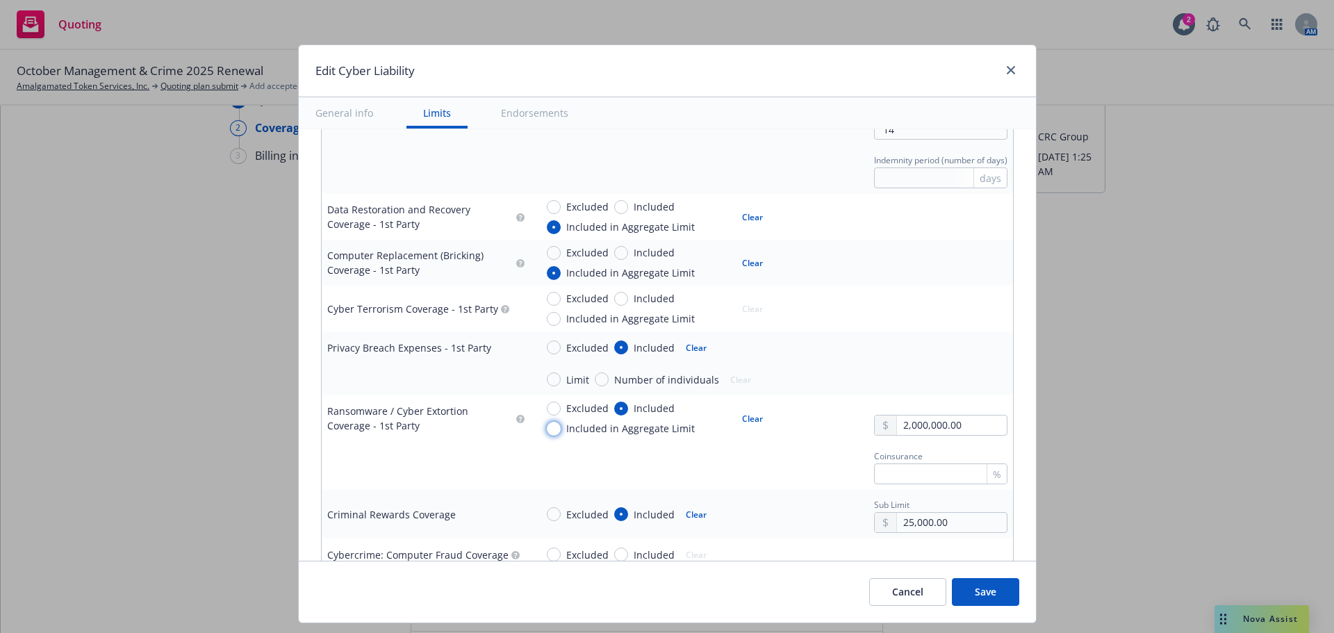
click at [550, 428] on input "Included in Aggregate Limit" at bounding box center [554, 429] width 14 height 14
radio input "true"
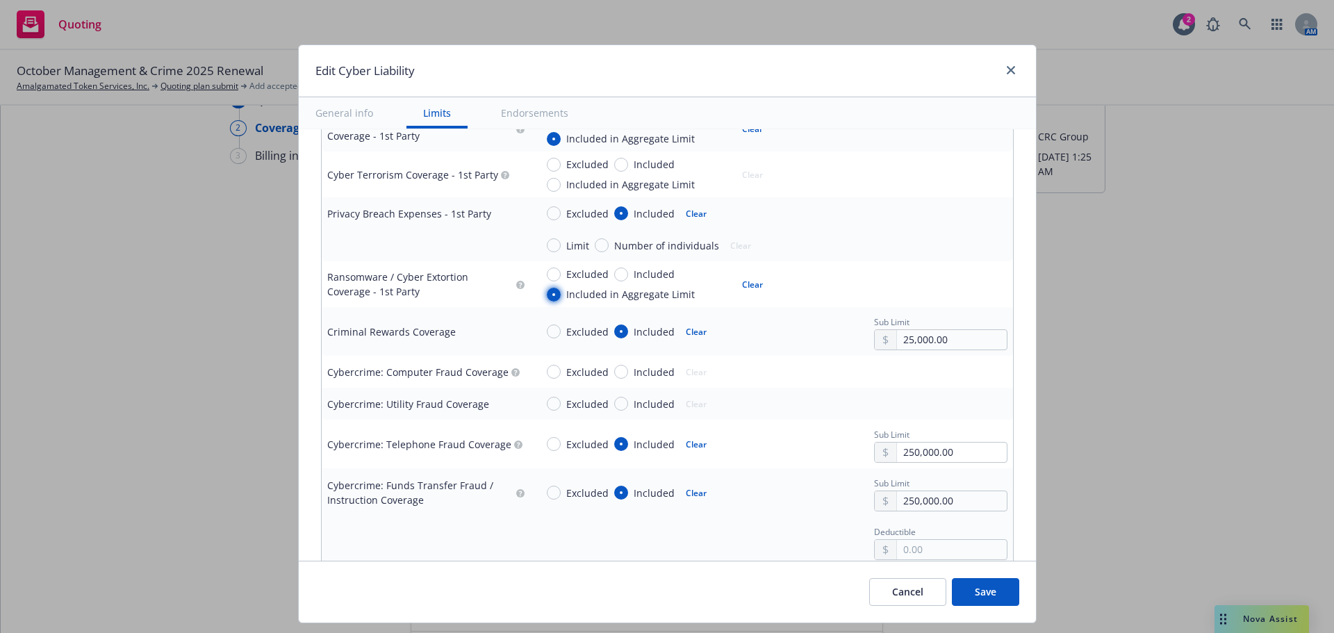
scroll to position [1876, 0]
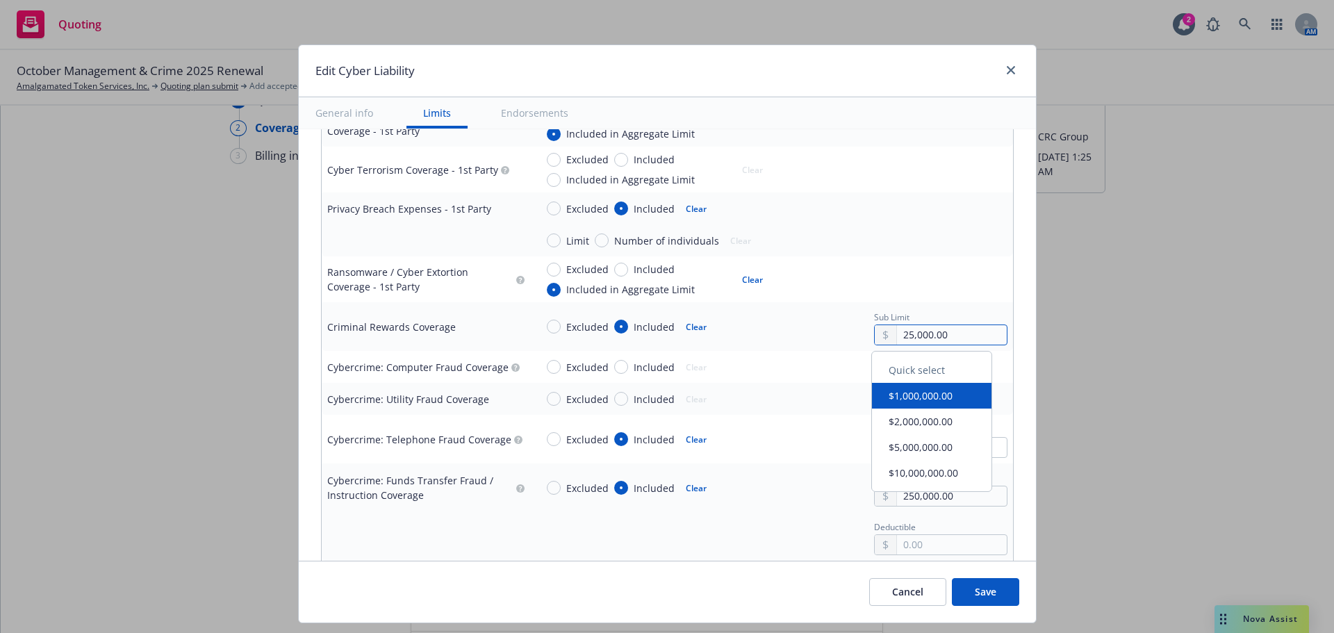
drag, startPoint x: 938, startPoint y: 331, endPoint x: 748, endPoint y: 326, distance: 189.8
click at [748, 326] on div "Excluded Included Clear Sub Limit 25,000.00" at bounding box center [772, 327] width 472 height 38
type textarea "x"
type input "5.00"
type textarea "x"
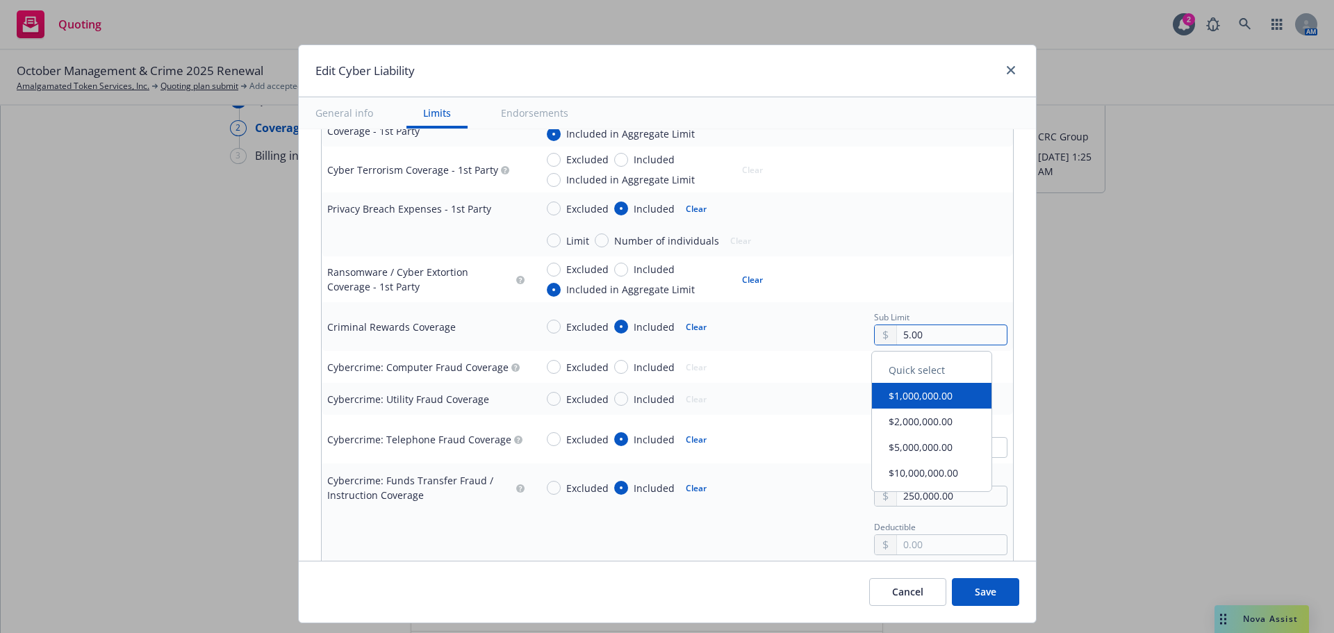
type input "50.00"
type textarea "x"
type input "500.00"
type textarea "x"
type input "5,000.00"
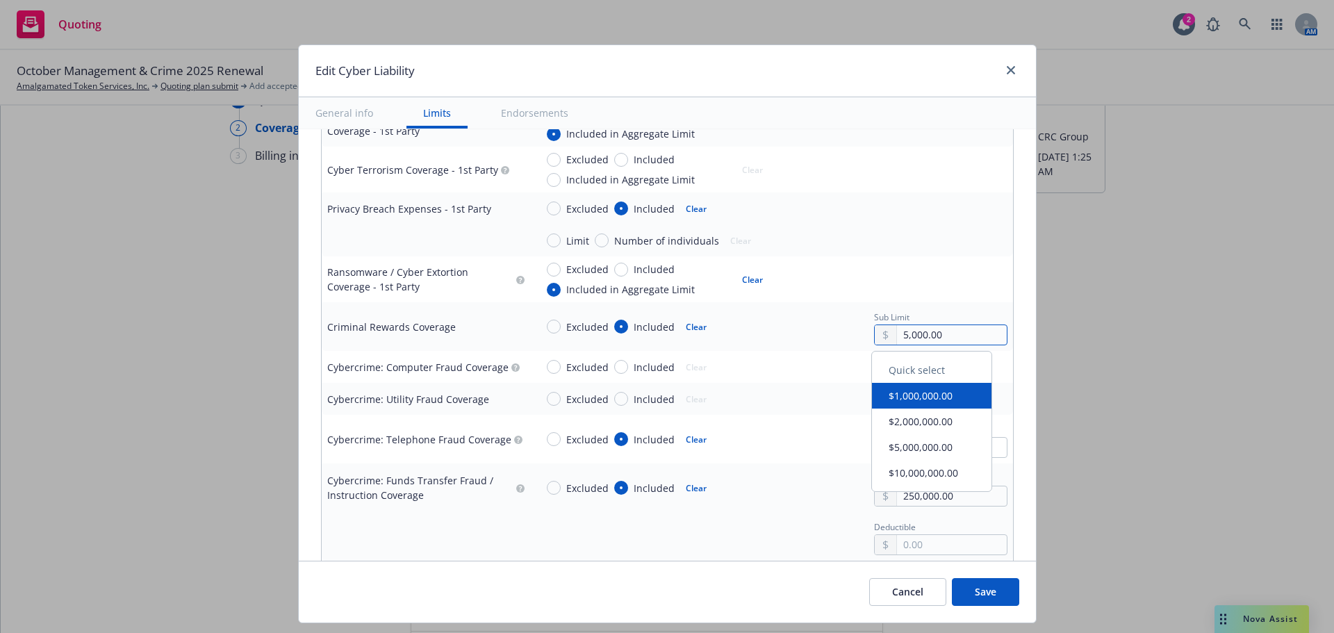
type textarea "x"
type input "50,000.00"
click at [759, 402] on div "Excluded Included Clear" at bounding box center [654, 398] width 236 height 21
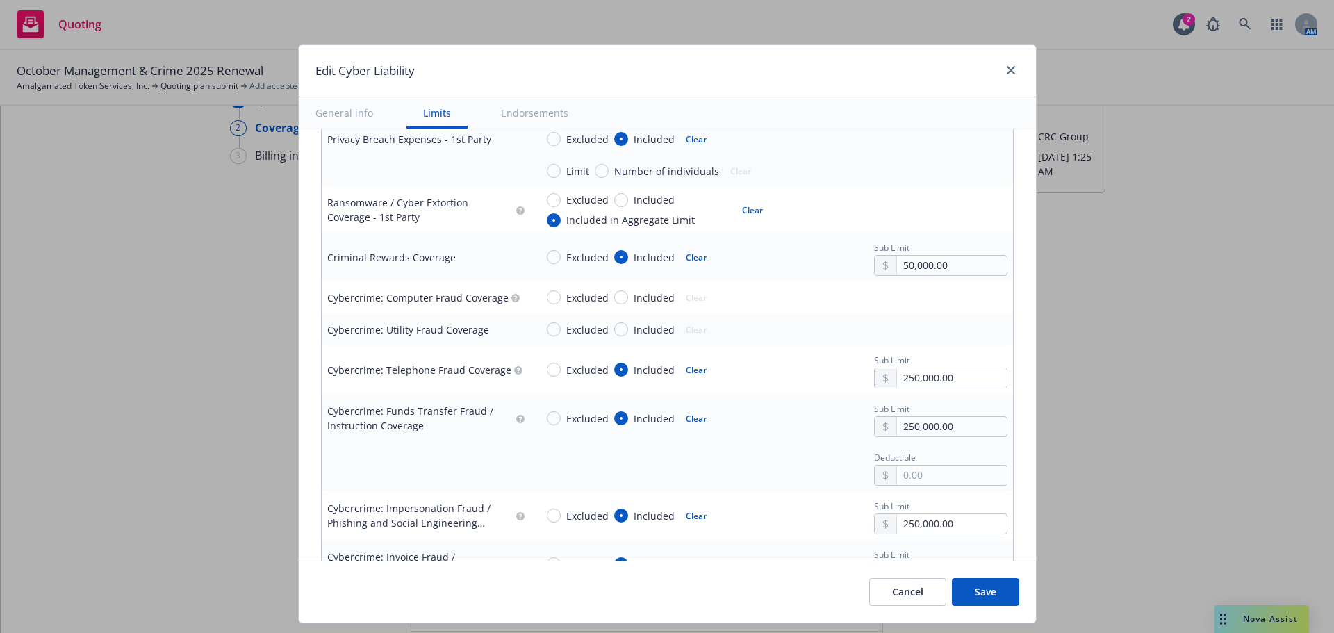
scroll to position [2015, 0]
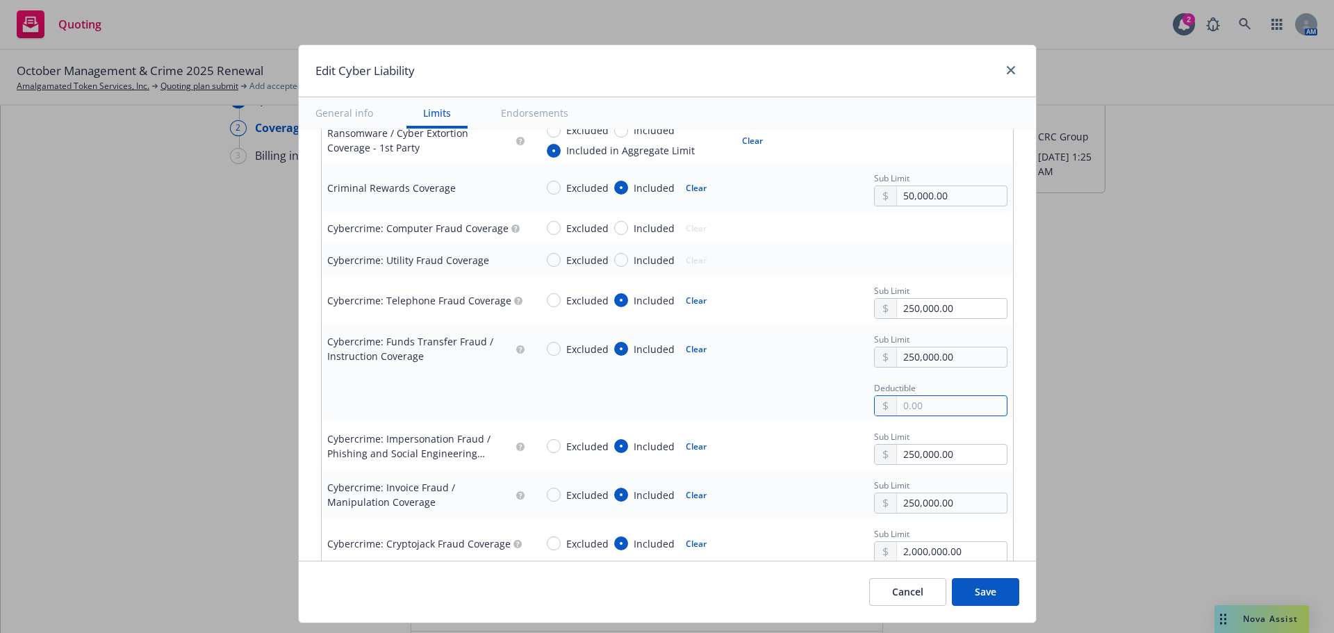
click at [913, 405] on input "text" at bounding box center [951, 405] width 109 height 19
type textarea "x"
type input "2.00"
type textarea "x"
type input "25.00"
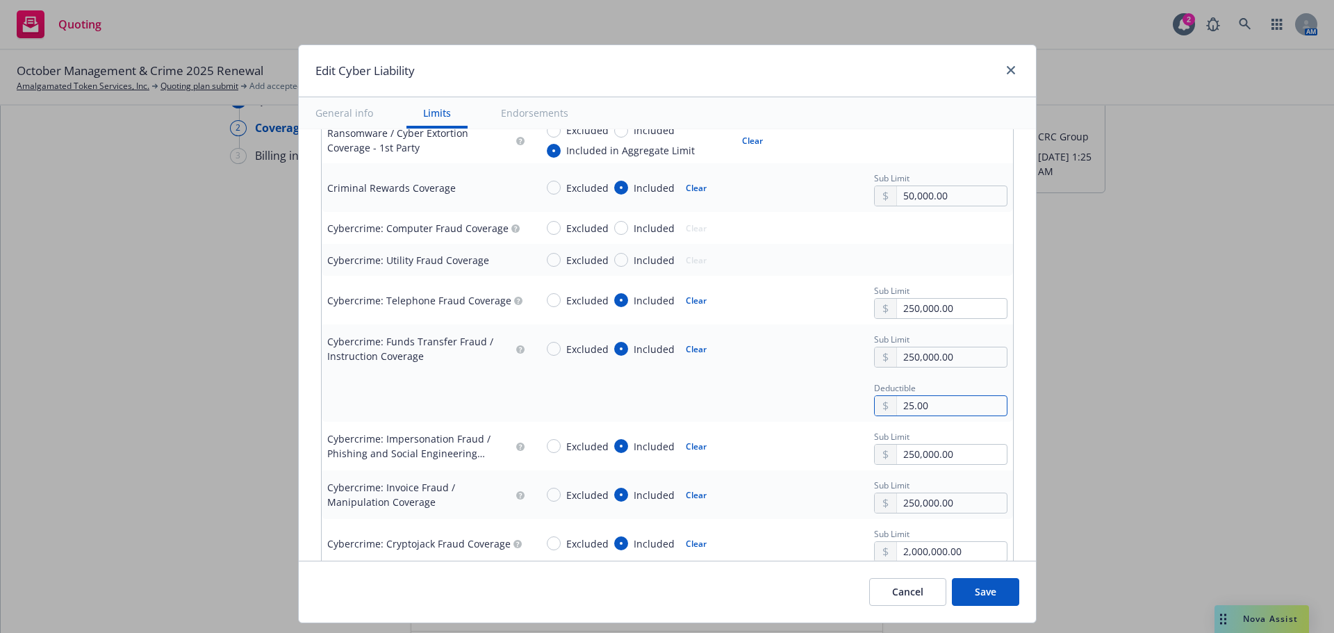
type textarea "x"
type input "250.00"
type textarea "x"
type input "2,500.00"
type textarea "x"
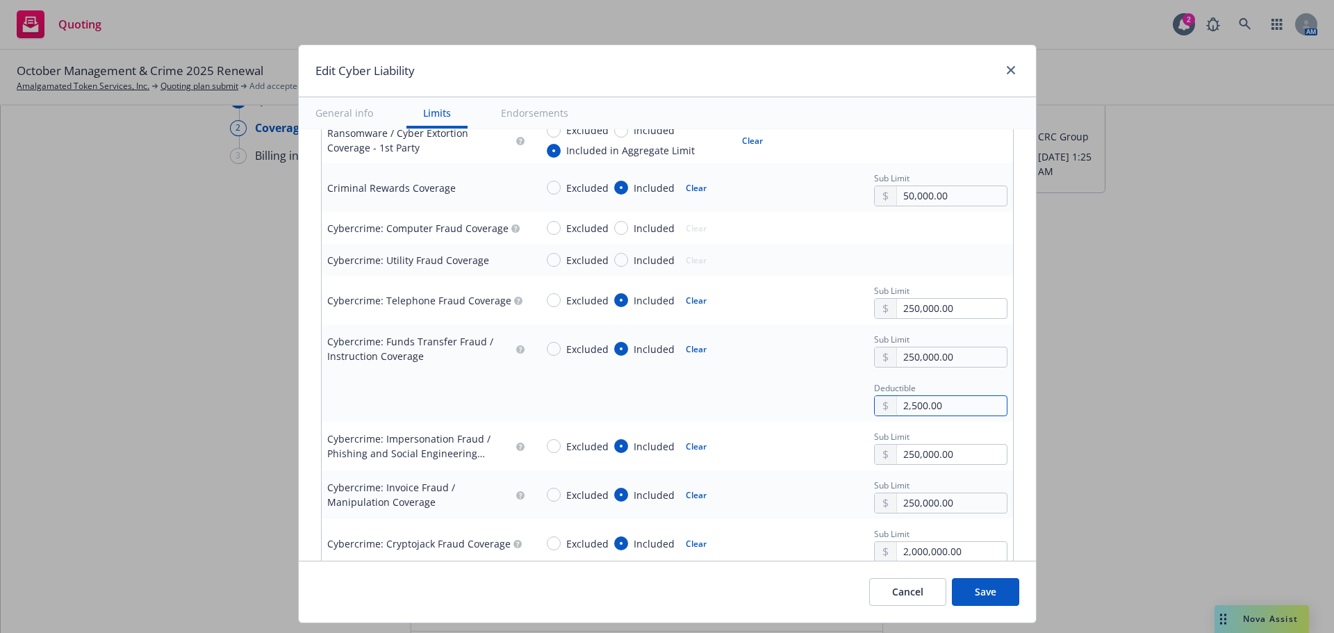
type input "25,000.00"
type textarea "x"
type input "250,000.00"
click at [204, 398] on div "Edit Cyber Liability General info Limits Endorsements Display name Coverage tri…" at bounding box center [667, 316] width 1334 height 633
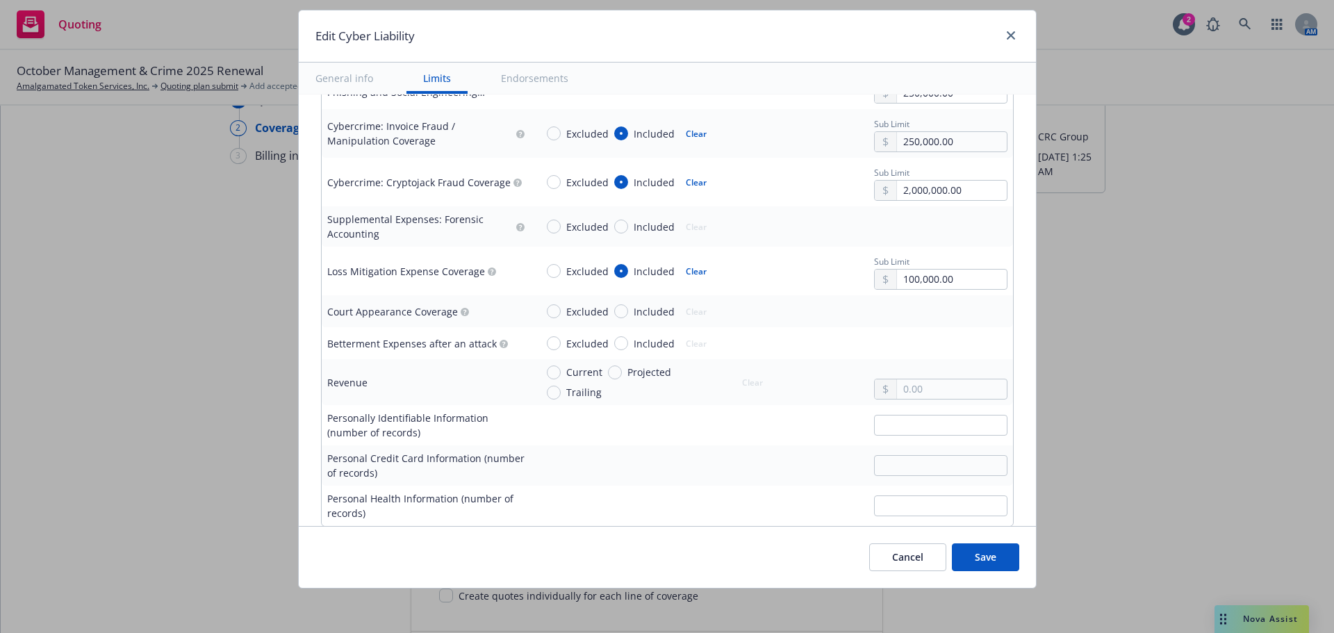
scroll to position [2363, 0]
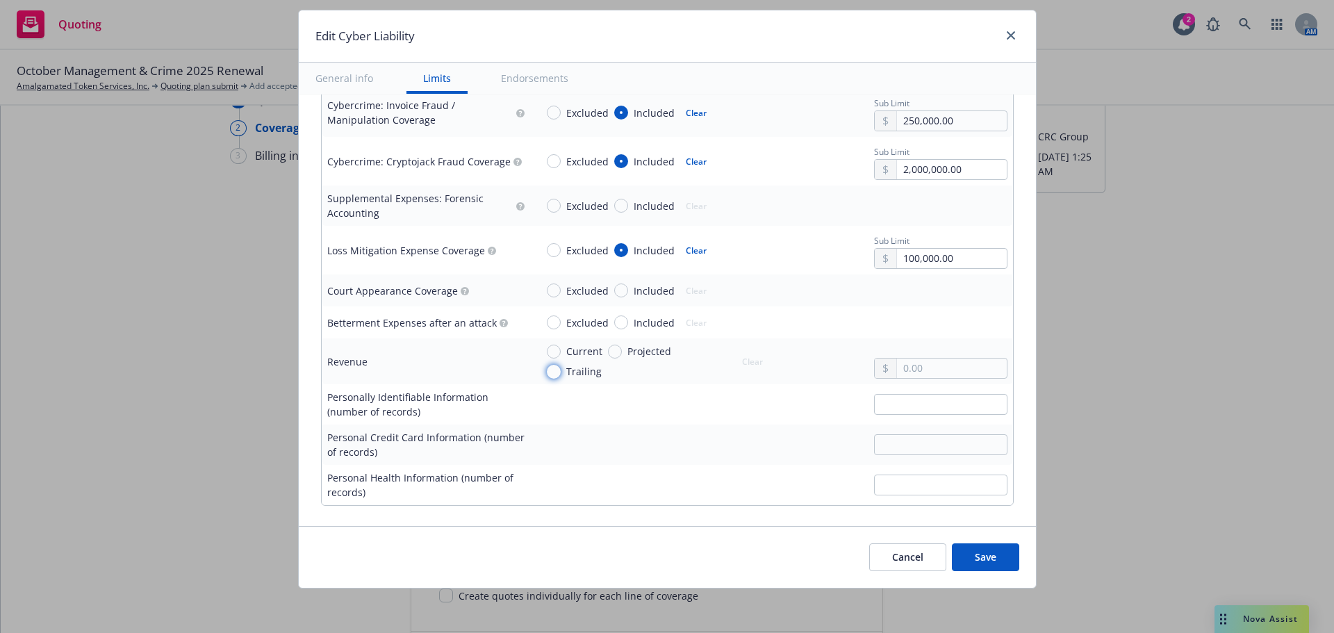
click at [547, 371] on input "Trailing" at bounding box center [554, 372] width 14 height 14
radio input "true"
click at [926, 372] on input "text" at bounding box center [951, 368] width 109 height 19
type textarea "x"
type input "2.00"
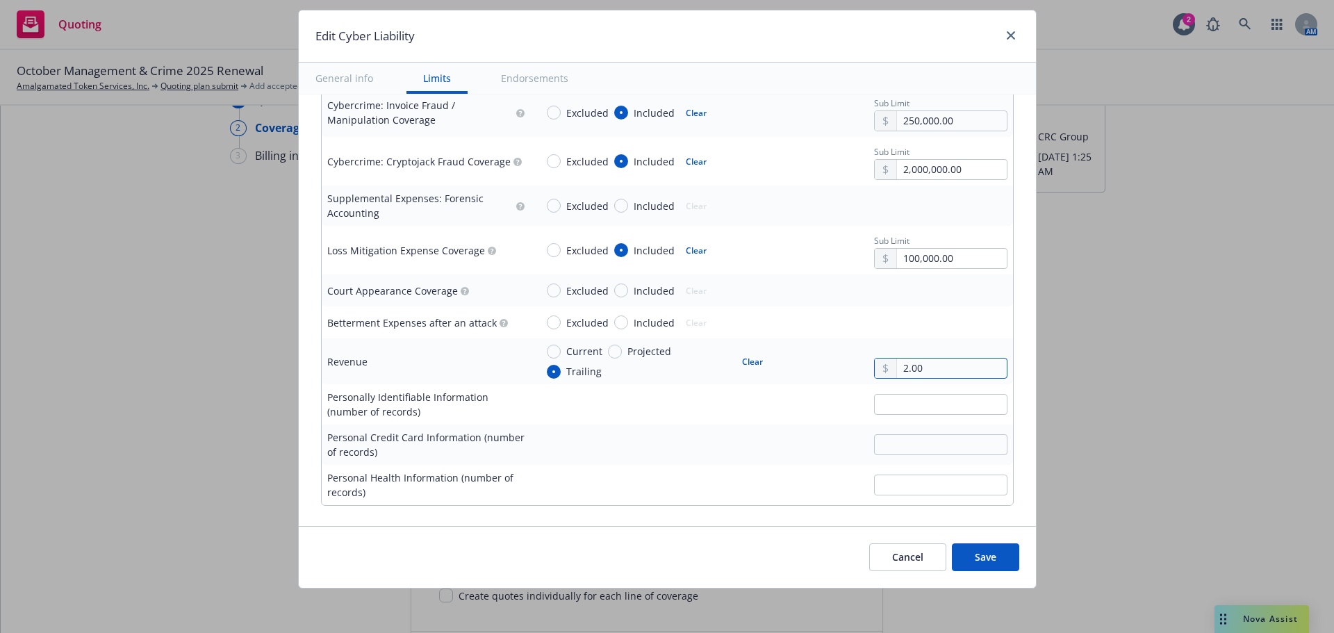
type textarea "x"
type input "24.00"
type textarea "x"
type input "240.00"
type textarea "x"
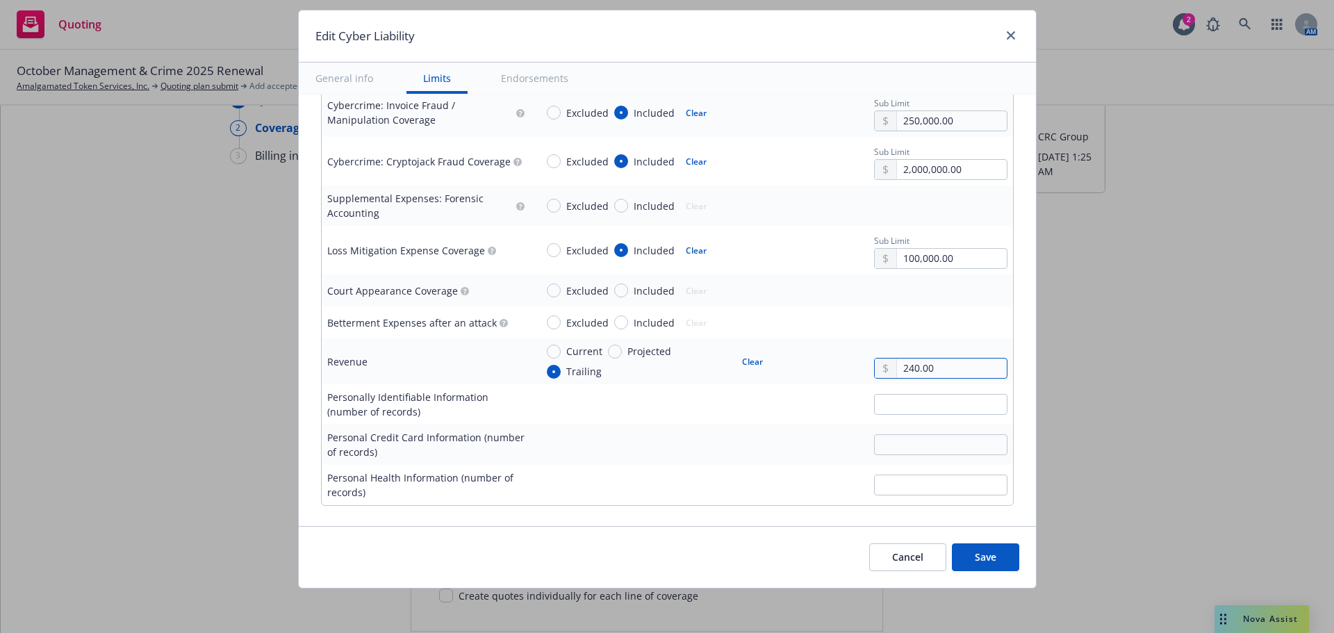
type input "2,400.00"
type textarea "x"
type input "24,000.00"
type textarea "x"
type input "240,000.00"
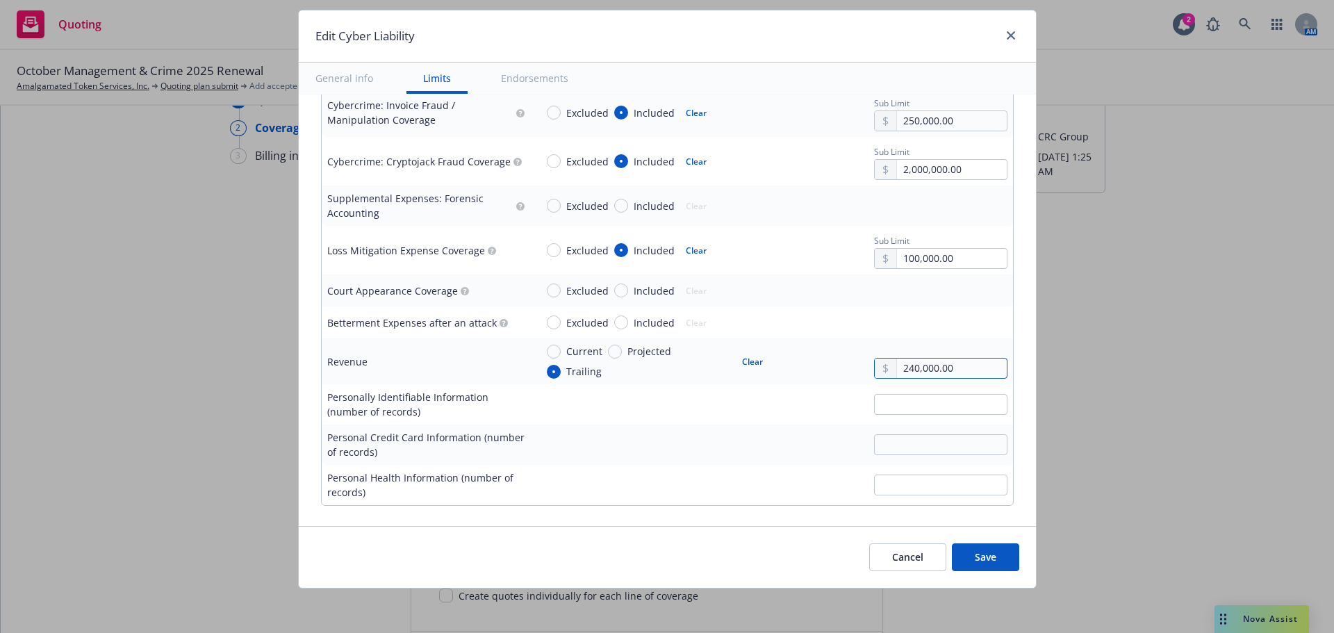
type textarea "x"
type input "2,400,000.00"
type textarea "x"
type input "24,000,000.00"
click at [625, 443] on div at bounding box center [772, 444] width 472 height 21
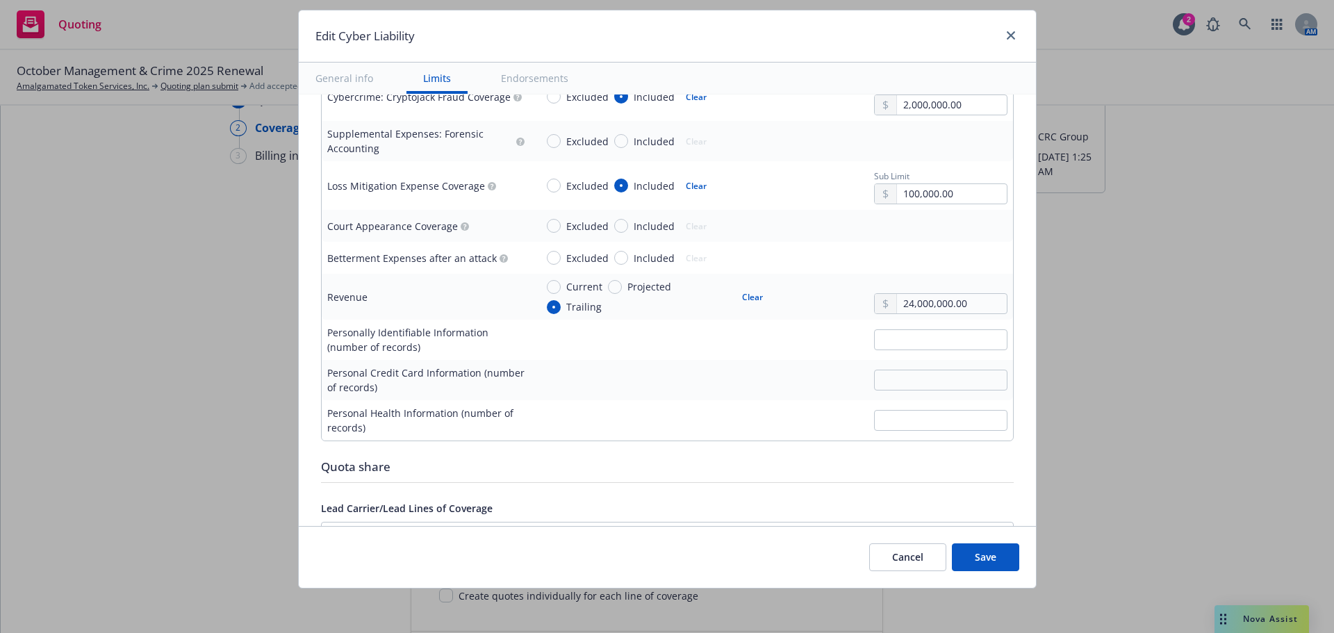
scroll to position [2502, 0]
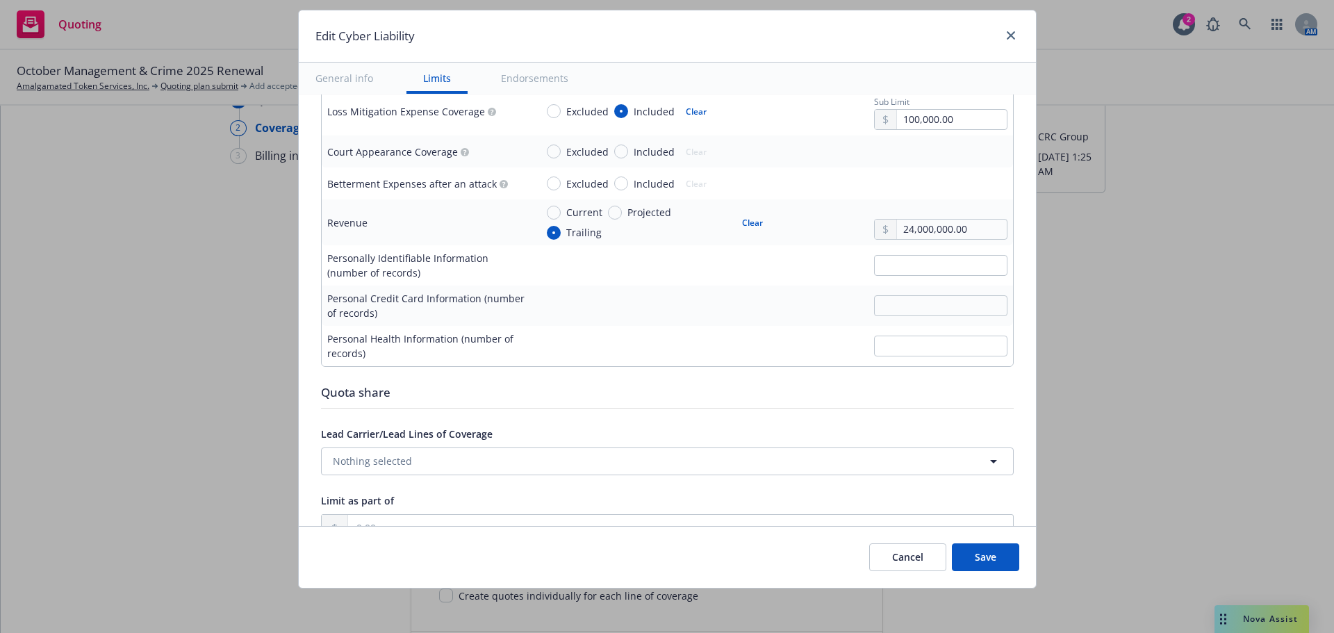
type textarea "x"
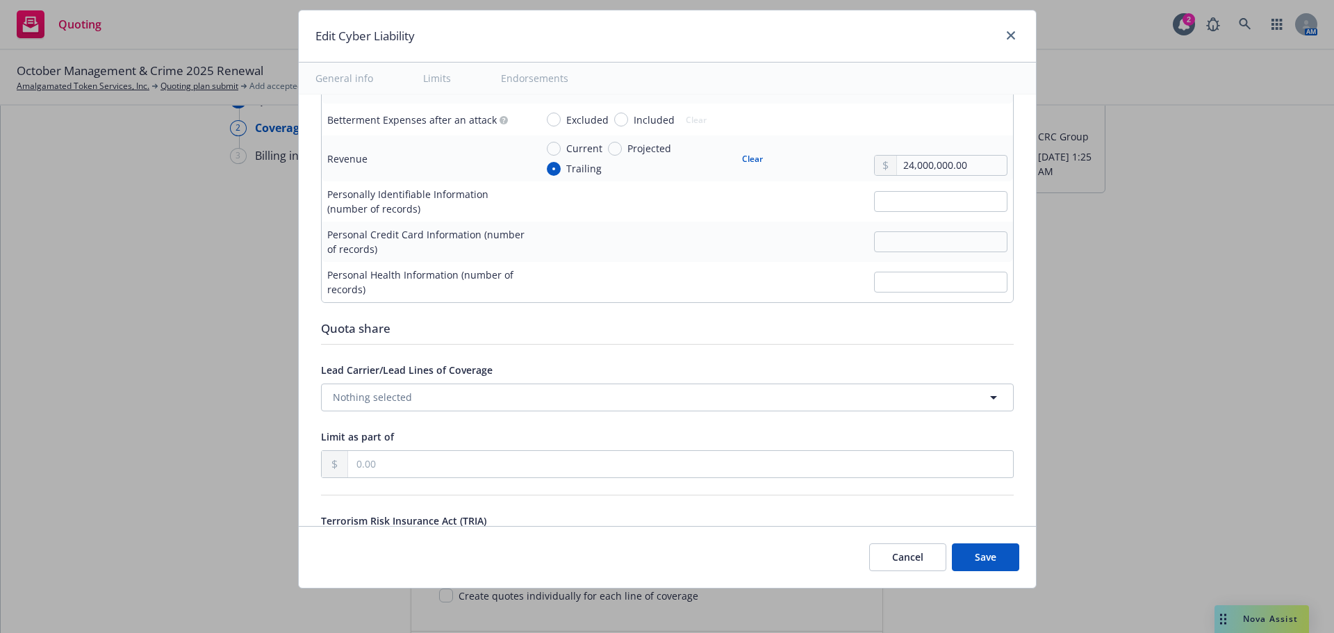
scroll to position [2641, 0]
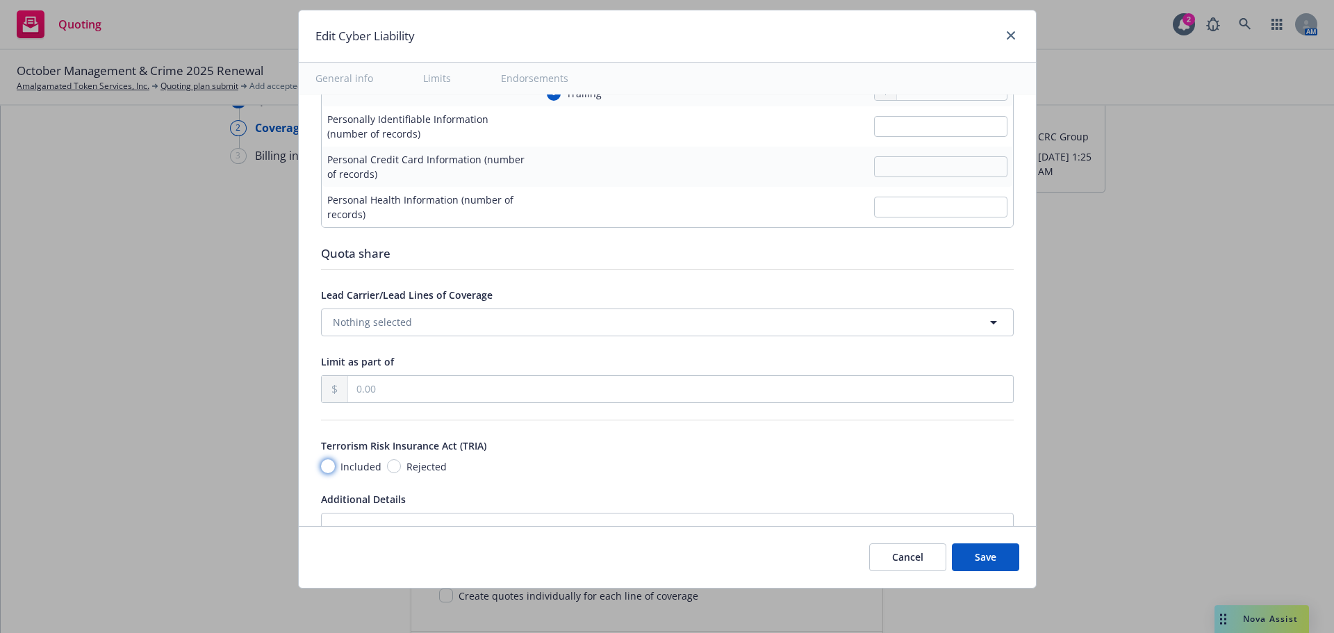
click at [321, 466] on input "Included" at bounding box center [328, 466] width 14 height 14
radio input "true"
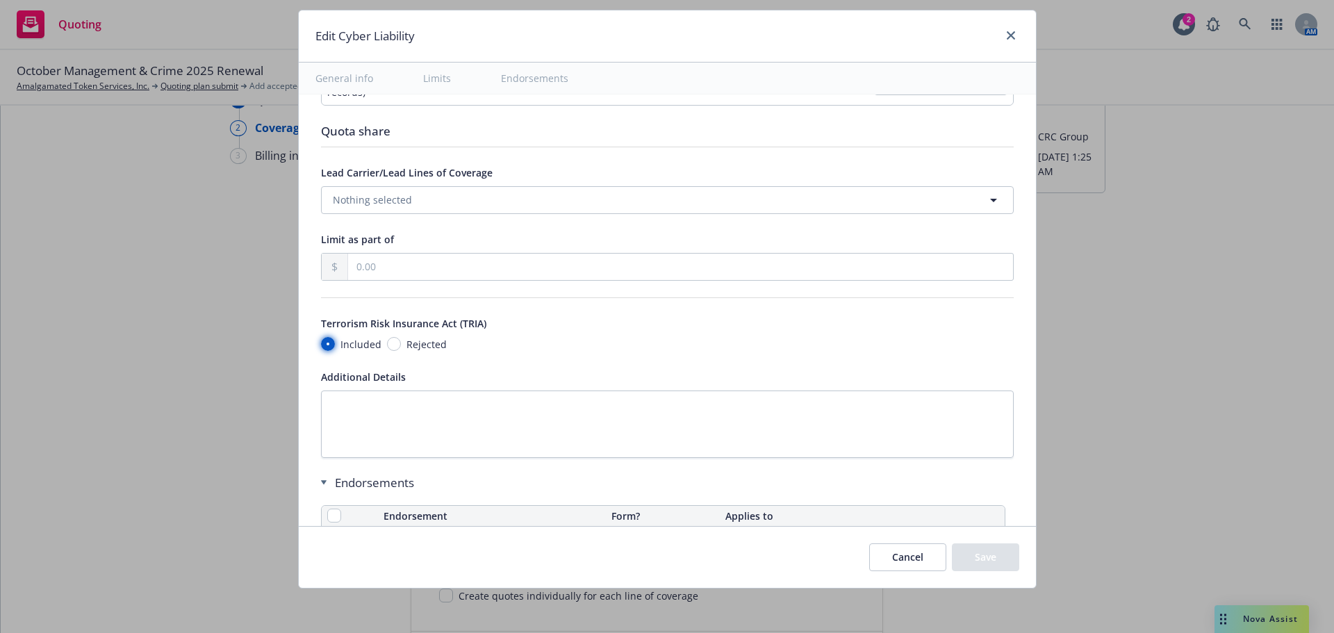
type textarea "x"
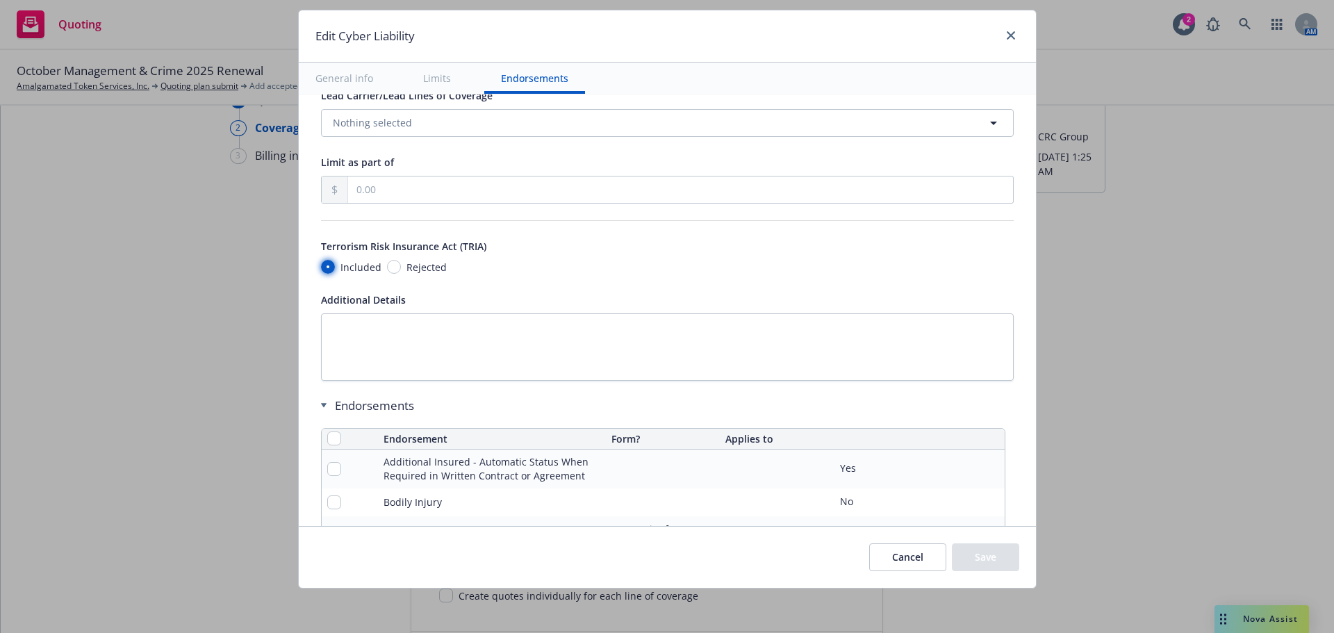
scroll to position [2873, 0]
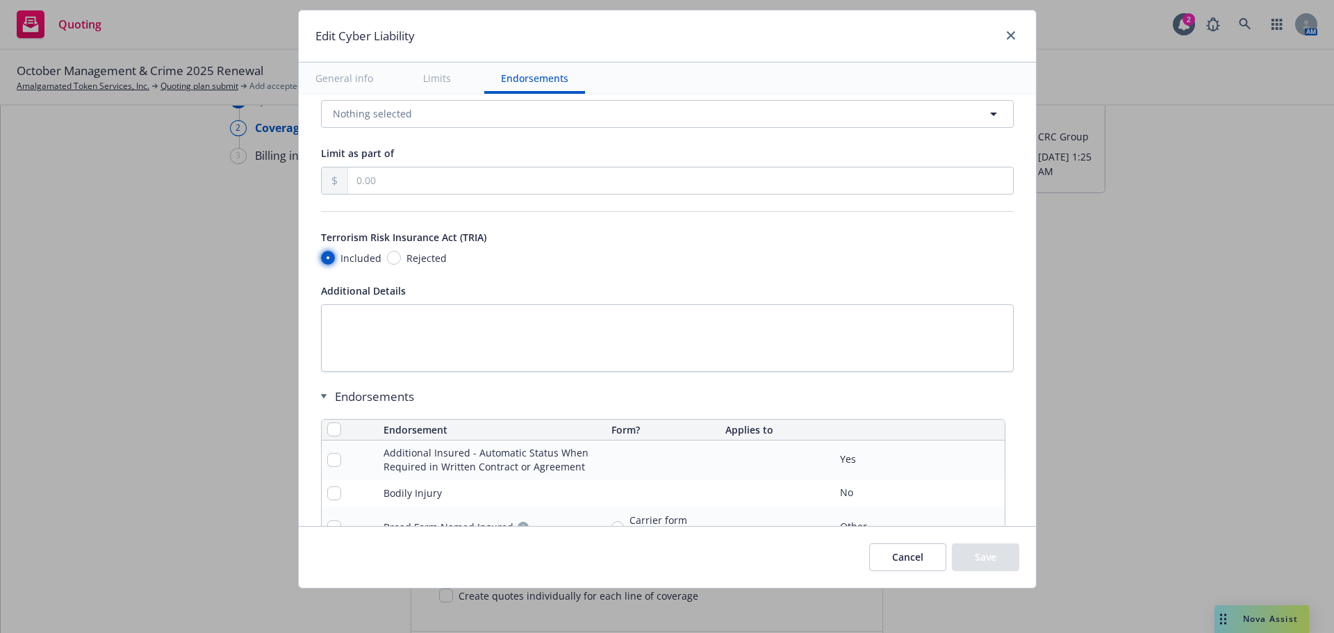
click at [323, 258] on input "Included" at bounding box center [328, 258] width 14 height 14
click at [387, 260] on input "Rejected" at bounding box center [394, 258] width 14 height 14
radio input "true"
type textarea "x"
click at [468, 259] on div "Included Rejected" at bounding box center [667, 258] width 693 height 15
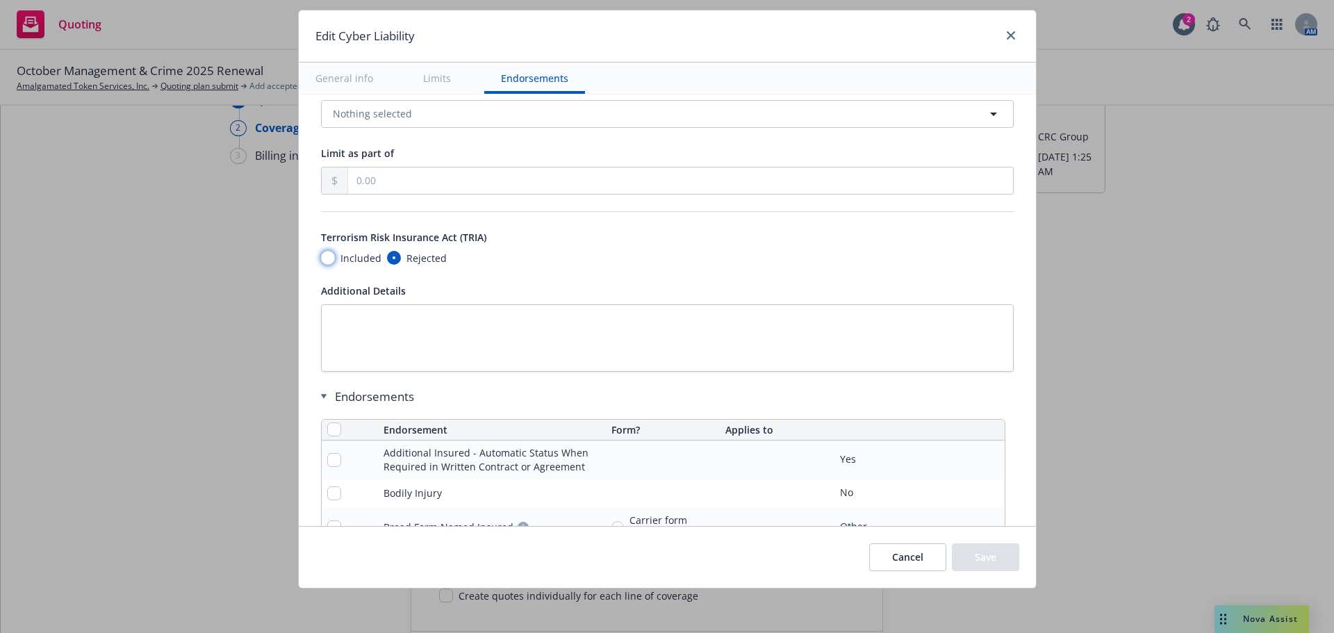
click at [322, 259] on input "Included" at bounding box center [328, 258] width 14 height 14
radio input "true"
click at [398, 188] on input "text" at bounding box center [680, 180] width 665 height 26
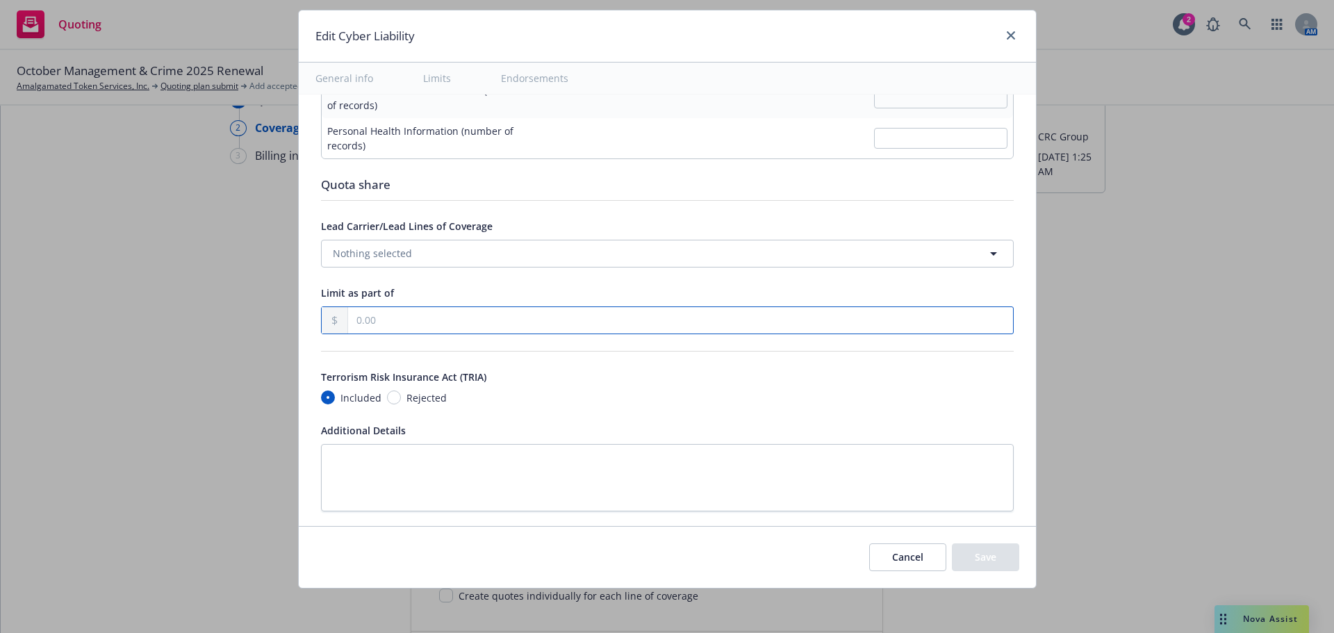
scroll to position [2734, 0]
click at [882, 559] on button "Cancel" at bounding box center [907, 557] width 77 height 28
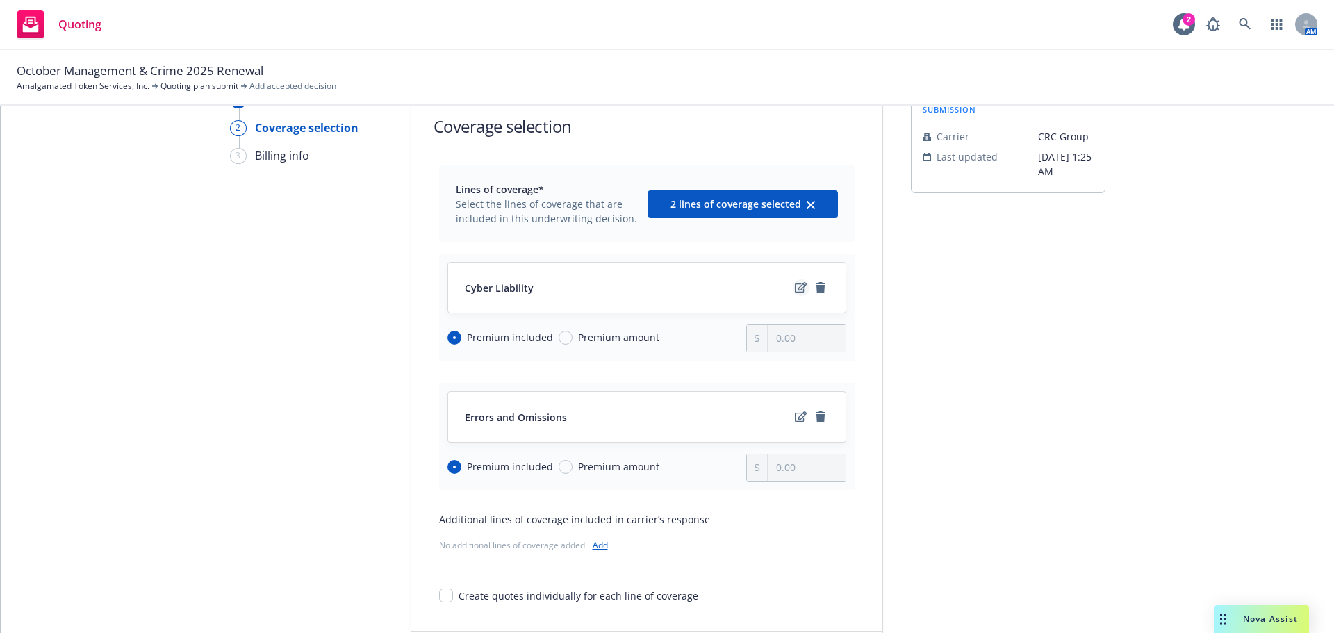
click at [795, 291] on icon "edit" at bounding box center [801, 287] width 12 height 11
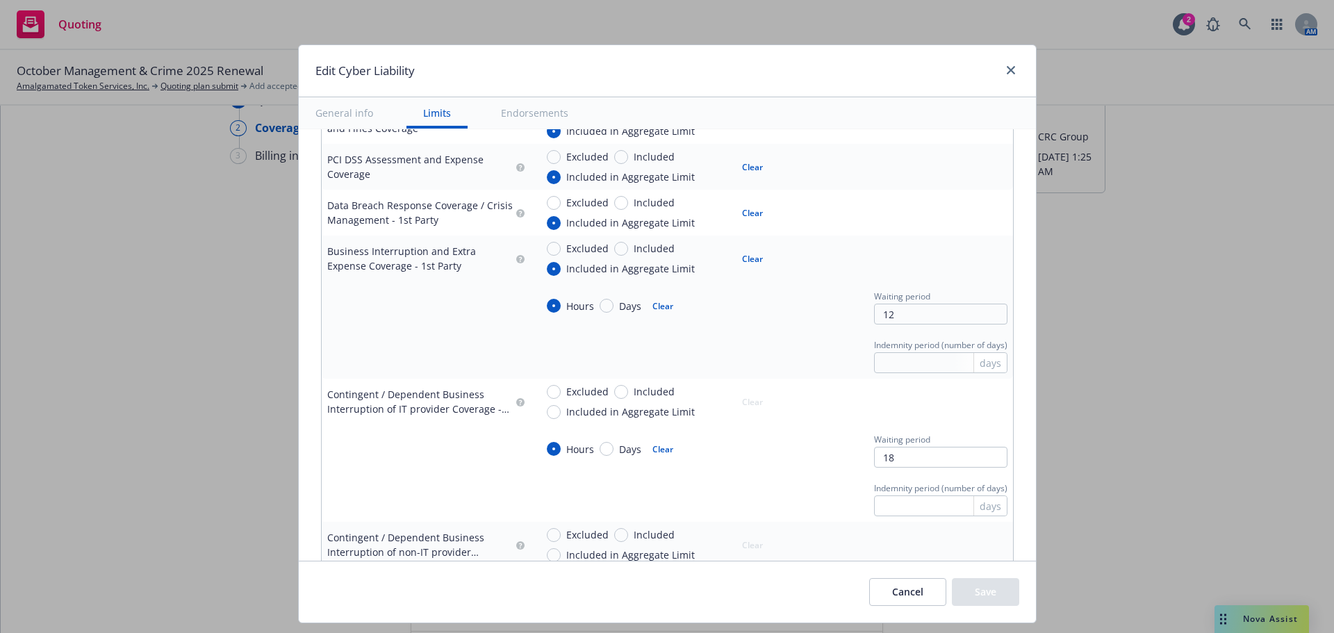
scroll to position [695, 0]
drag, startPoint x: 907, startPoint y: 311, endPoint x: 763, endPoint y: 297, distance: 144.5
click at [764, 297] on div "Hours Days Clear Waiting period 12" at bounding box center [772, 305] width 472 height 38
type textarea "x"
type input "8"
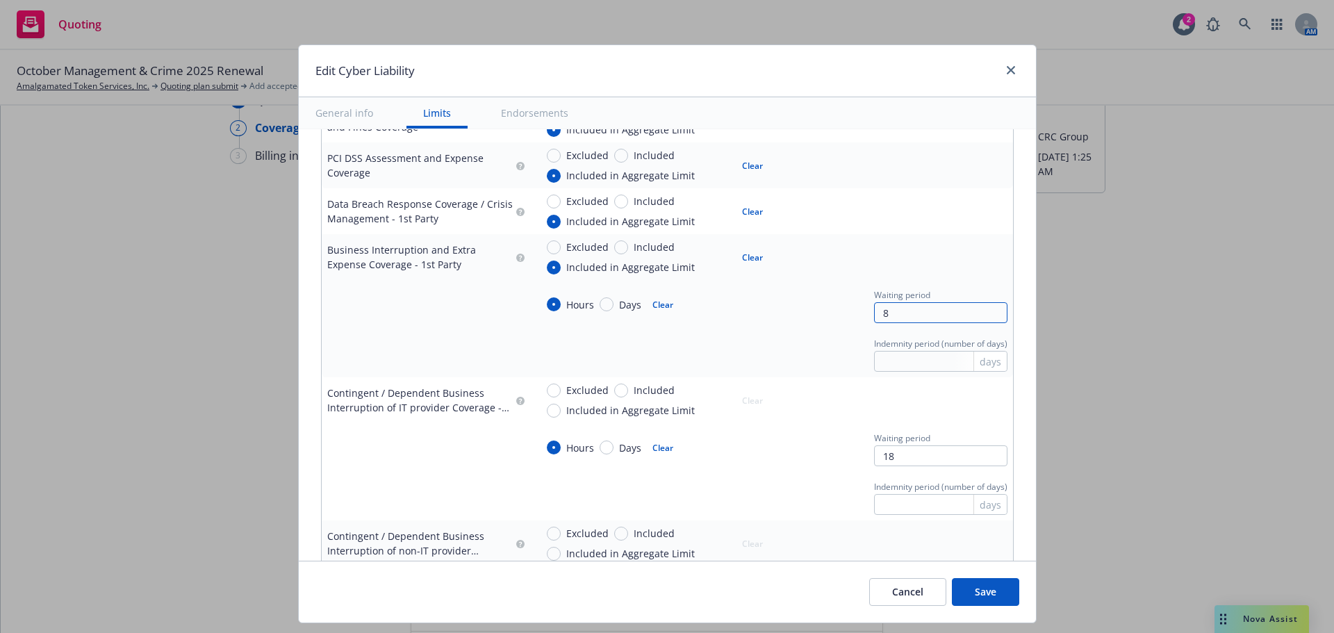
type textarea "x"
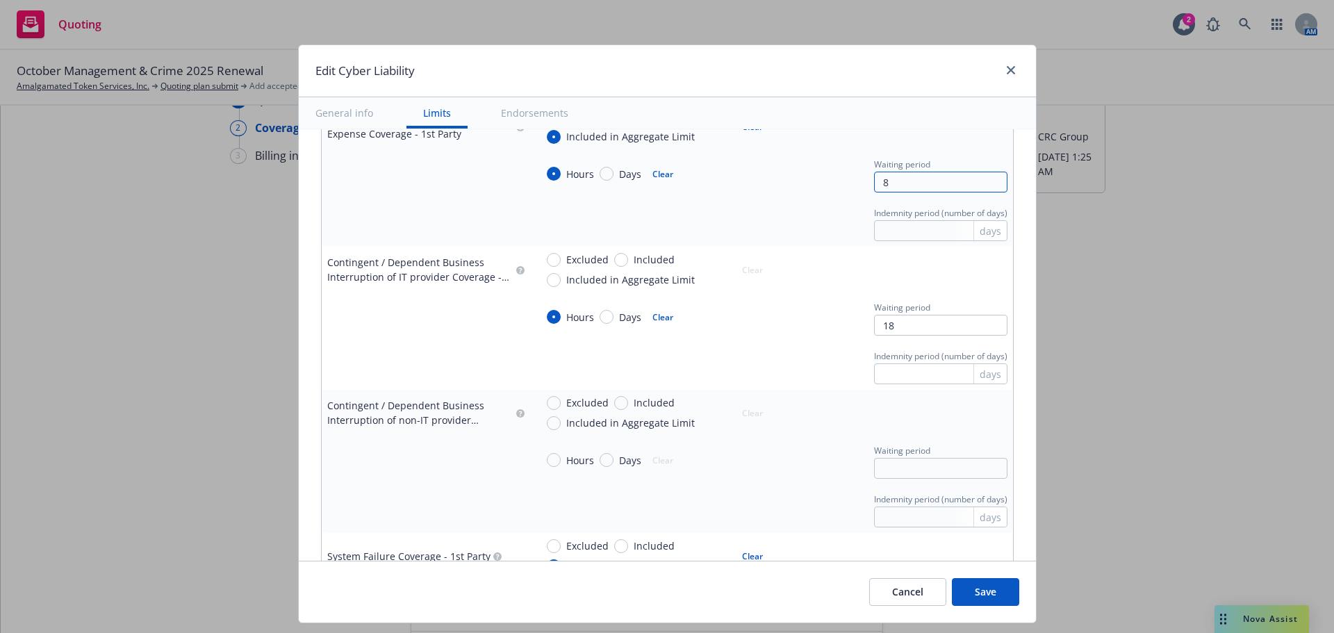
scroll to position [834, 0]
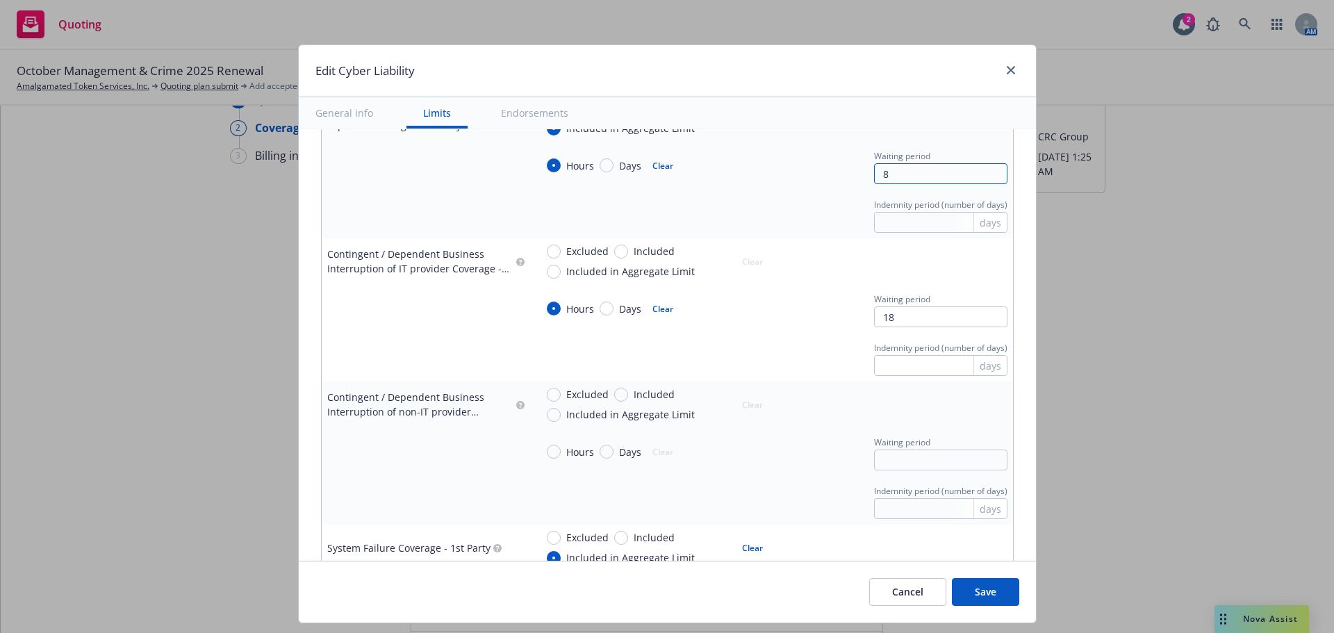
type input "8"
drag, startPoint x: 914, startPoint y: 325, endPoint x: 785, endPoint y: 318, distance: 129.4
click at [788, 319] on div "Hours Days Clear Waiting period 18" at bounding box center [772, 309] width 472 height 38
type textarea "x"
type input "8"
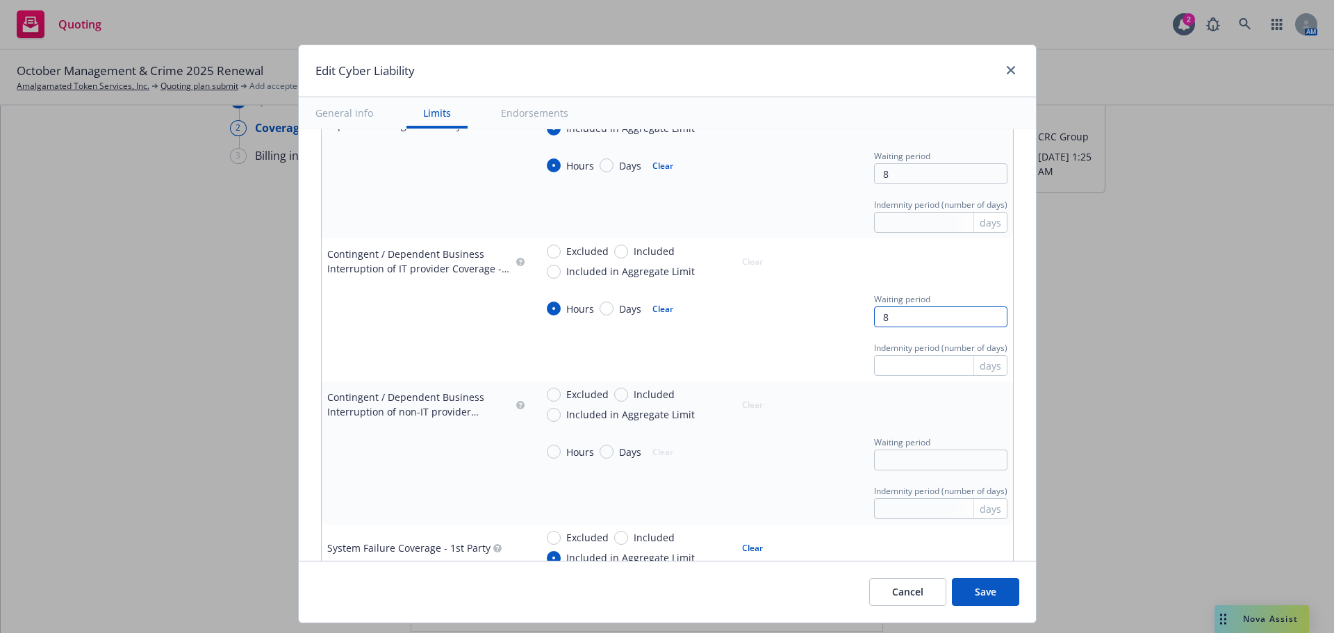
type textarea "x"
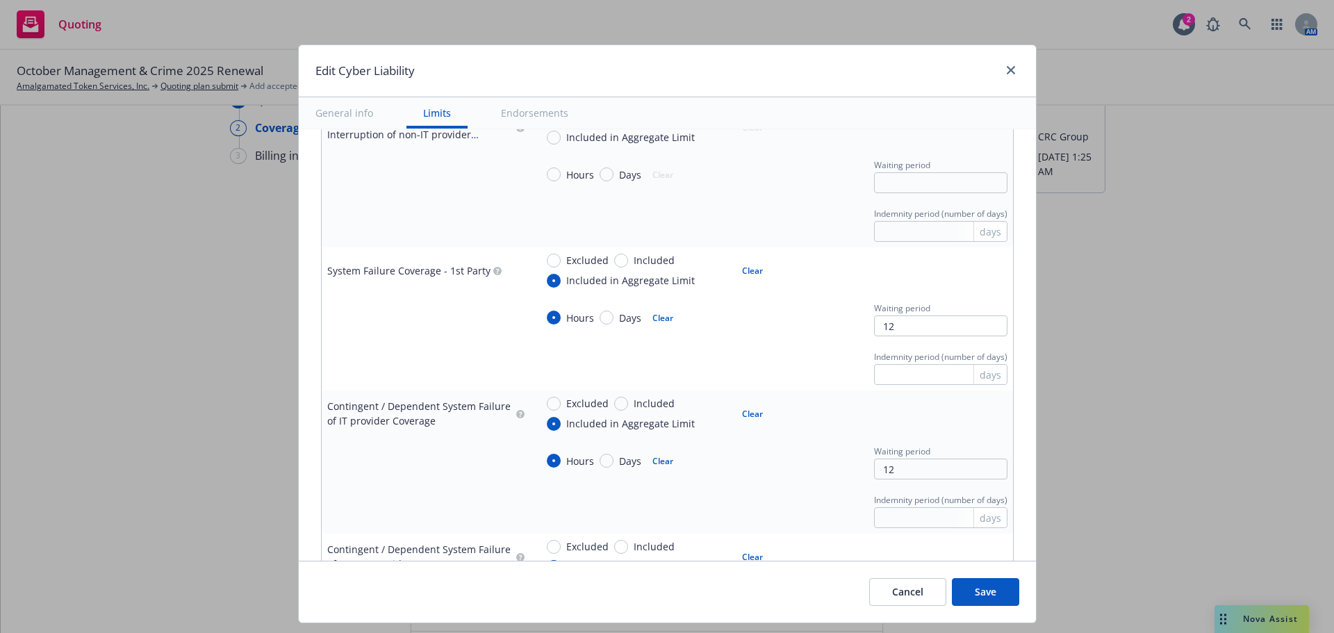
scroll to position [1112, 0]
type input "8"
type textarea "x"
drag, startPoint x: 878, startPoint y: 326, endPoint x: 799, endPoint y: 324, distance: 79.3
click at [799, 324] on div "Hours Days Clear Waiting period 12" at bounding box center [772, 317] width 472 height 38
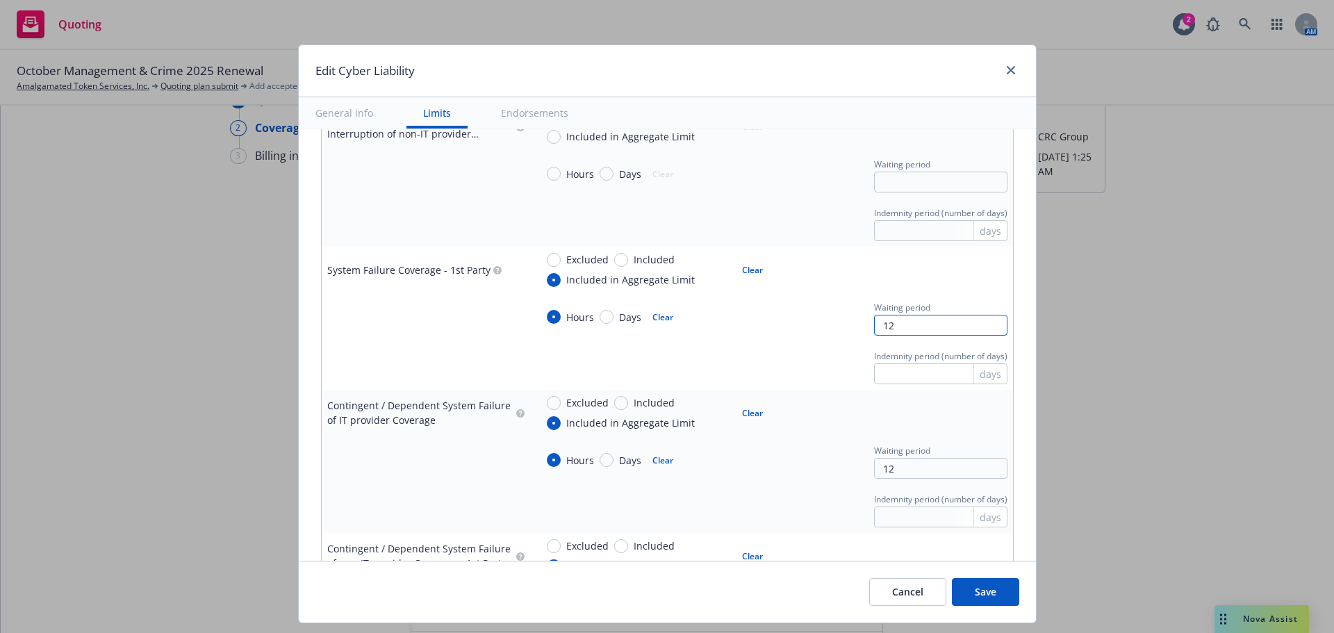
type input "8"
type textarea "x"
type input "8"
drag, startPoint x: 887, startPoint y: 466, endPoint x: 786, endPoint y: 455, distance: 102.0
click at [787, 458] on div "Hours Days Clear Waiting period 12" at bounding box center [772, 460] width 472 height 38
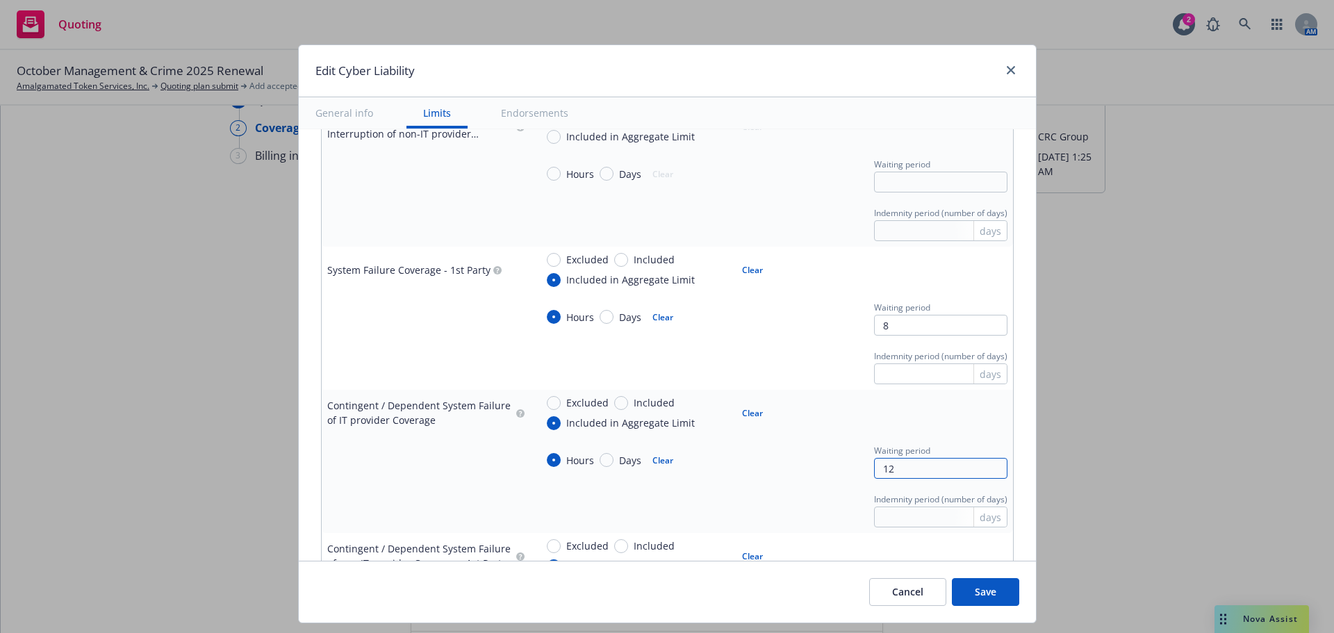
type textarea "x"
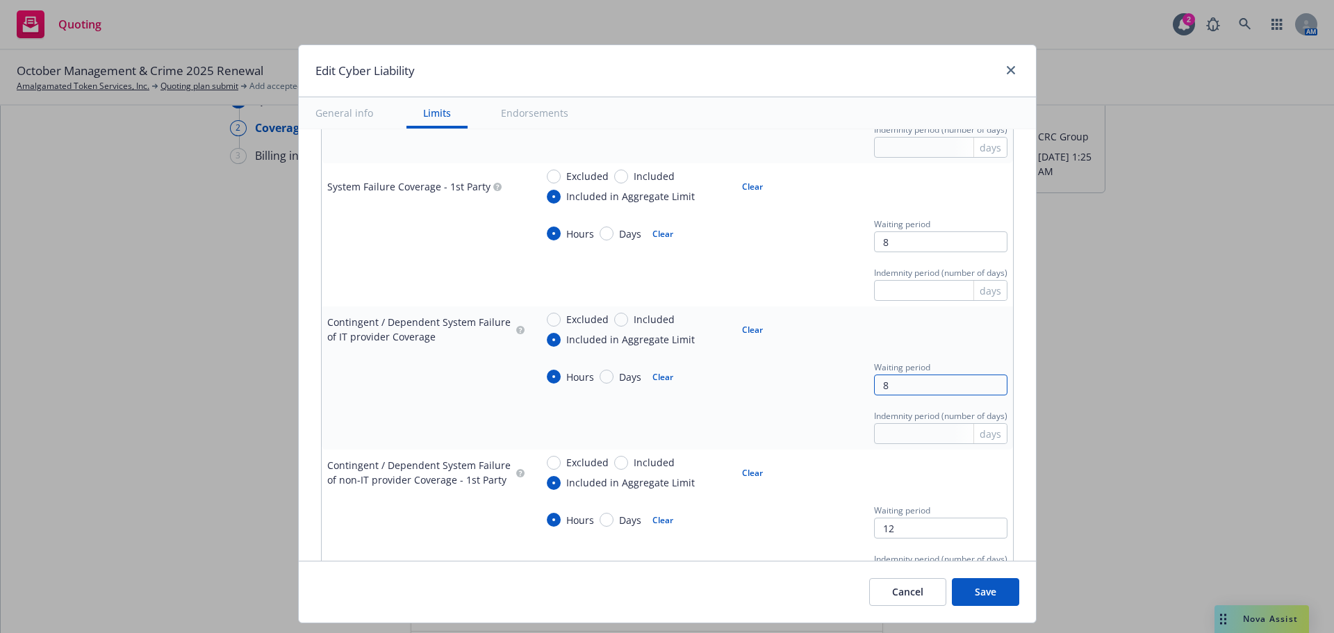
scroll to position [1320, 0]
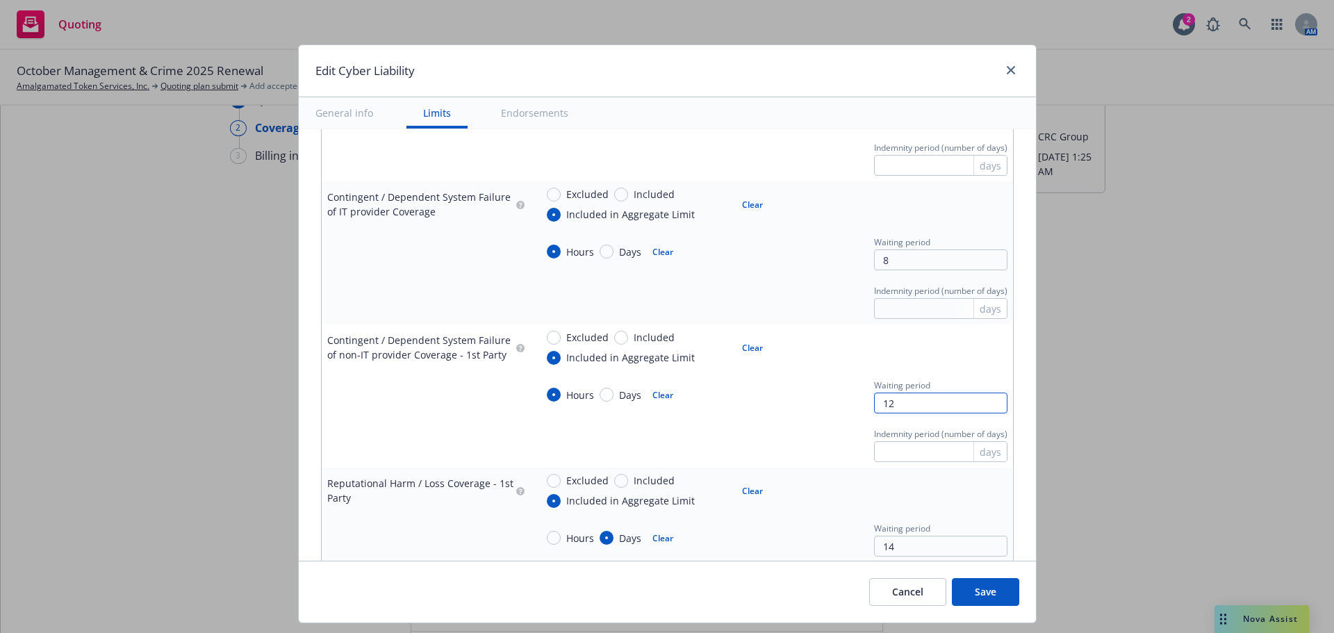
drag, startPoint x: 888, startPoint y: 409, endPoint x: 734, endPoint y: 400, distance: 154.5
click at [735, 401] on div "Hours Days Clear Waiting period 12" at bounding box center [772, 395] width 472 height 38
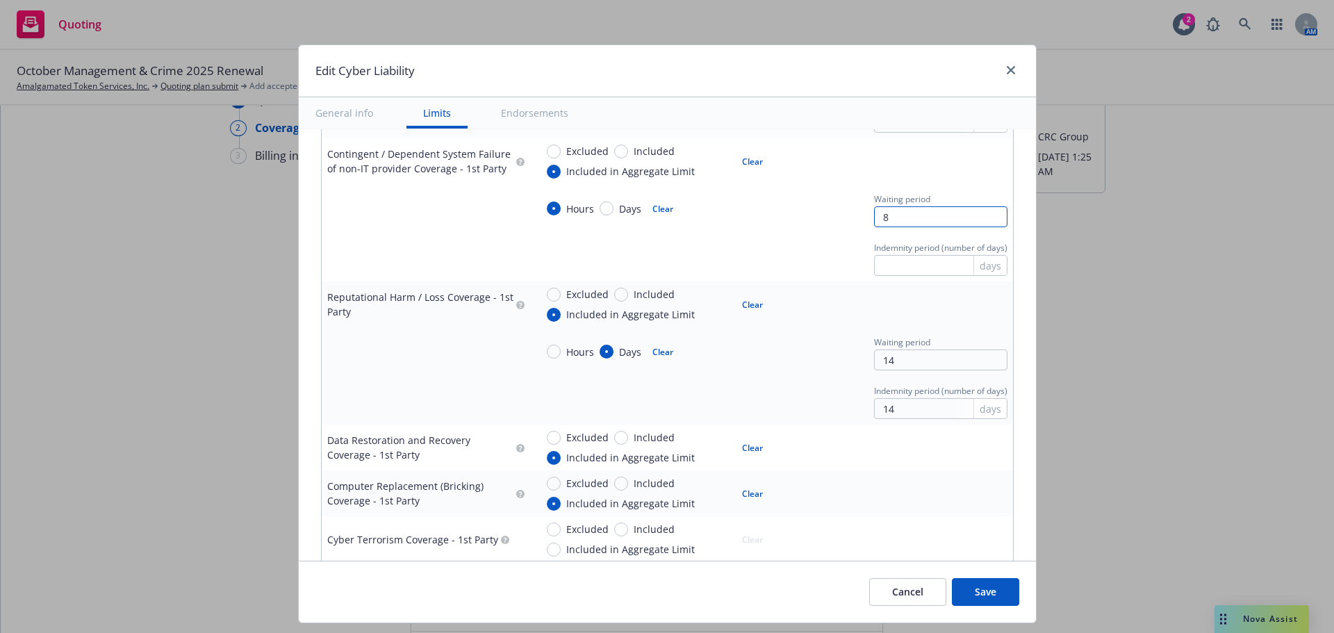
scroll to position [1529, 0]
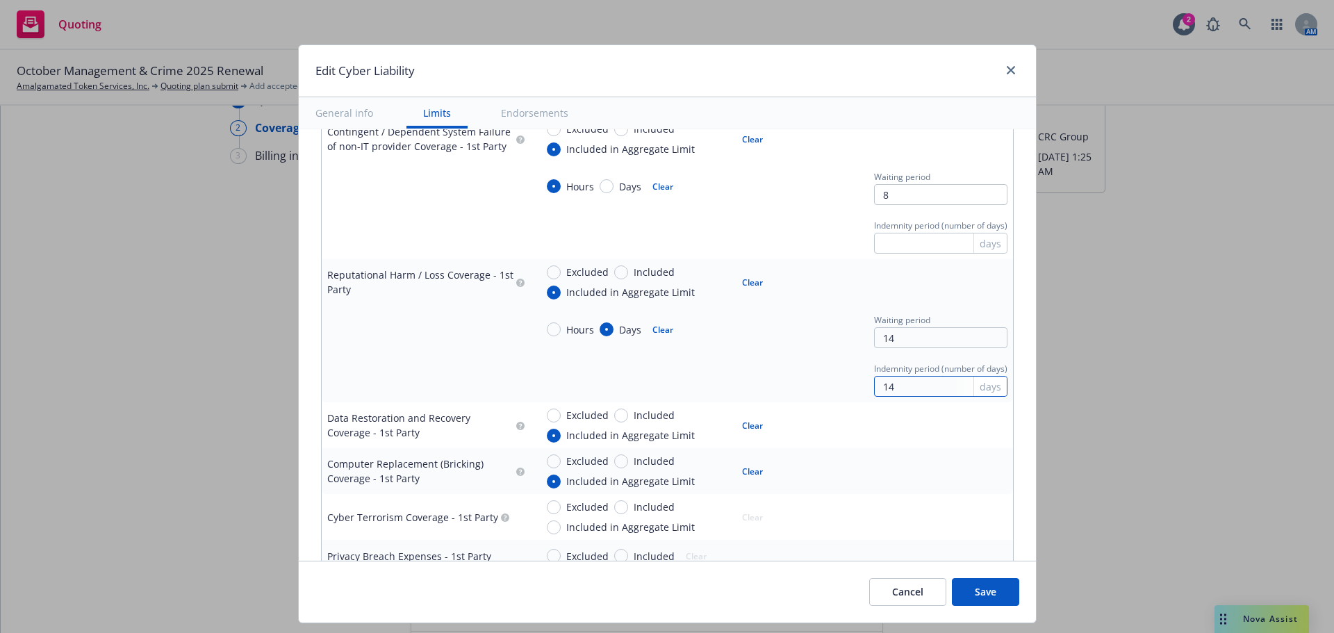
drag, startPoint x: 908, startPoint y: 388, endPoint x: 765, endPoint y: 387, distance: 143.2
click at [765, 387] on div "Indemnity period (number of days) 14 days" at bounding box center [772, 378] width 472 height 38
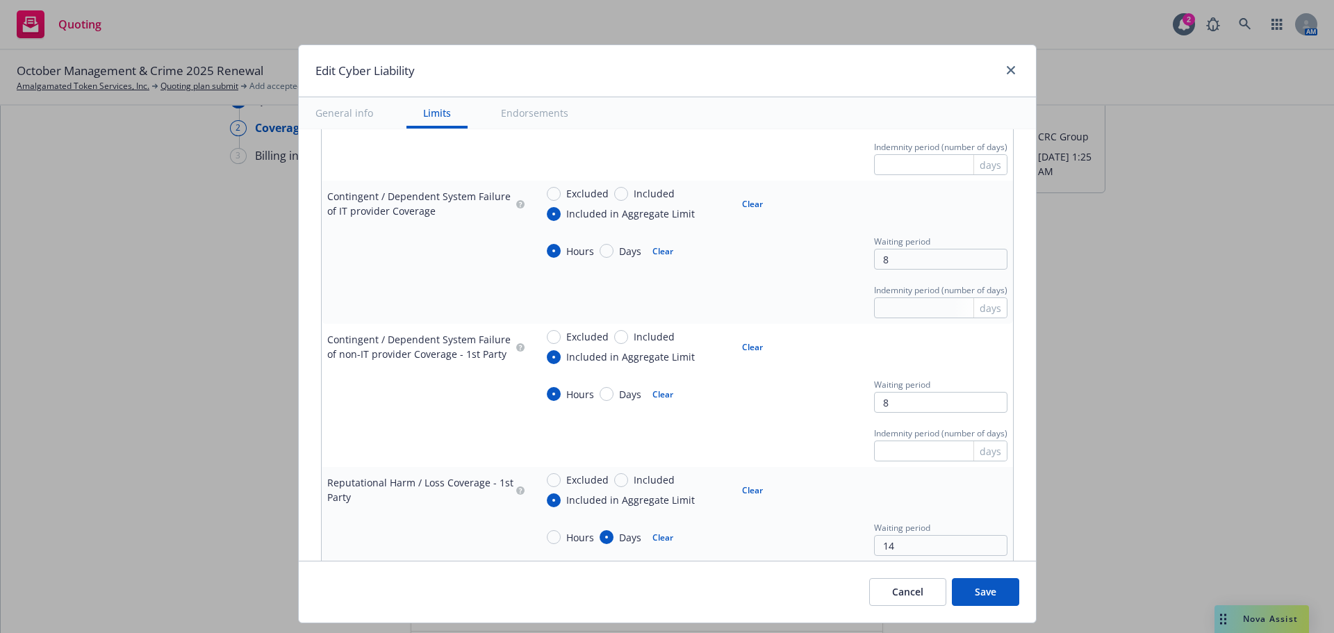
scroll to position [1320, 0]
click at [748, 350] on button "Clear" at bounding box center [753, 347] width 38 height 19
click at [660, 395] on button "Clear" at bounding box center [663, 394] width 38 height 19
drag, startPoint x: 901, startPoint y: 406, endPoint x: 805, endPoint y: 397, distance: 96.3
click at [818, 397] on div "Hours Days Clear Waiting period 8" at bounding box center [772, 395] width 472 height 38
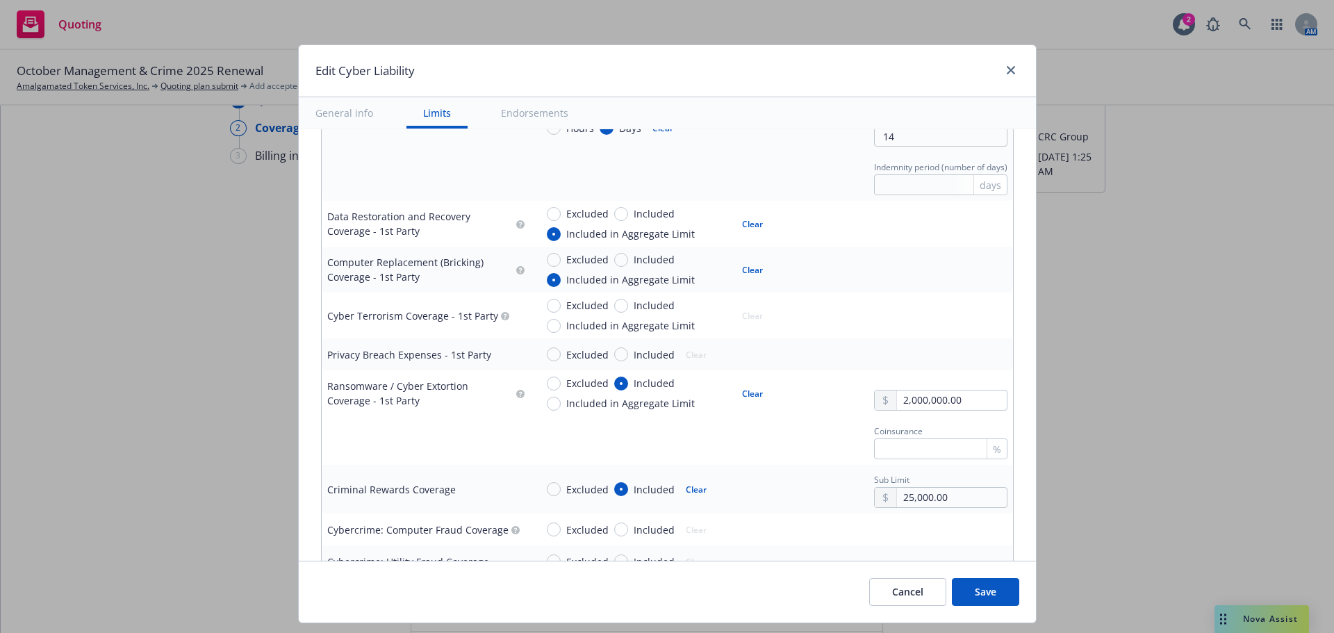
scroll to position [1737, 0]
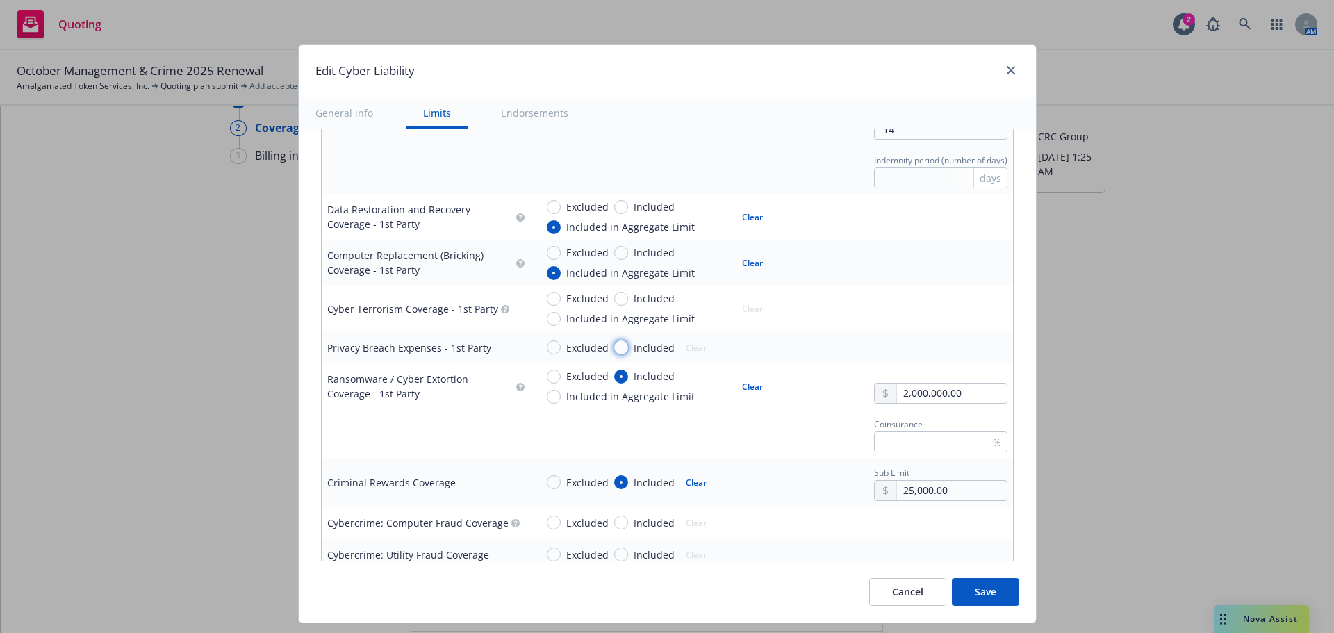
click at [615, 350] on input "Included" at bounding box center [621, 348] width 14 height 14
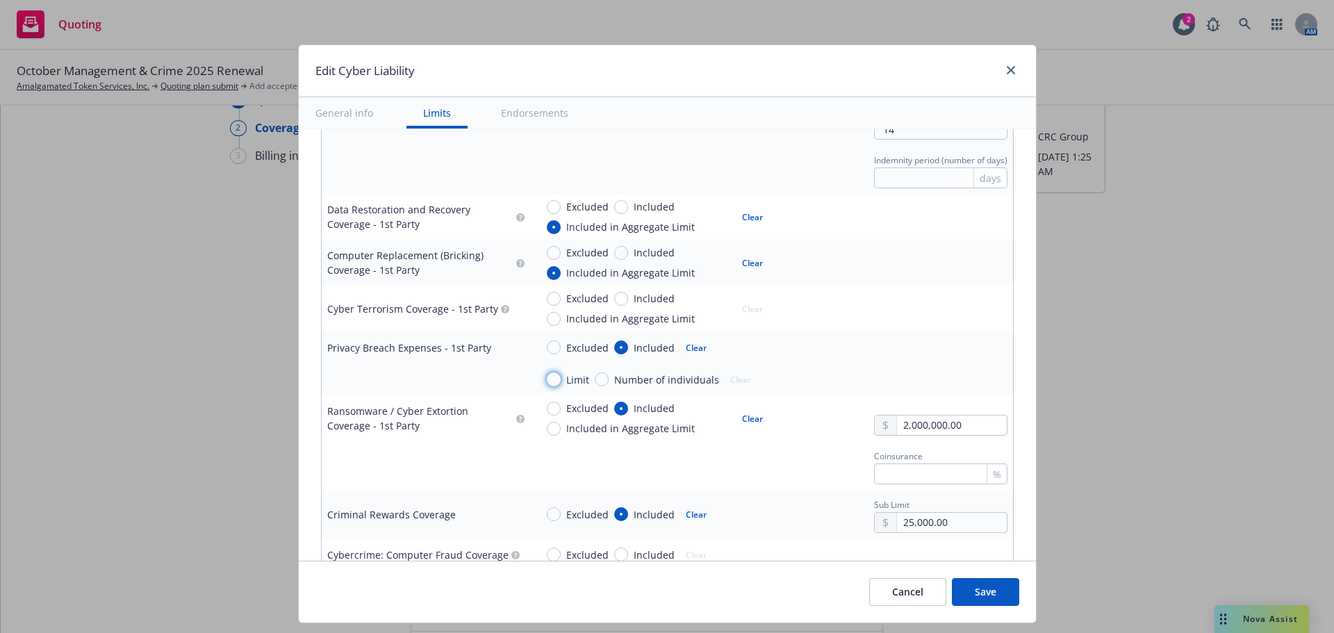
click at [551, 382] on input "Limit" at bounding box center [554, 379] width 14 height 14
click at [921, 379] on input "text" at bounding box center [951, 379] width 109 height 19
click at [907, 457] on button "$2,000,000.00" at bounding box center [932, 466] width 120 height 26
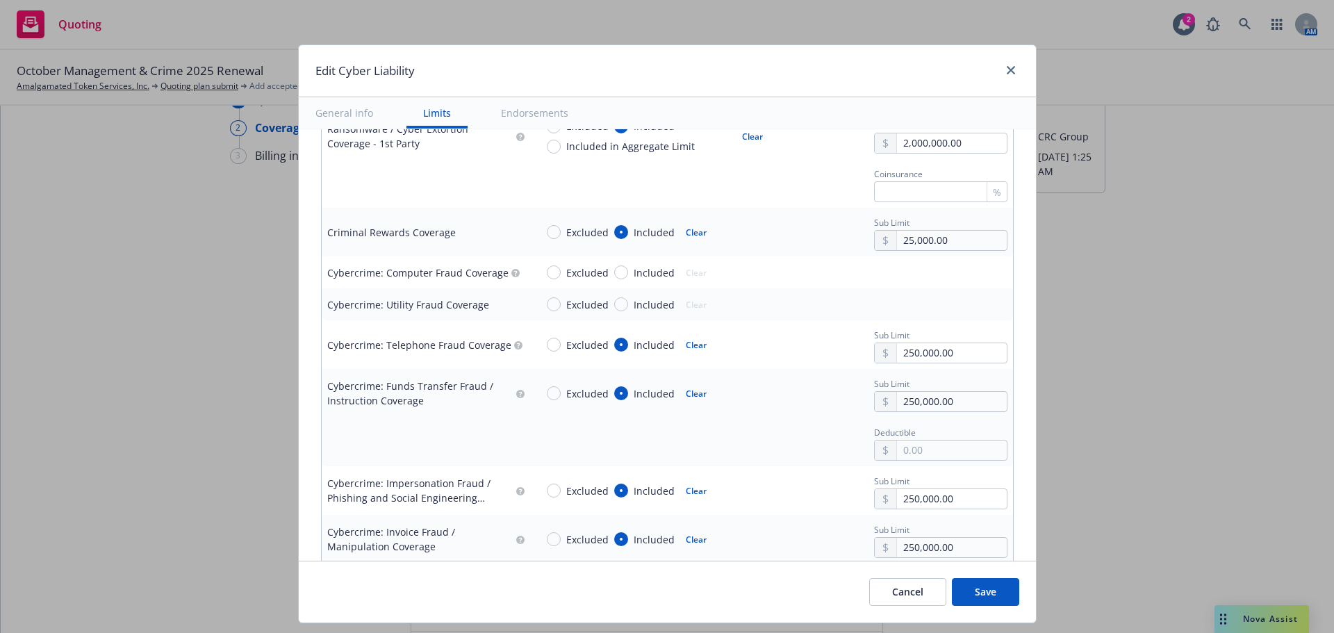
scroll to position [2015, 0]
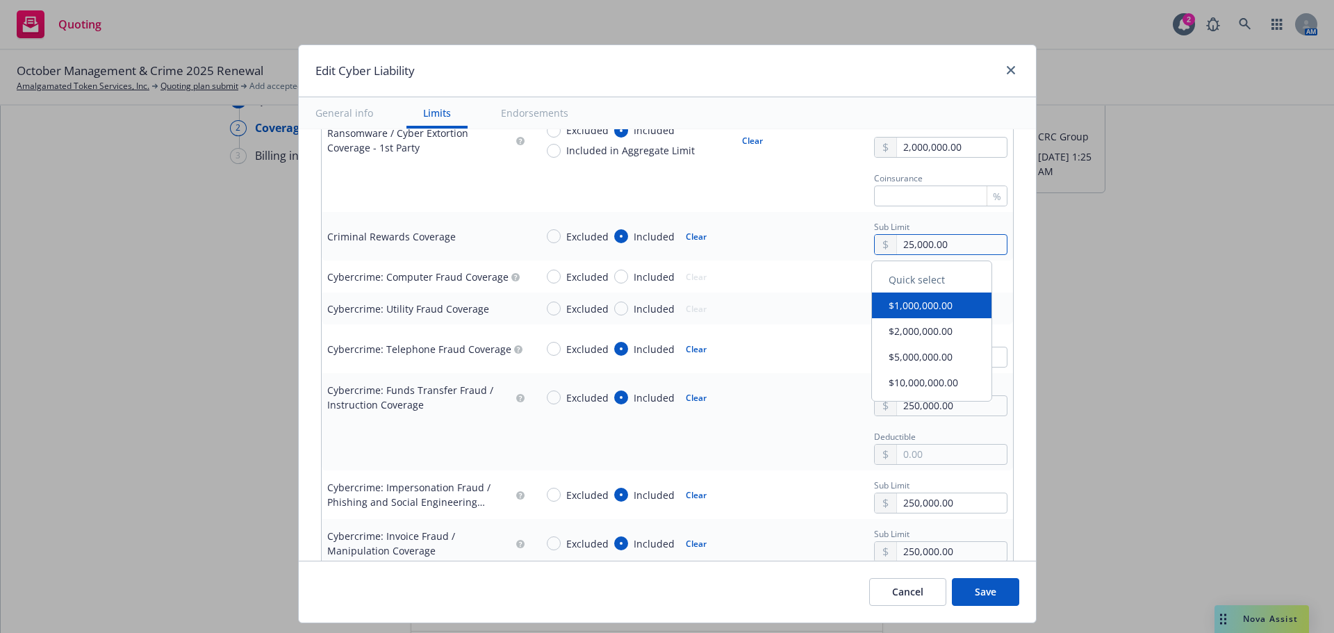
drag, startPoint x: 944, startPoint y: 248, endPoint x: 799, endPoint y: 259, distance: 144.9
click at [805, 255] on div "Excluded Included Clear Sub Limit 25,000.00" at bounding box center [772, 237] width 472 height 38
click at [780, 322] on td "Excluded Included Clear" at bounding box center [771, 309] width 483 height 32
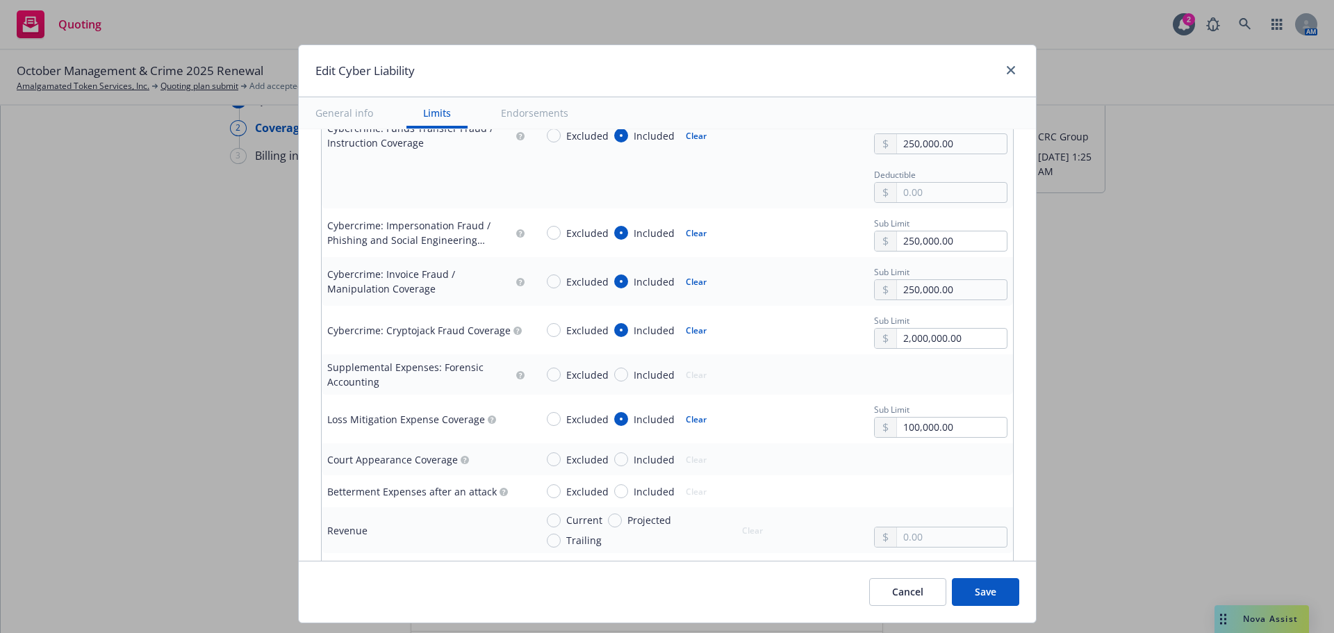
scroll to position [2363, 0]
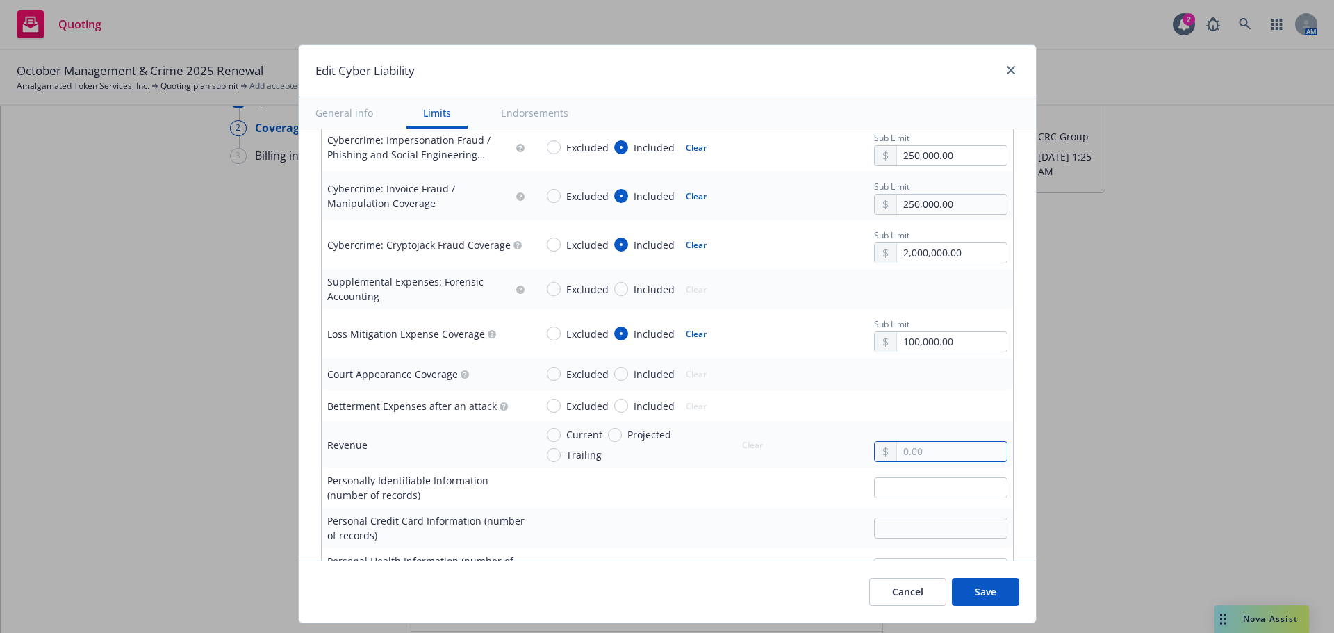
click at [923, 446] on input "text" at bounding box center [951, 451] width 109 height 19
click at [547, 454] on input "Trailing" at bounding box center [554, 455] width 14 height 14
click at [634, 498] on div at bounding box center [772, 487] width 472 height 21
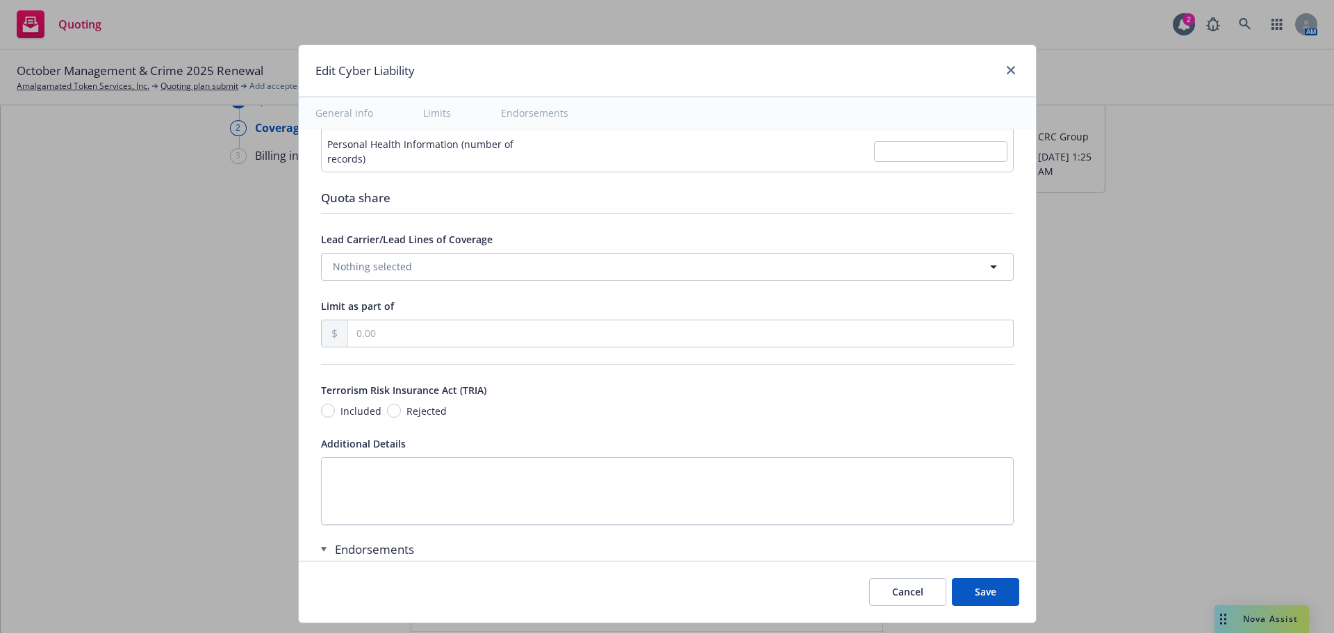
scroll to position [2988, 0]
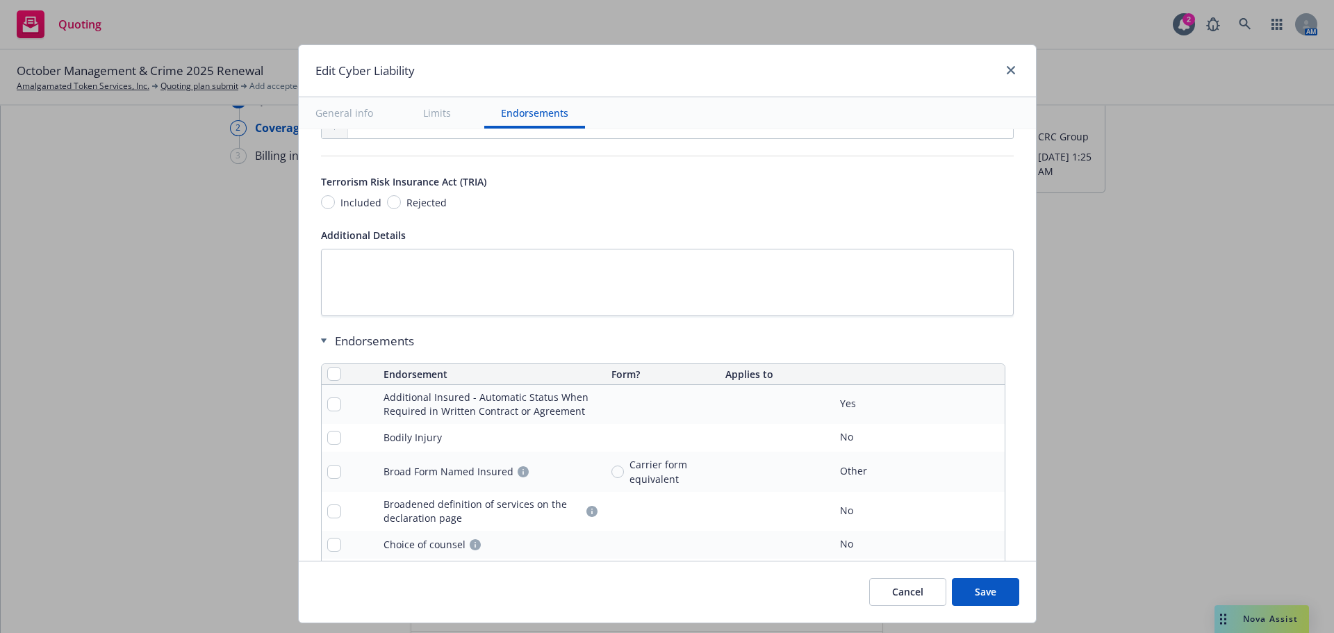
click at [1001, 590] on button "Save" at bounding box center [985, 592] width 67 height 28
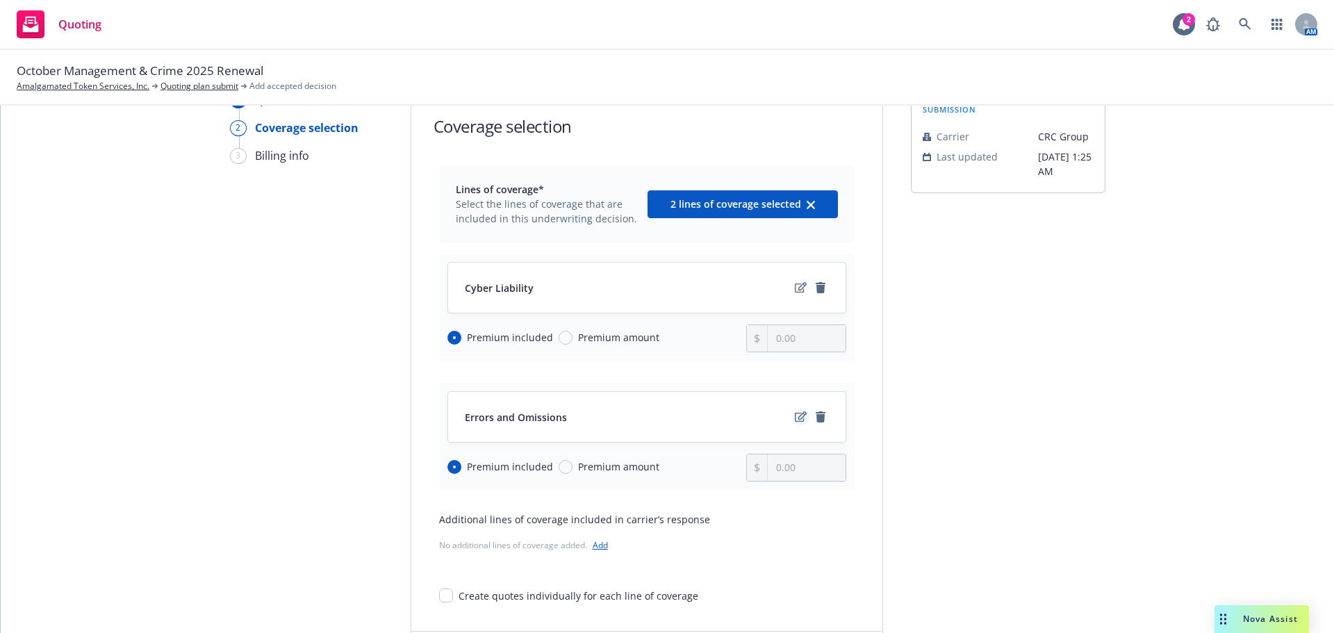
click at [795, 416] on icon "edit" at bounding box center [801, 416] width 12 height 11
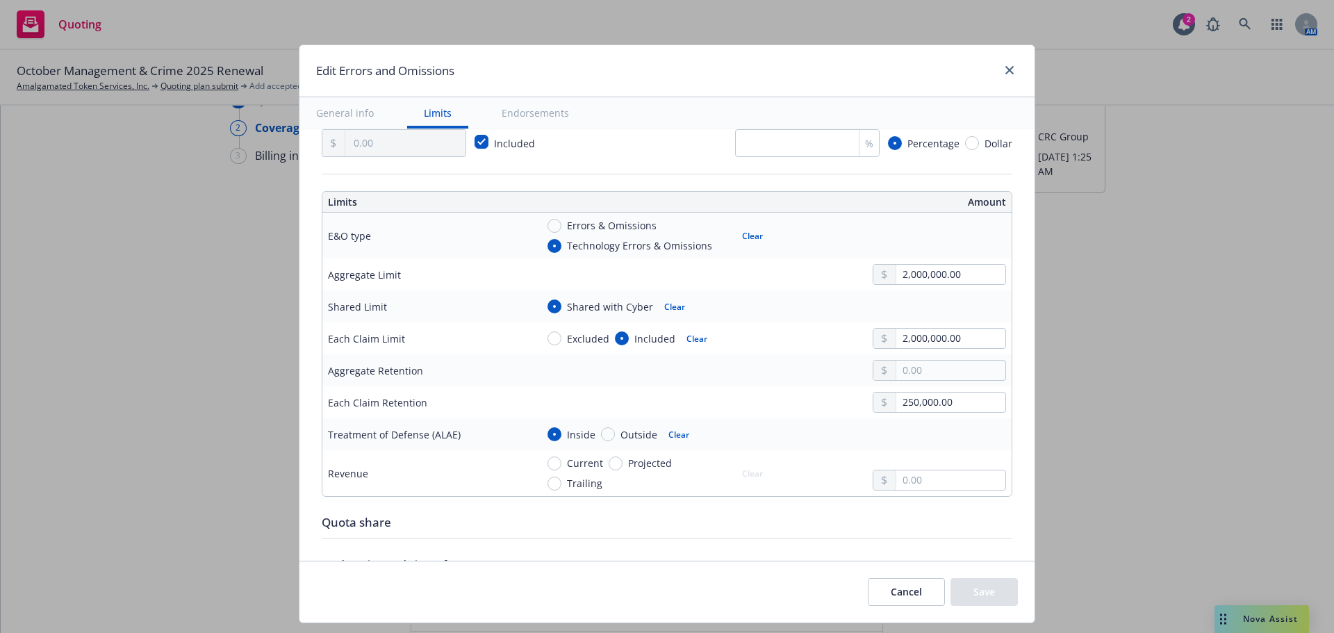
scroll to position [486, 0]
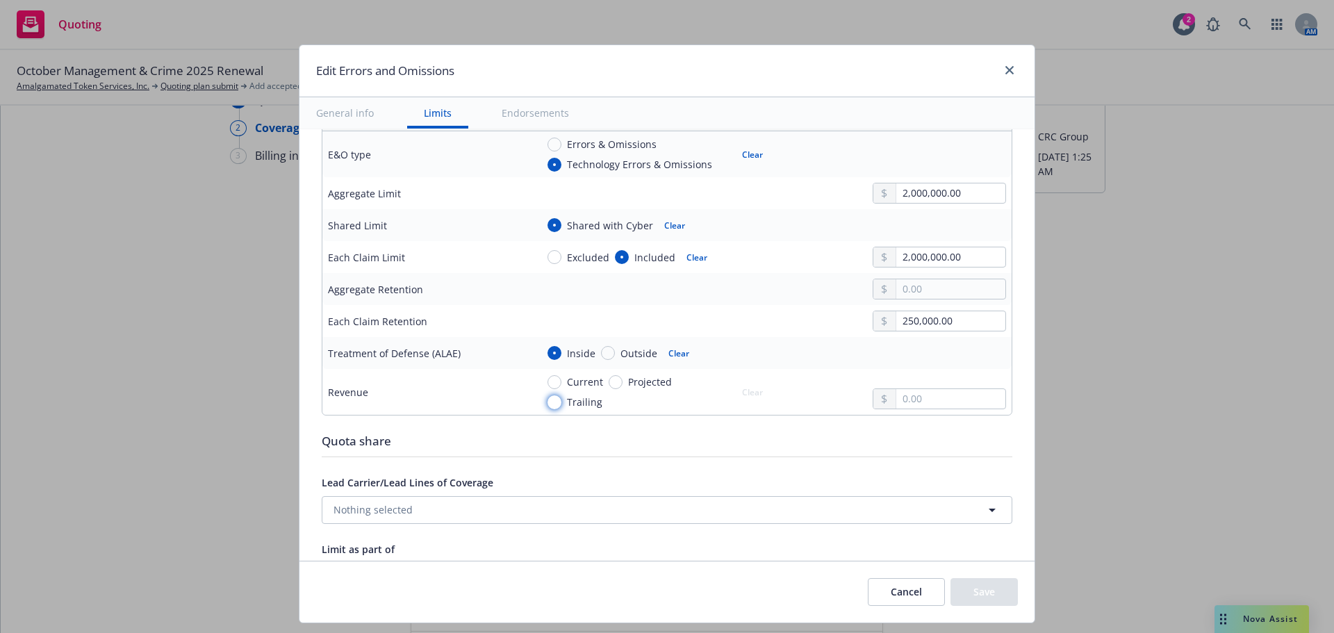
click at [548, 404] on input "Trailing" at bounding box center [555, 402] width 14 height 14
click at [906, 402] on input "text" at bounding box center [950, 398] width 109 height 19
click at [691, 439] on div "Quota share" at bounding box center [667, 441] width 691 height 18
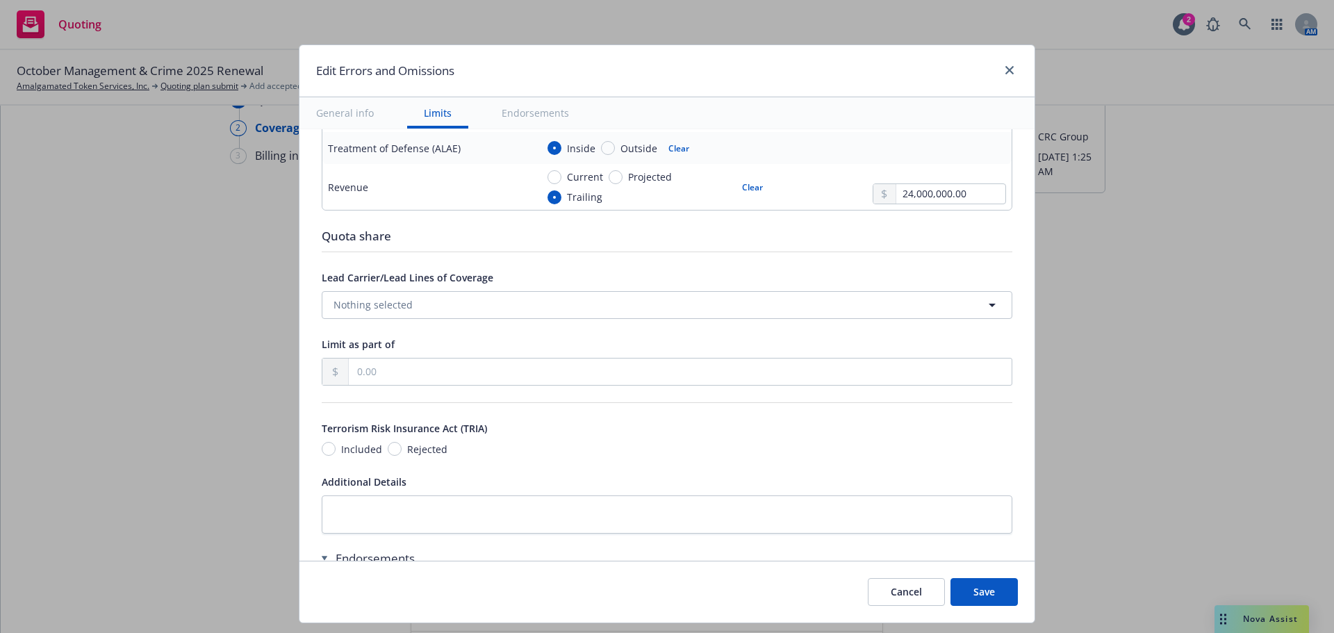
scroll to position [695, 0]
drag, startPoint x: 983, startPoint y: 584, endPoint x: 971, endPoint y: 576, distance: 14.1
click at [981, 584] on button "Save" at bounding box center [984, 592] width 67 height 28
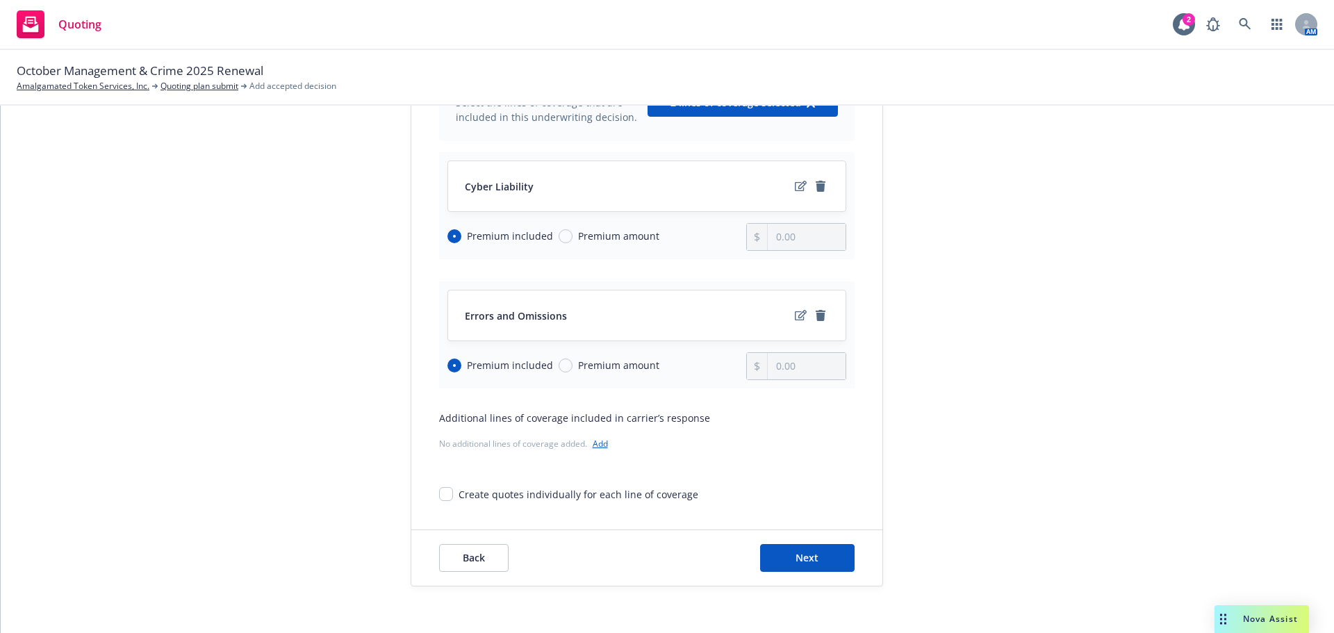
scroll to position [180, 0]
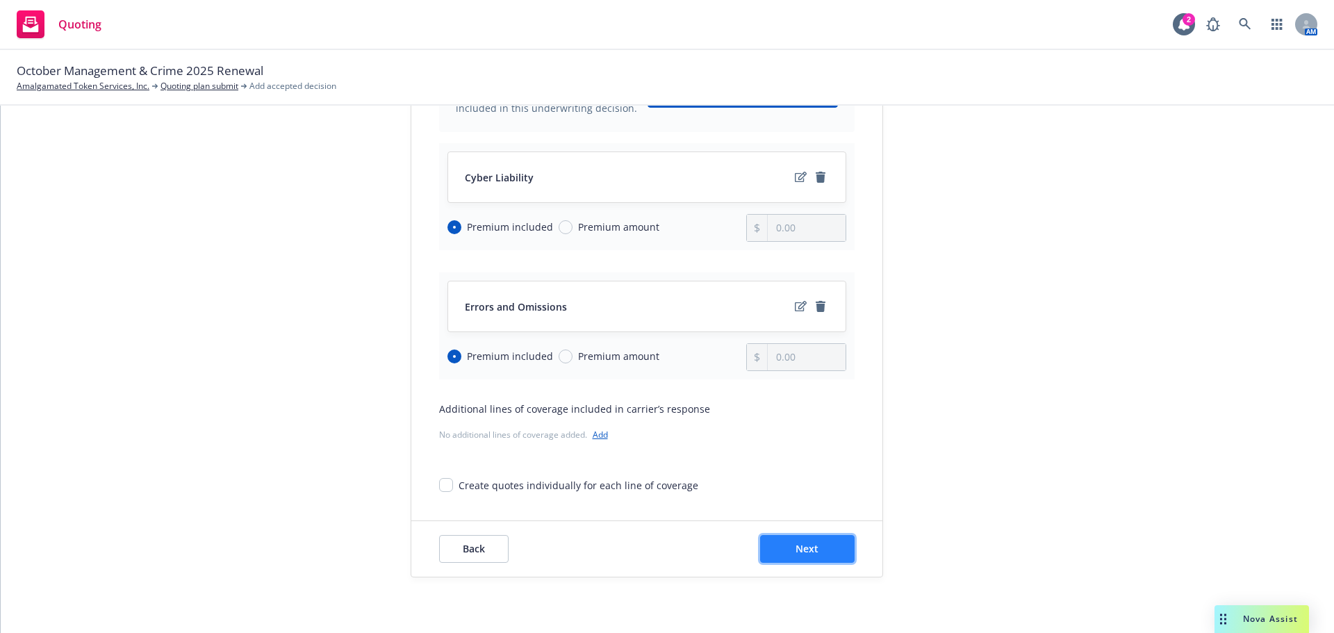
click at [824, 548] on button "Next" at bounding box center [807, 549] width 95 height 28
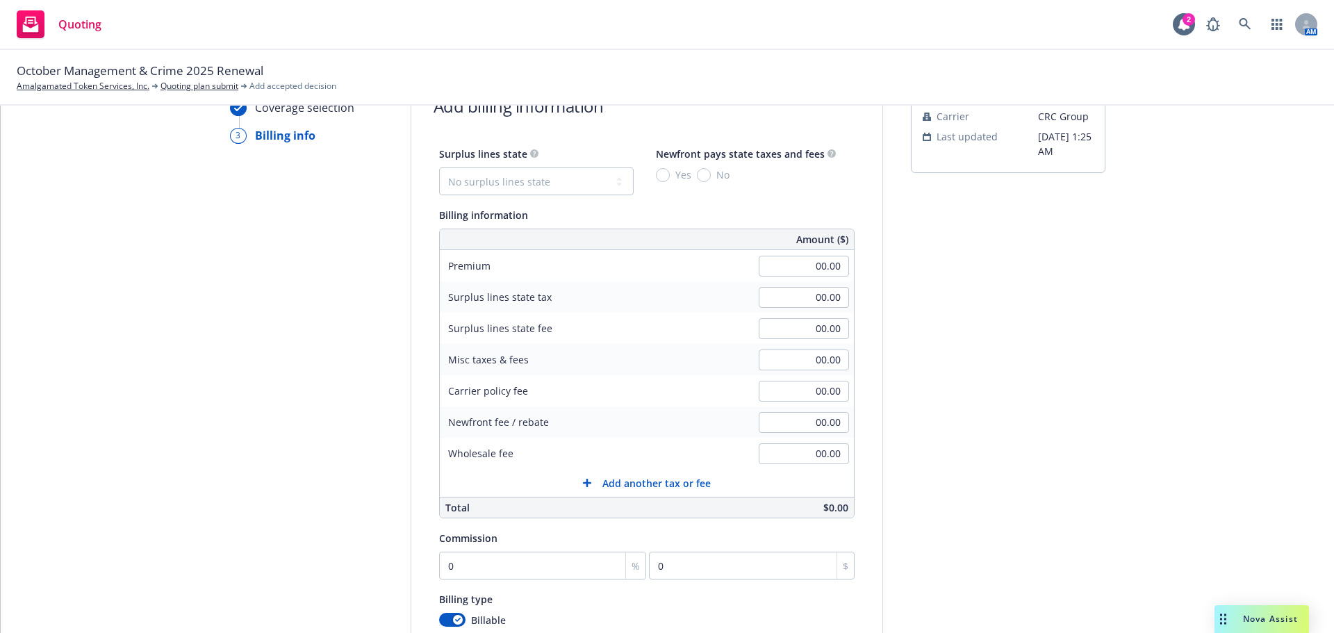
scroll to position [0, 0]
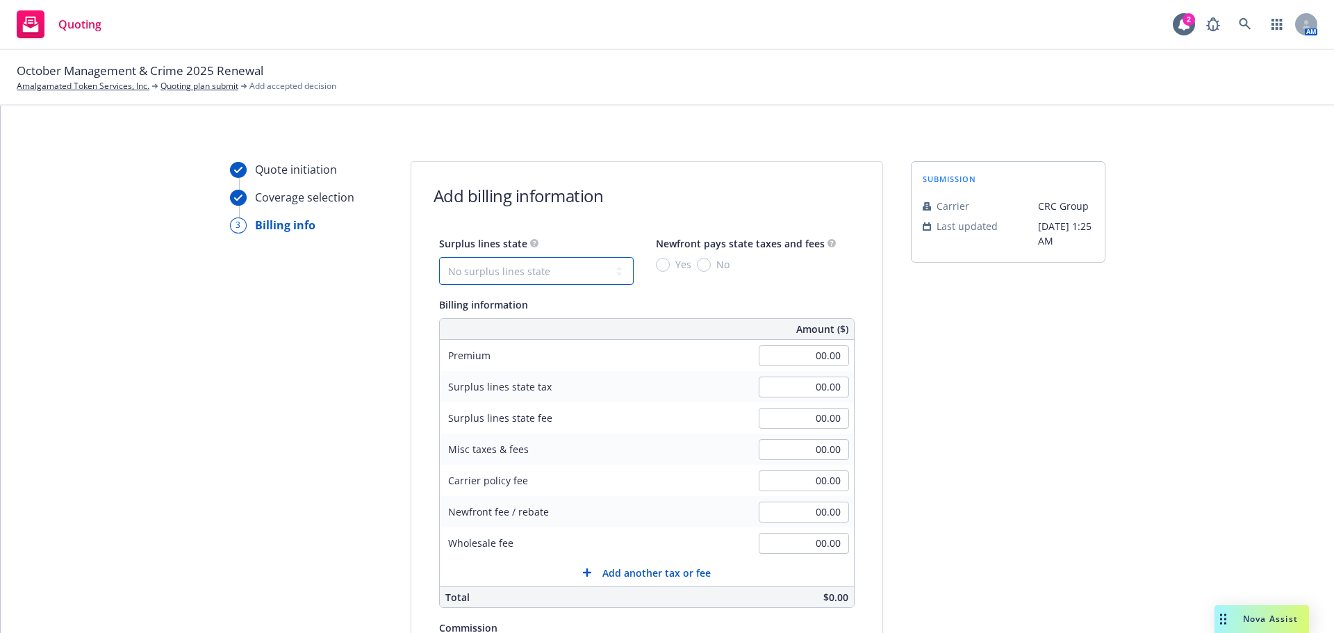
click at [537, 274] on select "No surplus lines state Alaska Alabama Arkansas Arizona California Colorado Conn…" at bounding box center [536, 271] width 195 height 28
click at [439, 257] on select "No surplus lines state Alaska Alabama Arkansas Arizona California Colorado Conn…" at bounding box center [536, 271] width 195 height 28
click at [697, 266] on input "No" at bounding box center [704, 265] width 14 height 14
click at [788, 353] on input "00.00" at bounding box center [804, 355] width 90 height 21
click at [960, 367] on div "submission Carrier CRC Group Last updated 9/10, 1:25 AM" at bounding box center [1008, 516] width 195 height 711
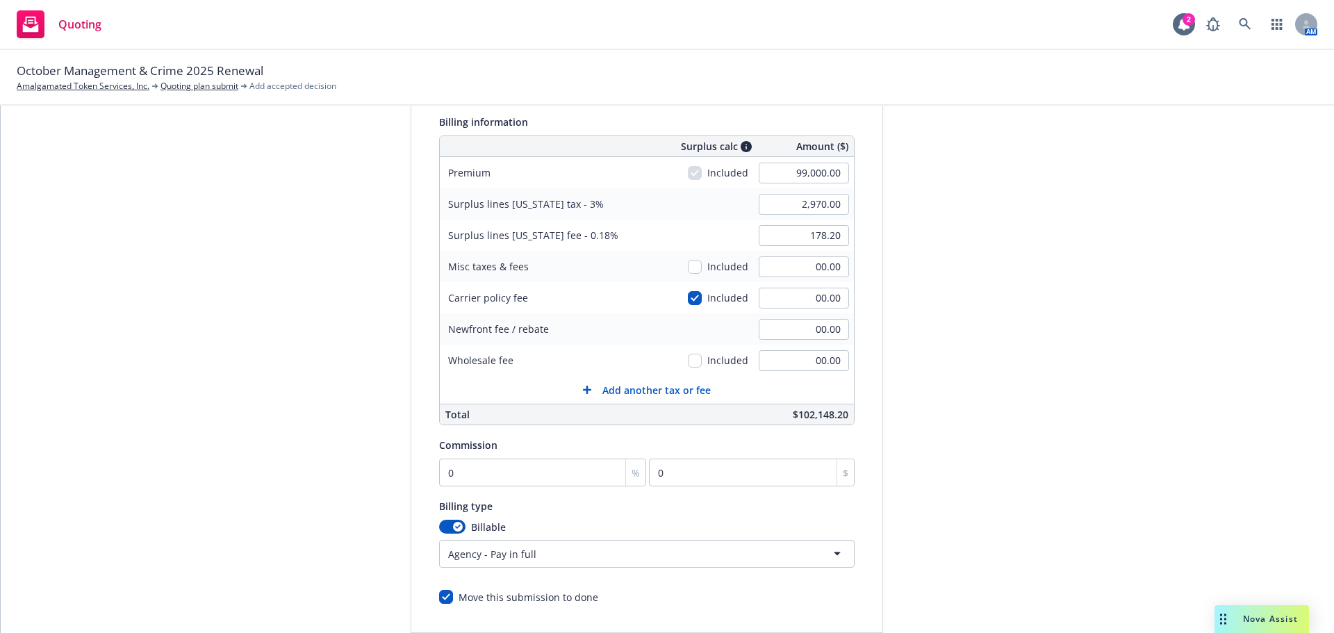
scroll to position [208, 0]
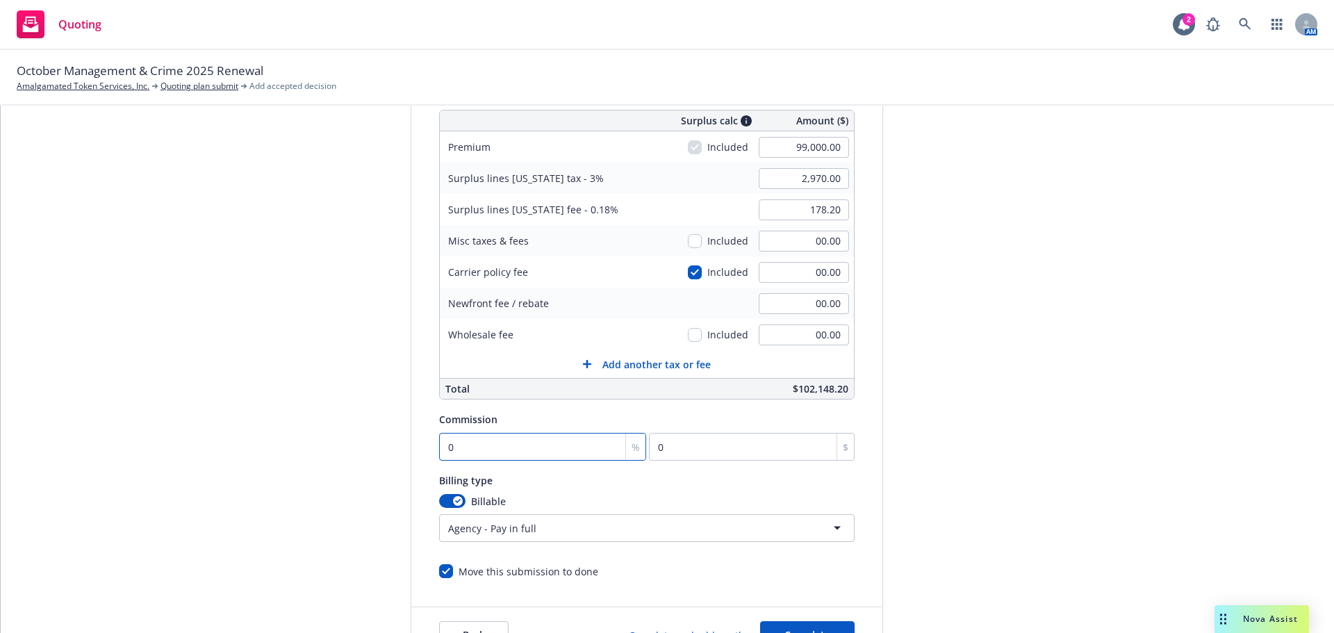
click at [442, 451] on input "0" at bounding box center [543, 447] width 208 height 28
click at [931, 393] on div "submission Carrier CRC Group Last updated 9/10, 1:25 AM" at bounding box center [1008, 308] width 195 height 711
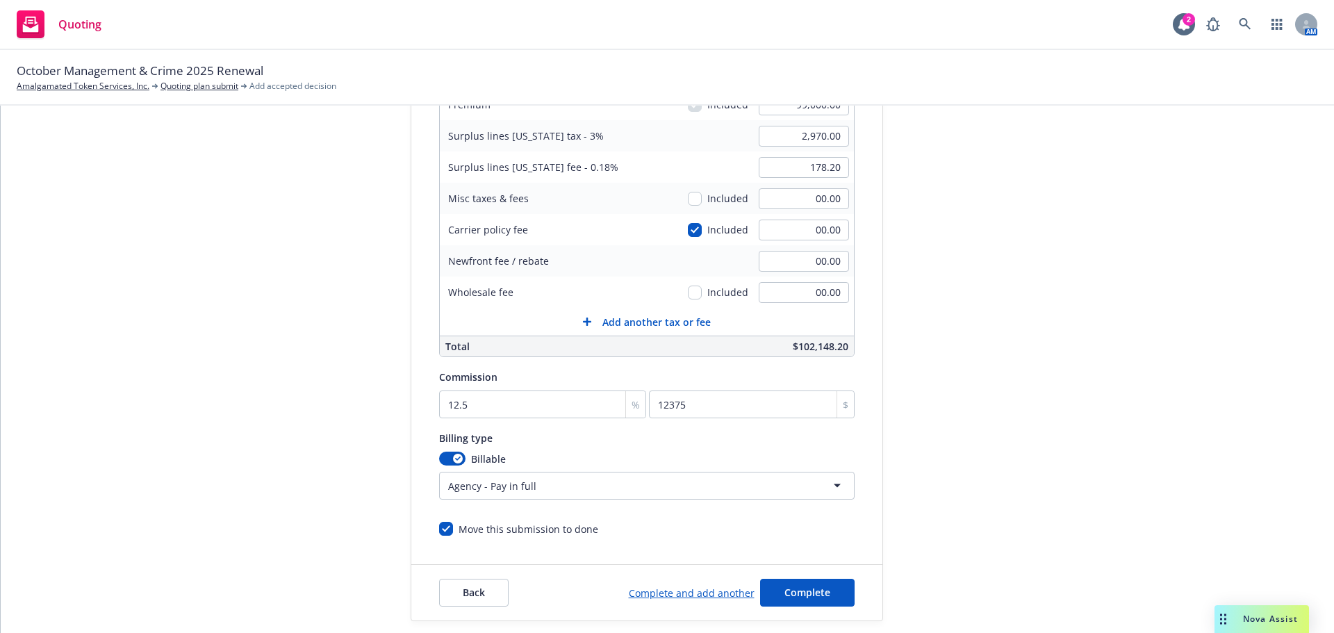
scroll to position [295, 0]
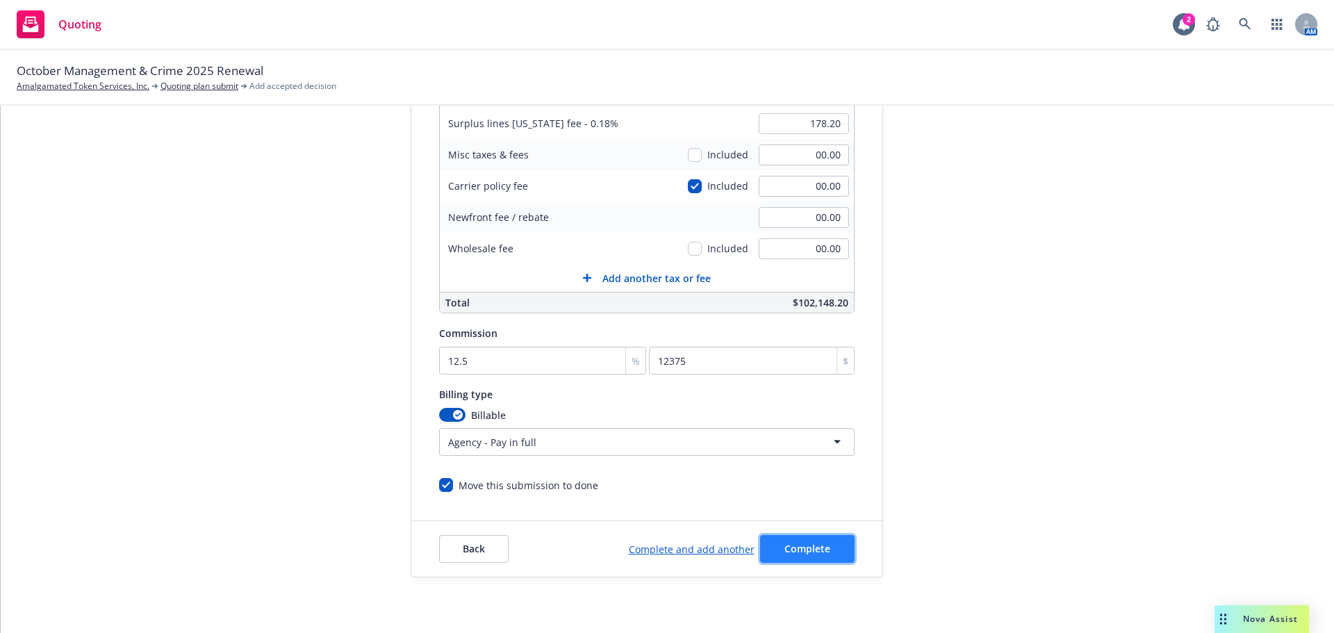
click at [802, 540] on button "Complete" at bounding box center [807, 549] width 95 height 28
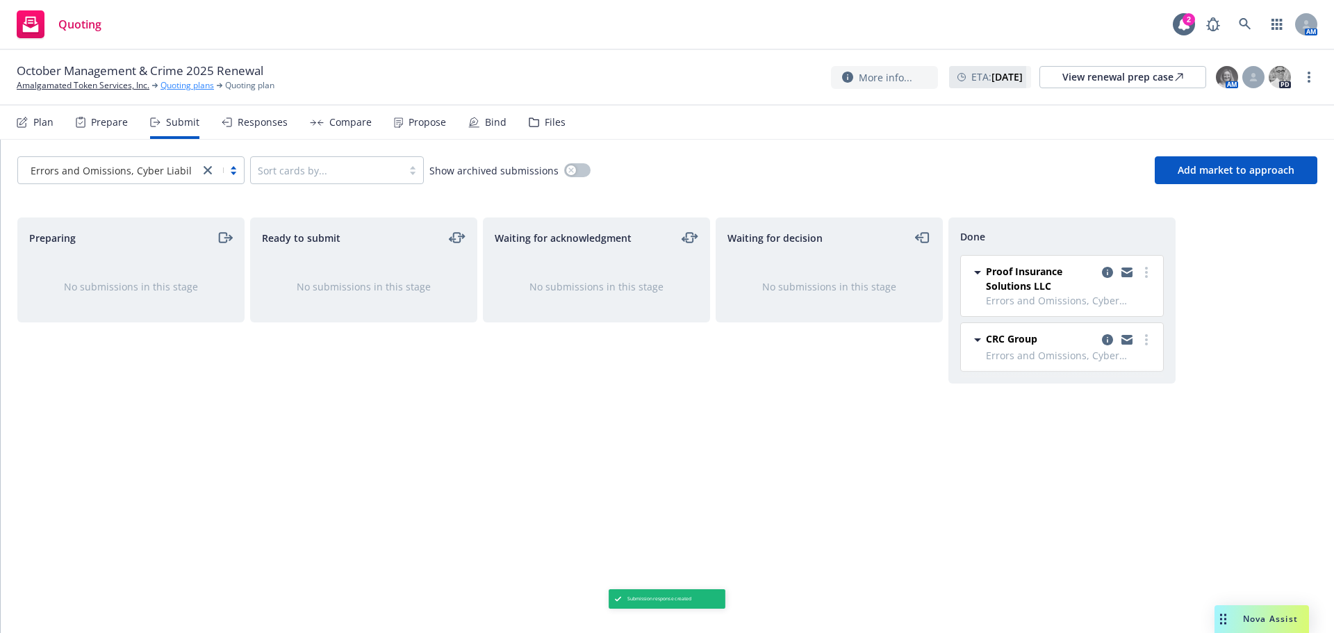
click at [184, 90] on link "Quoting plans" at bounding box center [188, 85] width 54 height 13
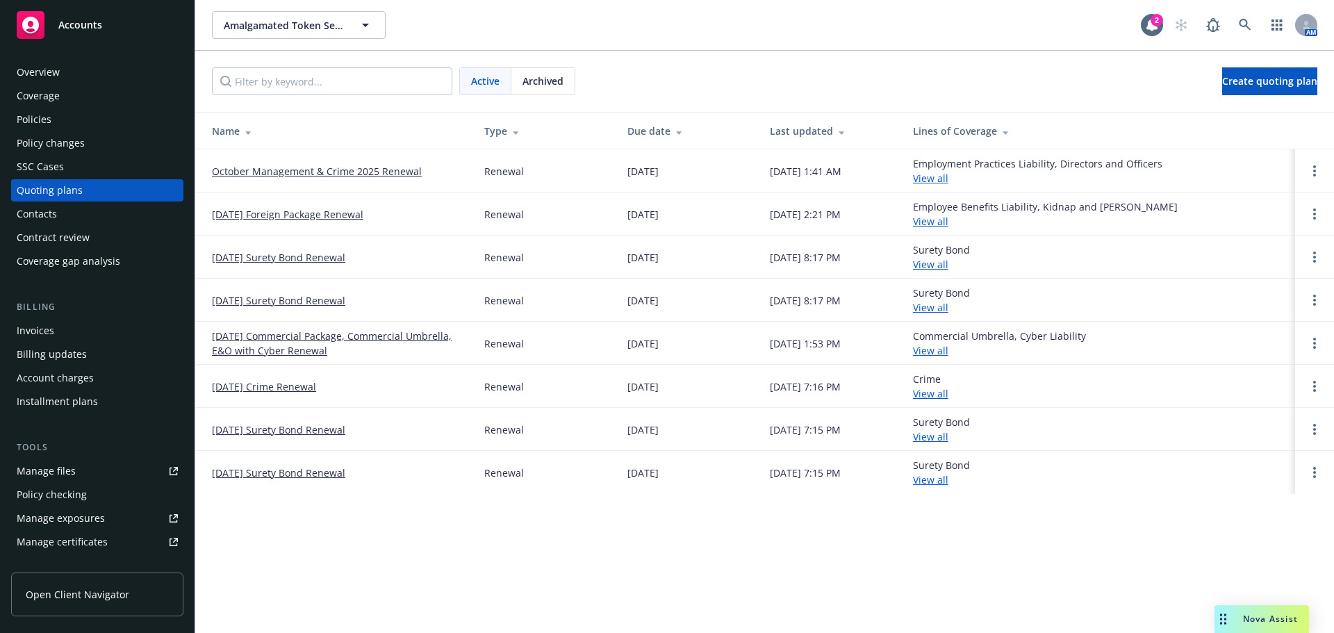
click at [286, 170] on link "October Management & Crime 2025 Renewal" at bounding box center [317, 171] width 210 height 15
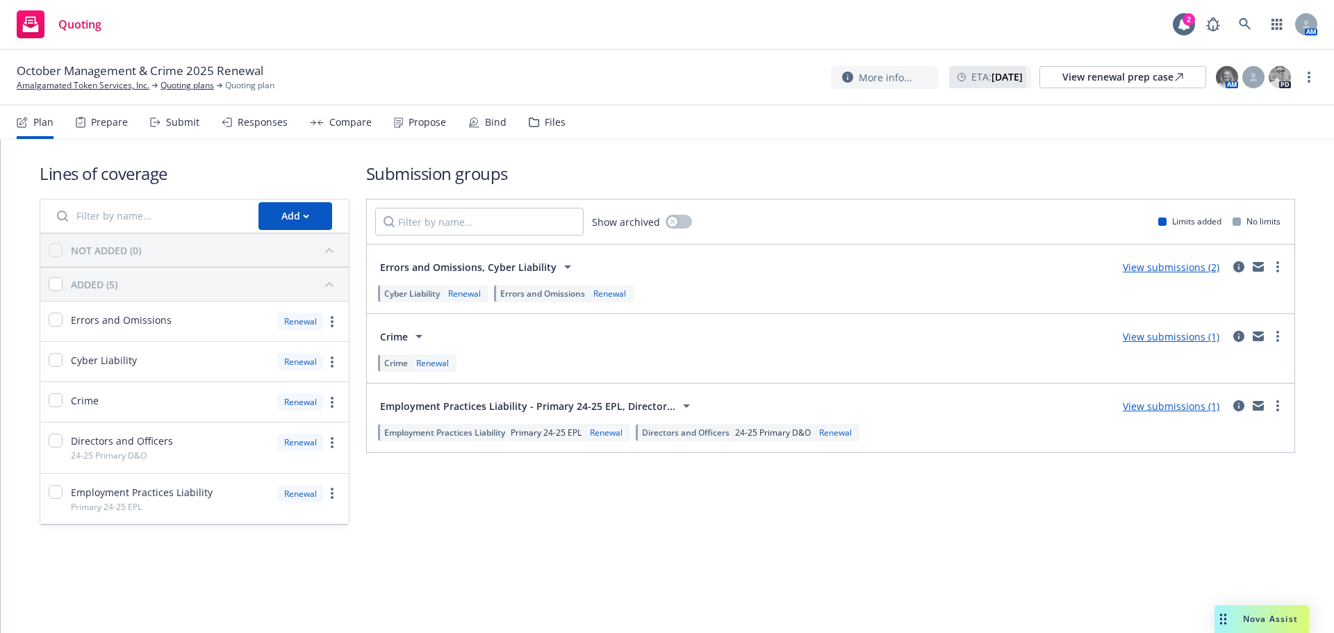
click at [1170, 411] on link "View submissions (1)" at bounding box center [1171, 406] width 97 height 13
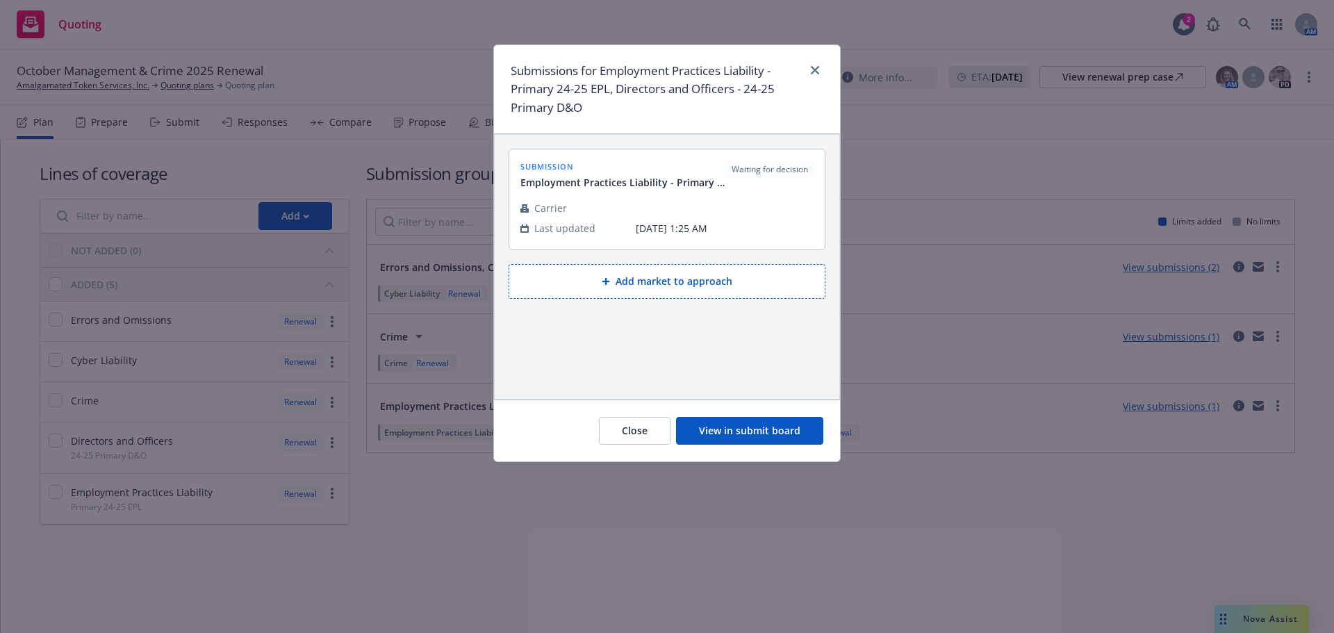
click at [776, 433] on button "View in submit board" at bounding box center [749, 431] width 147 height 28
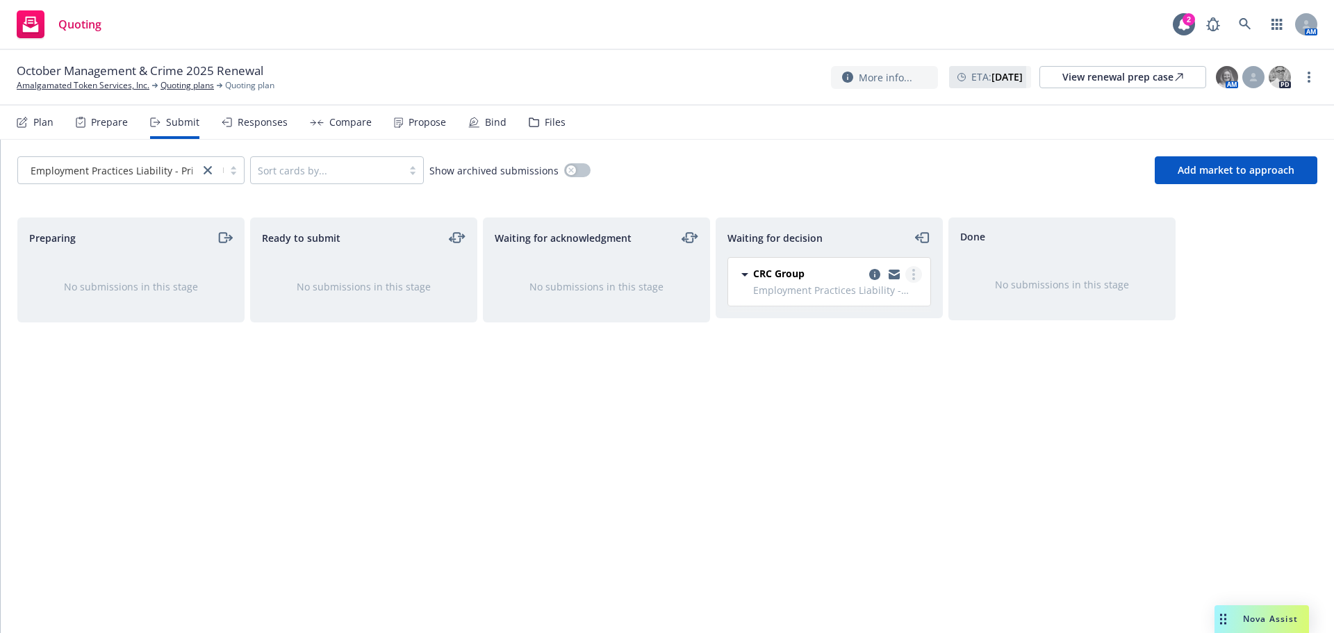
click at [915, 279] on link "more" at bounding box center [914, 274] width 17 height 17
click at [852, 357] on span "Add accepted decision" at bounding box center [852, 358] width 139 height 13
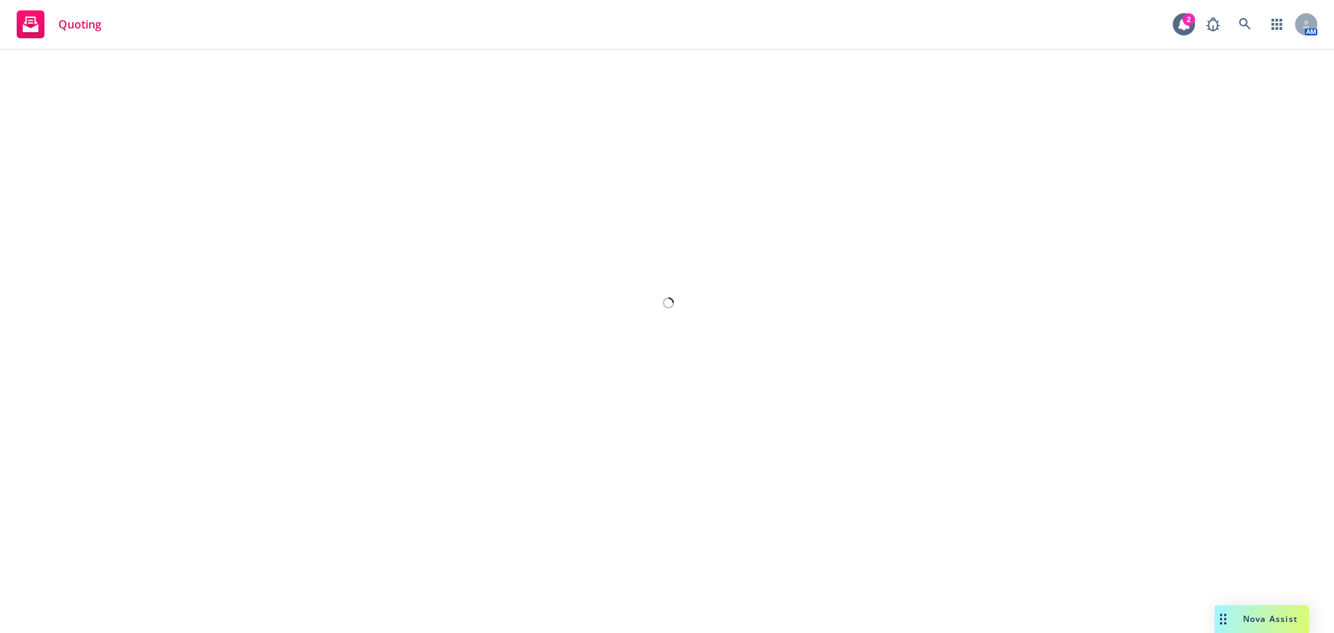
select select "12"
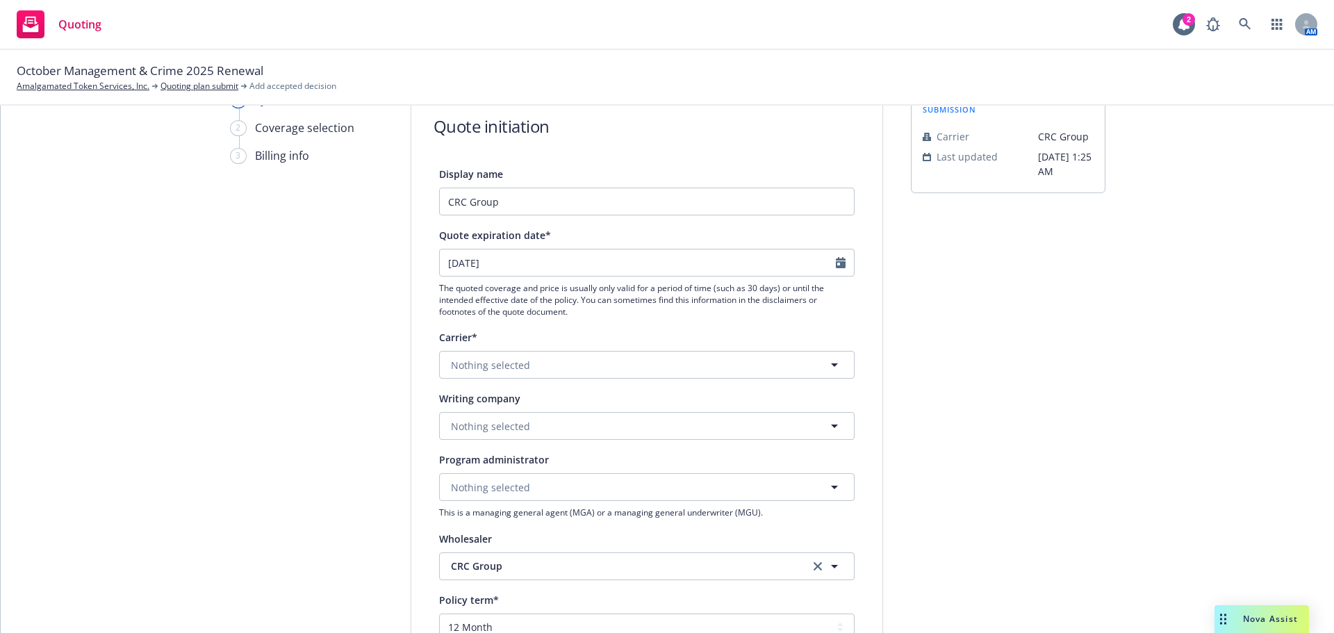
scroll to position [139, 0]
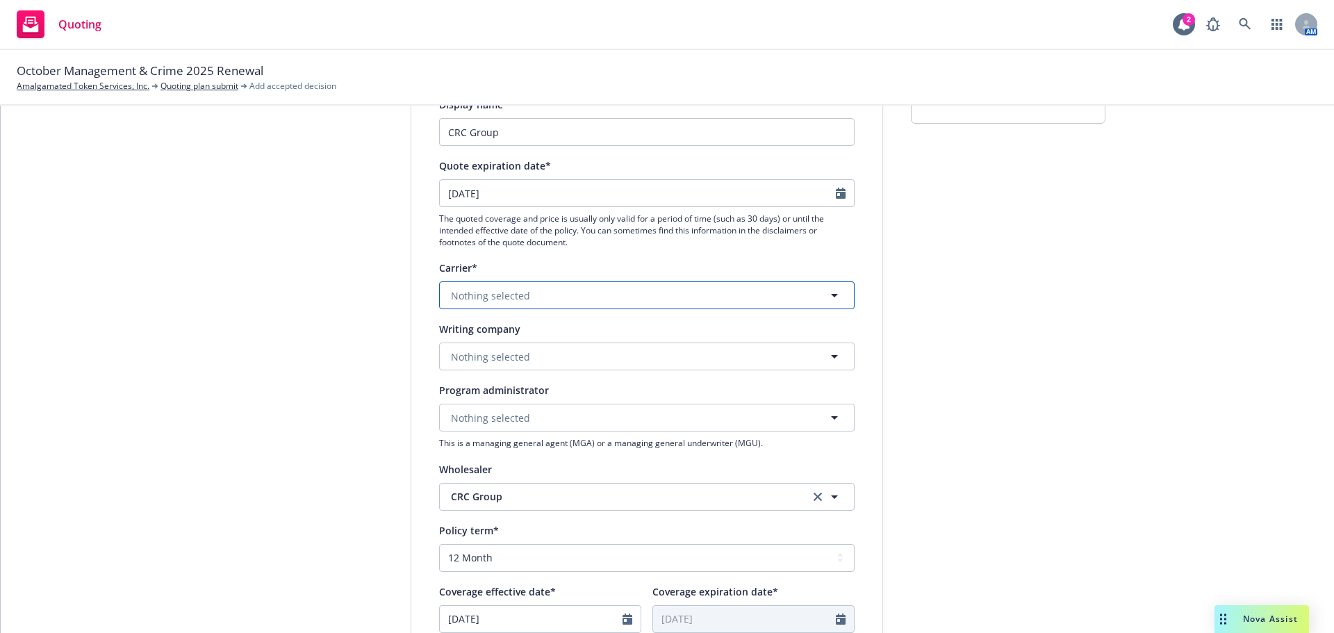
click at [510, 297] on span "Nothing selected" at bounding box center [490, 295] width 79 height 15
click at [501, 293] on span "Nothing selected" at bounding box center [490, 295] width 79 height 15
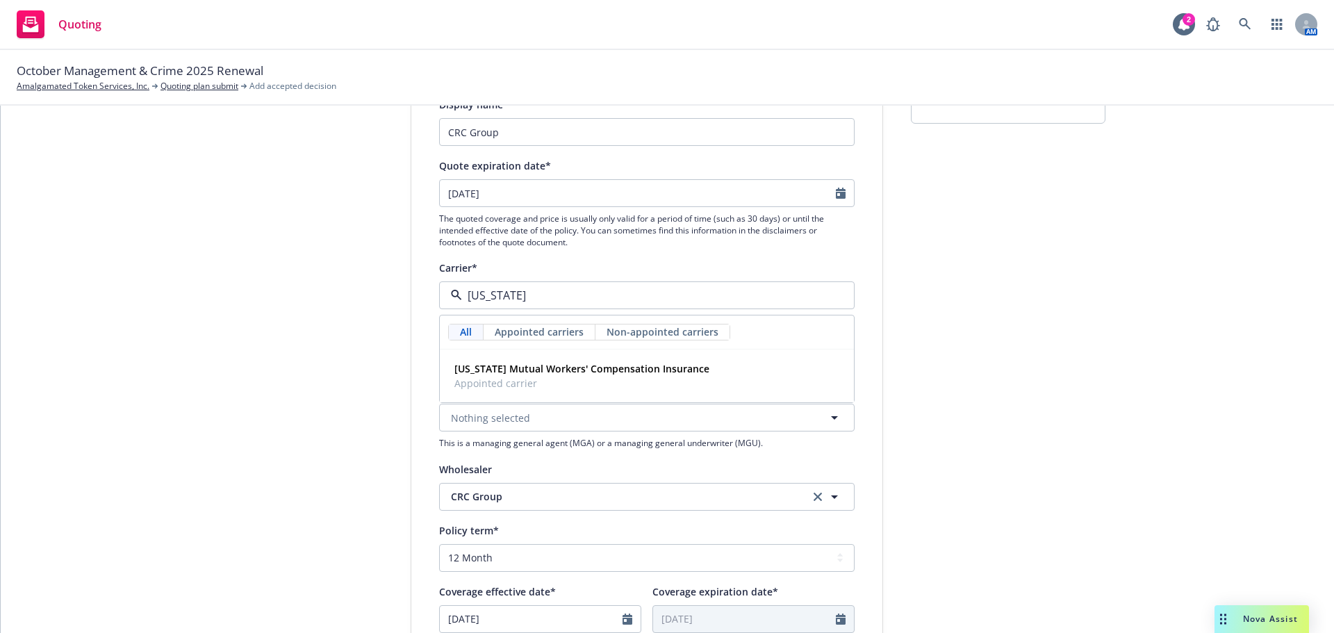
drag, startPoint x: 551, startPoint y: 300, endPoint x: 316, endPoint y: 274, distance: 236.3
click at [316, 274] on div "1 Quote initiation 2 Coverage selection 3 Billing info Quote initiation Display…" at bounding box center [667, 488] width 1300 height 932
type input "applied"
click at [498, 378] on span "Appointed carrier" at bounding box center [504, 383] width 101 height 15
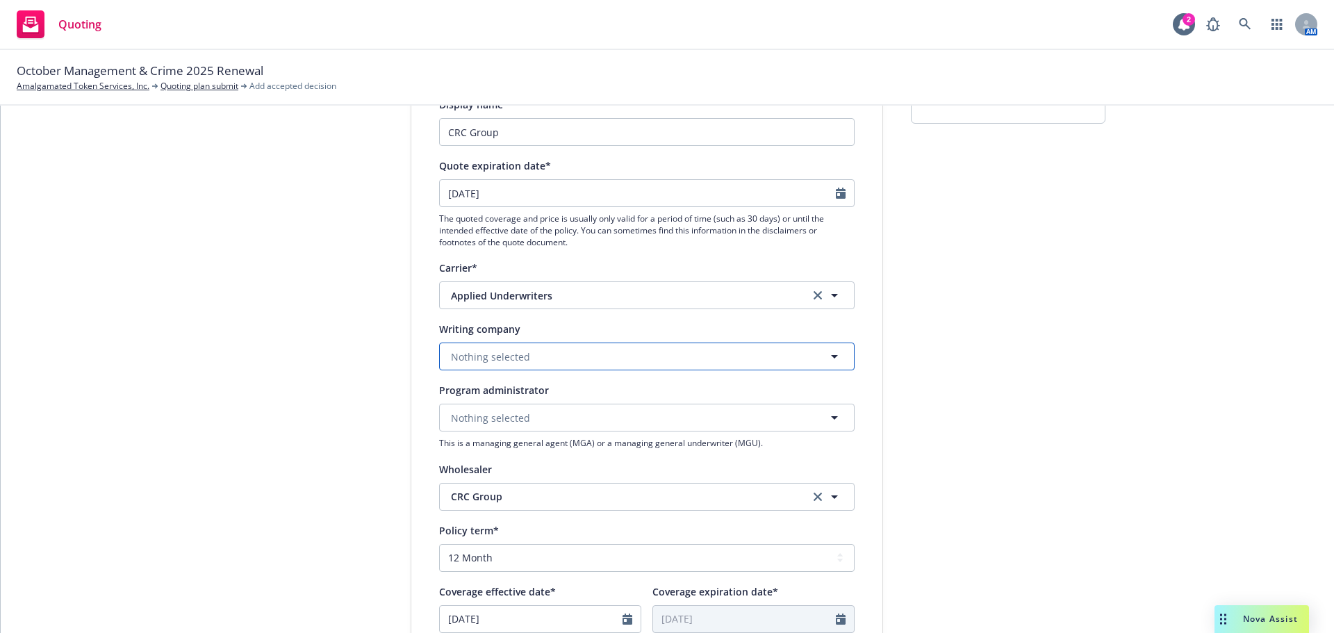
click at [462, 354] on span "Nothing selected" at bounding box center [490, 357] width 79 height 15
type input "[US_STATE]"
click at [518, 399] on strong "[US_STATE] Insurance Company" at bounding box center [528, 395] width 149 height 13
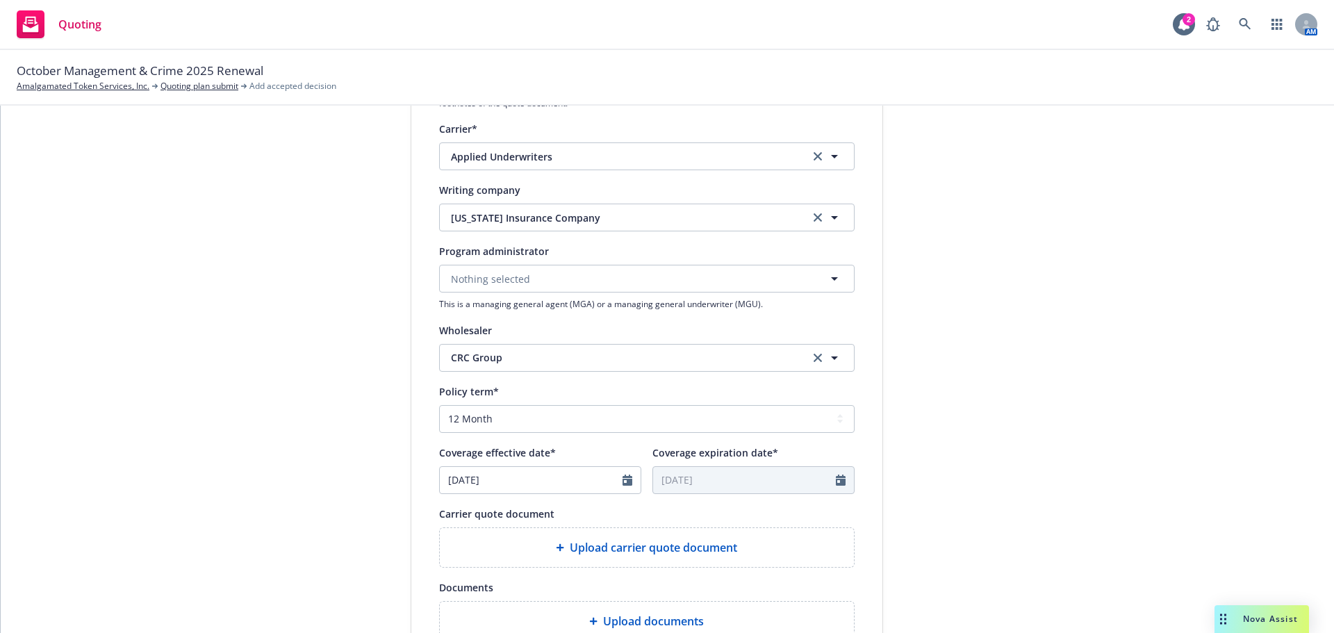
scroll to position [347, 0]
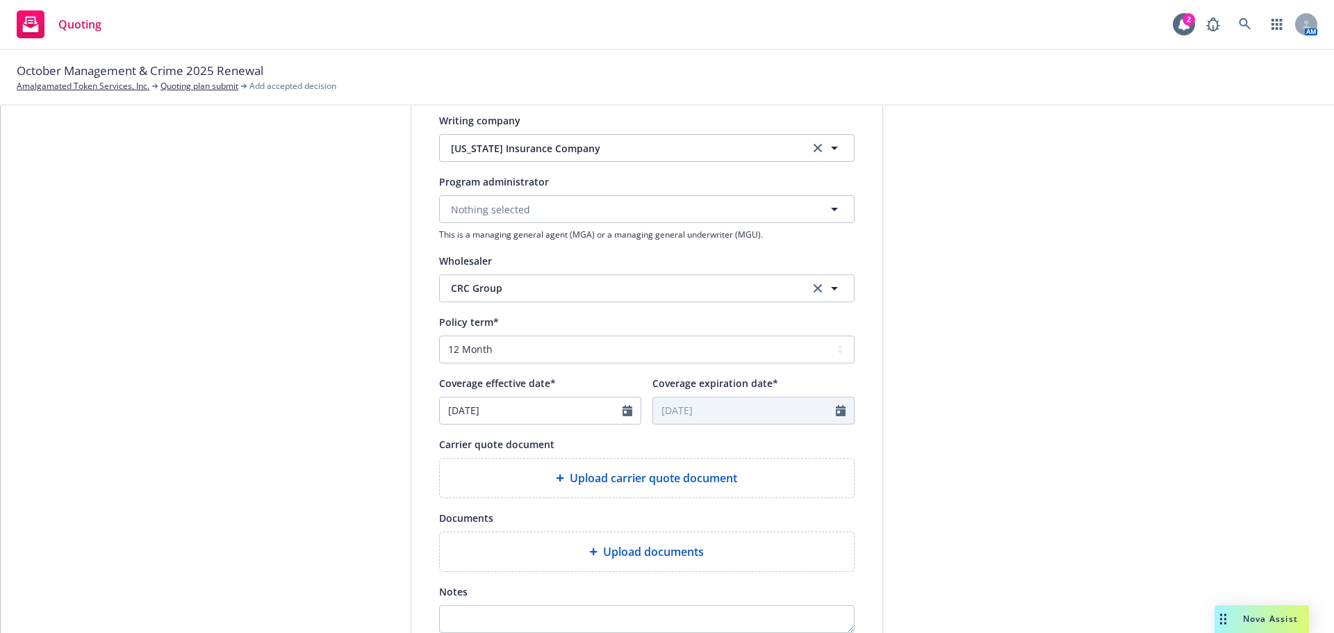
click at [562, 480] on div at bounding box center [563, 478] width 14 height 8
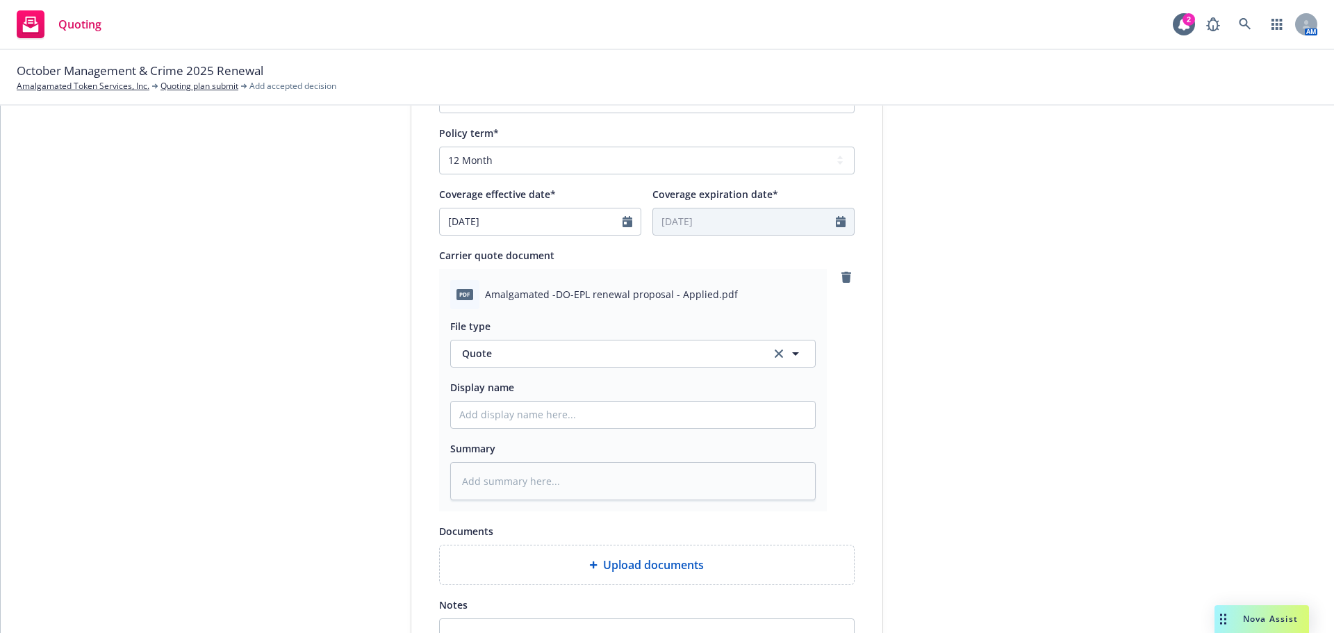
scroll to position [556, 0]
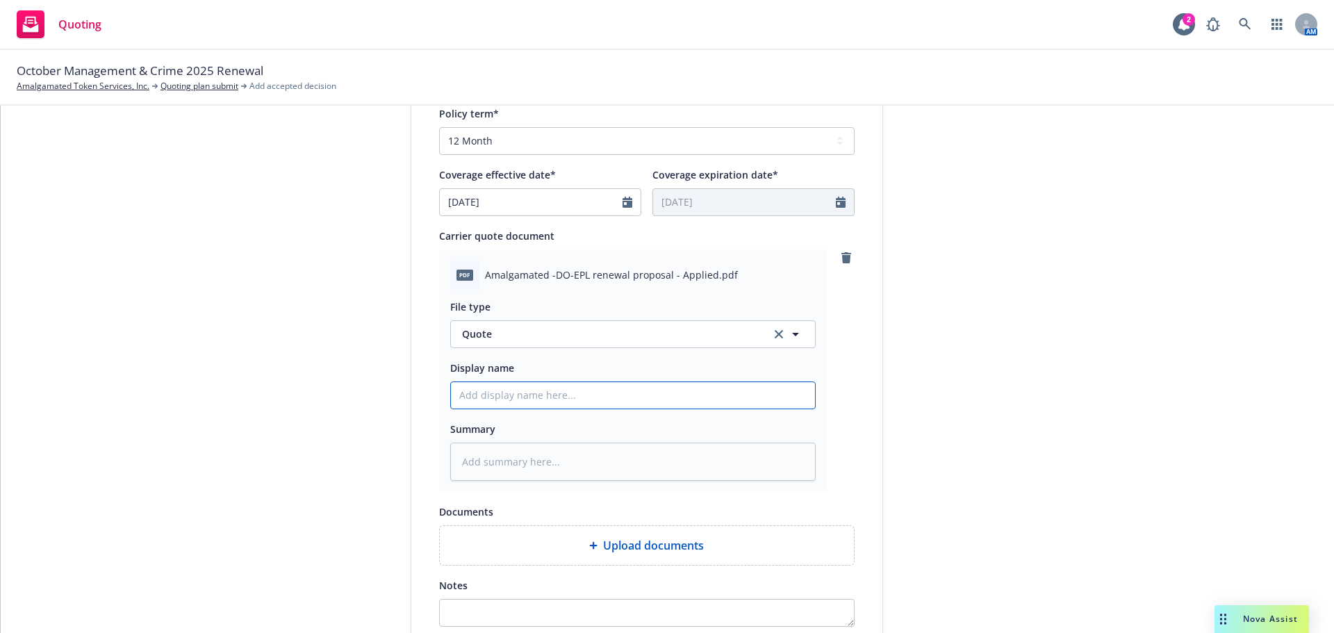
click at [491, 395] on input "Display name" at bounding box center [633, 395] width 364 height 26
type textarea "x"
type input "2"
type textarea "x"
type input "25"
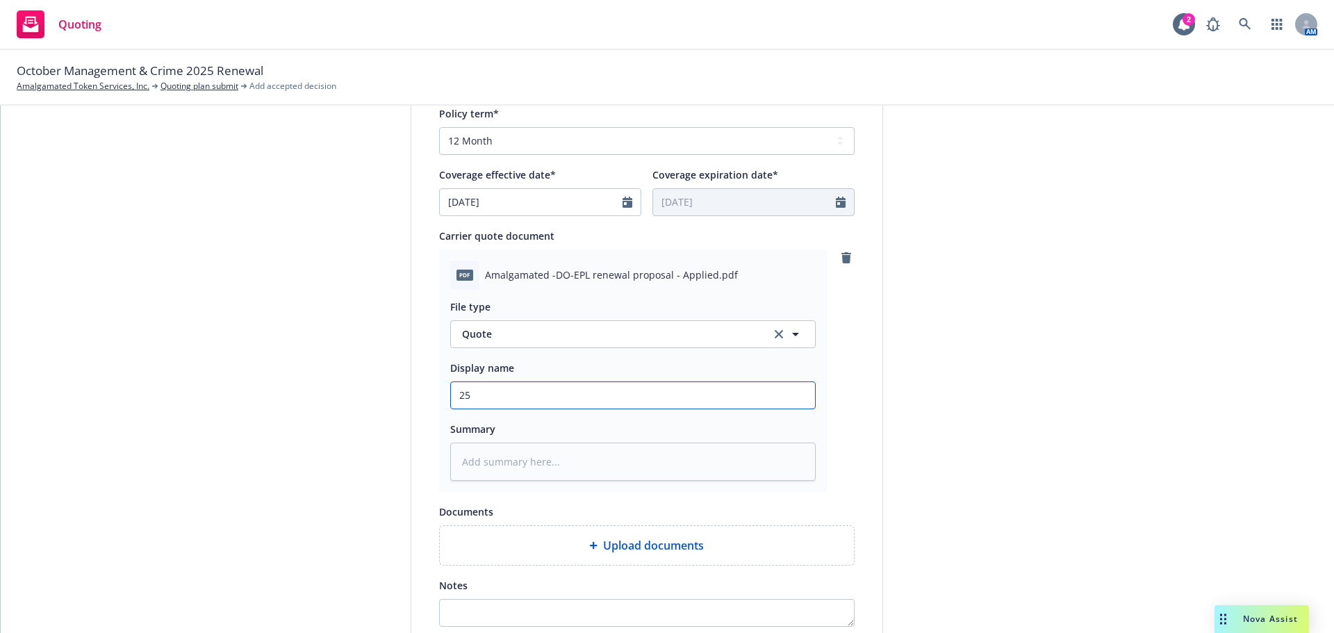
type textarea "x"
type input "25-"
type textarea "x"
type input "25-2"
type textarea "x"
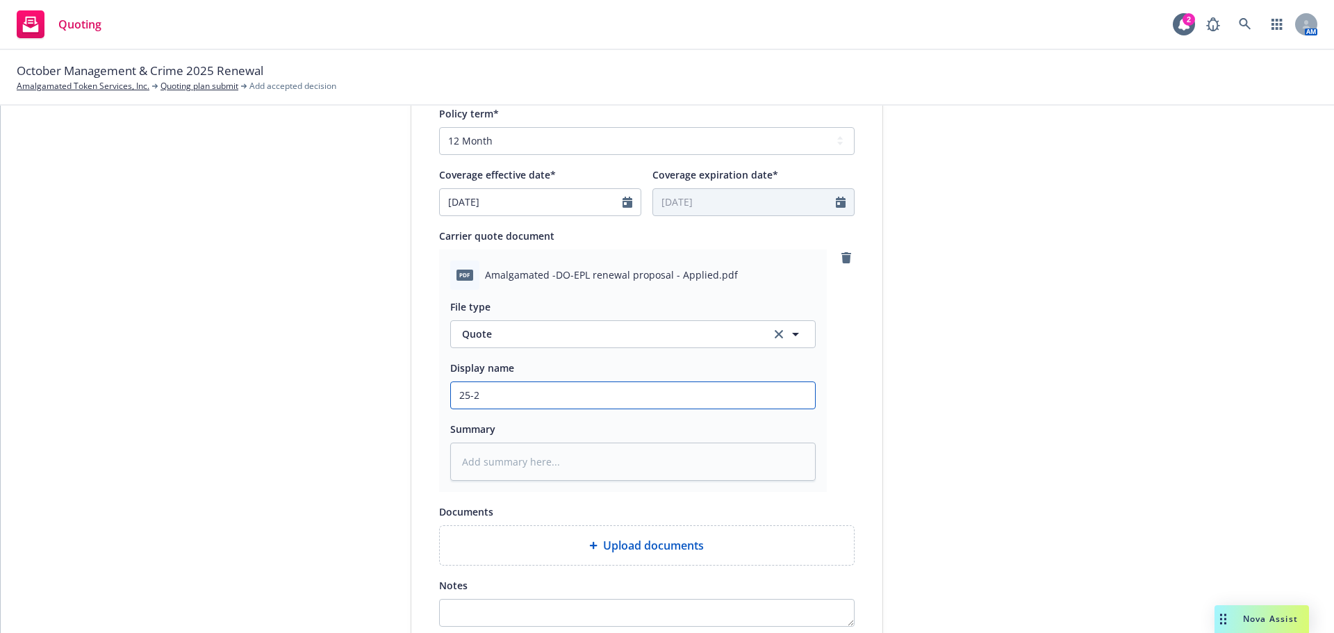
type input "25-26"
type textarea "x"
type input "25-26"
type textarea "x"
type input "25-26 A"
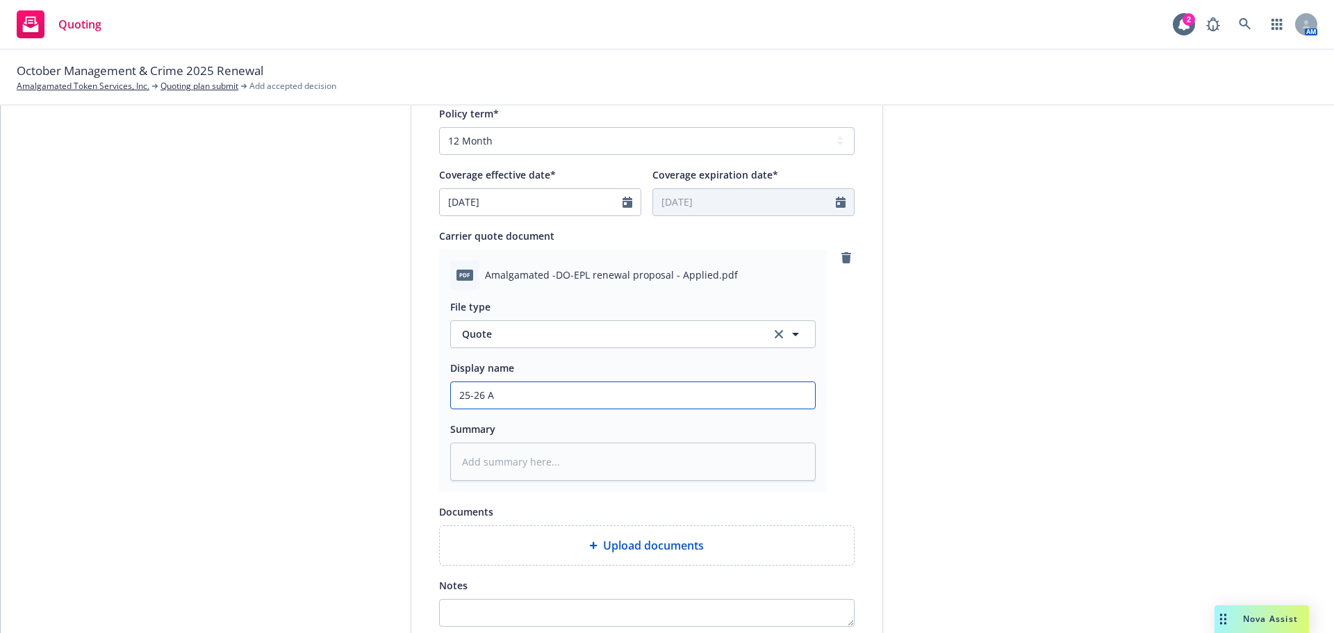
type textarea "x"
type input "25-26 Ap"
type textarea "x"
type input "25-26 App"
type textarea "x"
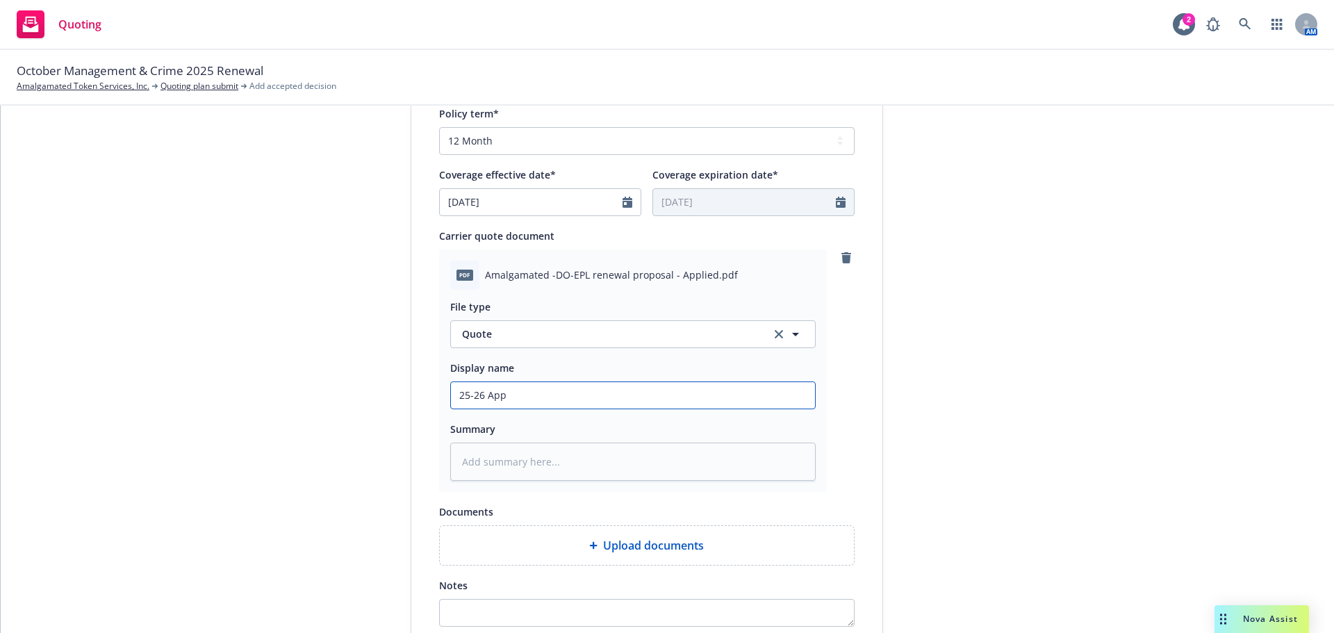
type input "25-26 Appl"
type textarea "x"
type input "25-26 Appli"
type textarea "x"
type input "25-26 Applie"
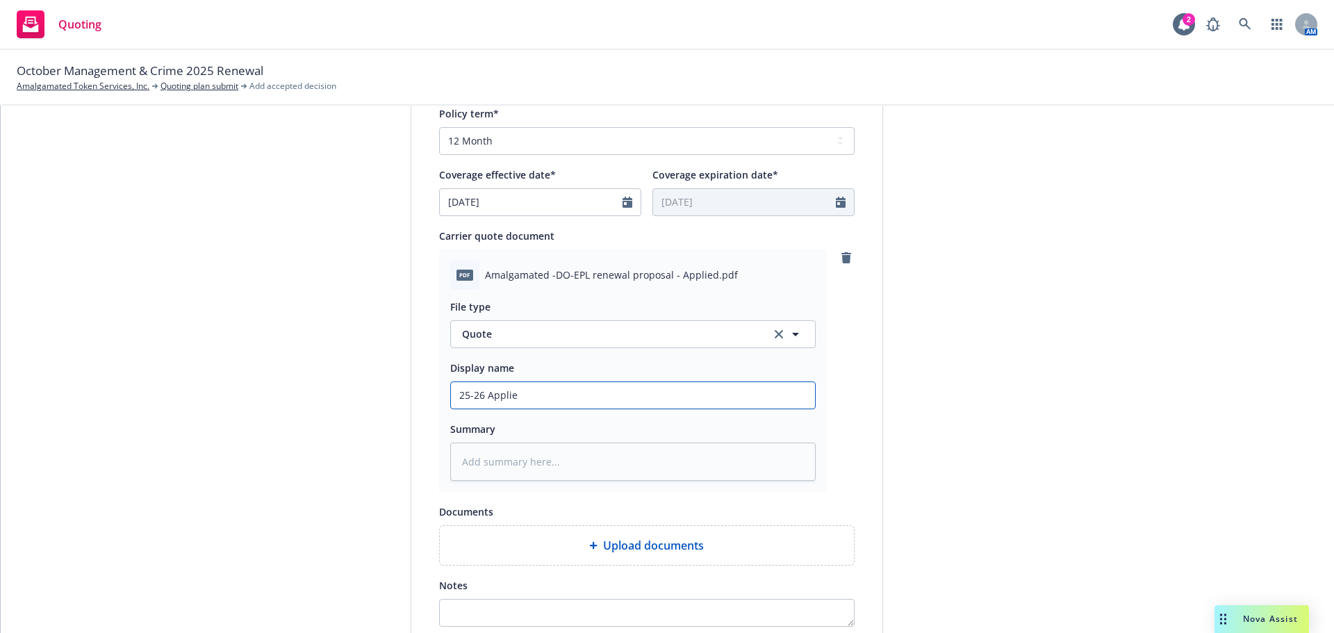
type textarea "x"
type input "25-26 Applied"
type textarea "x"
type input "25-26 Applied"
type textarea "x"
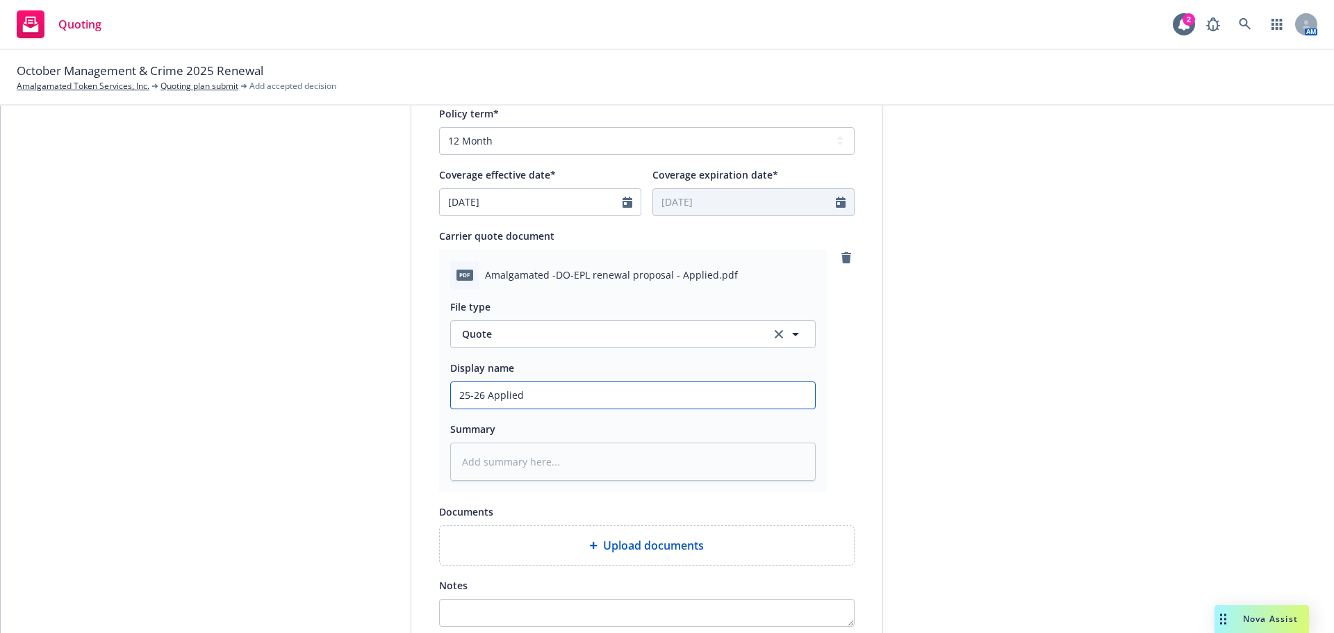
type input "25-26 Applied D"
type textarea "x"
type input "25-26 Applied DO"
type textarea "x"
type input "25-26 Applied DO-"
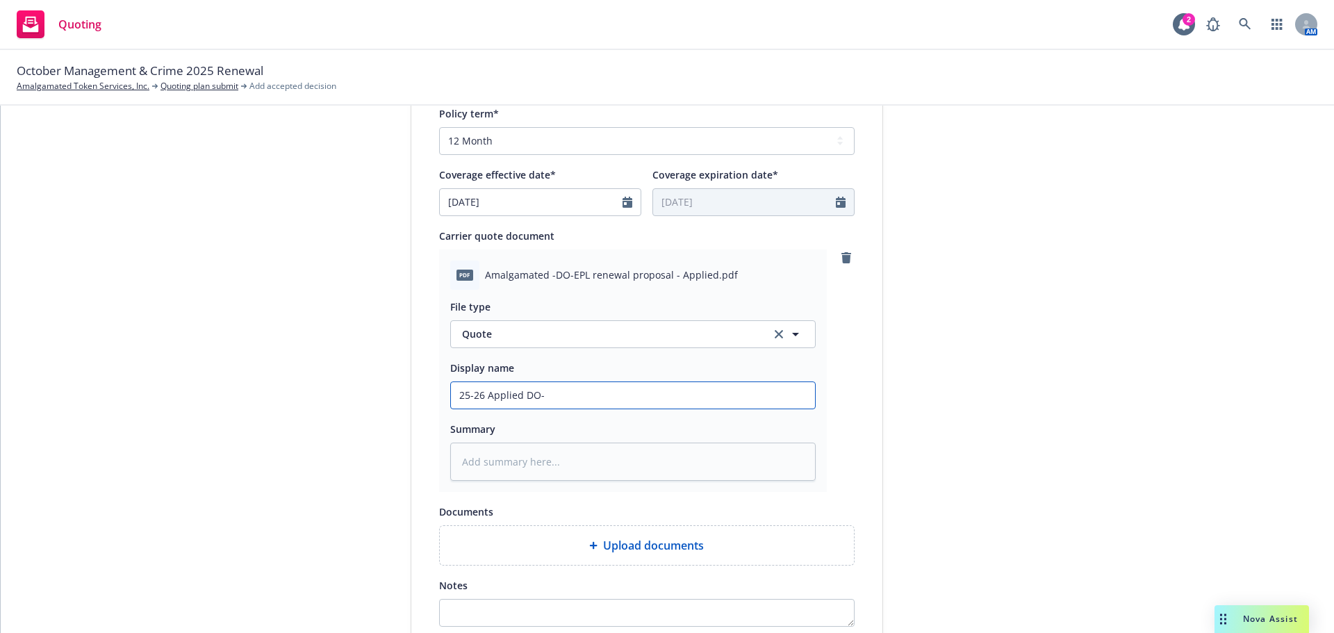
type textarea "x"
type input "25-26 Applied DO-E"
type textarea "x"
type input "25-26 Applied DO-EL"
type textarea "x"
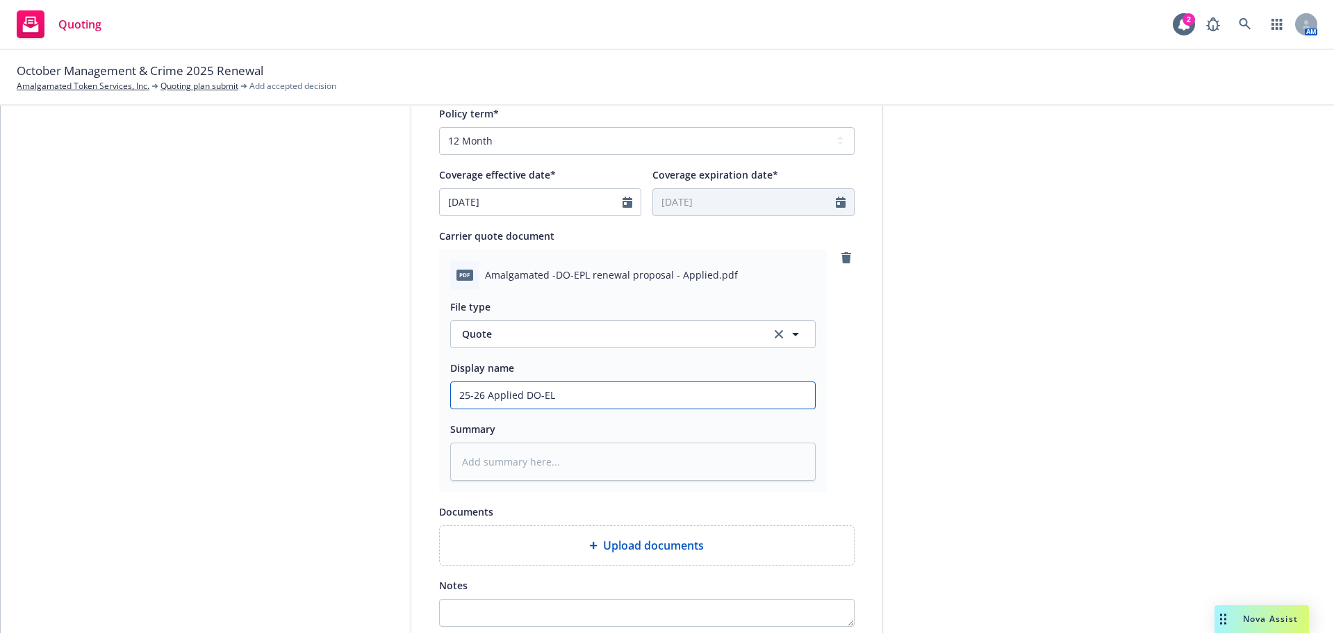
type input "25-26 Applied DO-EL"
type textarea "x"
type input "25-26 Applied DO-EL q"
type textarea "x"
type input "25-26 Applied DO-EL qu"
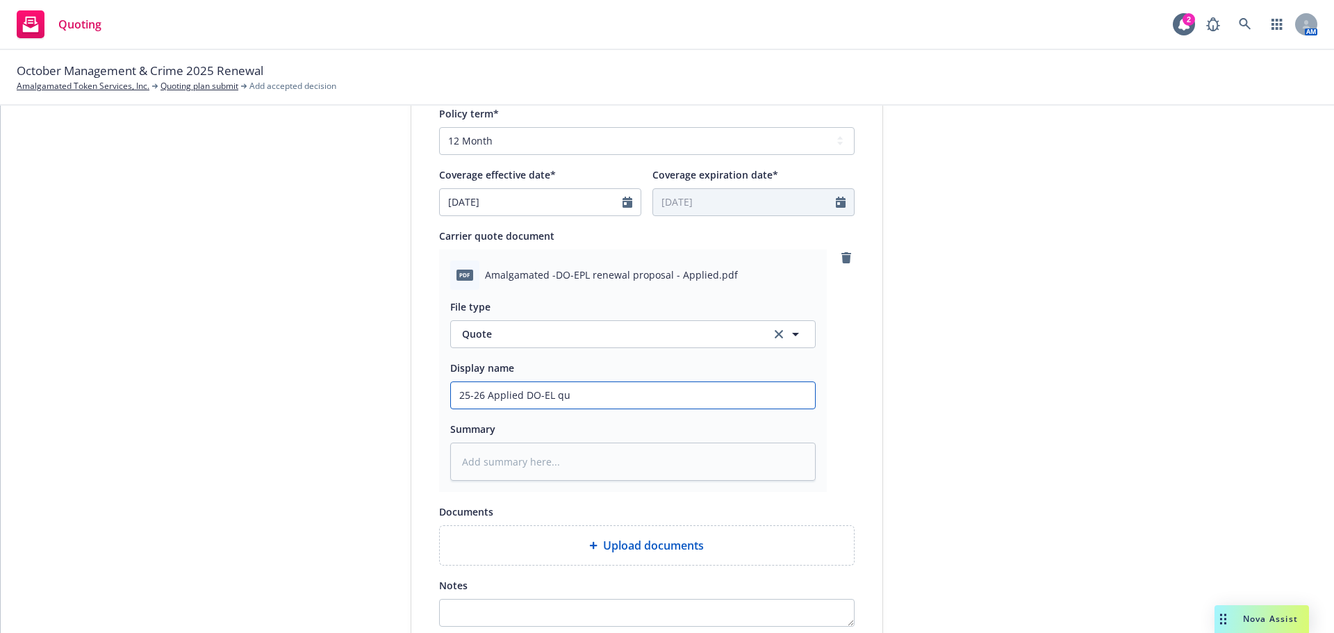
type textarea "x"
type input "25-26 Applied DO-EL quo"
type textarea "x"
type input "25-26 Applied DO-EL quot"
type textarea "x"
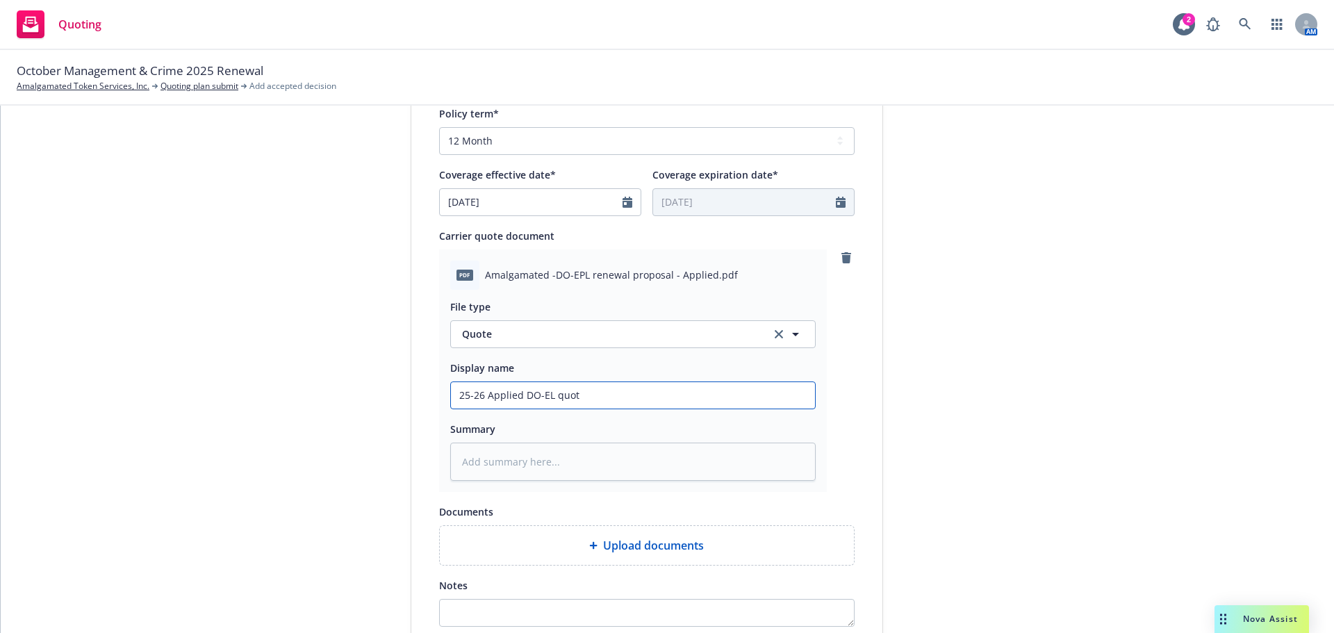
type input "25-26 Applied DO-EL quote"
click at [541, 397] on input "25-26 Applied DO-EL quote" at bounding box center [633, 395] width 364 height 26
type textarea "x"
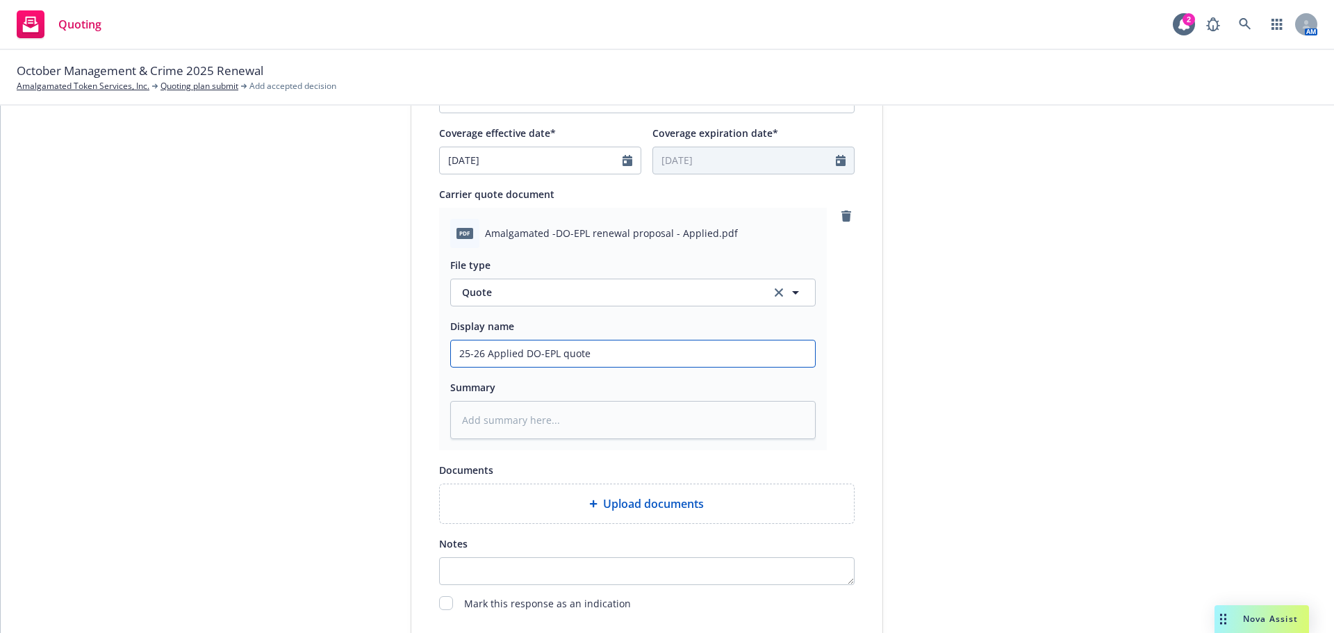
scroll to position [695, 0]
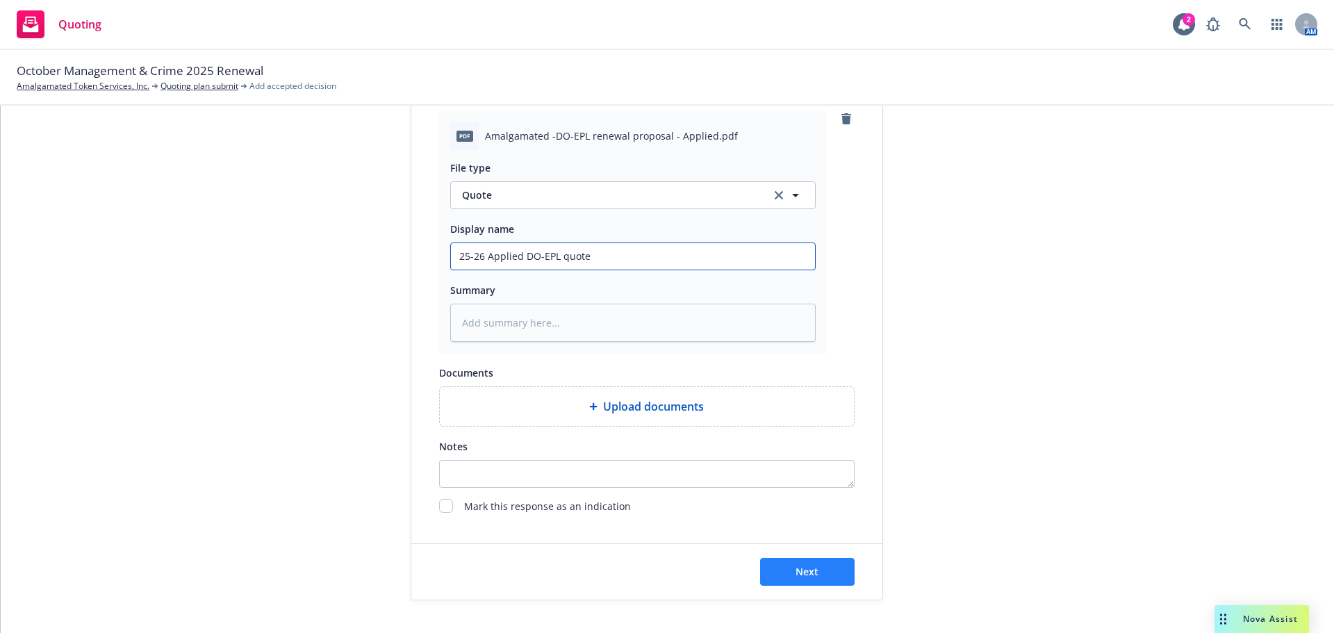
type input "25-26 Applied DO-EPL quote"
click at [838, 571] on button "Next" at bounding box center [807, 572] width 95 height 28
type textarea "x"
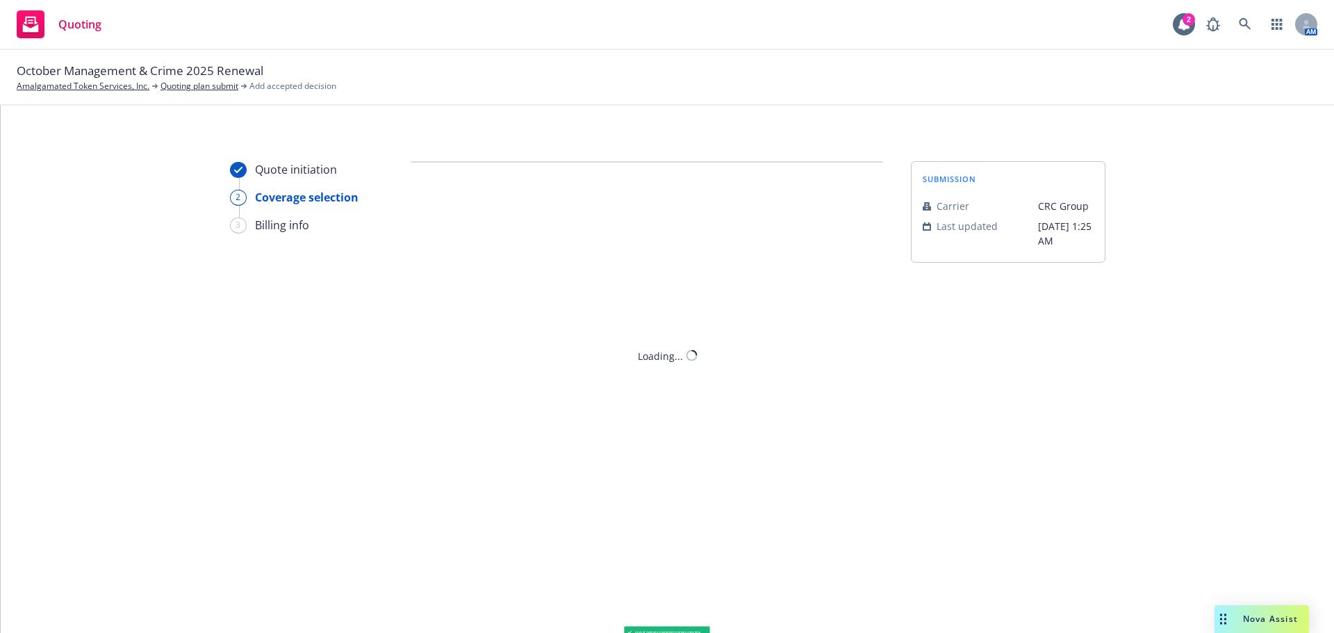
scroll to position [0, 0]
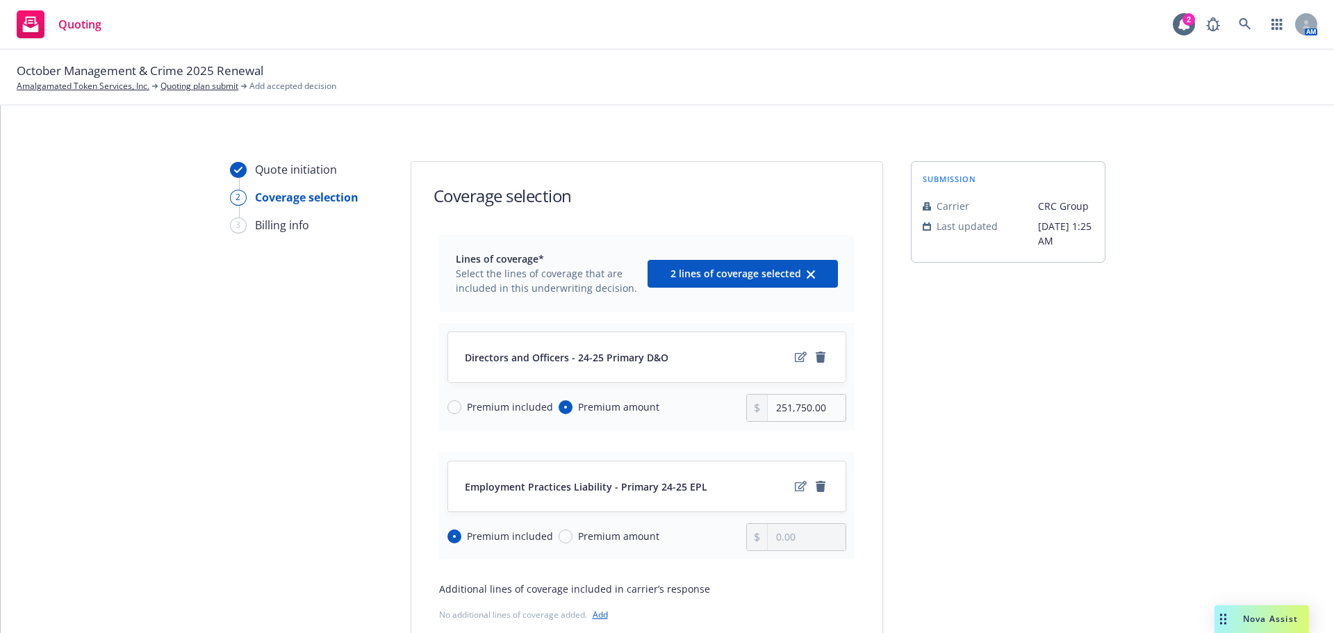
click at [448, 403] on div "Premium included" at bounding box center [501, 407] width 106 height 15
click at [448, 403] on input "Premium included" at bounding box center [455, 407] width 14 height 14
radio input "true"
radio input "false"
click at [795, 359] on icon "edit" at bounding box center [801, 357] width 12 height 11
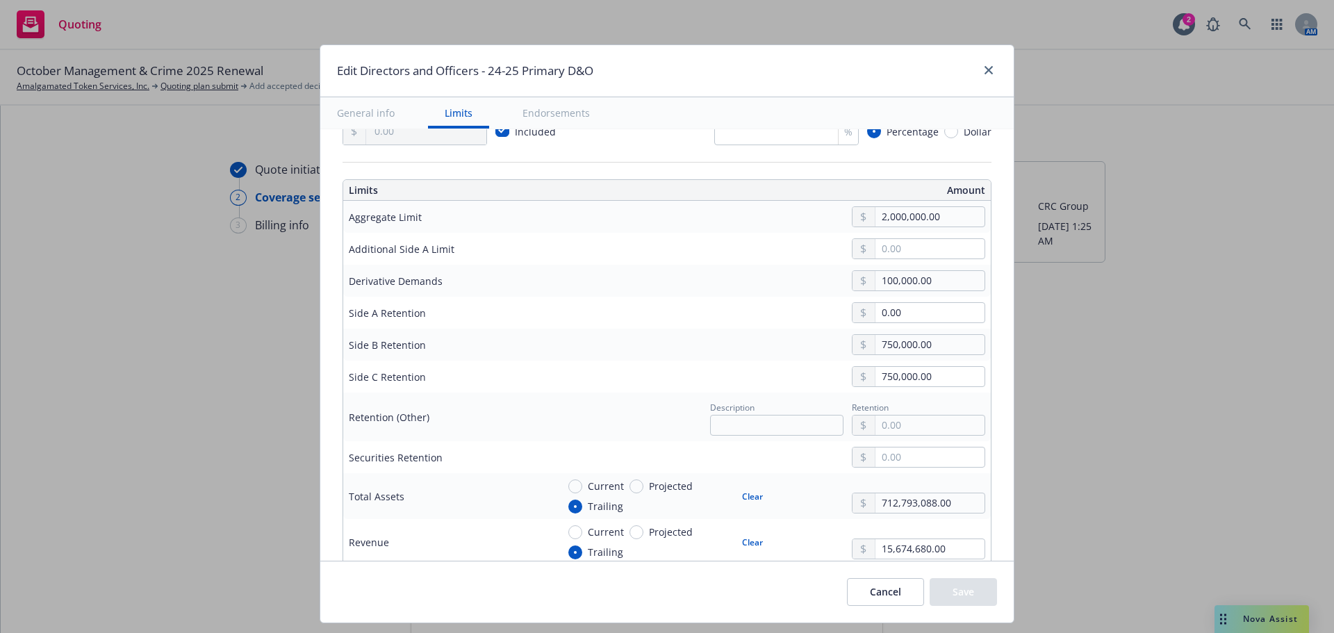
scroll to position [486, 0]
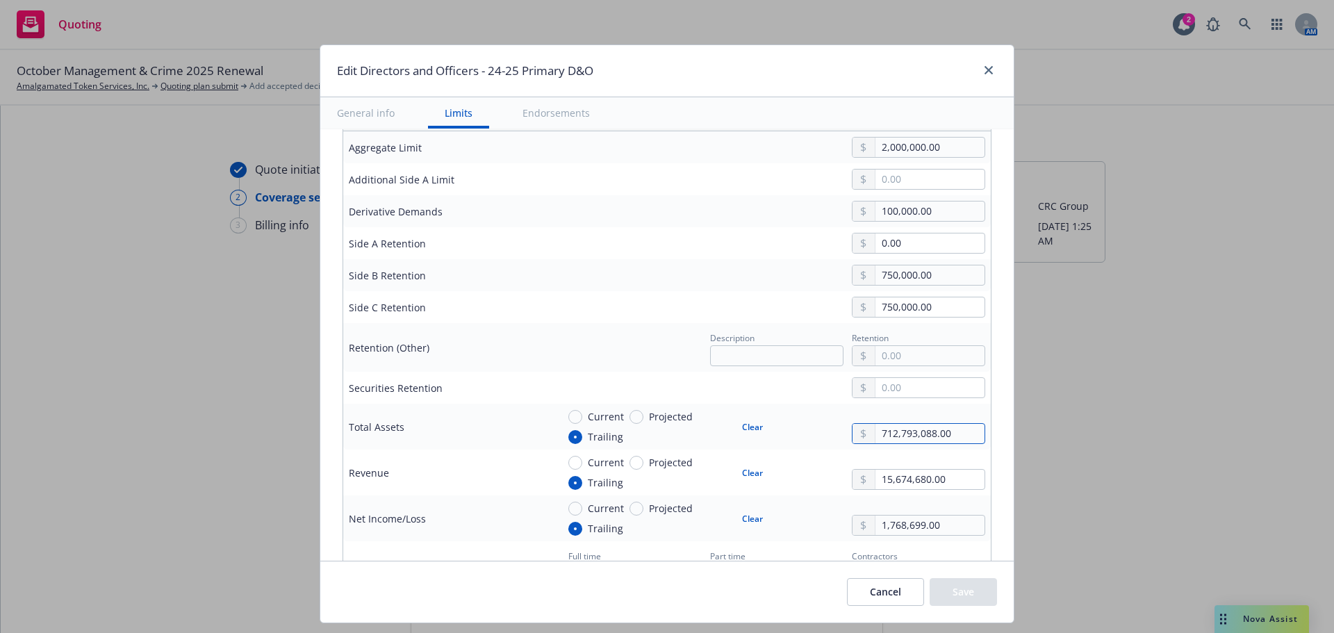
click at [878, 436] on input "712,793,088.00" at bounding box center [930, 433] width 109 height 19
type input "764,000,000.00"
drag, startPoint x: 940, startPoint y: 480, endPoint x: 830, endPoint y: 470, distance: 110.3
click at [830, 470] on div "Current Projected Trailing Clear 15,674,680.00" at bounding box center [771, 472] width 428 height 35
type input "22,000,000.00"
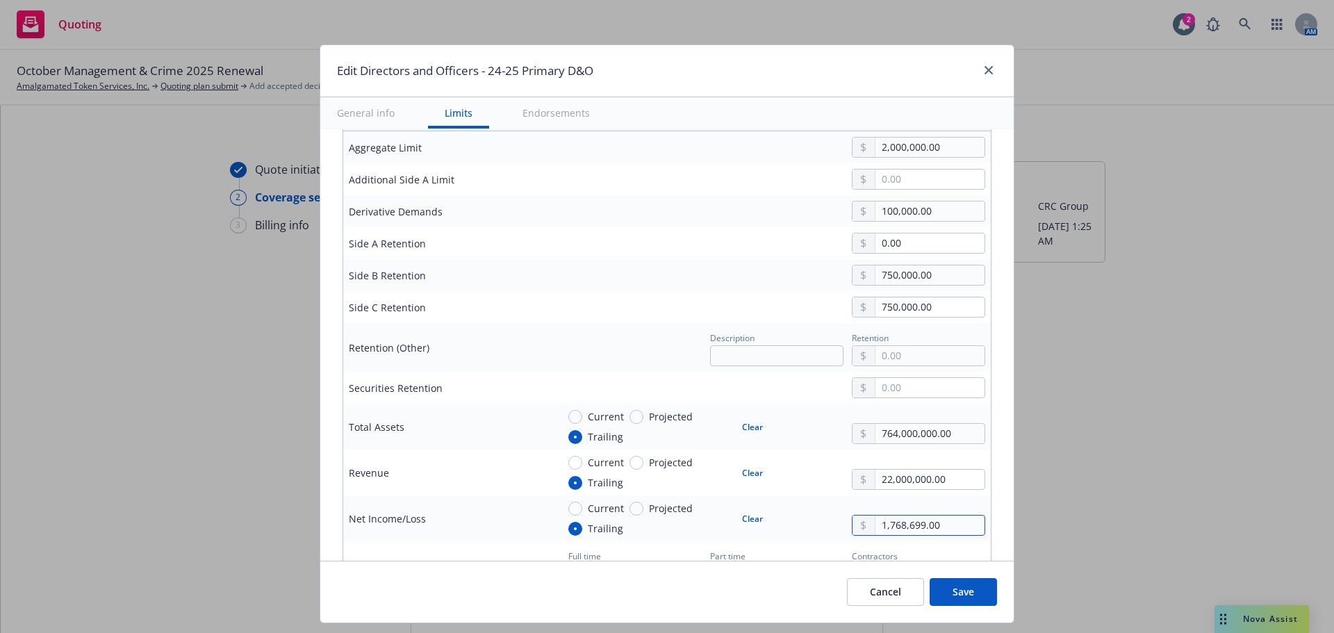
click at [951, 525] on input "1,768,699.00" at bounding box center [930, 525] width 109 height 19
drag, startPoint x: 944, startPoint y: 524, endPoint x: 778, endPoint y: 516, distance: 165.6
click at [852, 525] on div "1,768,699.00" at bounding box center [918, 525] width 133 height 21
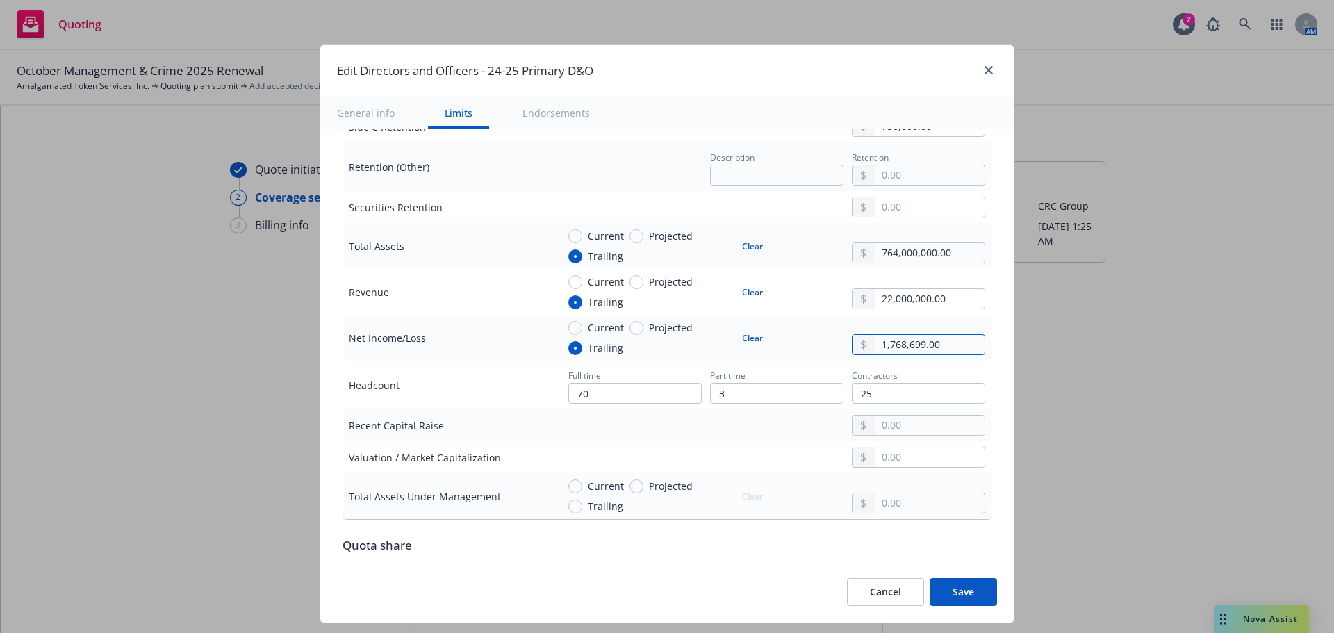
scroll to position [764, 0]
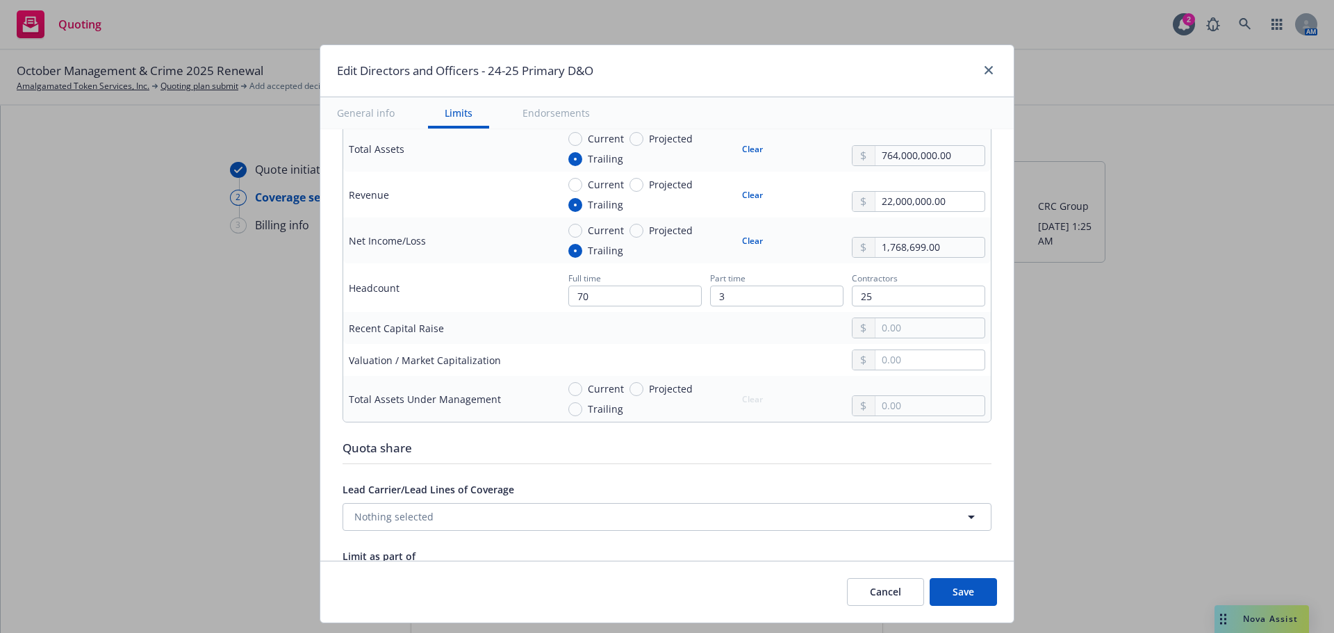
click at [813, 257] on div "Current Projected Trailing Clear 1,768,699.00" at bounding box center [771, 240] width 428 height 35
drag, startPoint x: 942, startPoint y: 246, endPoint x: 817, endPoint y: 237, distance: 124.7
click at [817, 237] on div "Current Projected Trailing Clear 1,768,699.00" at bounding box center [771, 240] width 428 height 35
type input "-233,000.00"
click at [790, 341] on td at bounding box center [771, 328] width 439 height 32
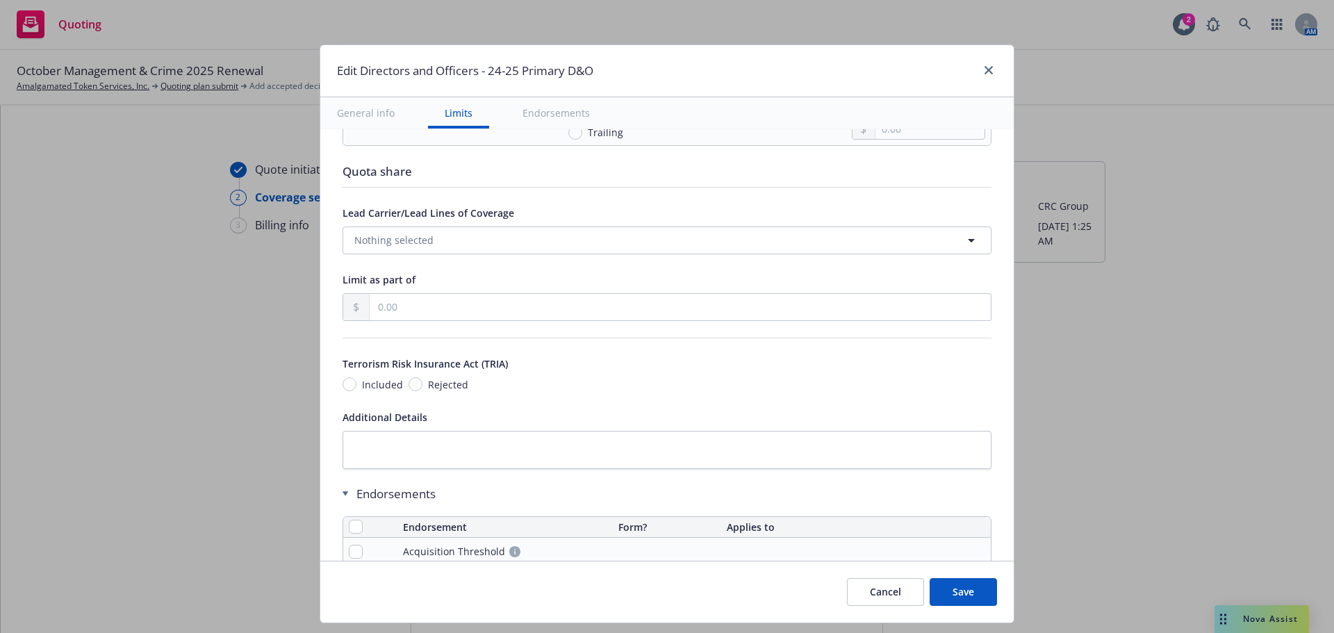
scroll to position [1042, 0]
click at [343, 384] on input "Included" at bounding box center [350, 383] width 14 height 14
radio input "true"
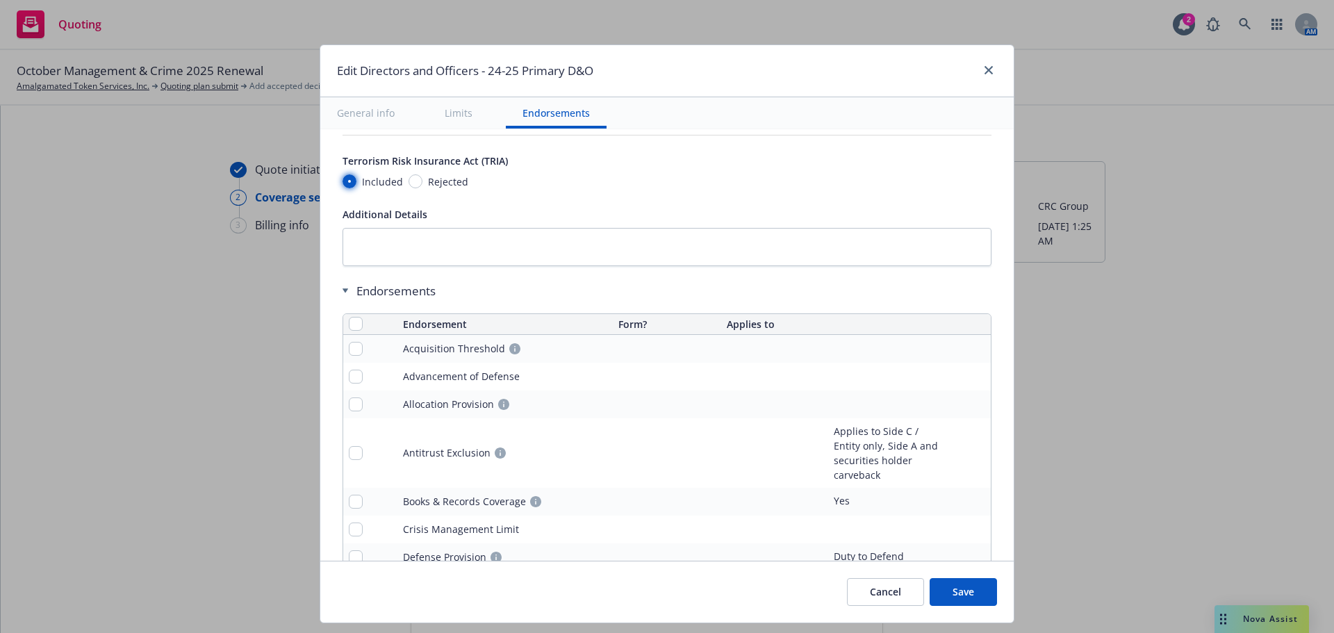
scroll to position [1251, 0]
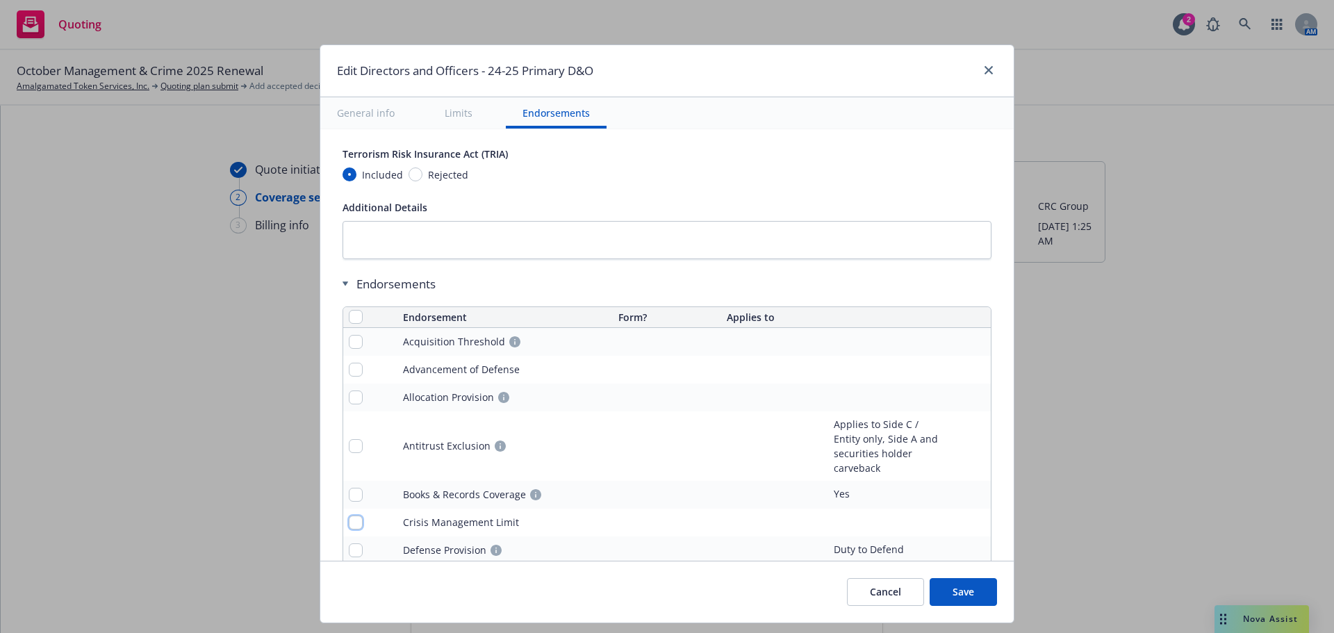
click at [349, 524] on input "checkbox" at bounding box center [356, 523] width 14 height 14
checkbox input "true"
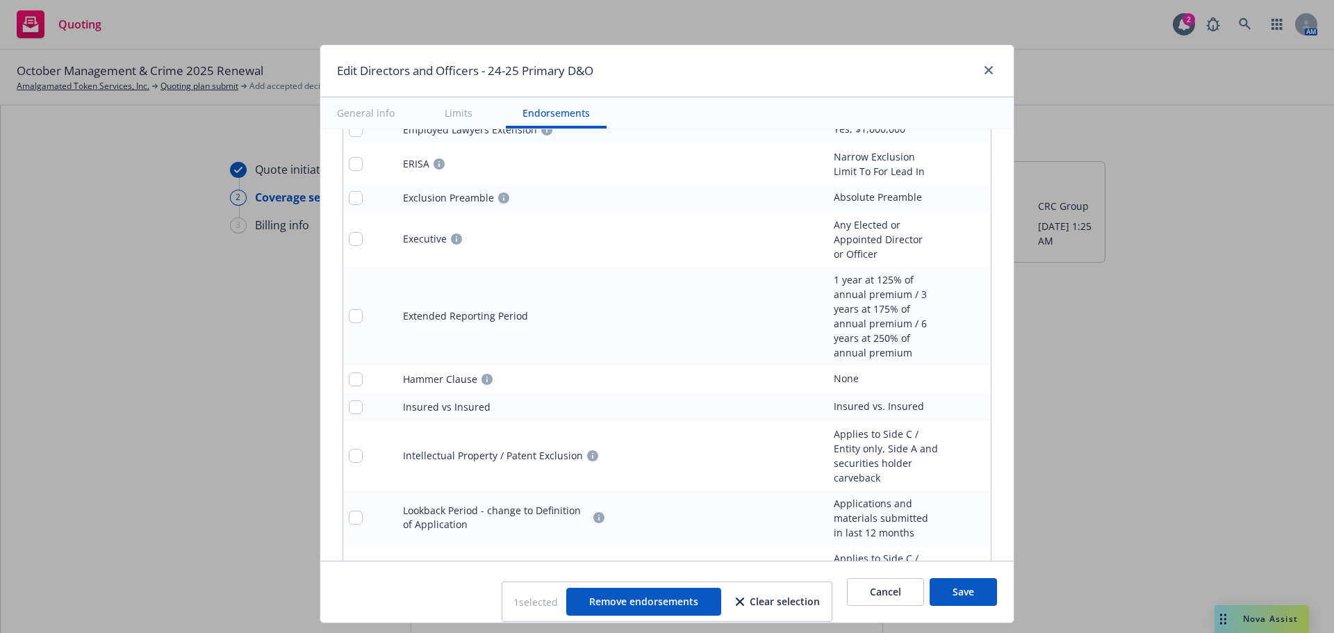
scroll to position [1737, 0]
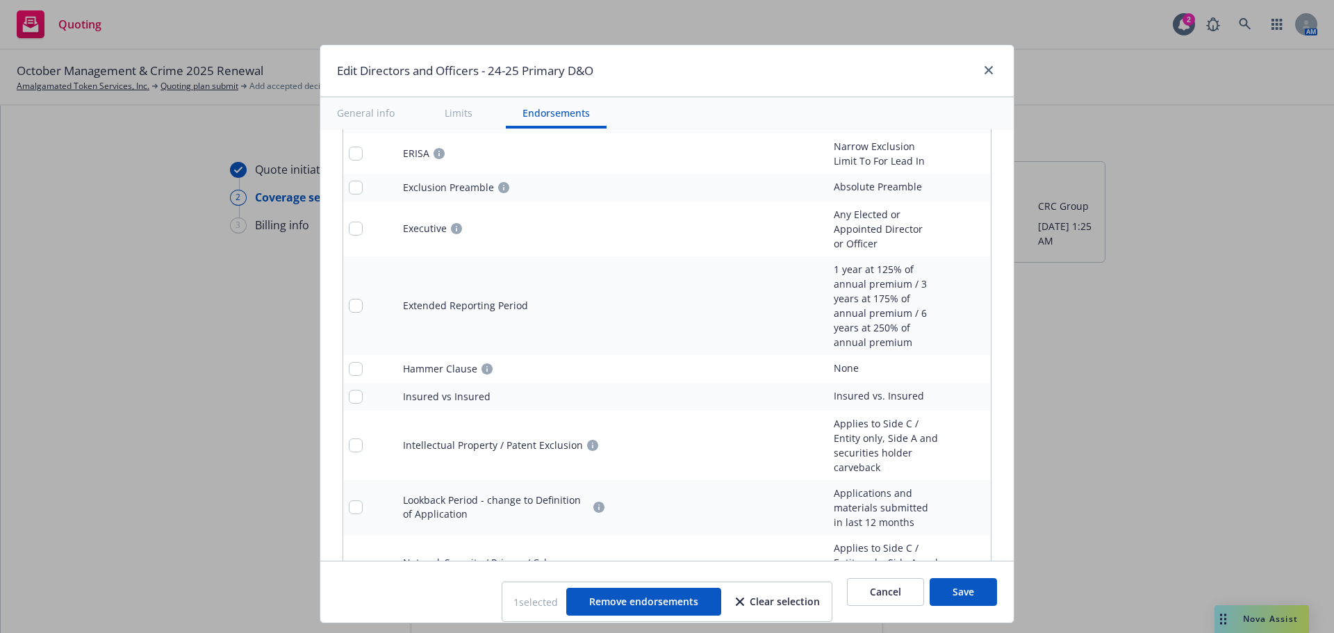
click at [974, 591] on button "Save" at bounding box center [963, 592] width 67 height 28
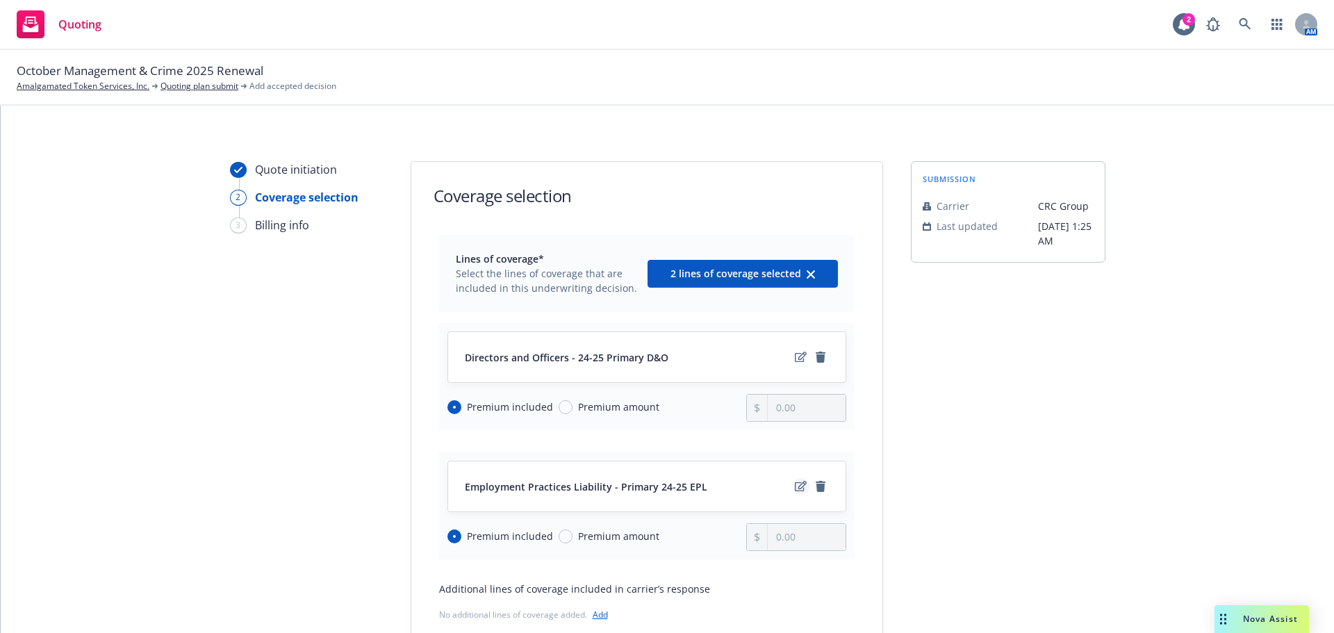
click at [795, 487] on icon "edit" at bounding box center [801, 486] width 12 height 11
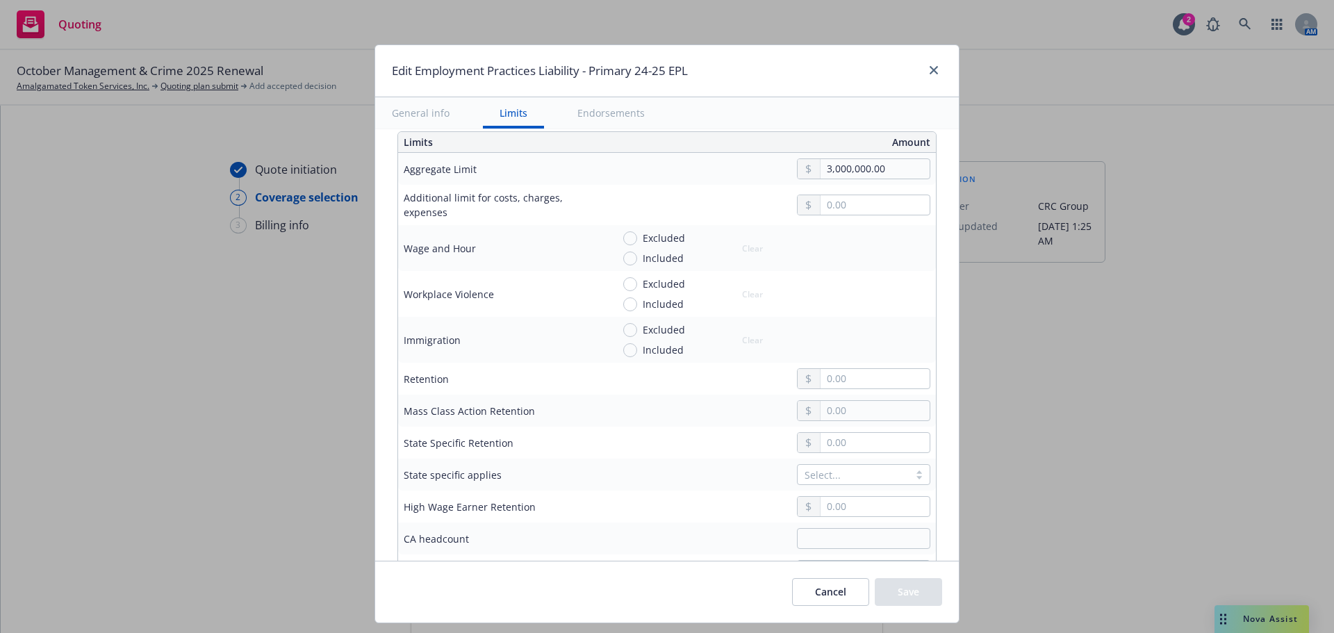
scroll to position [486, 0]
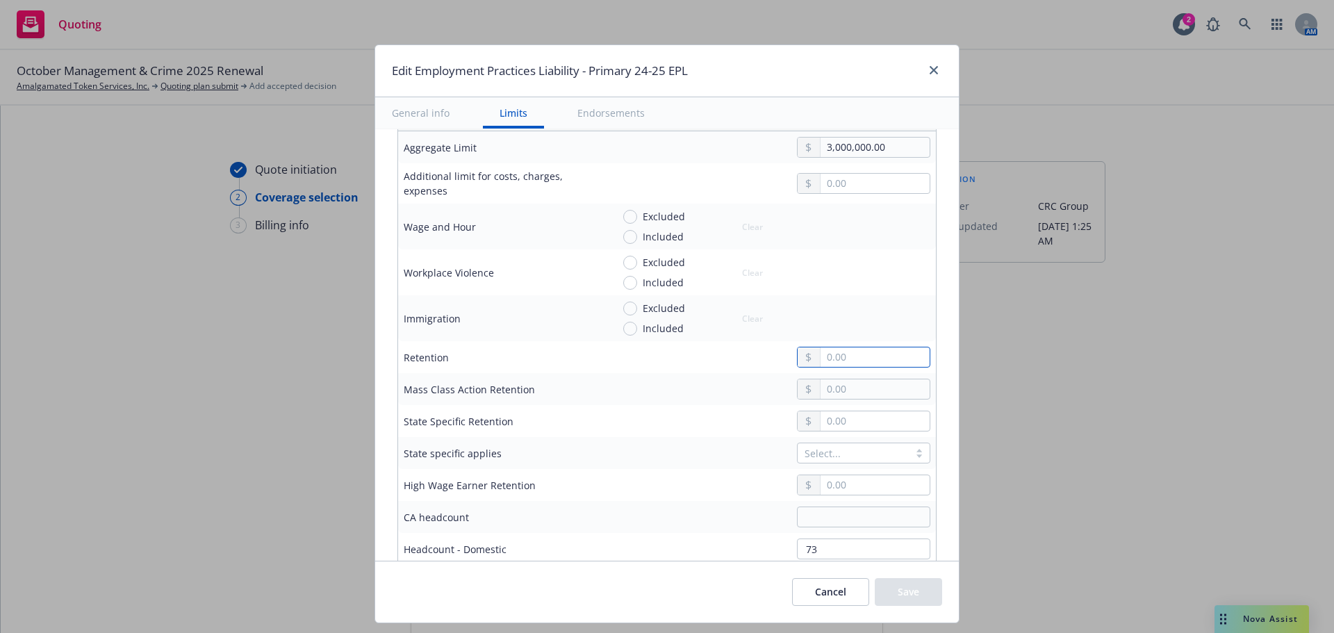
click at [853, 361] on input "text" at bounding box center [875, 356] width 109 height 19
click at [856, 361] on input "text" at bounding box center [875, 356] width 109 height 19
type input "200,000.00"
click at [706, 418] on div at bounding box center [771, 421] width 318 height 21
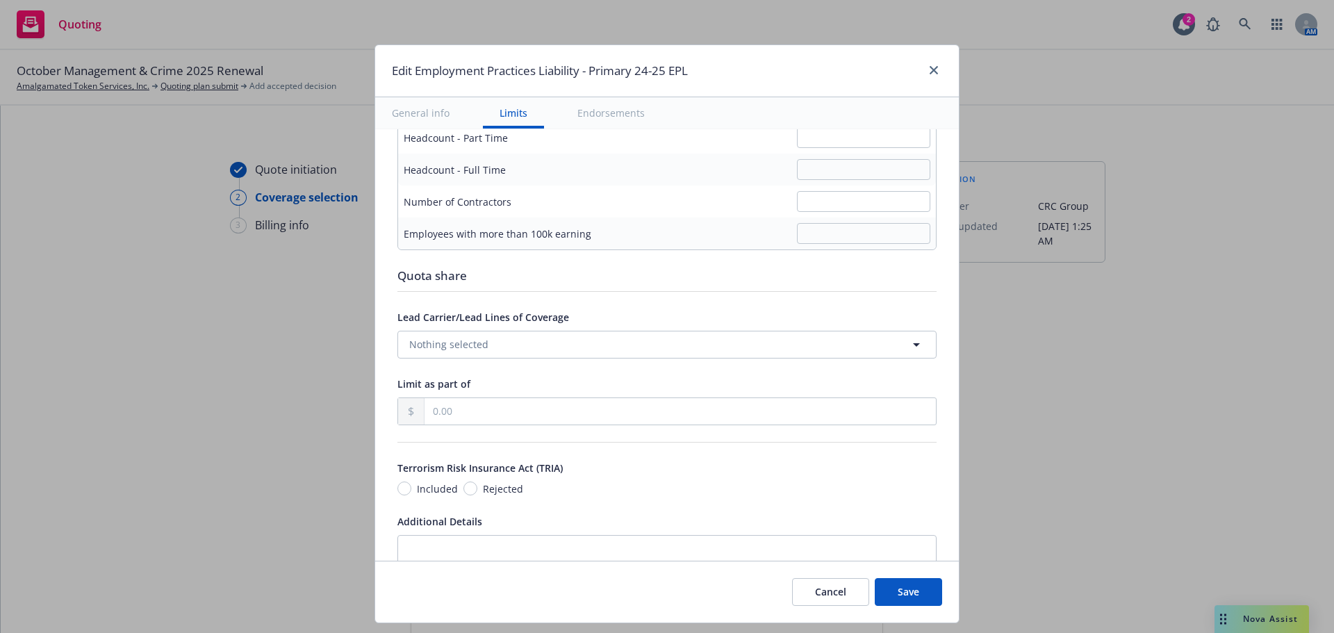
scroll to position [1042, 0]
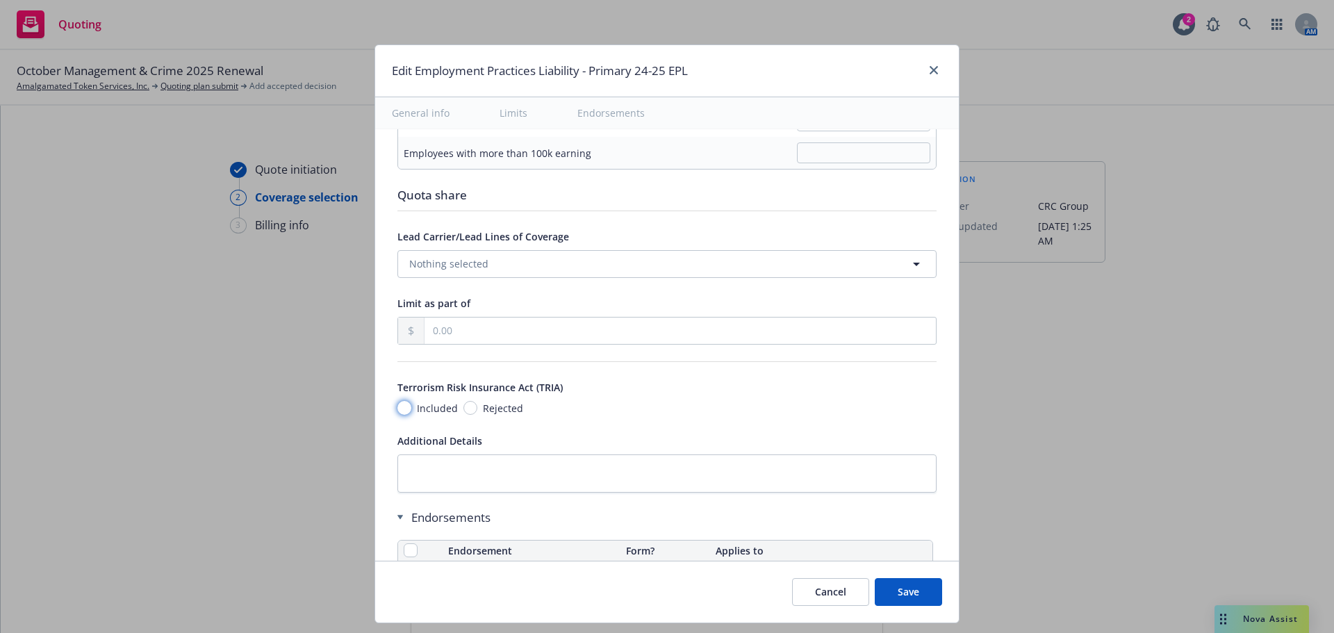
click at [398, 408] on input "Included" at bounding box center [405, 408] width 14 height 14
radio input "true"
click at [910, 589] on button "Save" at bounding box center [908, 592] width 67 height 28
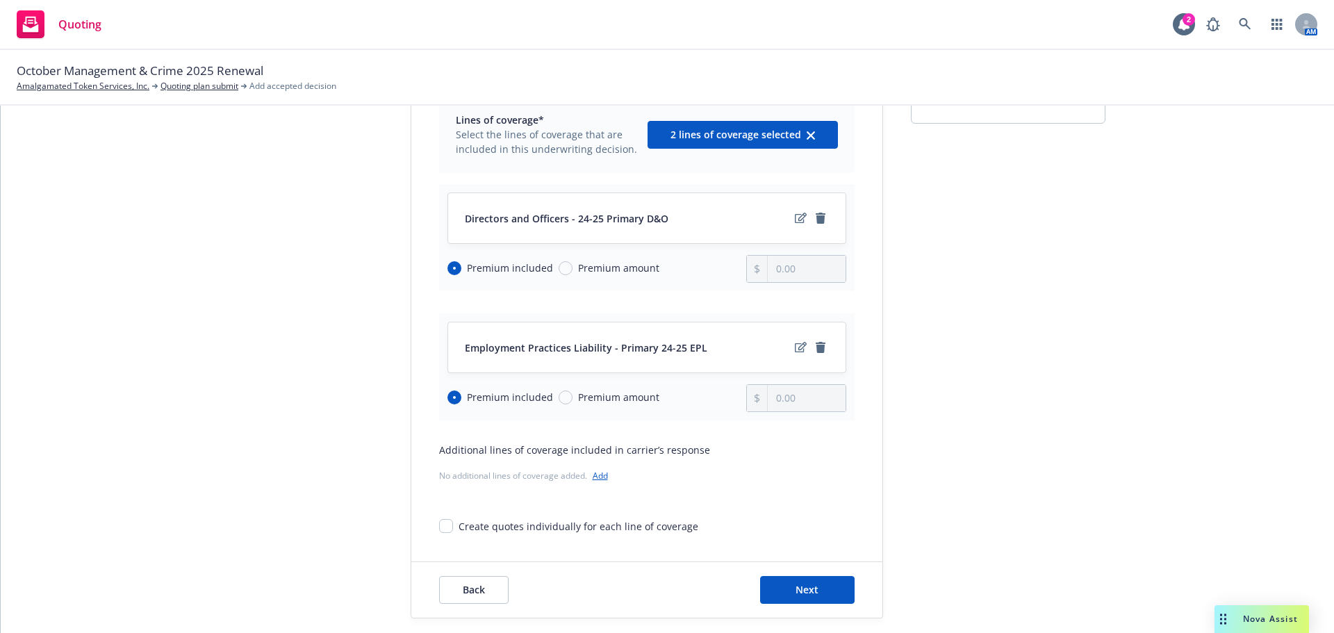
scroll to position [180, 0]
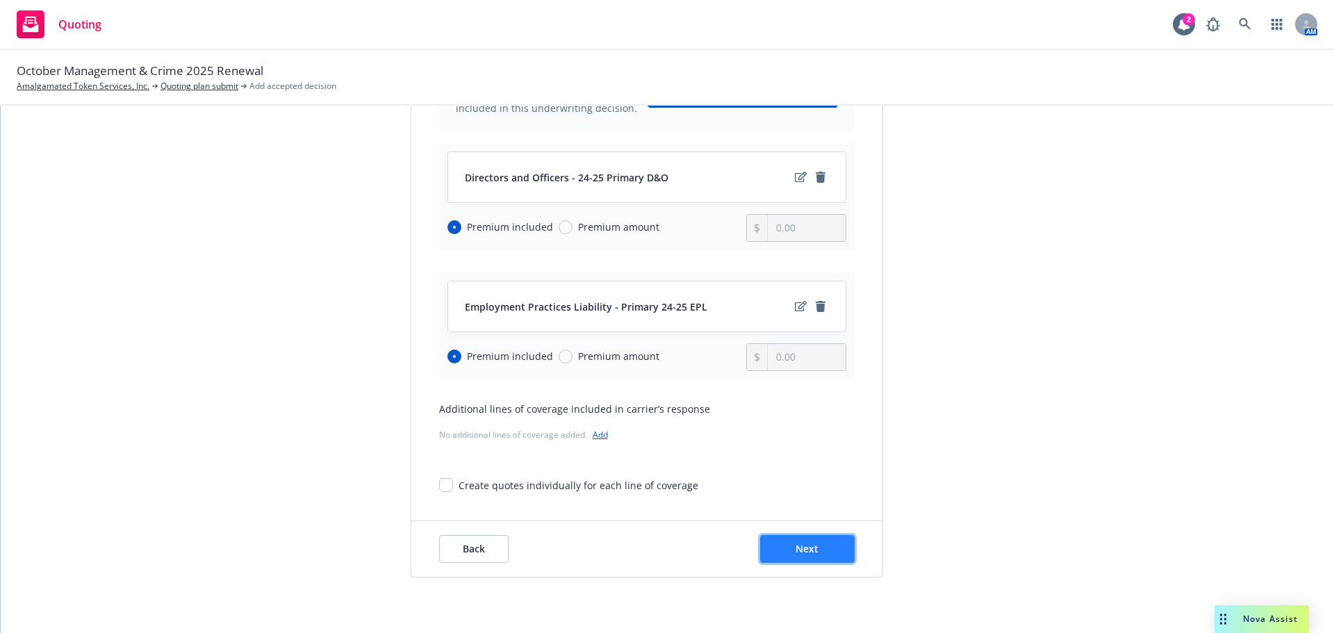
click at [823, 550] on button "Next" at bounding box center [807, 549] width 95 height 28
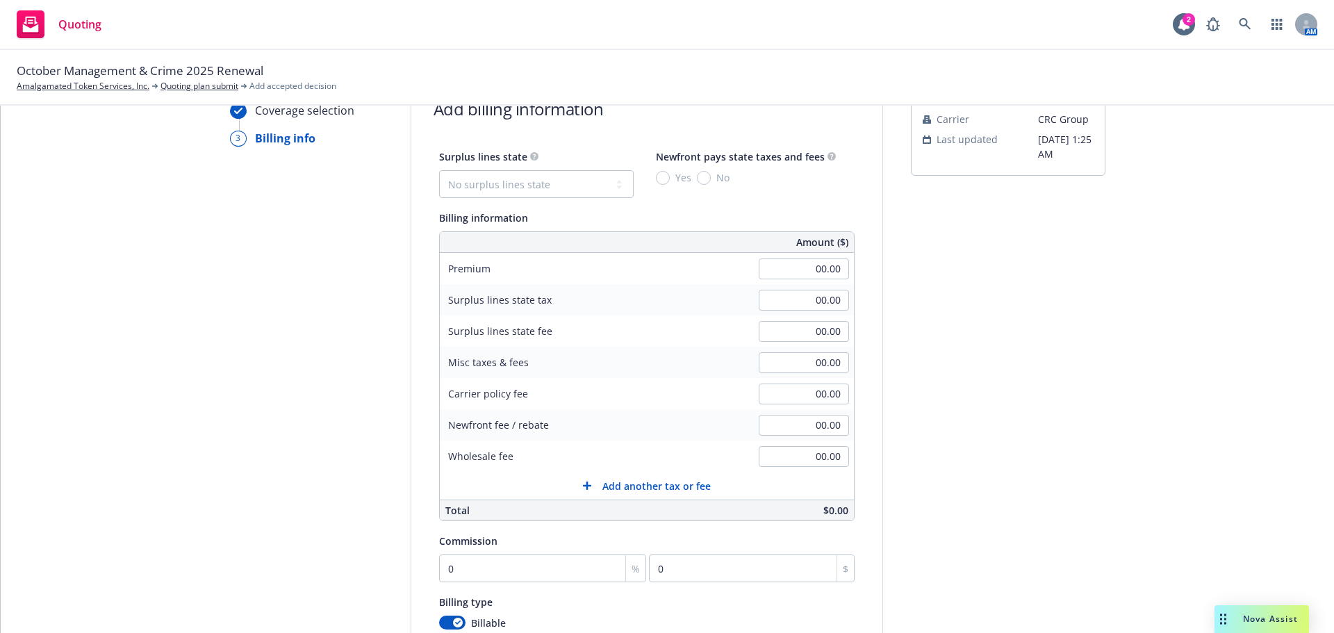
scroll to position [0, 0]
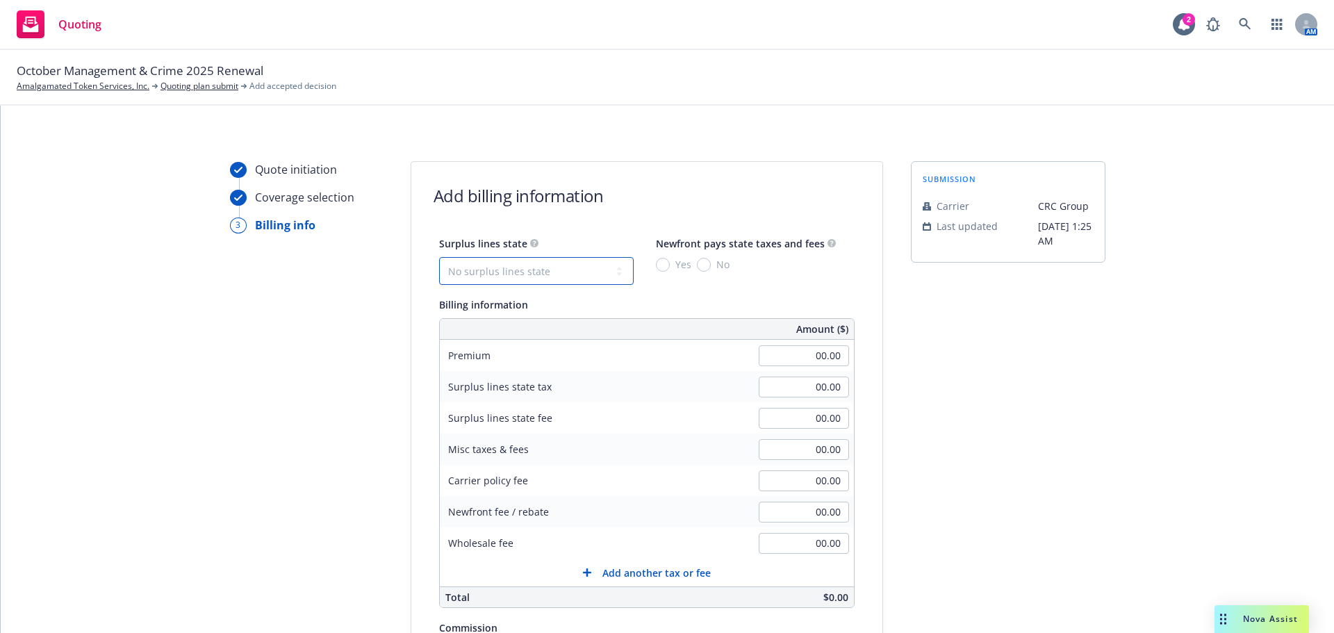
click at [503, 272] on select "No surplus lines state Alaska Alabama Arkansas Arizona California Colorado Conn…" at bounding box center [536, 271] width 195 height 28
select select "CA"
click at [439, 257] on select "No surplus lines state Alaska Alabama Arkansas Arizona California Colorado Conn…" at bounding box center [536, 271] width 195 height 28
click at [697, 268] on input "No" at bounding box center [704, 265] width 14 height 14
radio input "true"
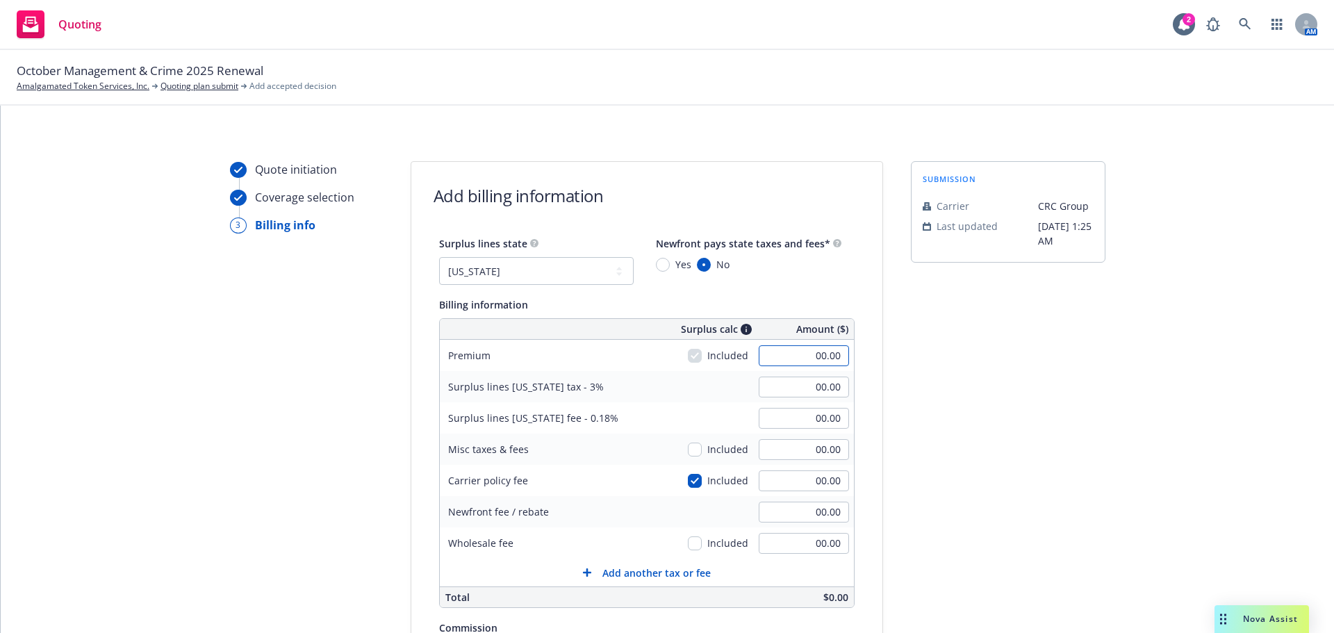
click at [798, 361] on input "00.00" at bounding box center [804, 355] width 90 height 21
type input "225,000.00"
type input "6,750.00"
type input "405.00"
click at [272, 440] on div "Quote initiation Coverage selection 3 Billing info" at bounding box center [306, 516] width 153 height 711
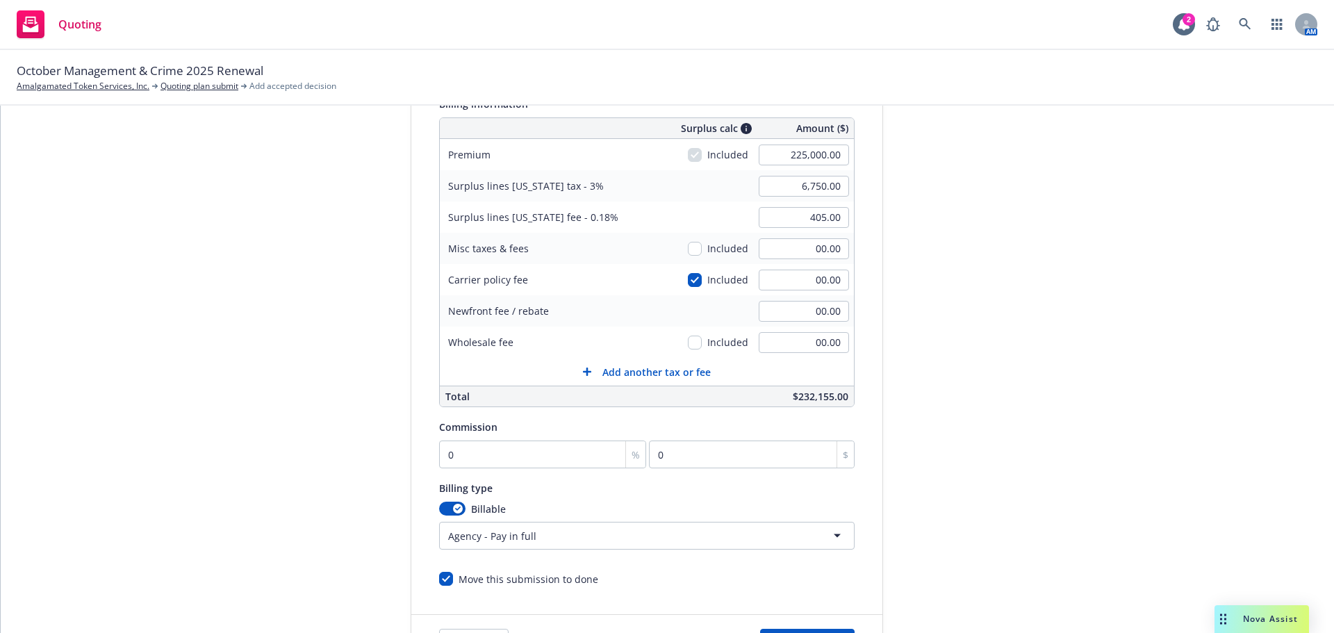
scroll to position [208, 0]
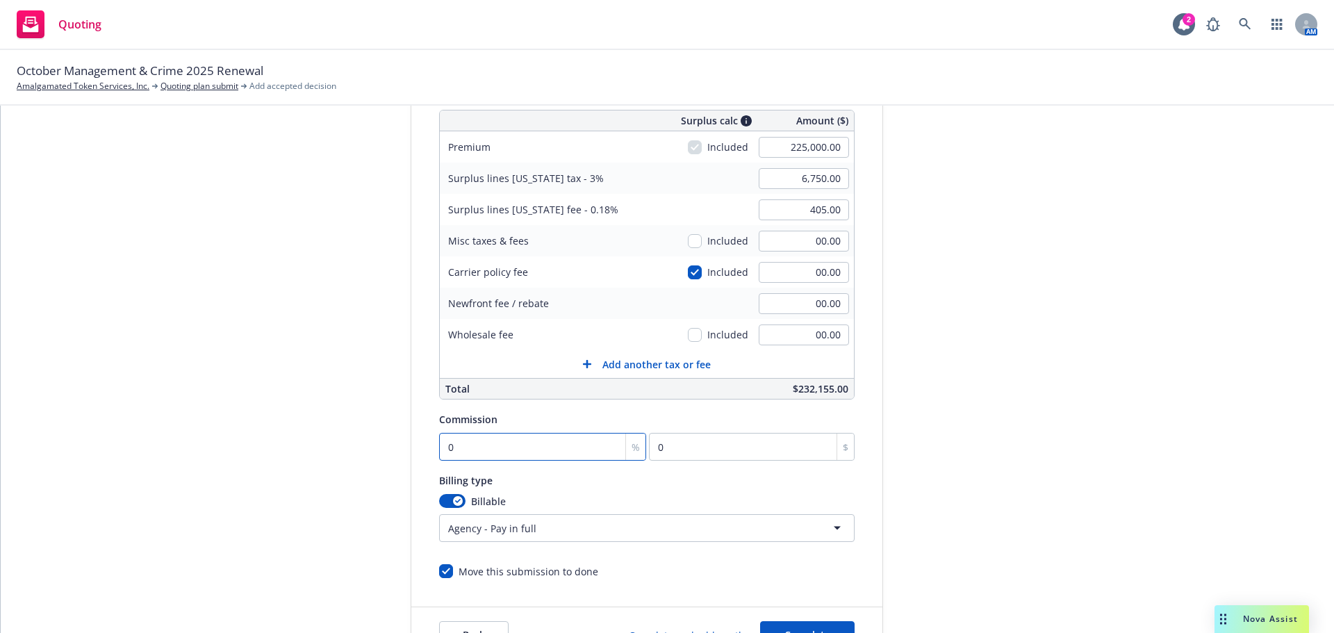
type input "1"
type input "2250"
type input "12"
type input "27000"
type input "12.5"
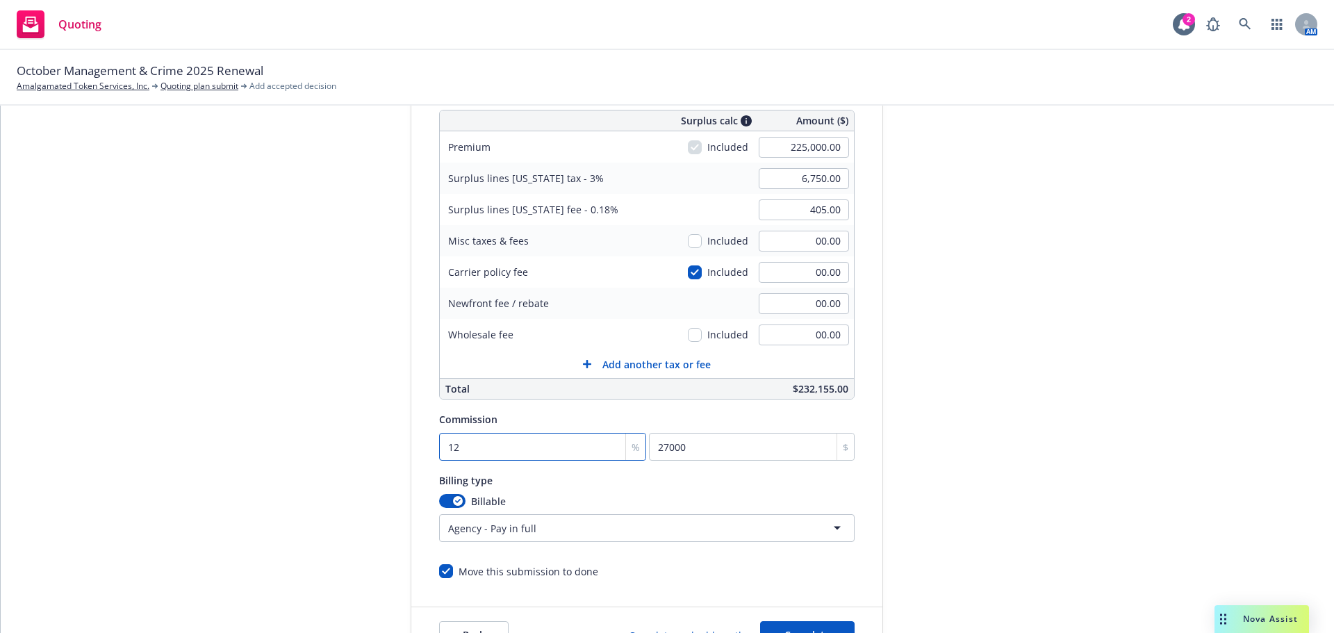
type input "28125"
type input "12.5"
click at [246, 341] on div "Quote initiation Coverage selection 3 Billing info" at bounding box center [306, 308] width 153 height 711
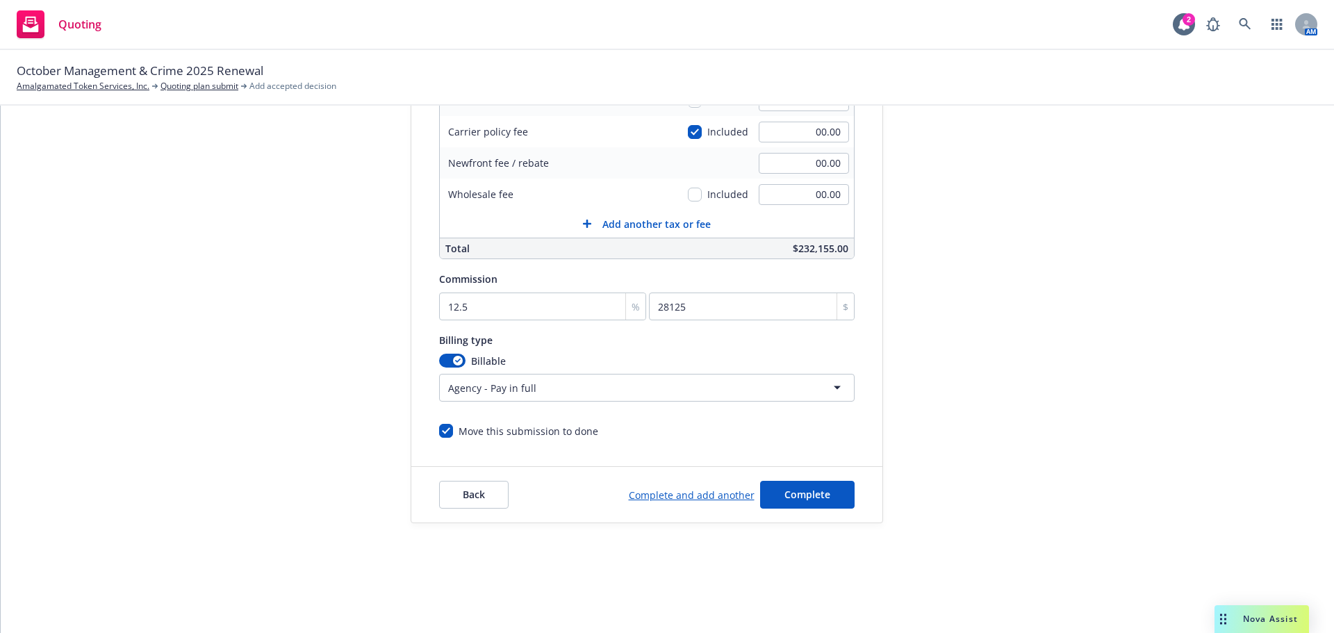
scroll to position [69, 0]
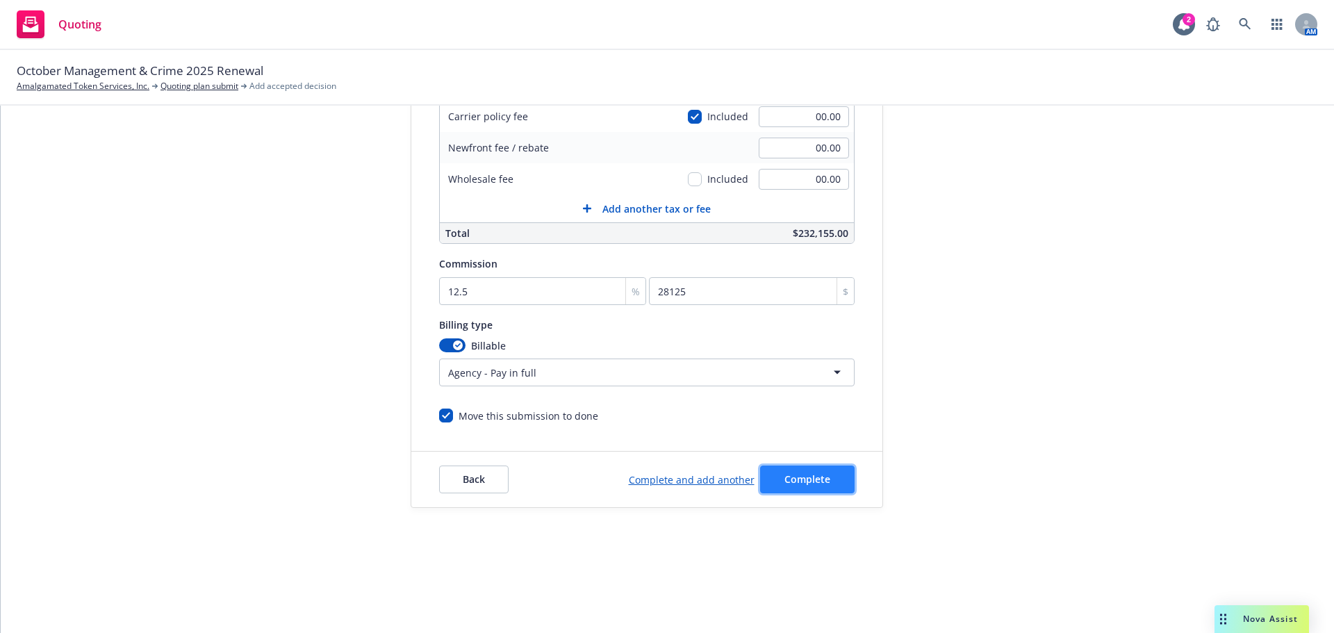
click at [792, 486] on button "Complete" at bounding box center [807, 480] width 95 height 28
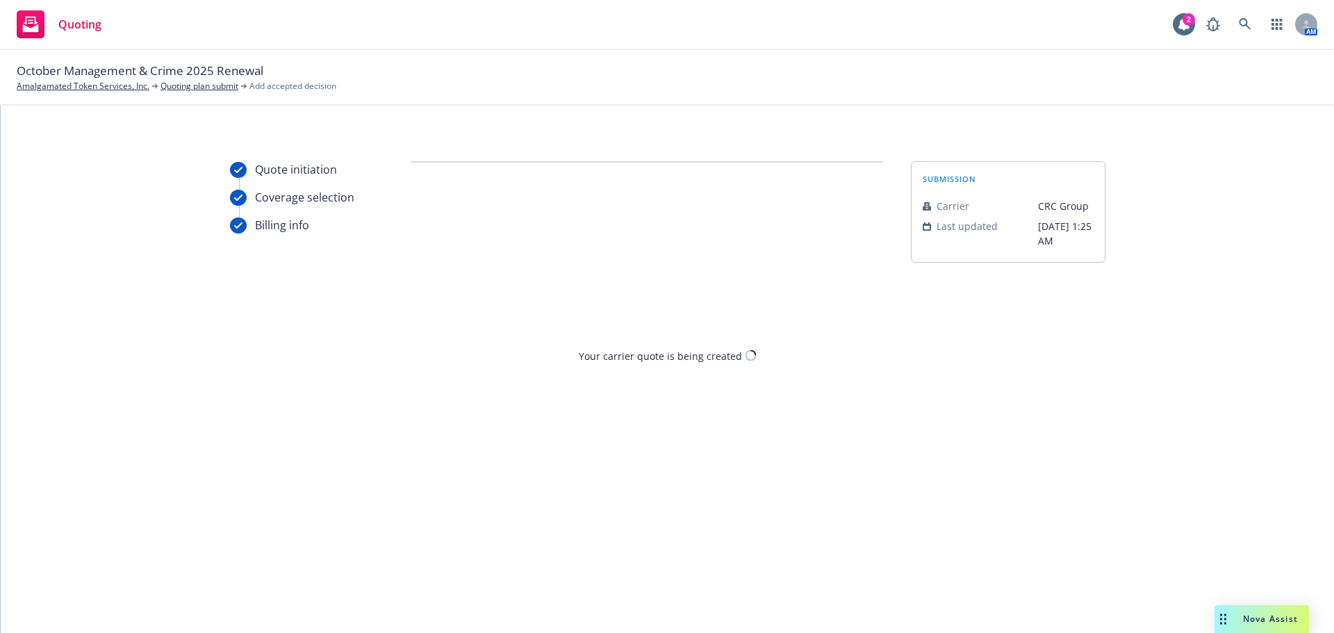
scroll to position [0, 0]
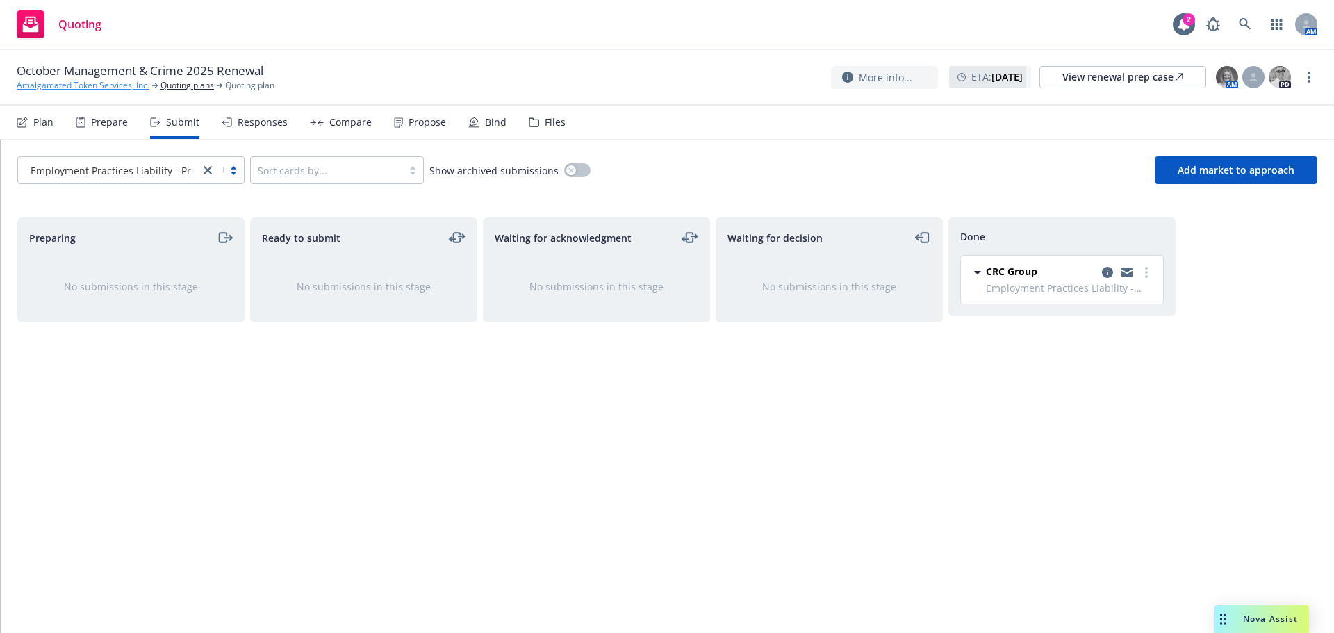
click at [110, 85] on link "Amalgamated Token Services, Inc." at bounding box center [83, 85] width 133 height 13
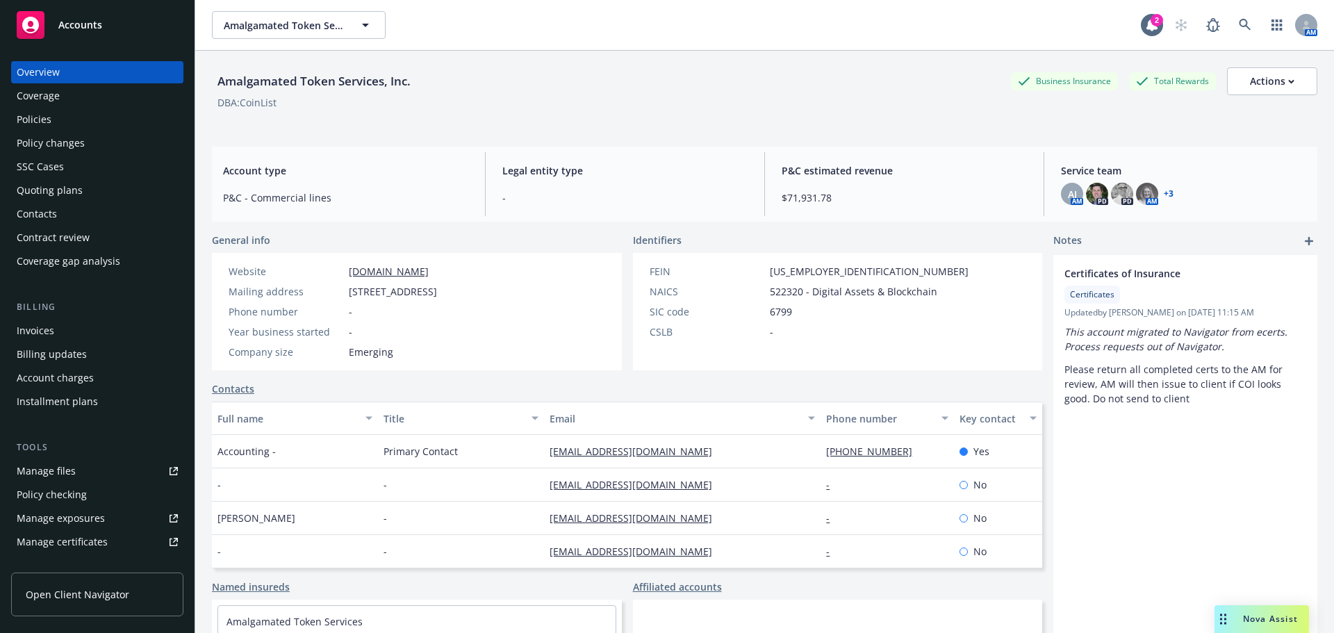
click at [72, 27] on span "Accounts" at bounding box center [80, 24] width 44 height 11
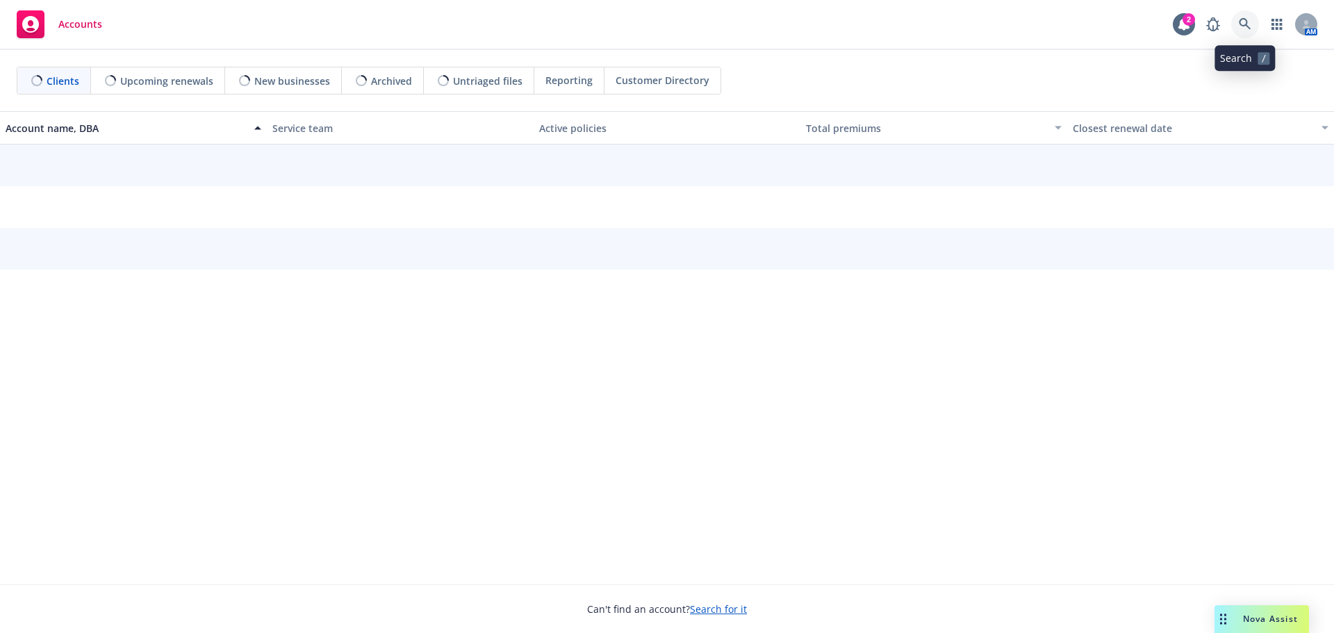
click at [1242, 18] on icon at bounding box center [1245, 24] width 13 height 13
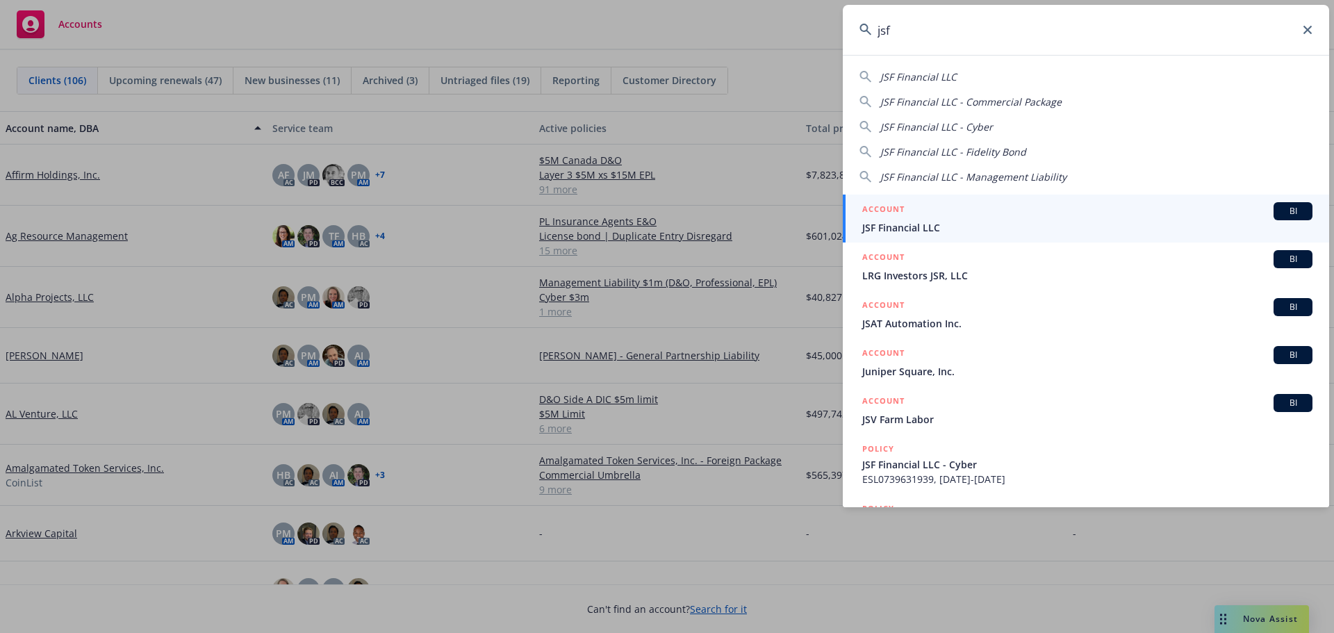
type input "jsf"
click at [939, 225] on span "JSF Financial LLC" at bounding box center [1087, 227] width 450 height 15
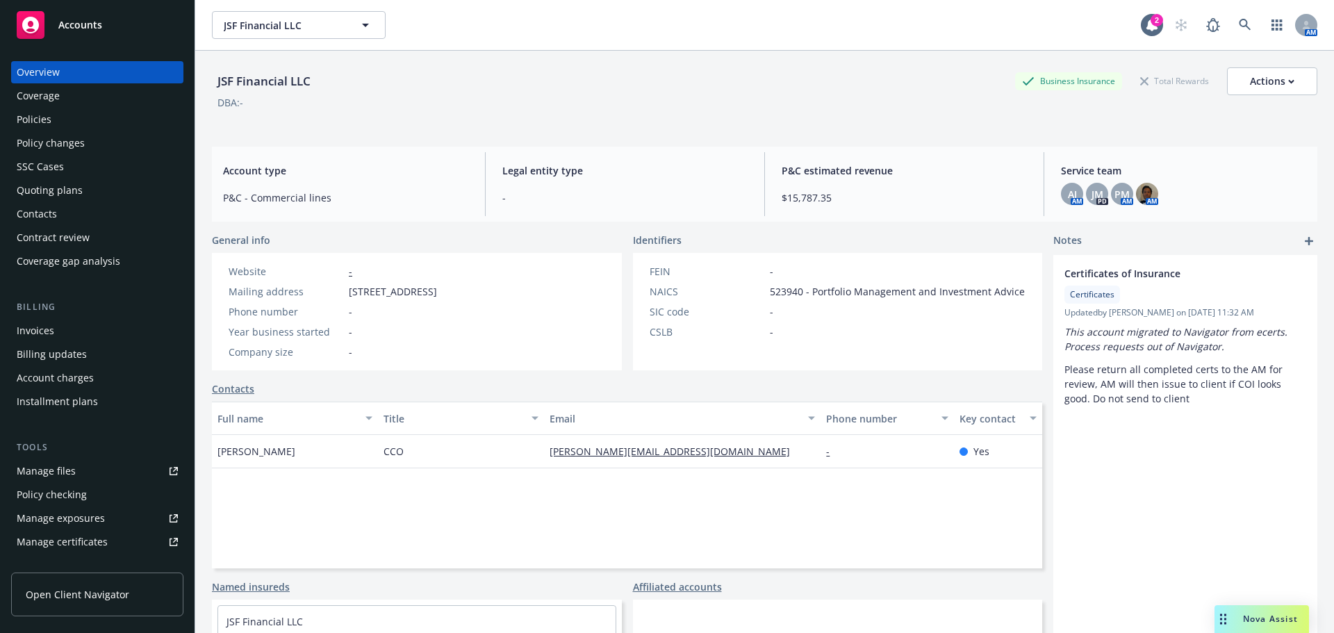
click at [35, 122] on div "Policies" at bounding box center [34, 119] width 35 height 22
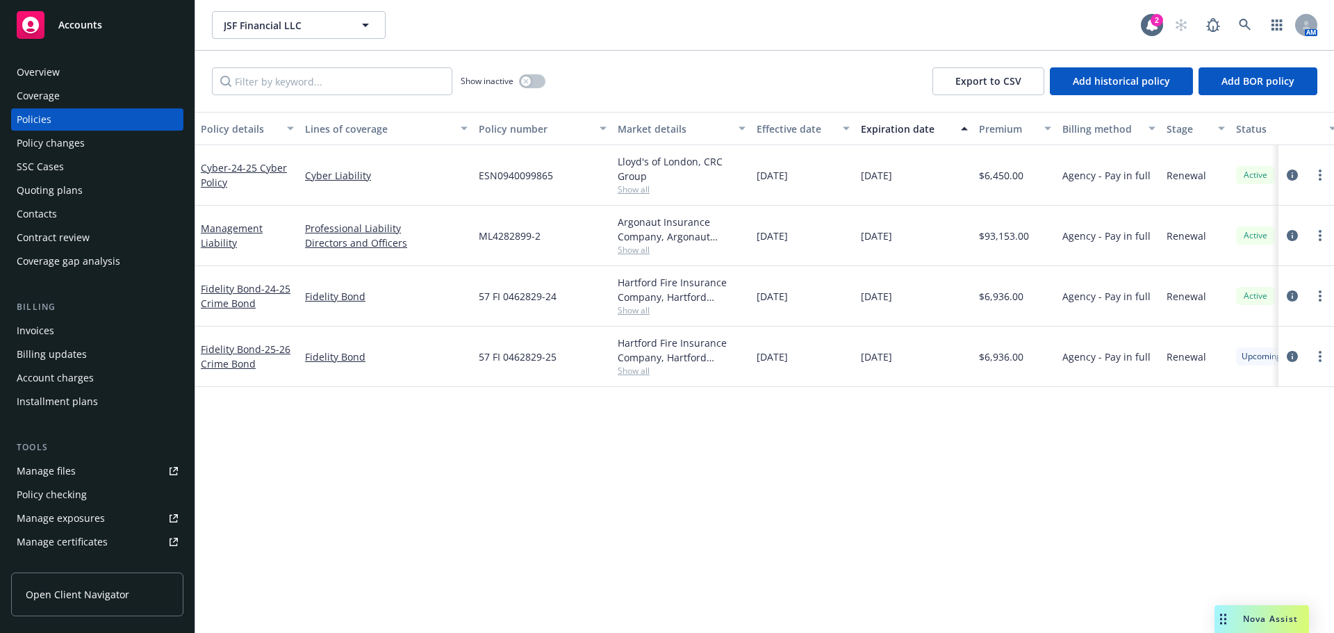
click at [632, 191] on span "Show all" at bounding box center [682, 189] width 128 height 12
click at [491, 477] on div "Policy details Lines of coverage Policy number Market details Effective date Ex…" at bounding box center [764, 372] width 1139 height 521
click at [627, 313] on span "Show all" at bounding box center [682, 310] width 128 height 12
click at [628, 313] on span "Show all" at bounding box center [682, 310] width 128 height 12
click at [234, 170] on span "- 24-25 Cyber Policy" at bounding box center [244, 175] width 86 height 28
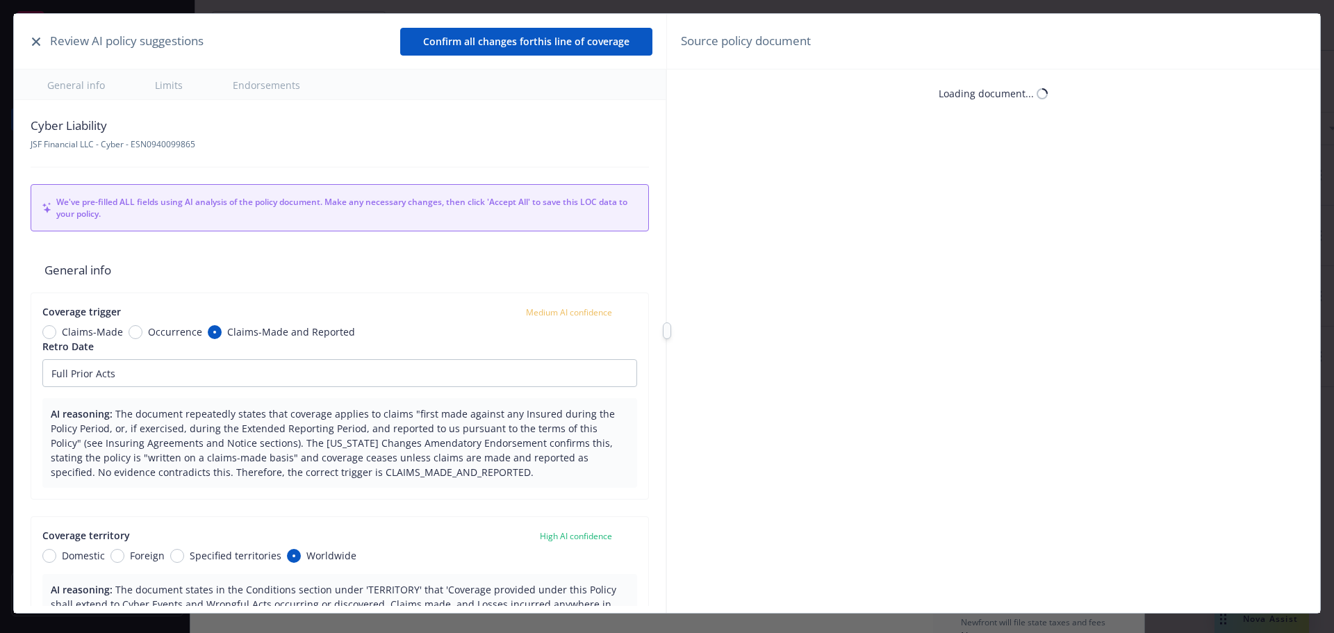
type textarea "x"
click at [34, 42] on icon "button" at bounding box center [36, 42] width 8 height 8
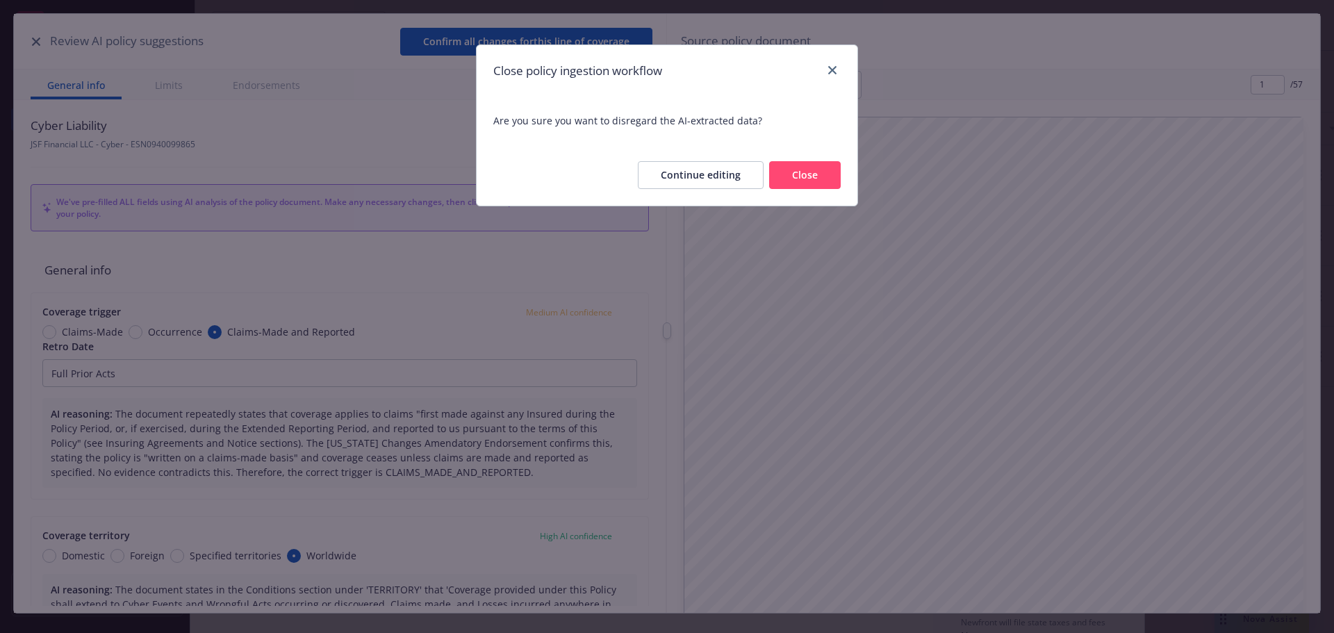
click at [808, 184] on button "Close" at bounding box center [805, 175] width 72 height 28
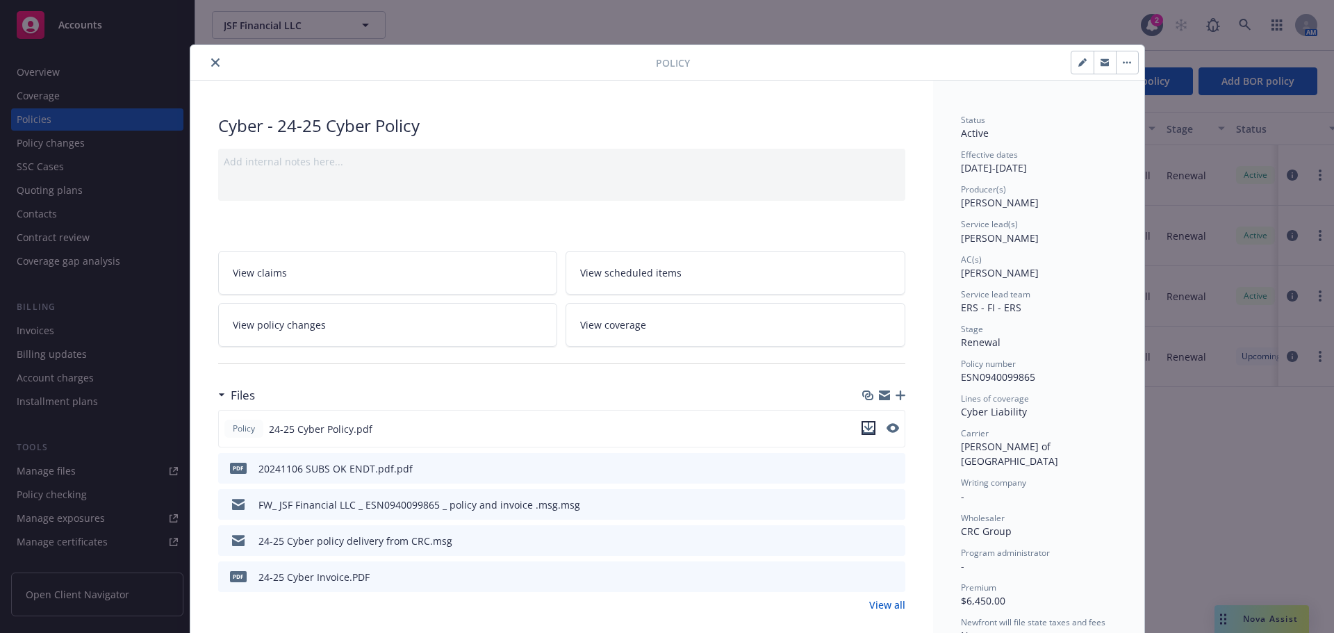
click at [863, 428] on icon "download file" at bounding box center [868, 428] width 11 height 11
click at [212, 67] on button "close" at bounding box center [215, 62] width 17 height 17
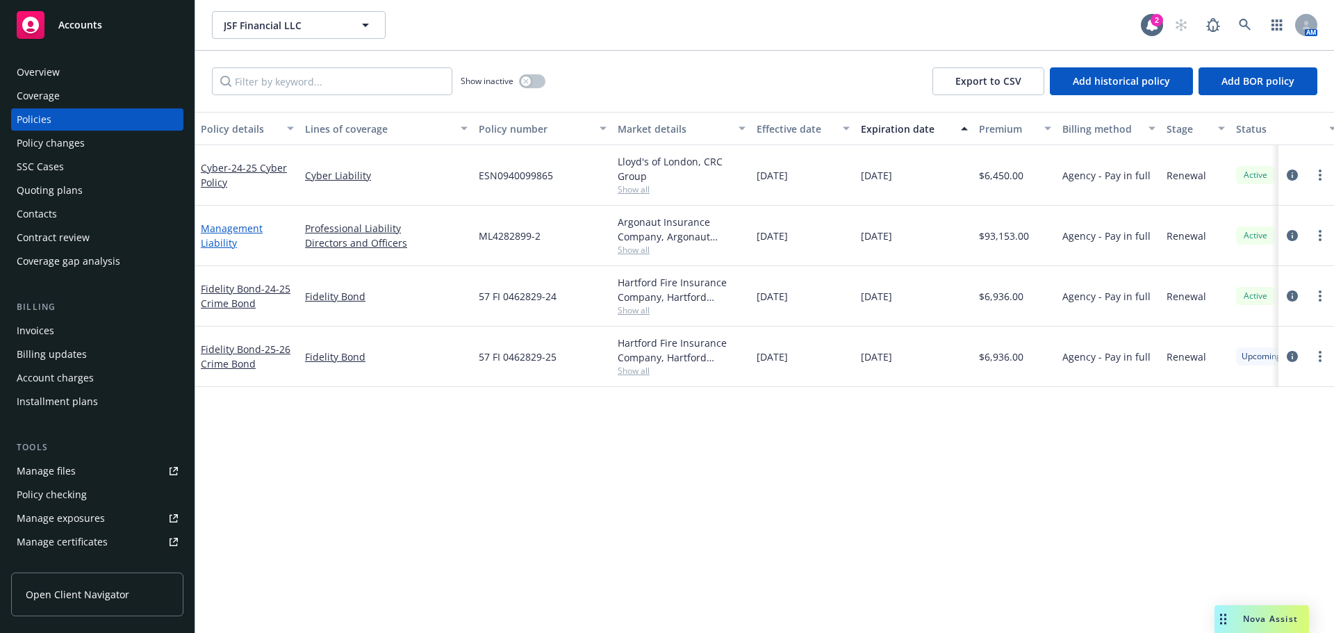
click at [224, 243] on link "Management Liability" at bounding box center [232, 236] width 62 height 28
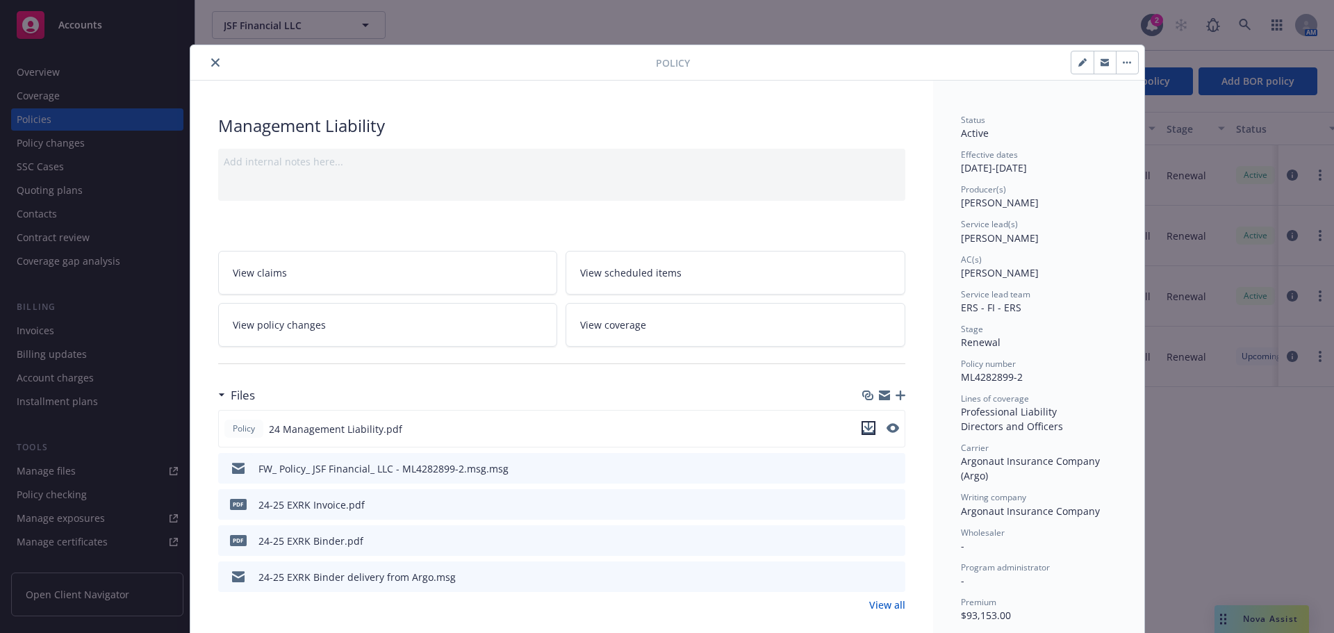
click at [864, 429] on icon "download file" at bounding box center [868, 428] width 11 height 11
click at [212, 58] on icon "close" at bounding box center [215, 62] width 8 height 8
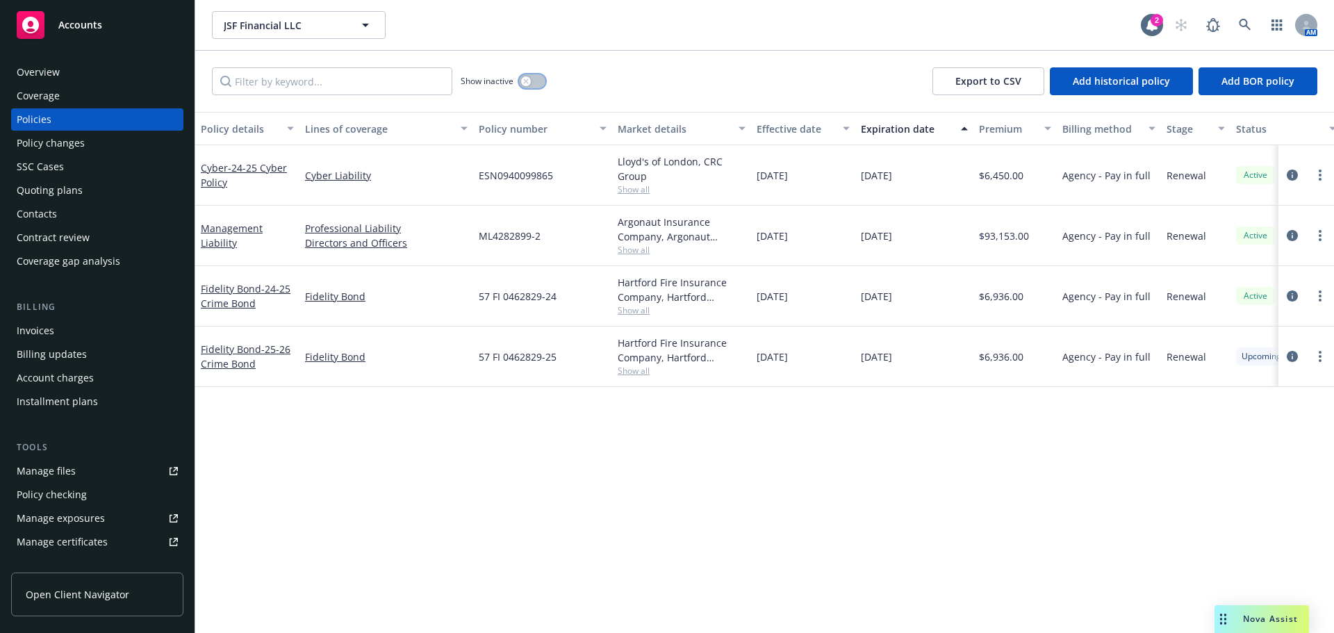
click at [532, 85] on button "button" at bounding box center [532, 81] width 26 height 14
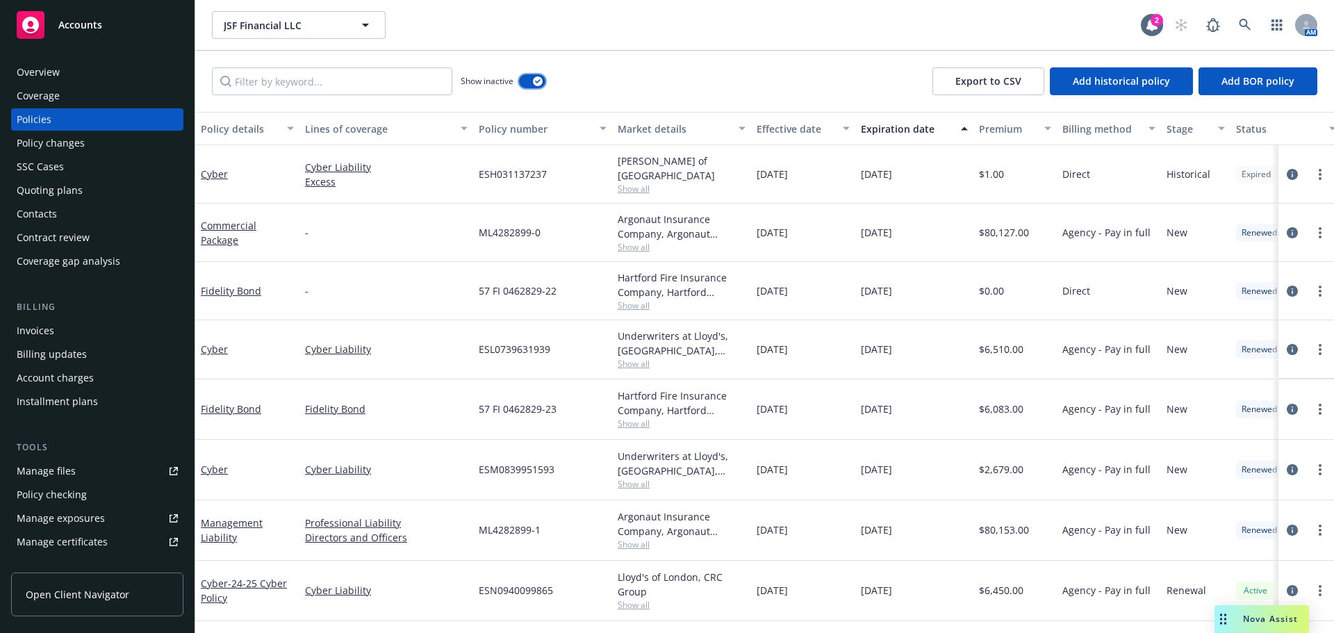
click at [521, 81] on button "button" at bounding box center [532, 81] width 26 height 14
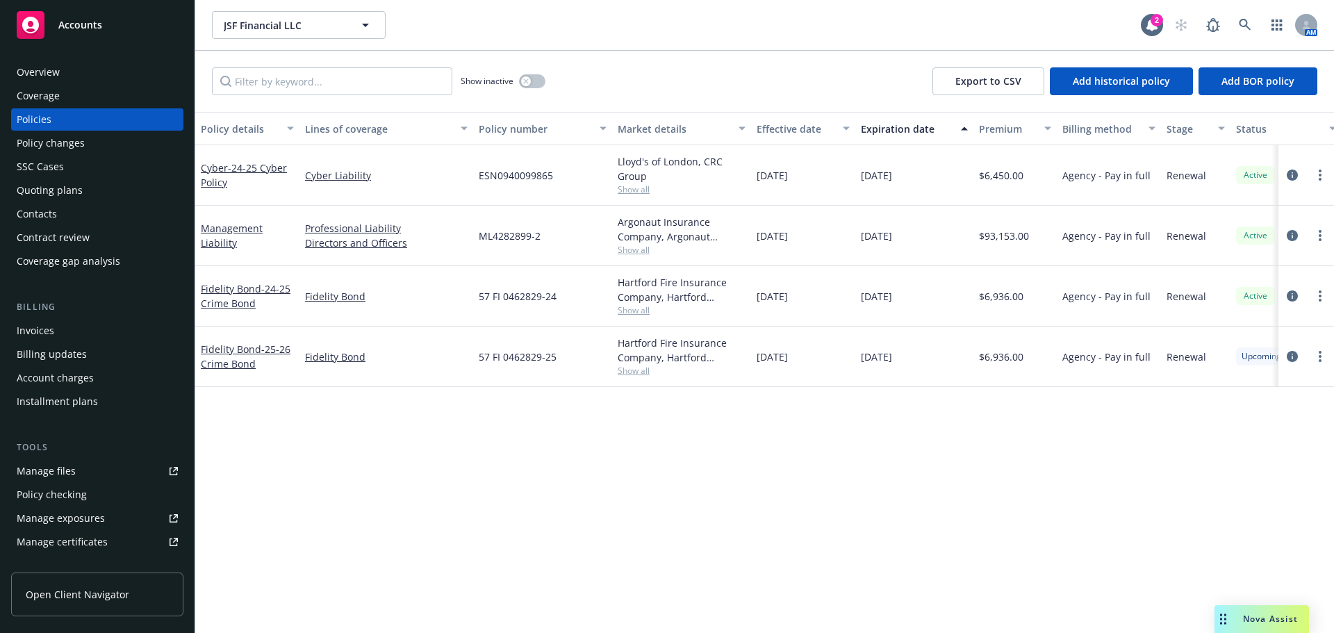
click at [434, 519] on div "Policy details Lines of coverage Policy number Market details Effective date Ex…" at bounding box center [764, 372] width 1139 height 521
click at [574, 472] on div "Policy details Lines of coverage Policy number Market details Effective date Ex…" at bounding box center [764, 372] width 1139 height 521
click at [221, 243] on link "Management Liability" at bounding box center [232, 236] width 62 height 28
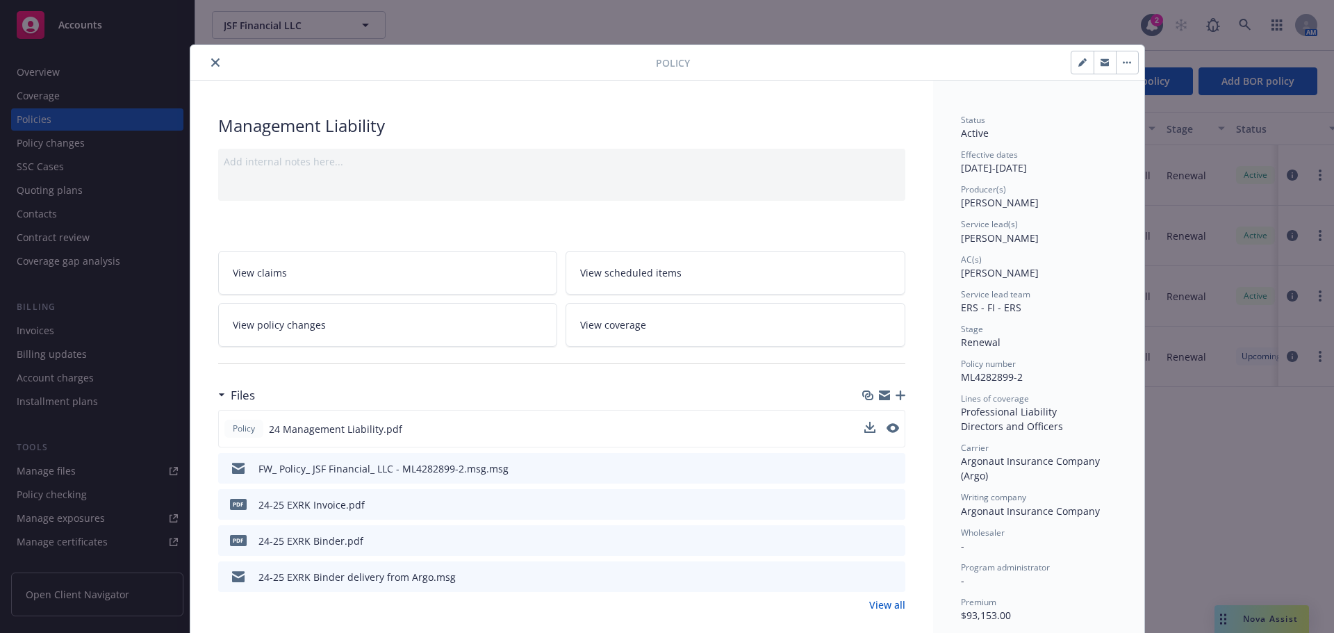
click at [865, 433] on button at bounding box center [870, 429] width 11 height 15
click at [211, 62] on icon "close" at bounding box center [215, 62] width 8 height 8
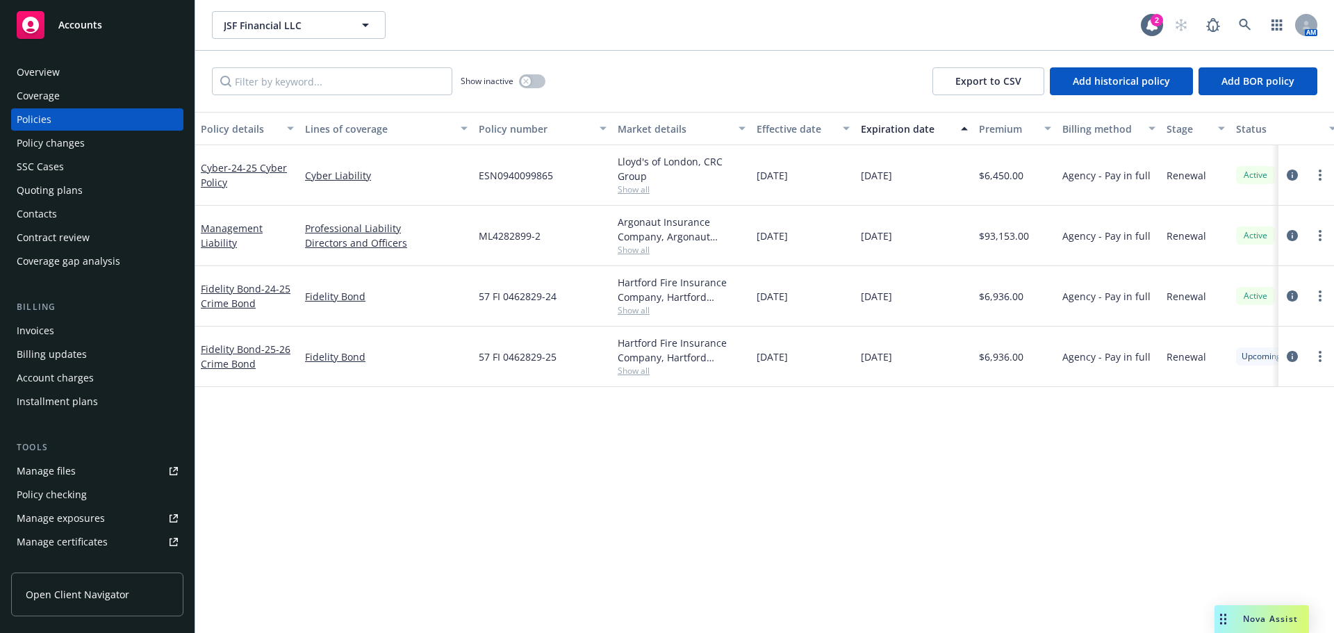
click at [47, 70] on div "Overview" at bounding box center [38, 72] width 43 height 22
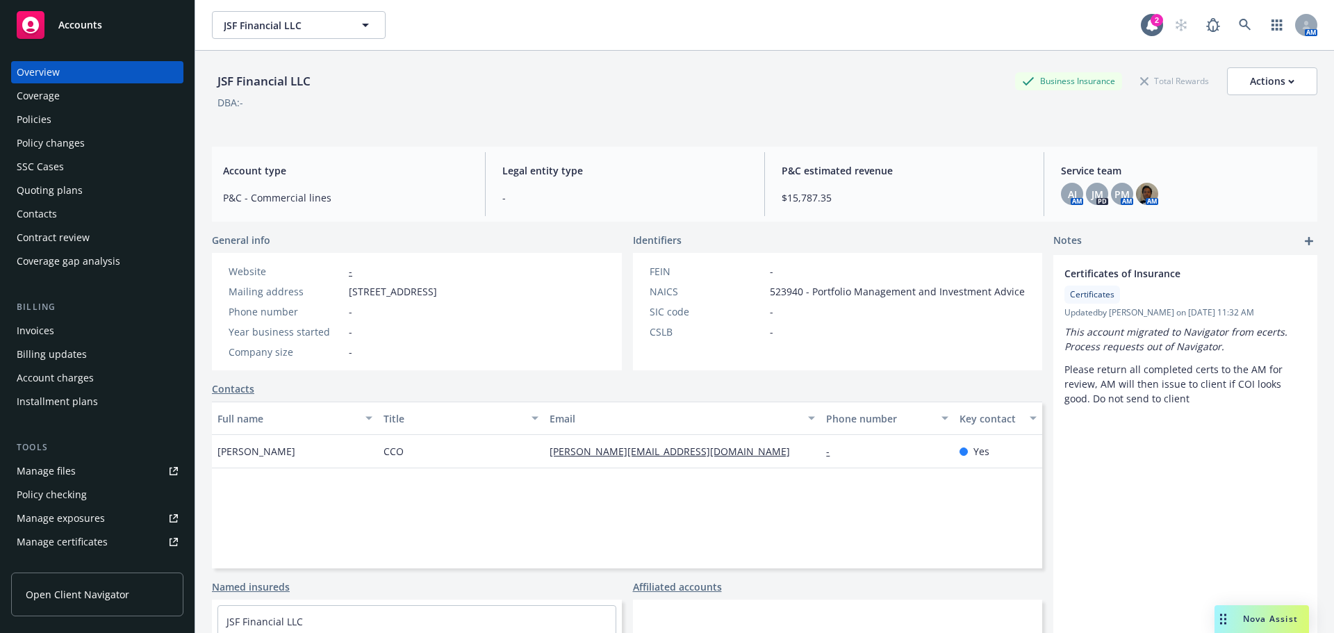
click at [35, 118] on div "Policies" at bounding box center [34, 119] width 35 height 22
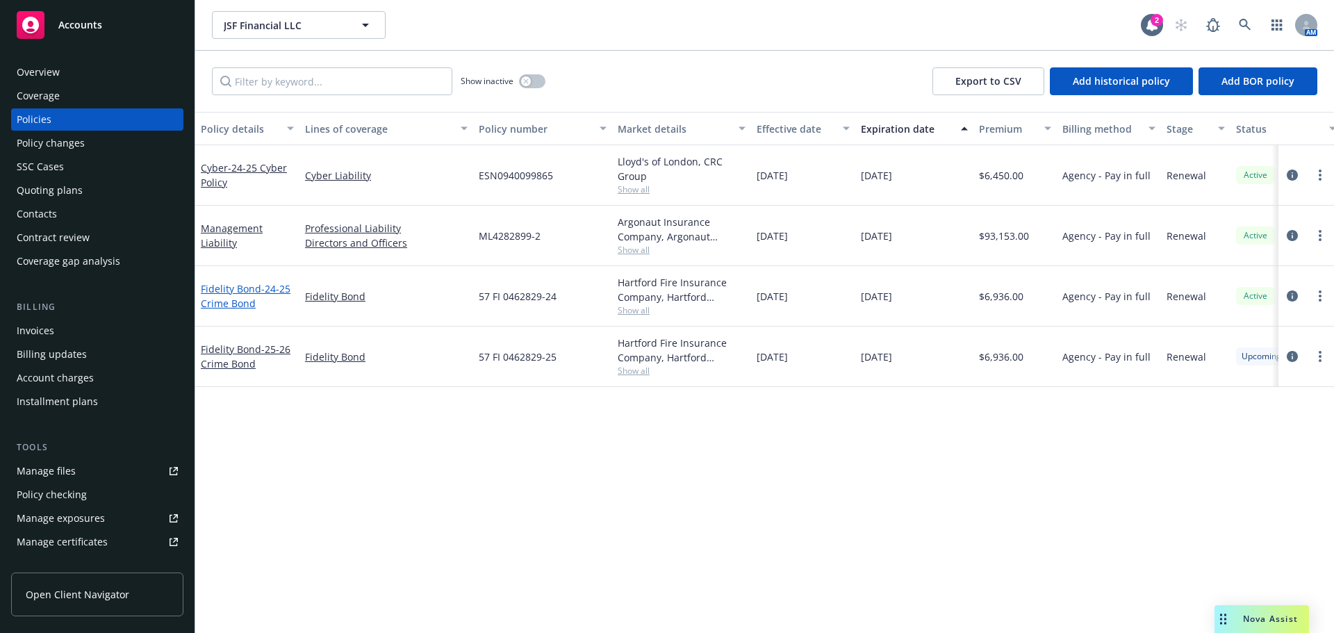
click at [223, 300] on span "- 24-25 Crime Bond" at bounding box center [246, 296] width 90 height 28
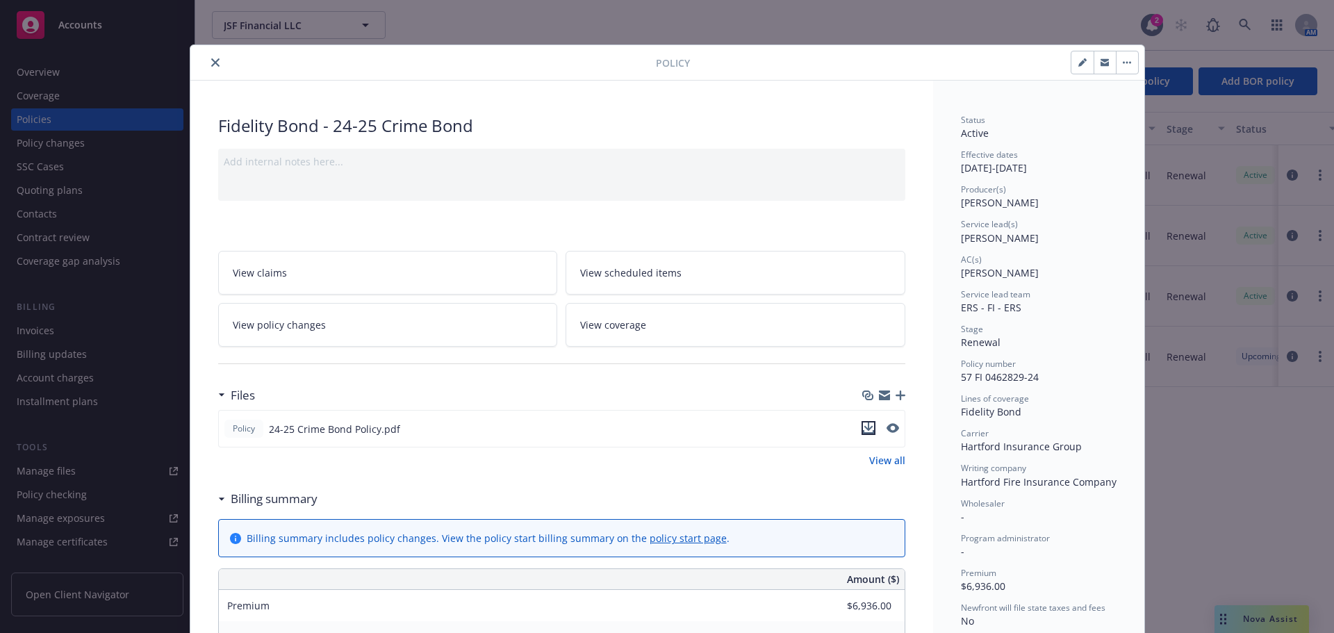
click at [863, 430] on icon "download file" at bounding box center [868, 428] width 11 height 11
click at [207, 57] on button "close" at bounding box center [215, 62] width 17 height 17
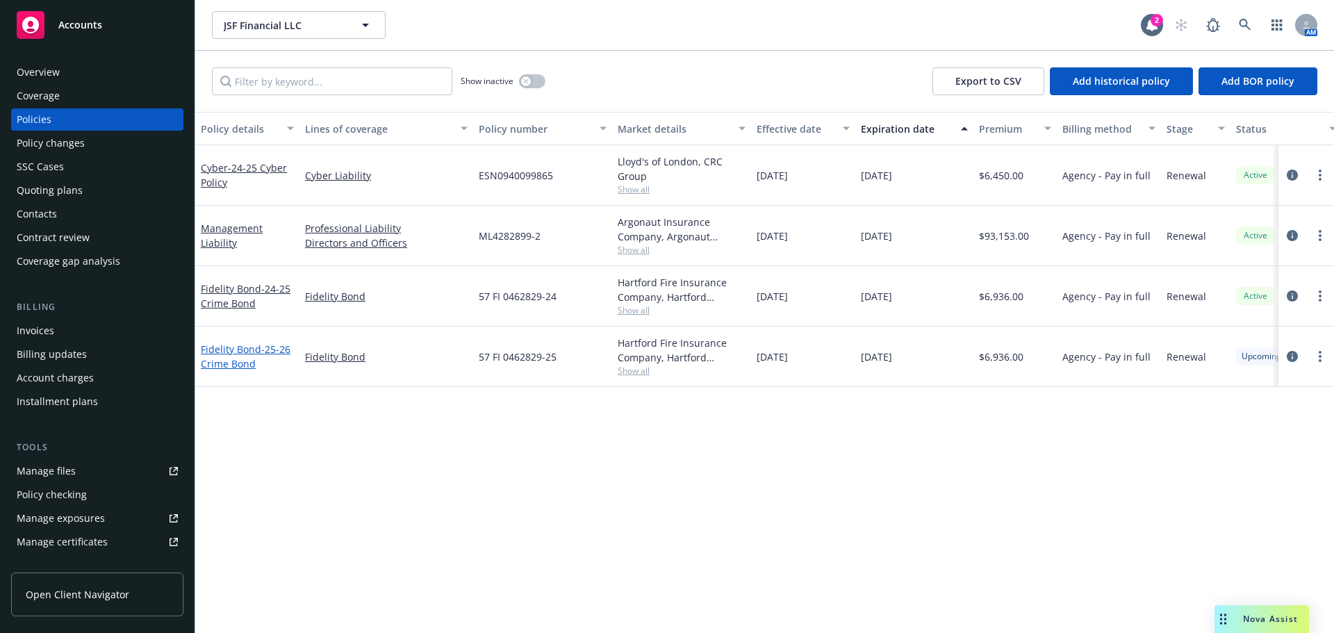
click at [243, 366] on span "- 25-26 Crime Bond" at bounding box center [246, 357] width 90 height 28
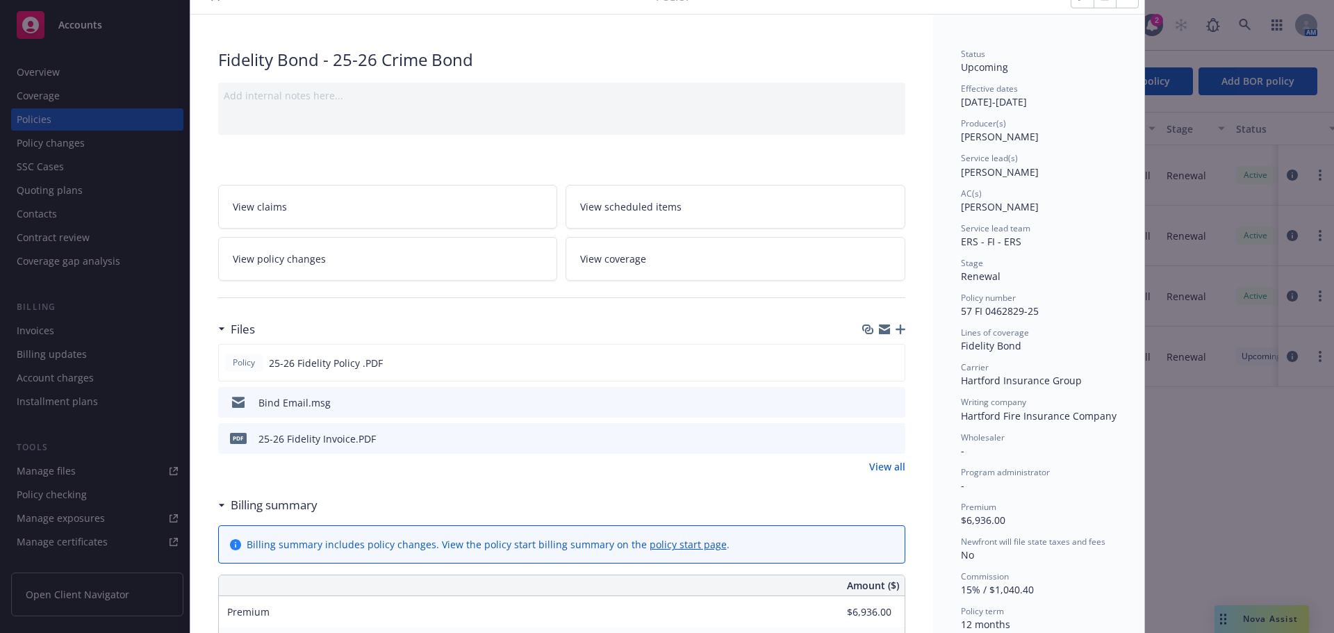
scroll to position [139, 0]
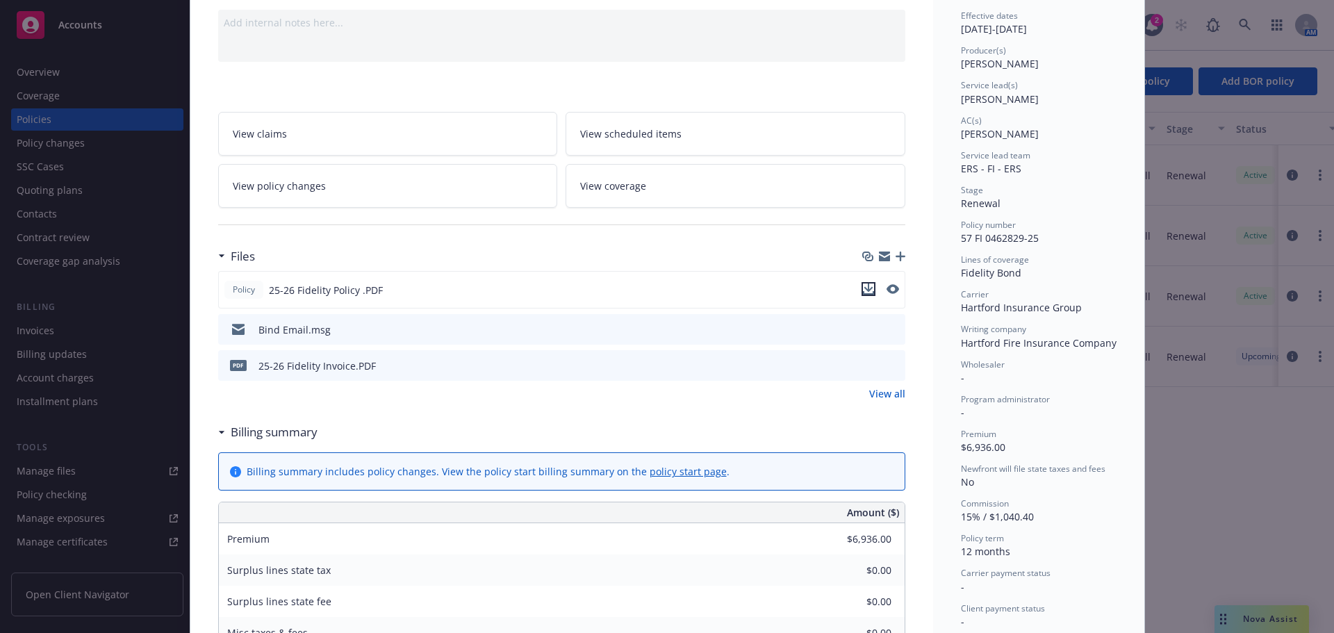
click at [864, 290] on icon "download file" at bounding box center [868, 289] width 11 height 11
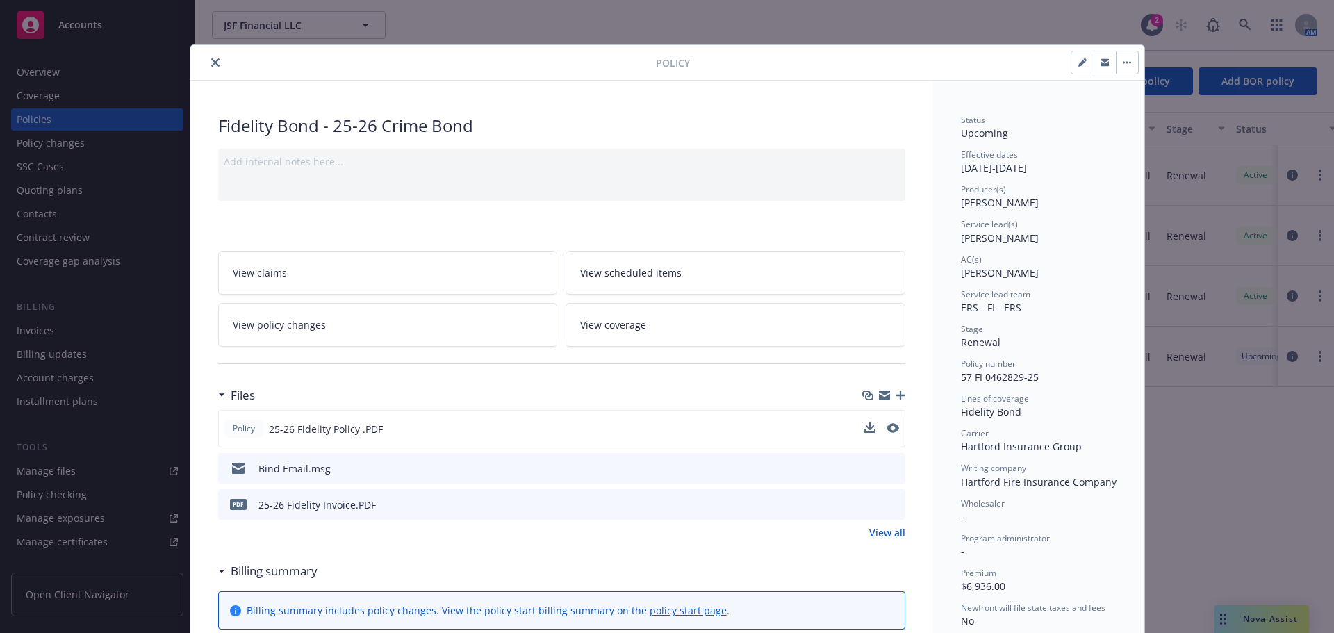
click at [211, 64] on icon "close" at bounding box center [215, 62] width 8 height 8
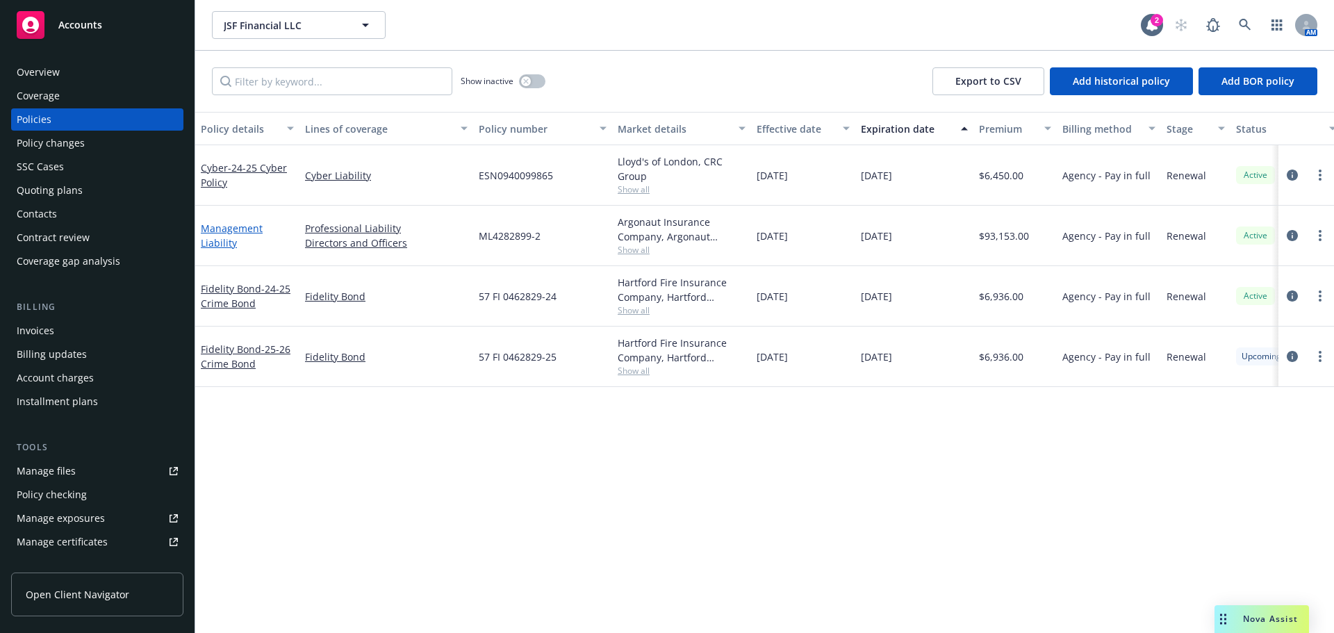
click at [228, 245] on link "Management Liability" at bounding box center [232, 236] width 62 height 28
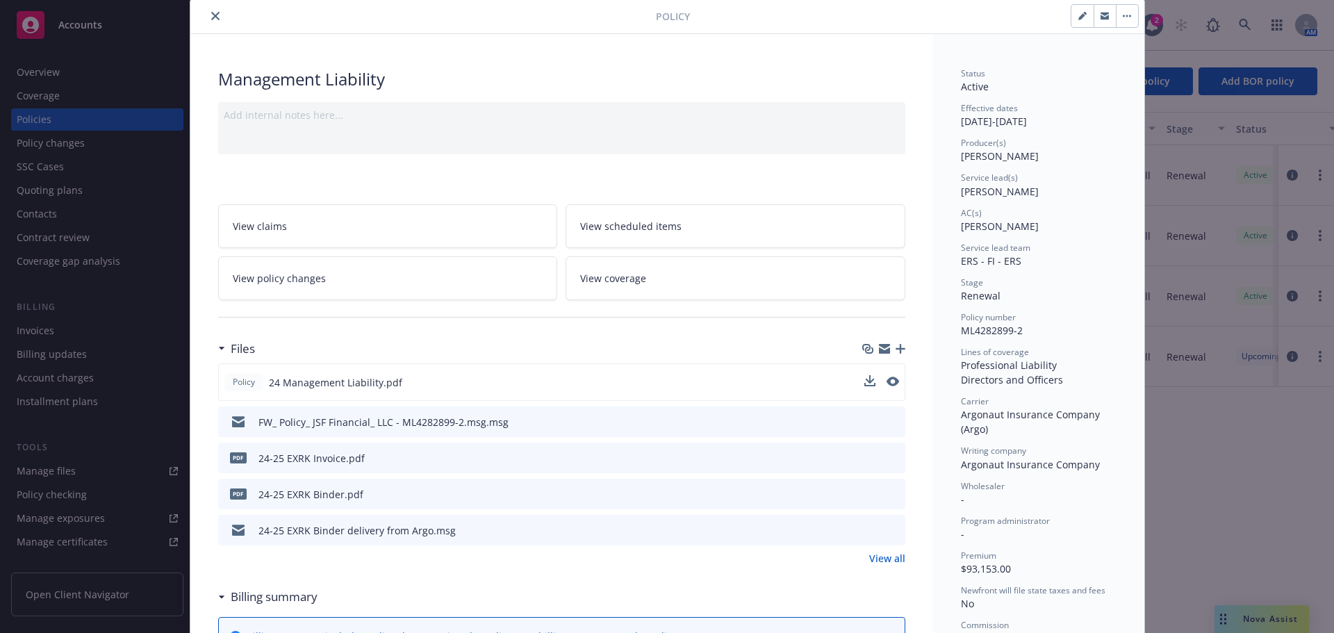
scroll to position [139, 0]
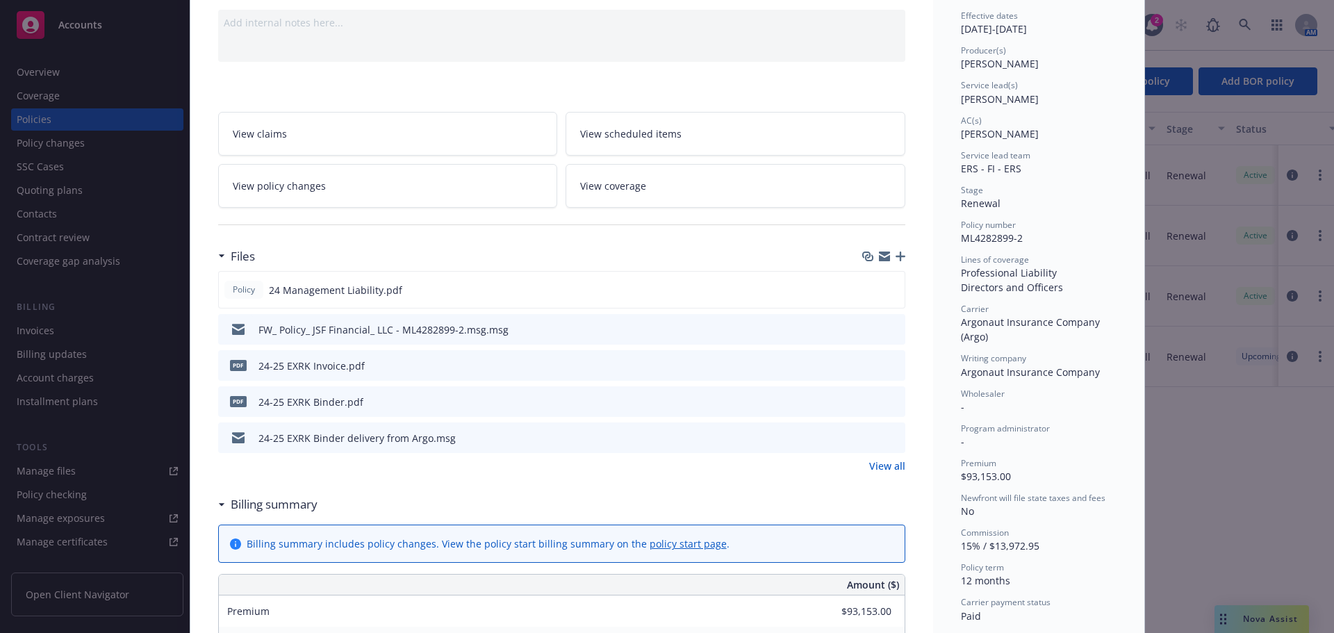
click at [865, 368] on icon "download file" at bounding box center [869, 364] width 11 height 11
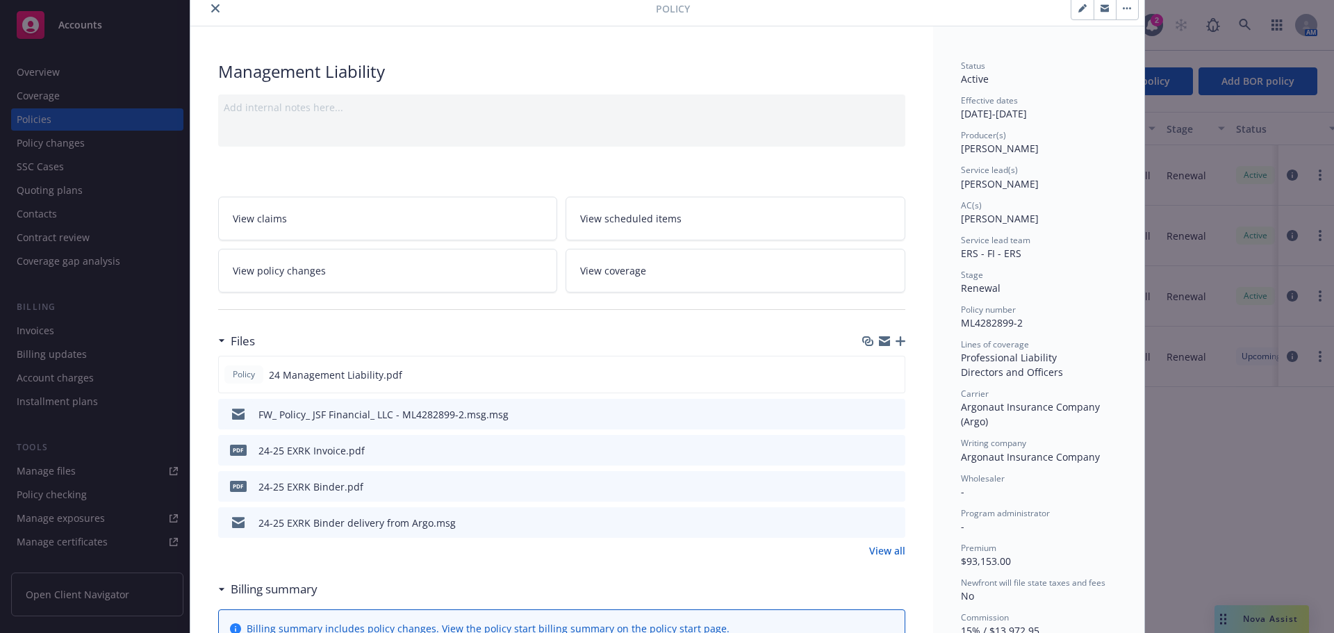
scroll to position [0, 0]
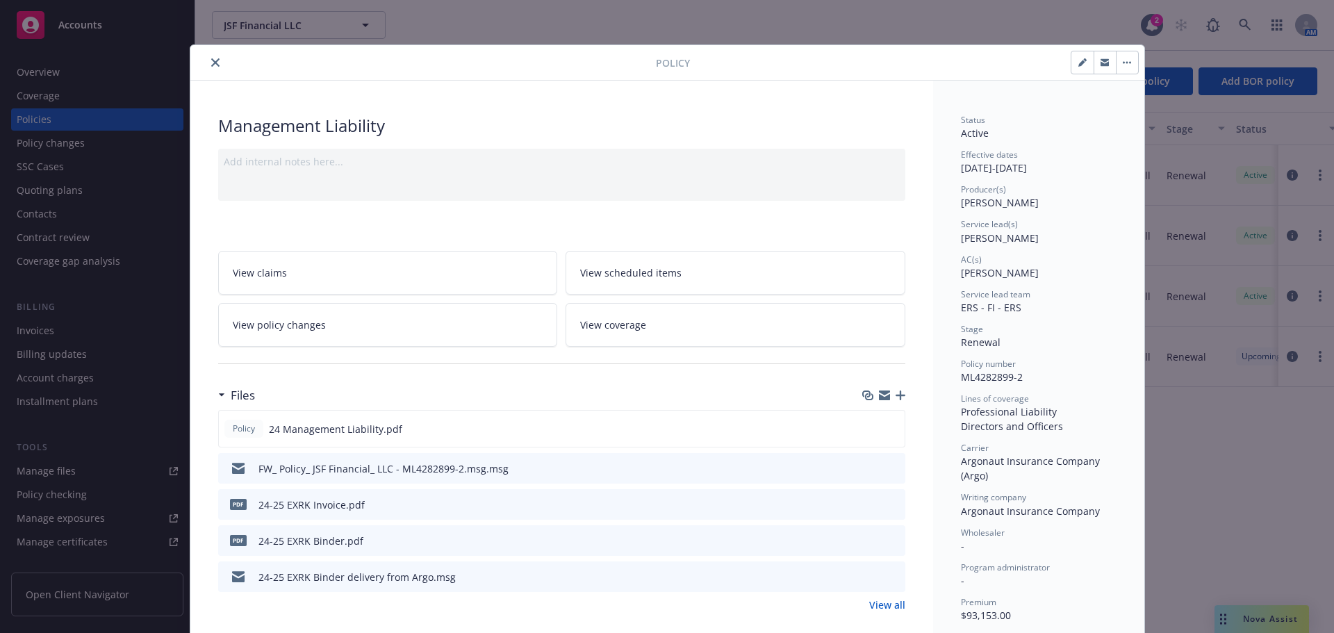
click at [211, 59] on icon "close" at bounding box center [215, 62] width 8 height 8
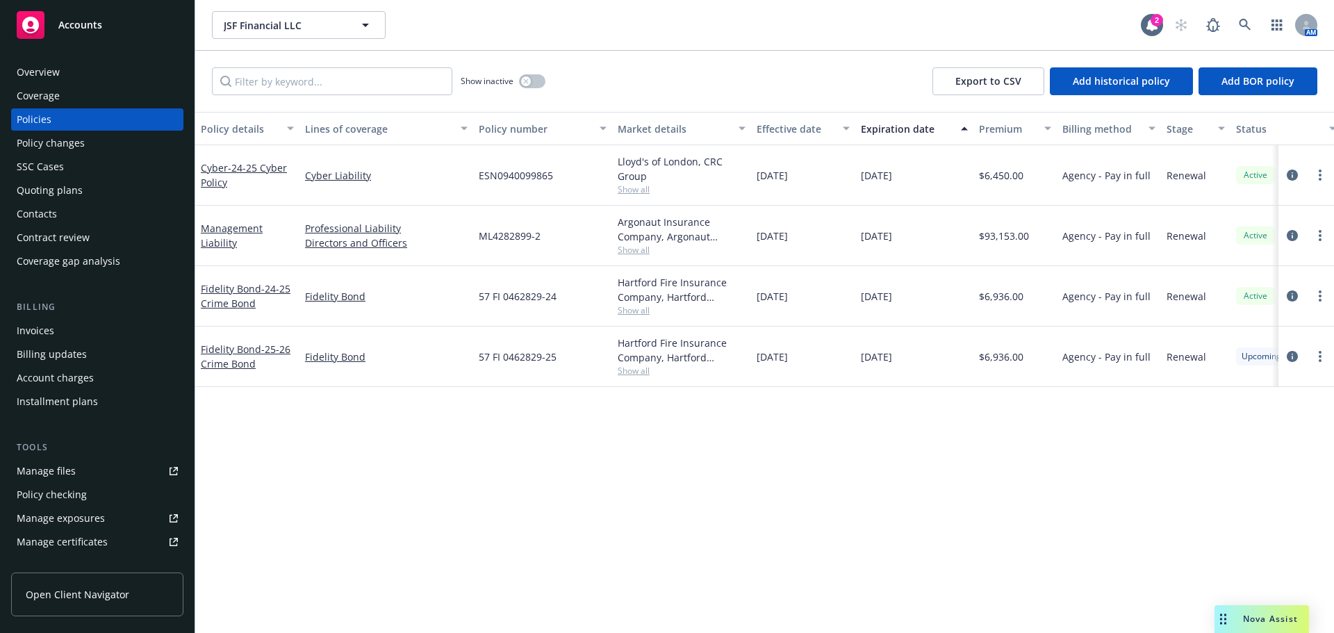
click at [42, 322] on div "Invoices" at bounding box center [36, 331] width 38 height 22
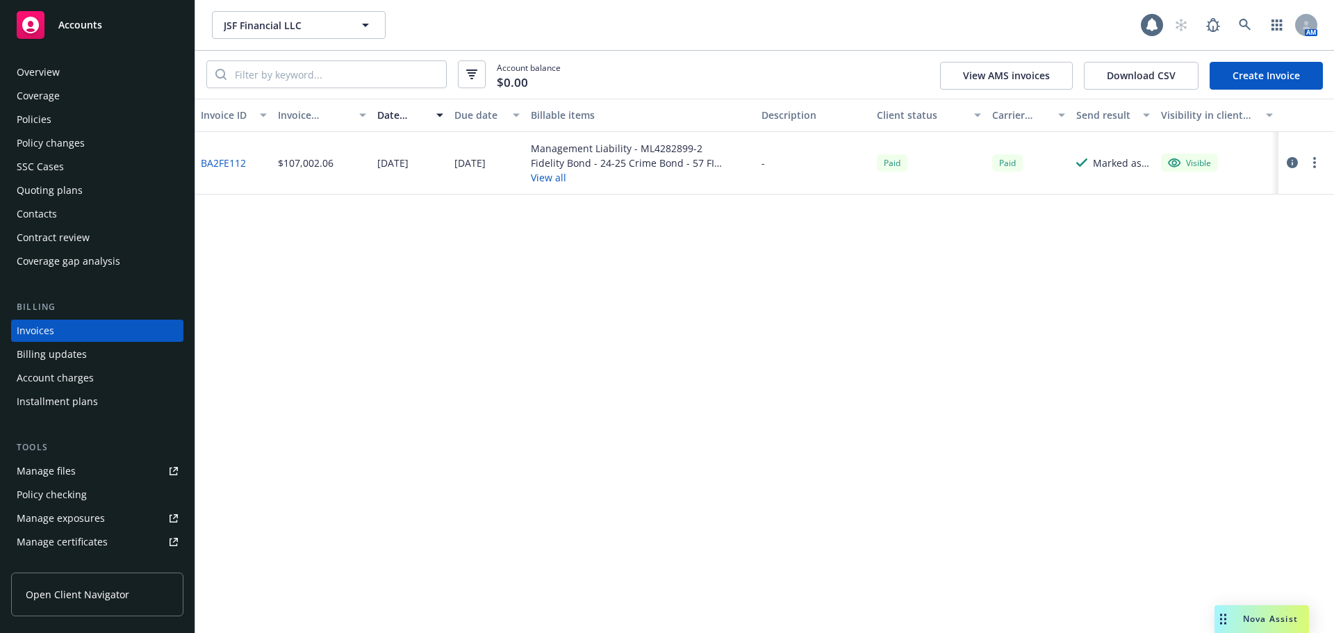
click at [231, 162] on link "BA2FE112" at bounding box center [223, 163] width 45 height 15
click at [84, 21] on span "Accounts" at bounding box center [80, 24] width 44 height 11
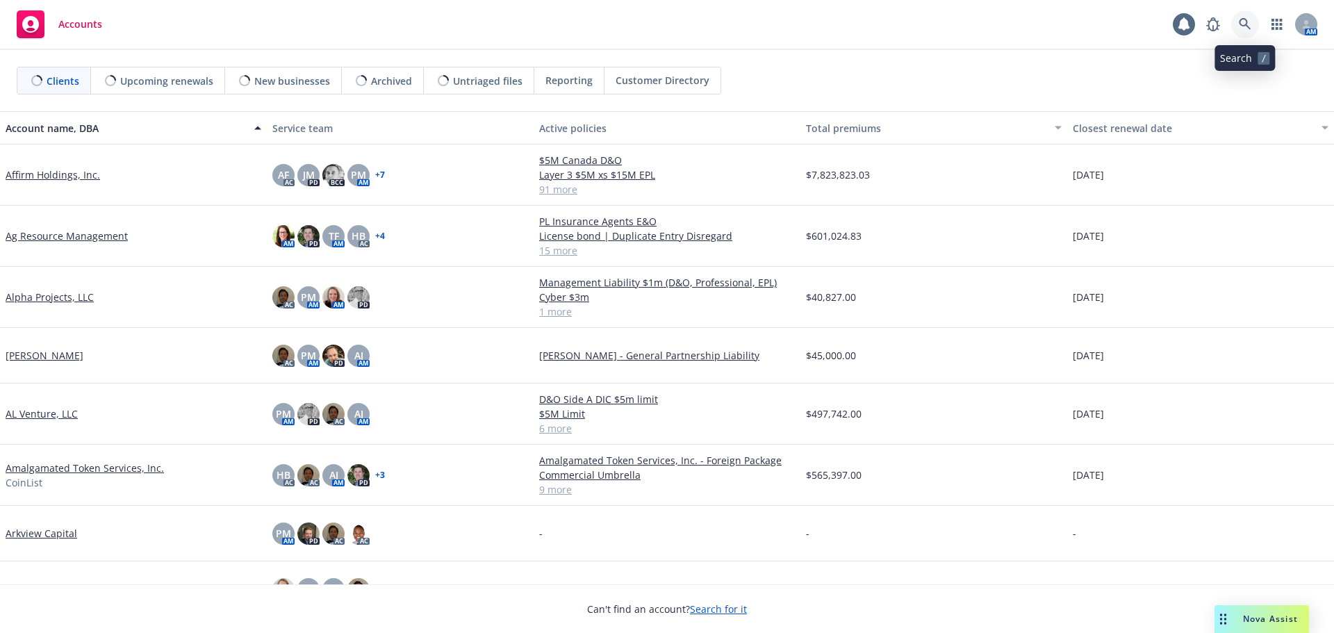
click at [1250, 22] on icon at bounding box center [1245, 24] width 13 height 13
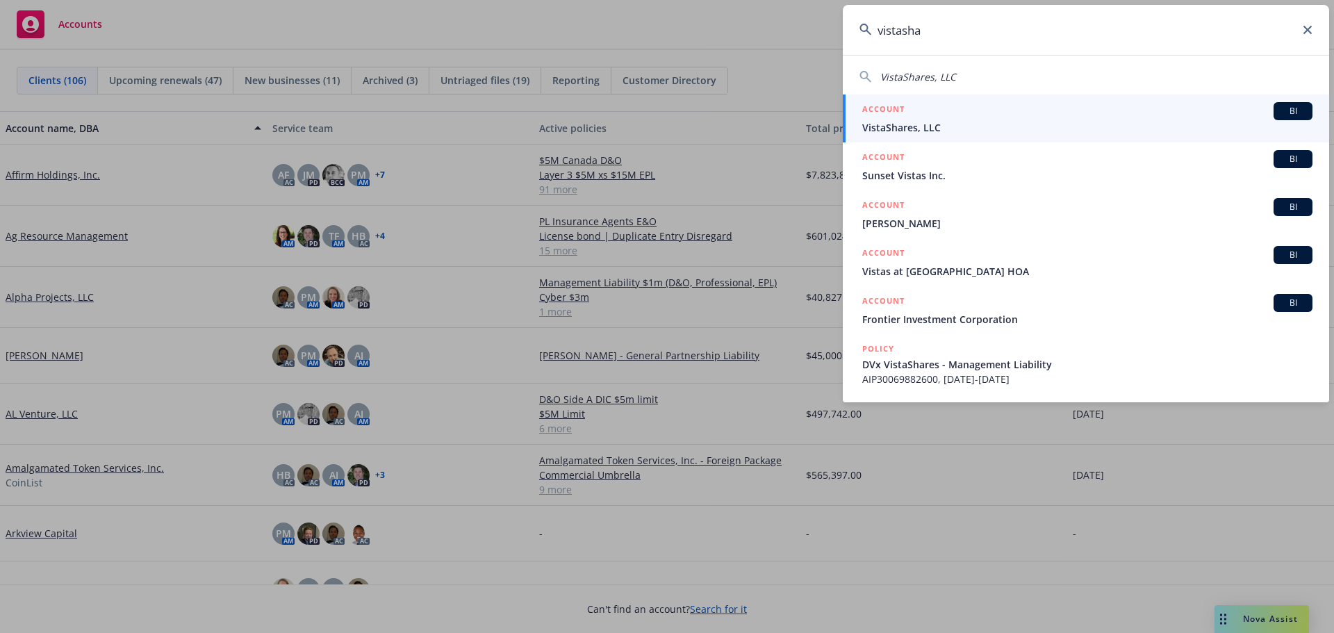
type input "vistasha"
click at [876, 120] on div "ACCOUNT BI" at bounding box center [1087, 111] width 450 height 18
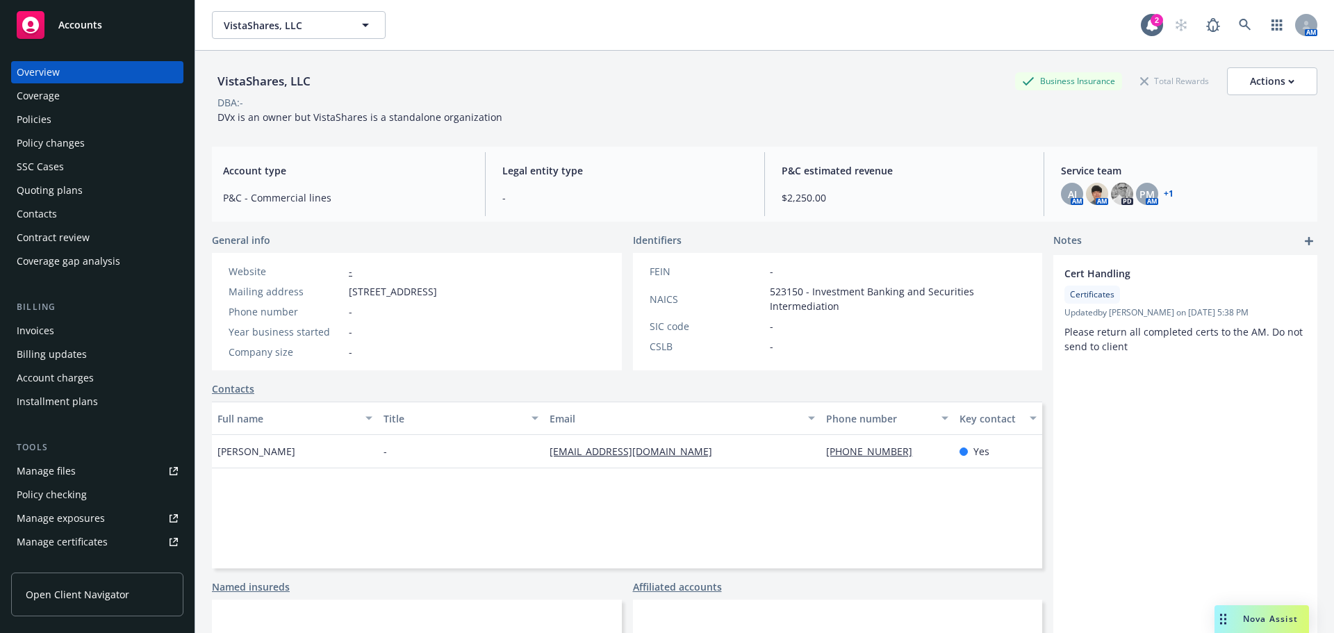
click at [42, 118] on div "Policies" at bounding box center [34, 119] width 35 height 22
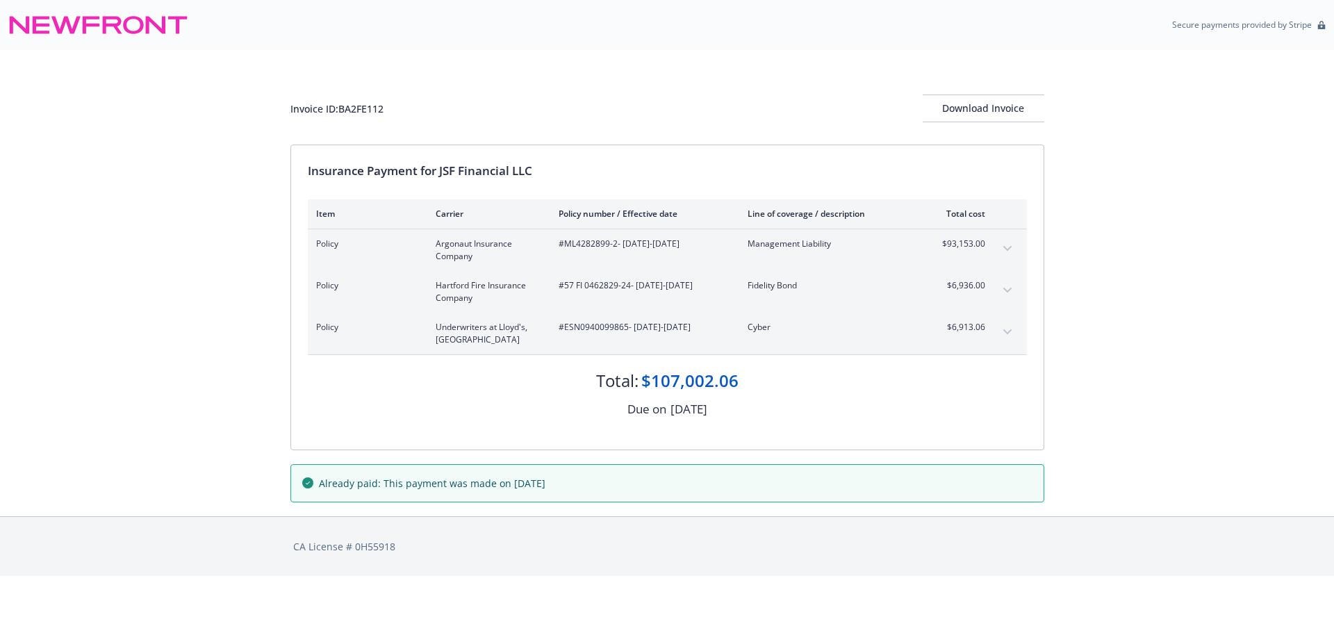
click at [1006, 251] on icon "expand content" at bounding box center [1008, 249] width 8 height 6
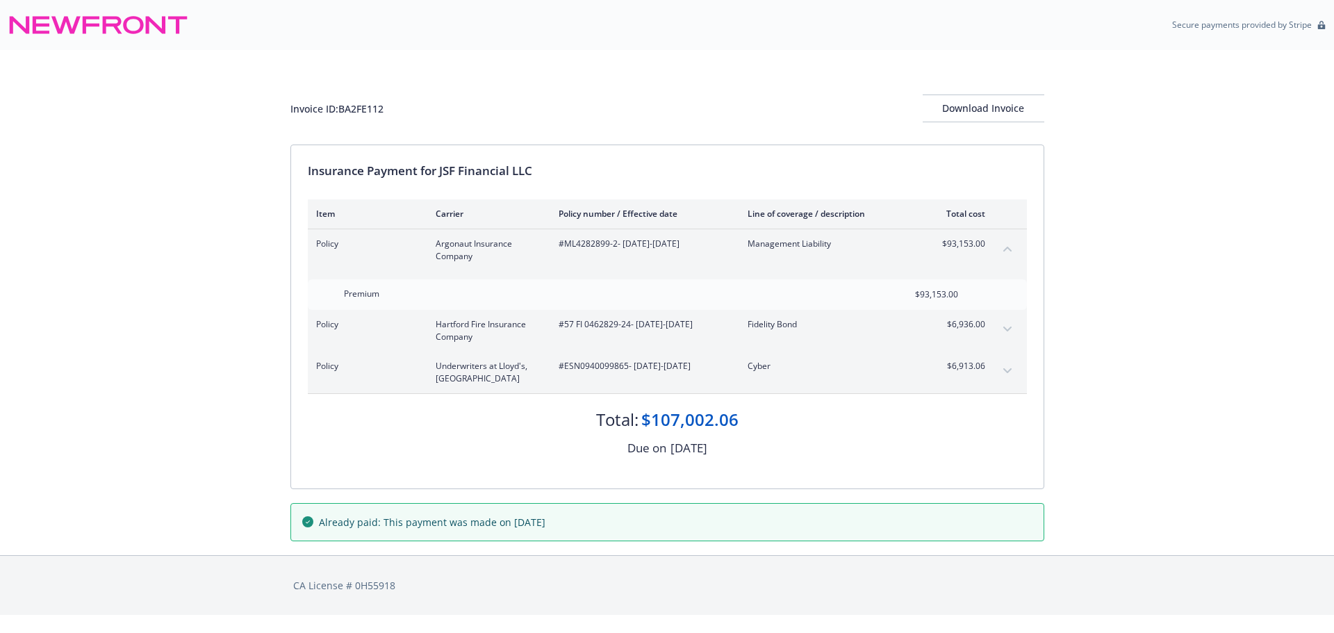
click at [1012, 327] on button "expand content" at bounding box center [1008, 329] width 22 height 22
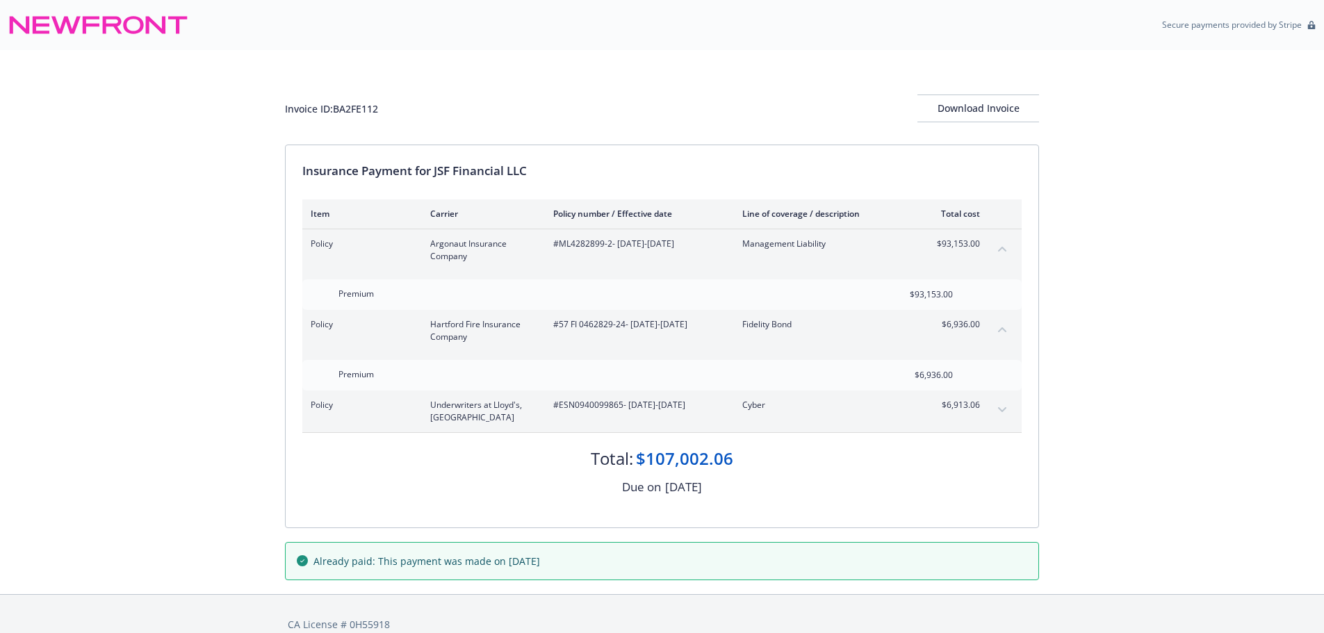
click at [1006, 410] on button "expand content" at bounding box center [1002, 410] width 22 height 22
